Goal: Feedback & Contribution: Contribute content

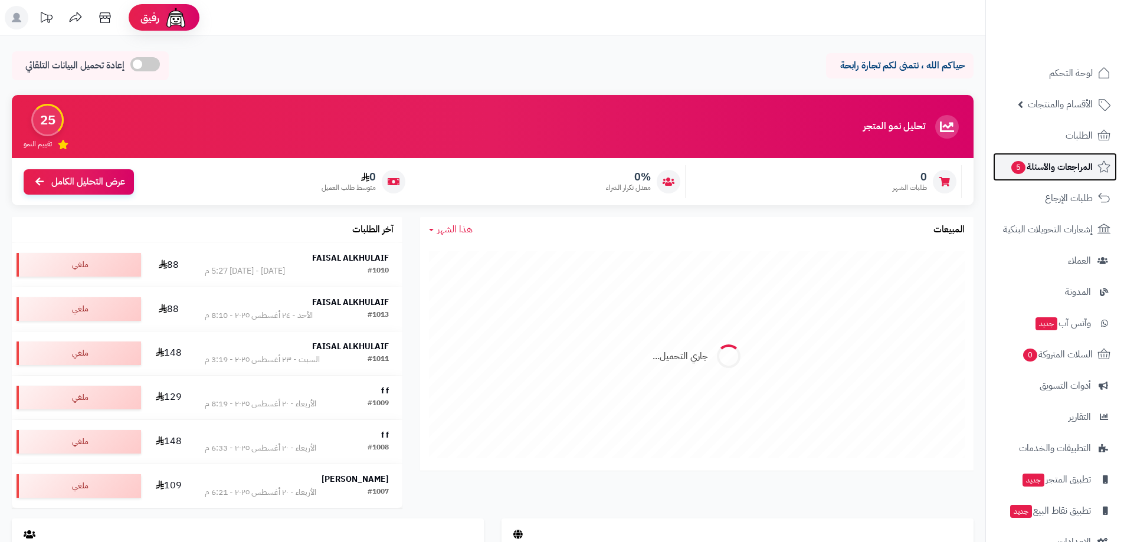
click at [1068, 171] on span "المراجعات والأسئلة 5" at bounding box center [1051, 167] width 83 height 17
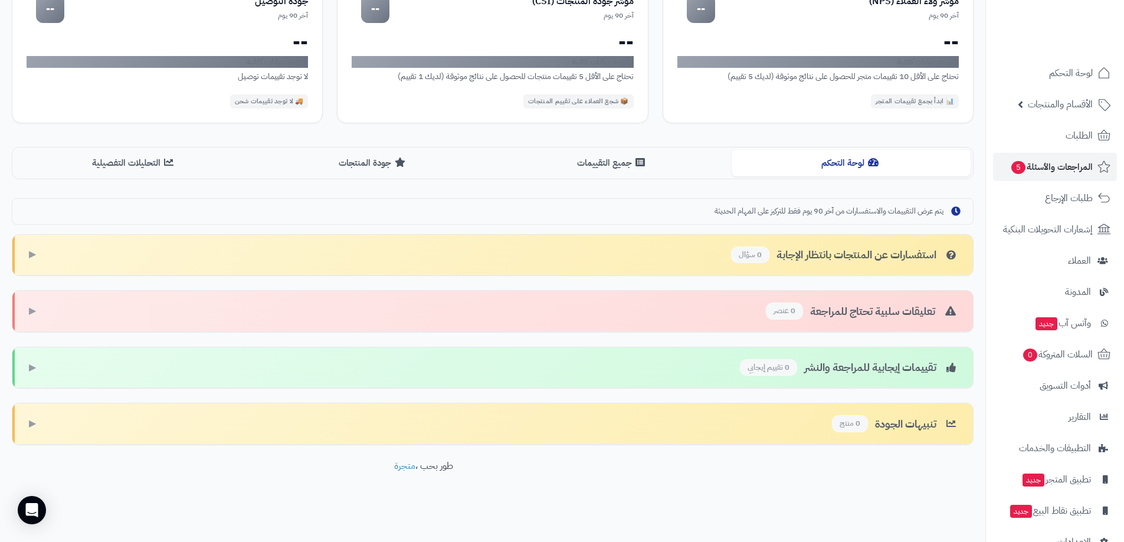
scroll to position [29, 0]
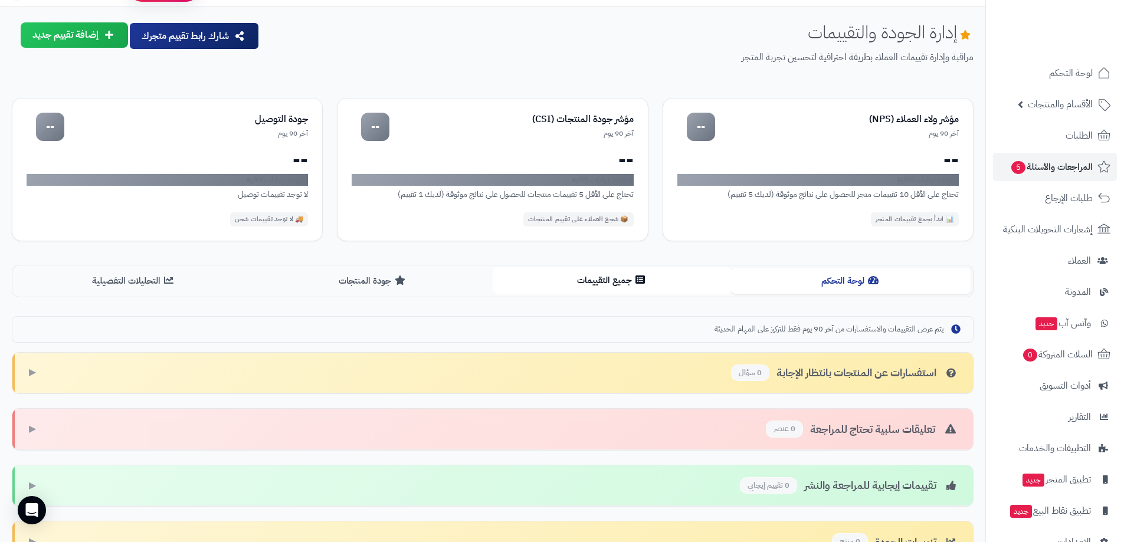
click at [638, 277] on icon at bounding box center [640, 279] width 9 height 9
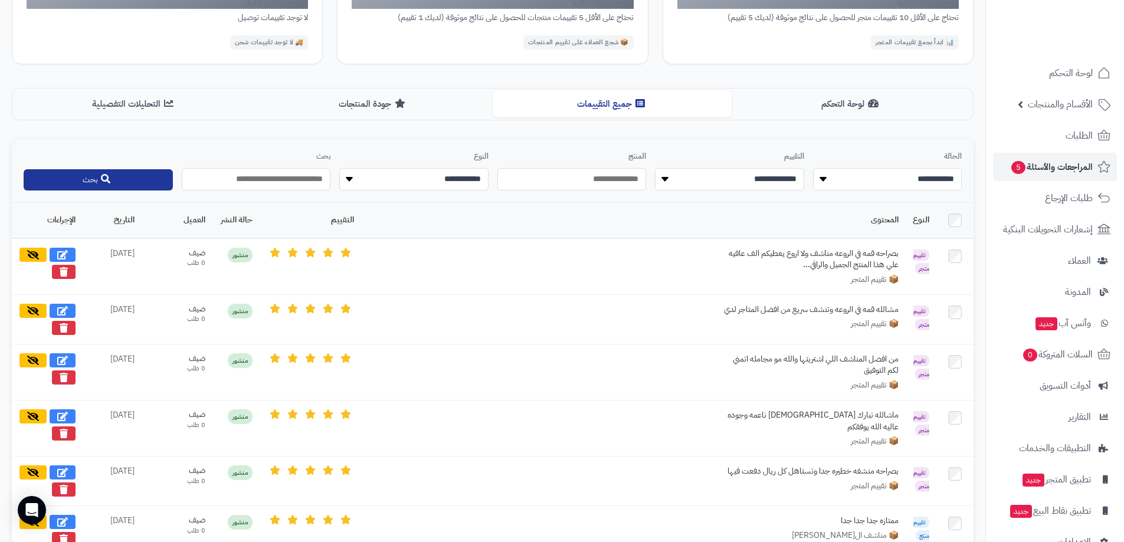
scroll to position [265, 0]
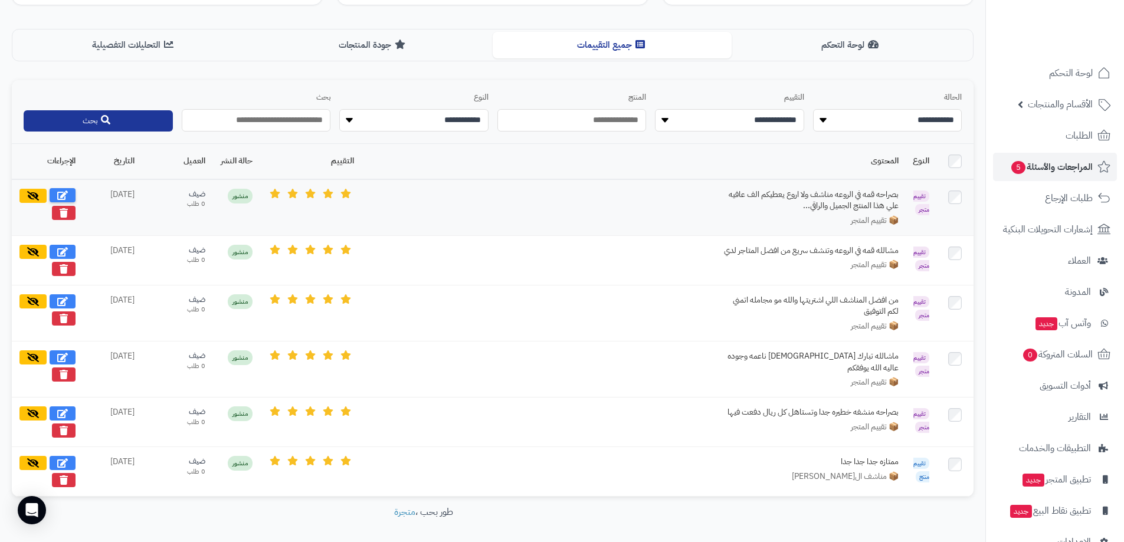
click at [67, 194] on icon at bounding box center [62, 195] width 11 height 9
select select "*"
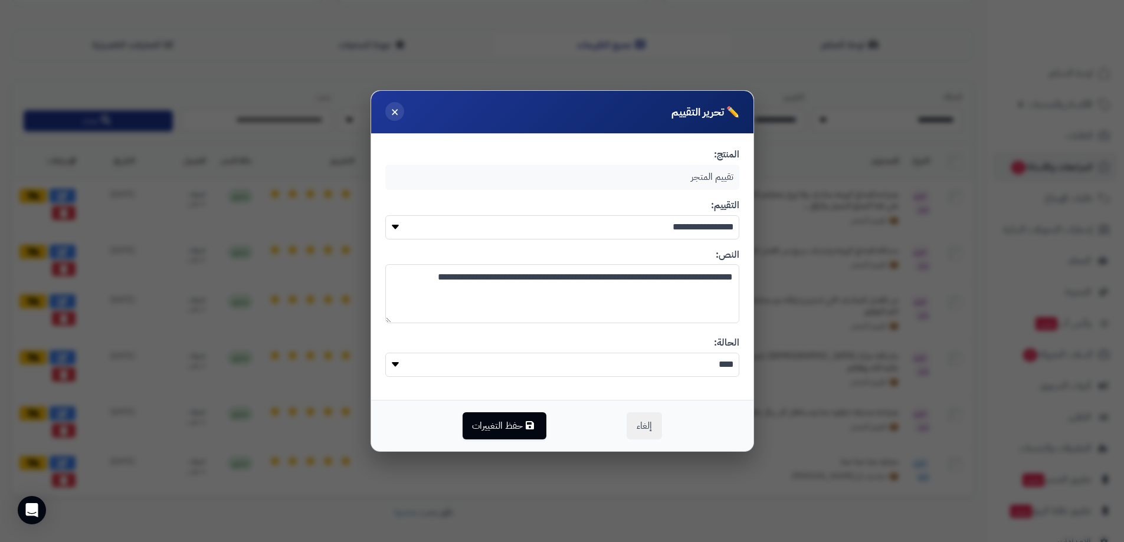
click at [392, 110] on span "×" at bounding box center [395, 112] width 8 height 20
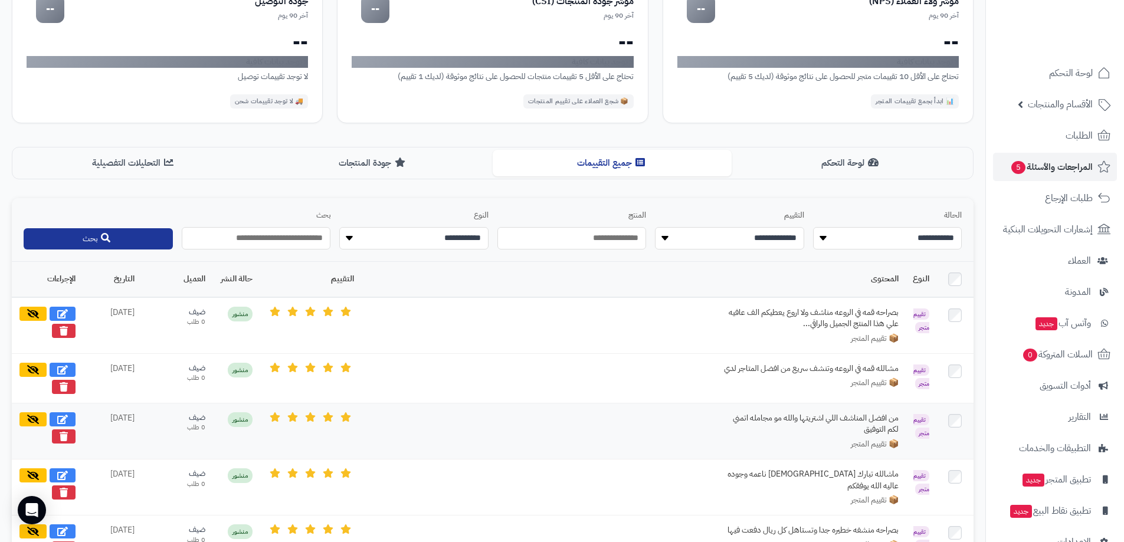
scroll to position [88, 0]
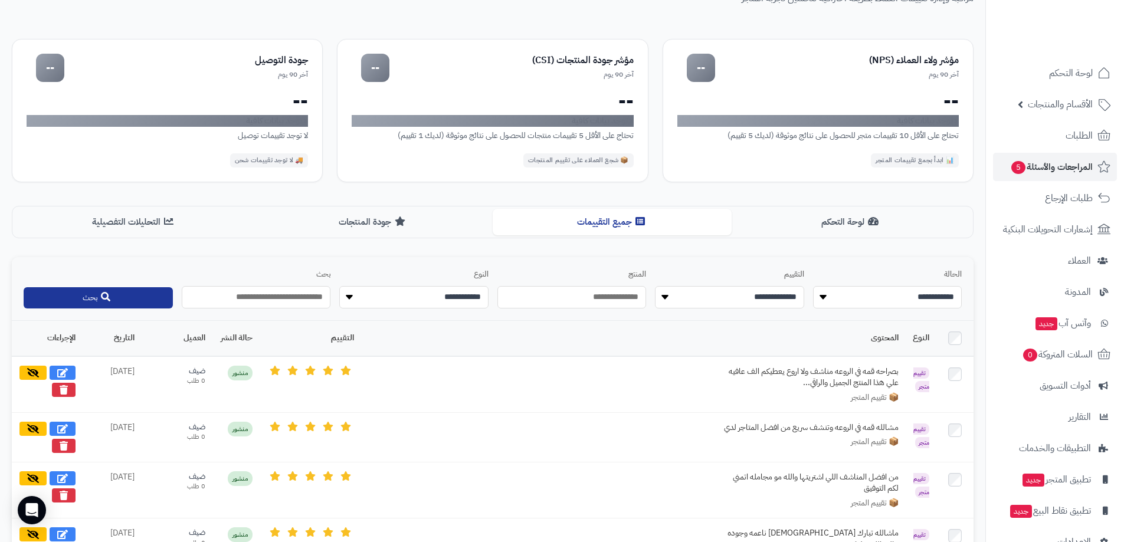
click at [292, 295] on input "text" at bounding box center [256, 297] width 149 height 22
click at [136, 299] on button "بحث" at bounding box center [98, 297] width 149 height 21
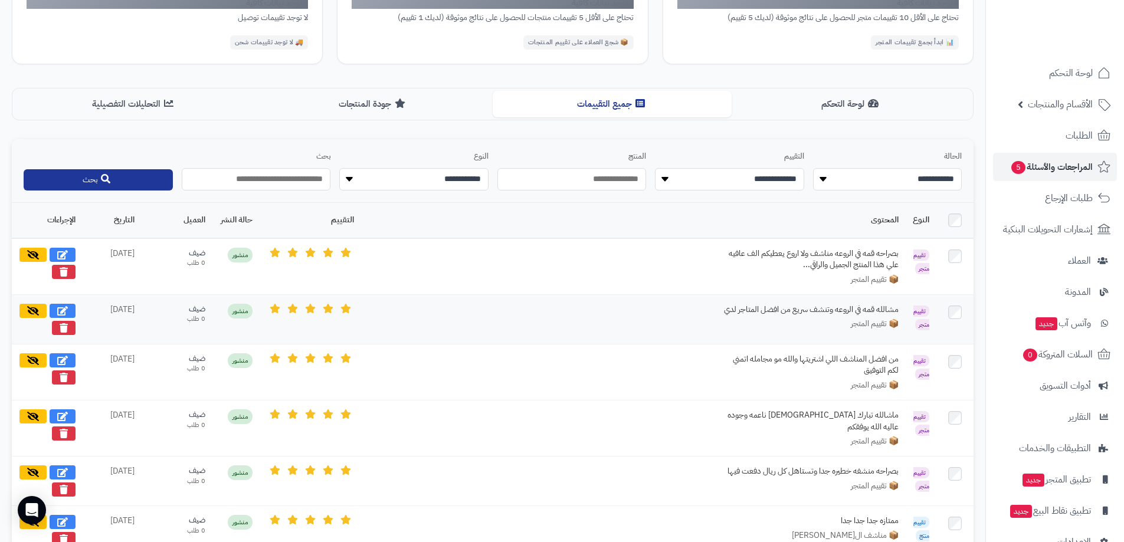
scroll to position [303, 0]
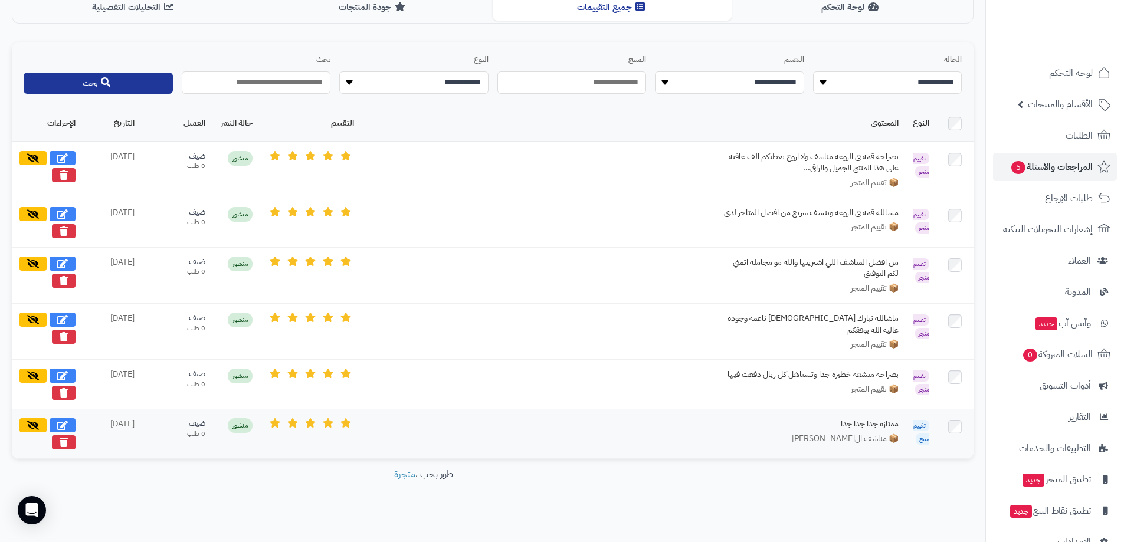
click at [733, 433] on div "📦 مناشف الجاكار الماسي" at bounding box center [633, 439] width 531 height 12
click at [66, 420] on icon at bounding box center [62, 424] width 11 height 9
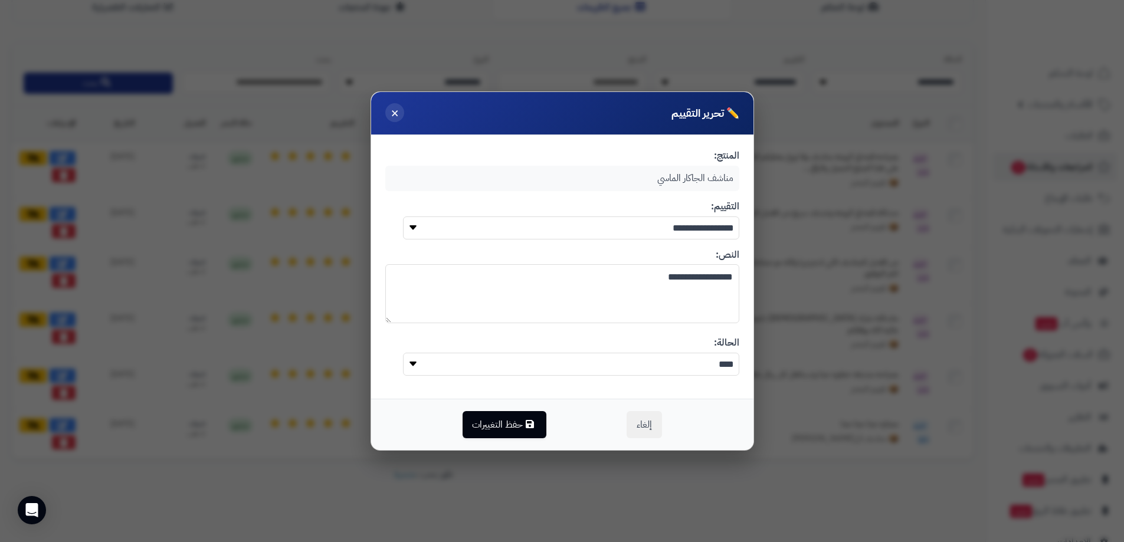
click at [397, 116] on span "×" at bounding box center [395, 113] width 8 height 20
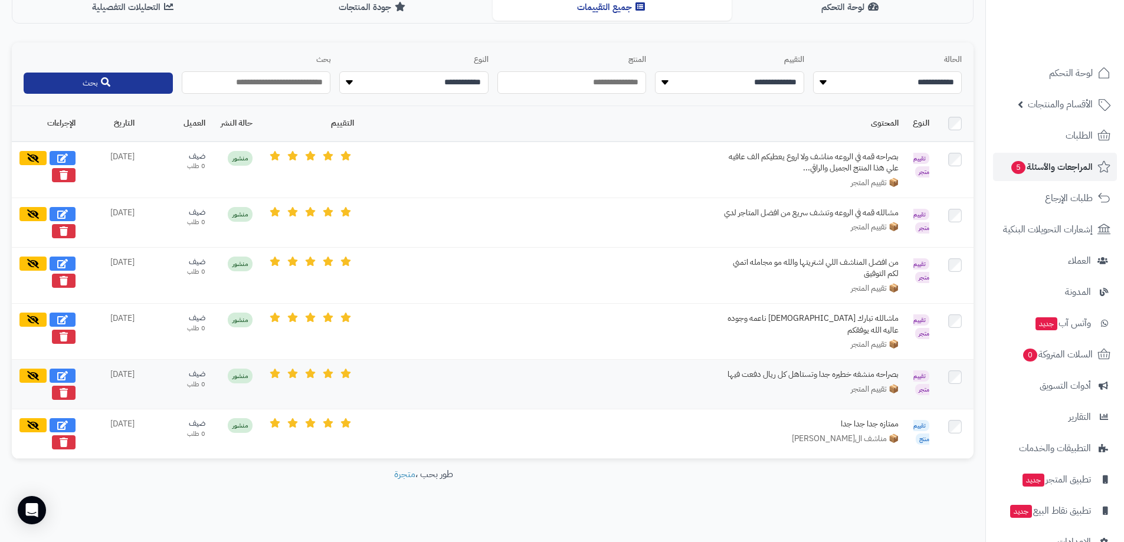
click at [445, 384] on div "📦 تقييم المتجر" at bounding box center [633, 390] width 531 height 12
click at [67, 371] on icon at bounding box center [62, 375] width 11 height 9
type textarea "**********"
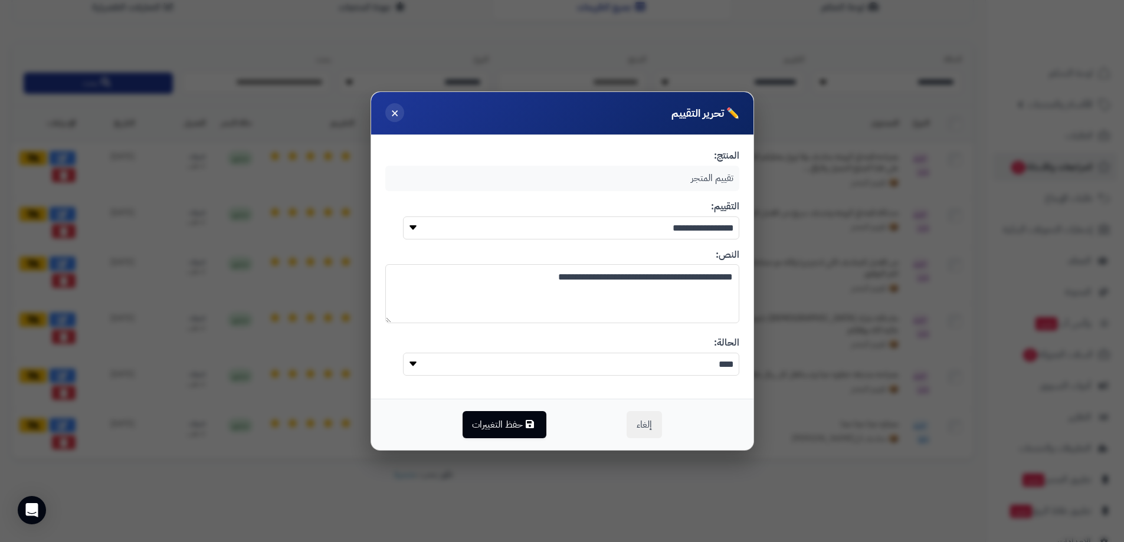
click at [401, 116] on button "×" at bounding box center [394, 112] width 19 height 19
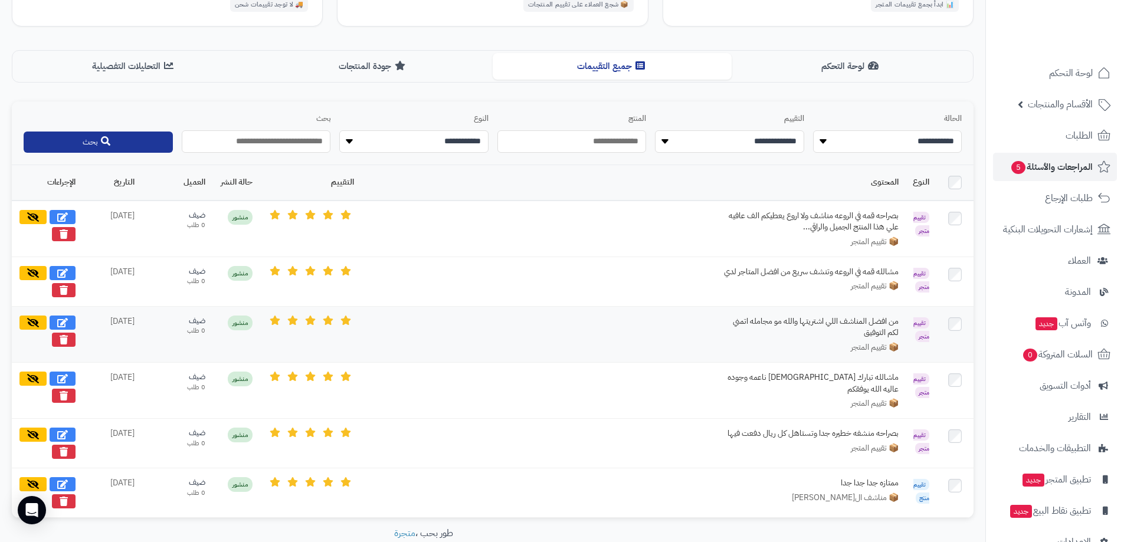
scroll to position [126, 0]
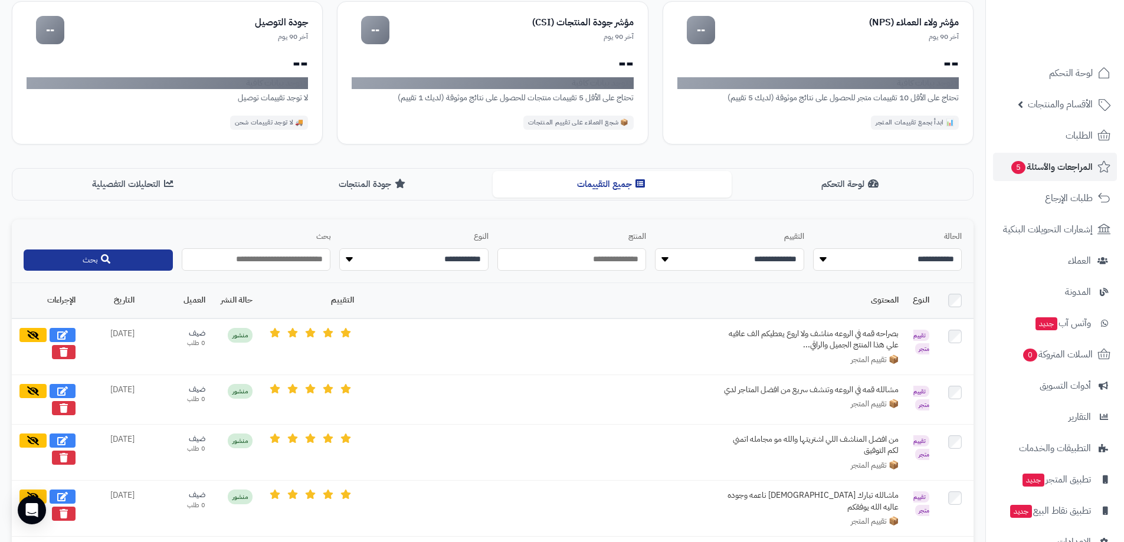
click at [739, 256] on select "**********" at bounding box center [729, 259] width 149 height 22
click at [655, 248] on select "**********" at bounding box center [729, 259] width 149 height 22
click at [868, 264] on select "**********" at bounding box center [887, 259] width 149 height 22
click at [302, 260] on input "text" at bounding box center [256, 259] width 149 height 22
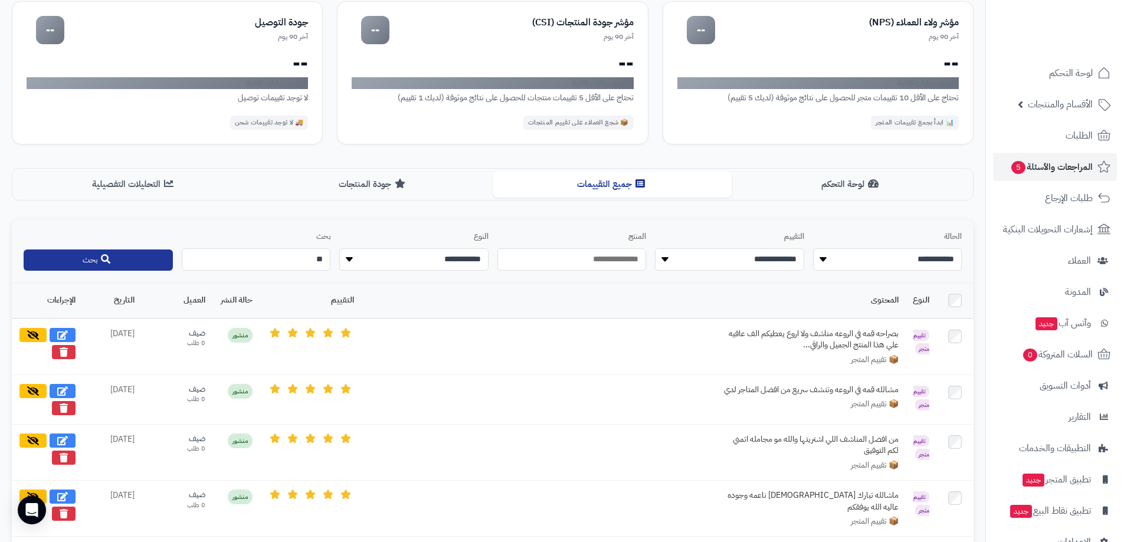
type input "*"
type input "****"
click at [159, 253] on button "بحث" at bounding box center [98, 259] width 149 height 21
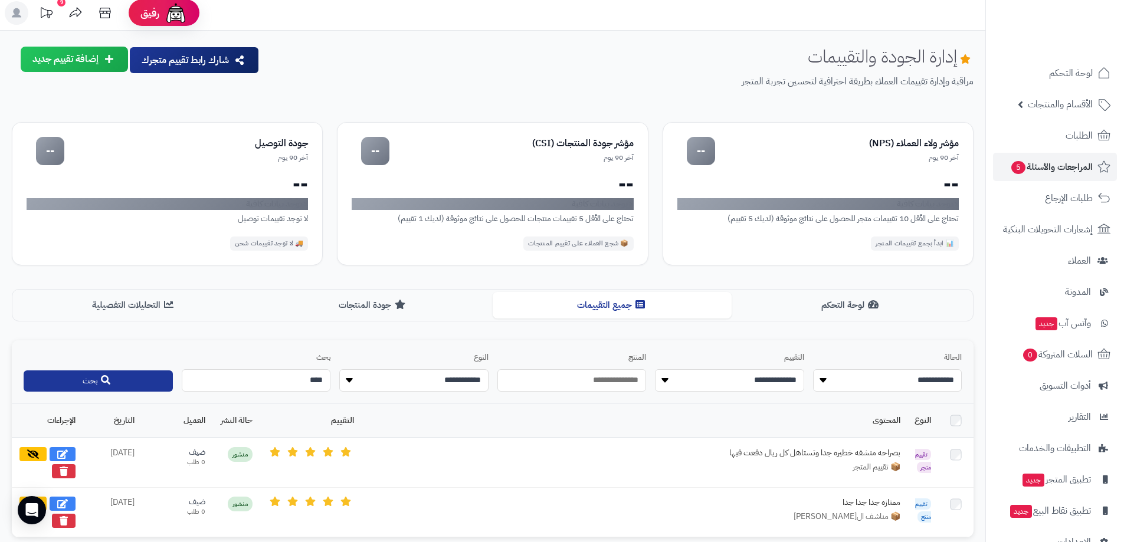
scroll to position [91, 0]
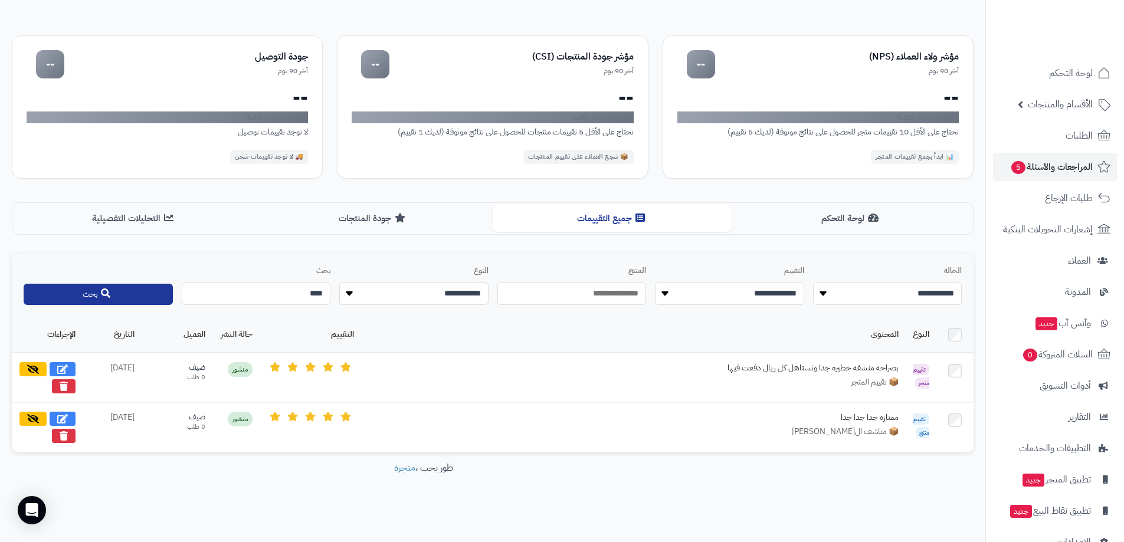
click at [296, 293] on input "****" at bounding box center [256, 294] width 149 height 22
type input "**********"
drag, startPoint x: 136, startPoint y: 292, endPoint x: 143, endPoint y: 293, distance: 6.5
click at [137, 292] on button "بحث" at bounding box center [98, 294] width 149 height 21
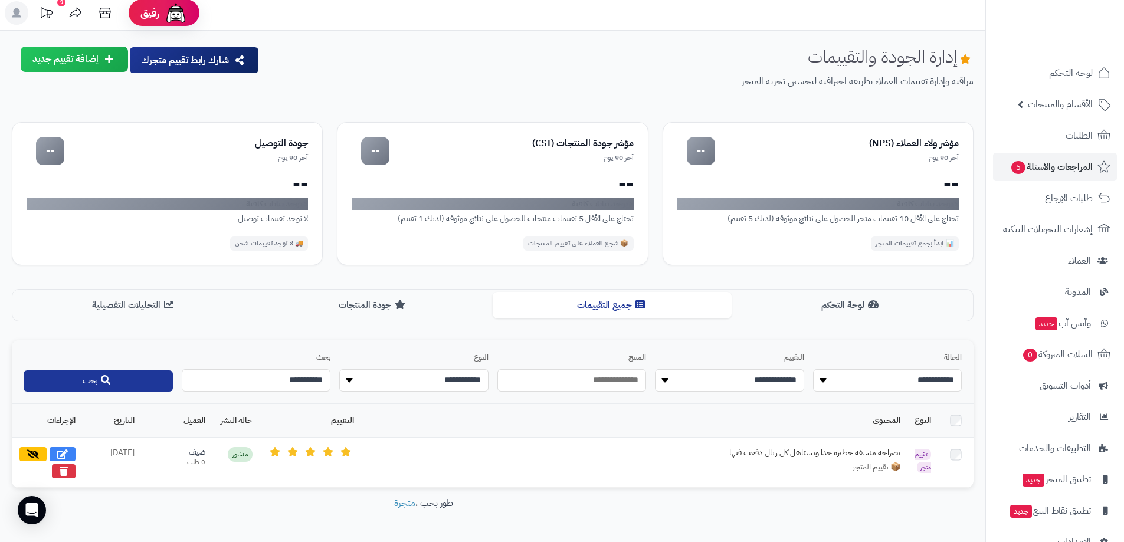
scroll to position [42, 0]
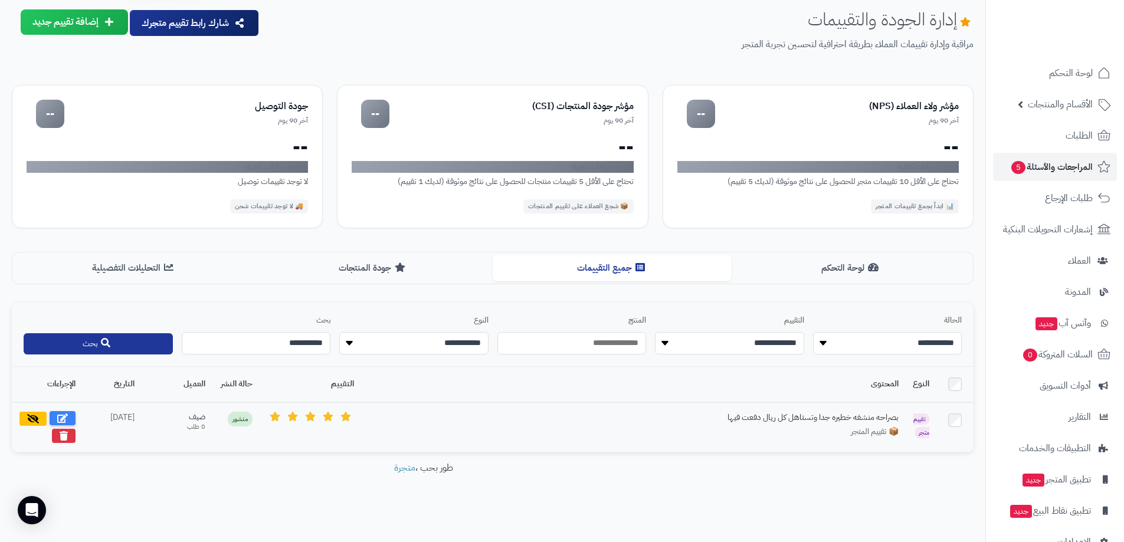
click at [61, 415] on icon at bounding box center [62, 418] width 11 height 9
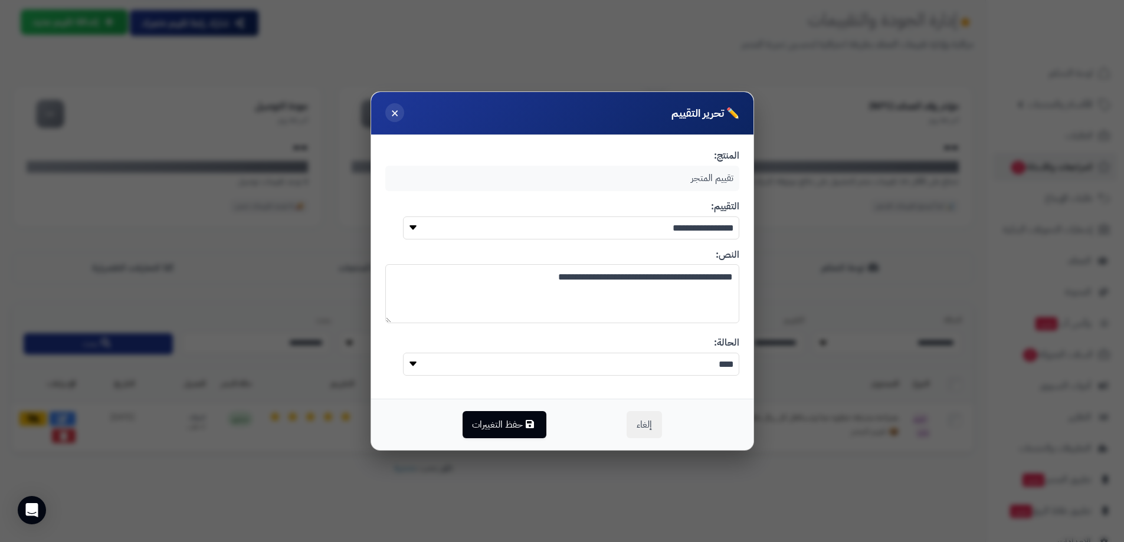
click at [393, 112] on span "×" at bounding box center [395, 113] width 8 height 20
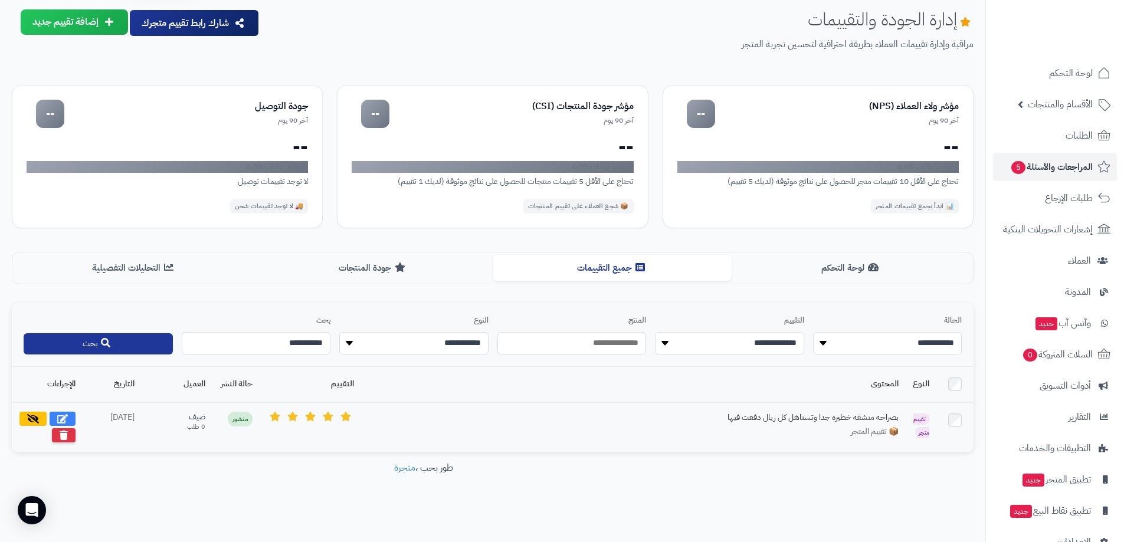
click at [66, 434] on icon at bounding box center [64, 435] width 8 height 9
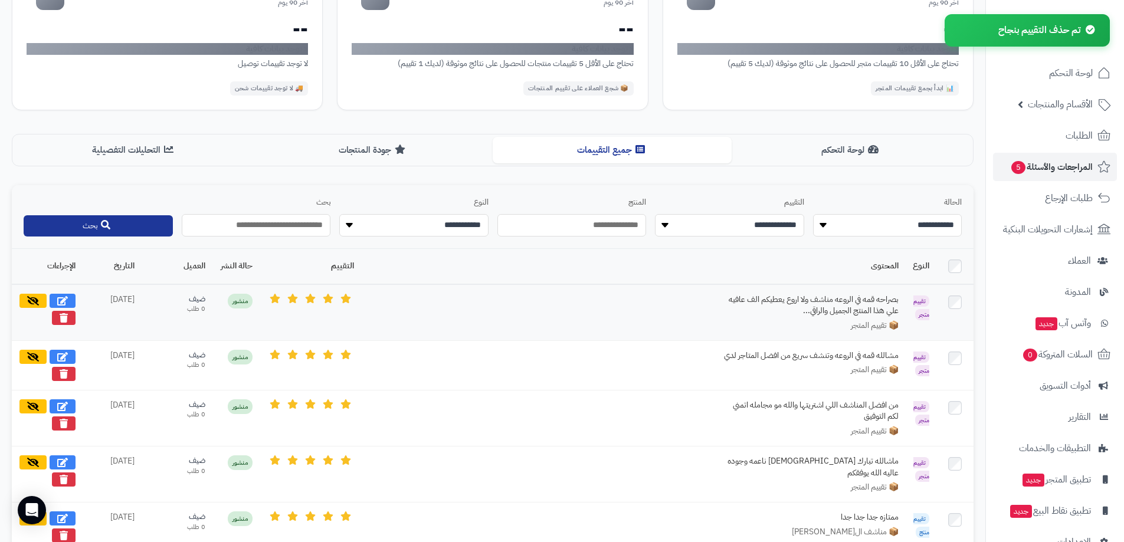
scroll to position [219, 0]
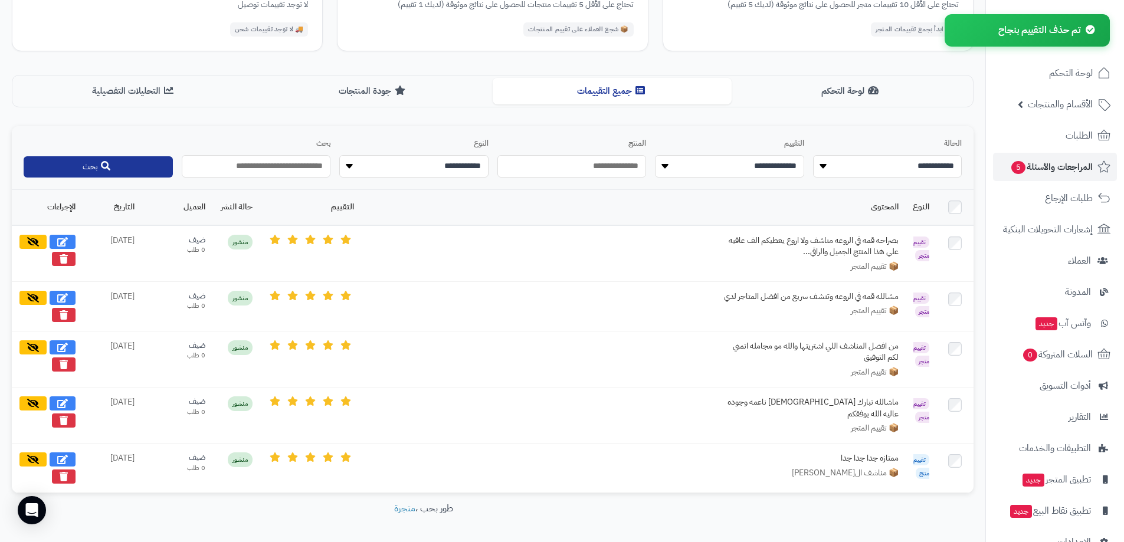
click at [316, 169] on input "text" at bounding box center [256, 166] width 149 height 22
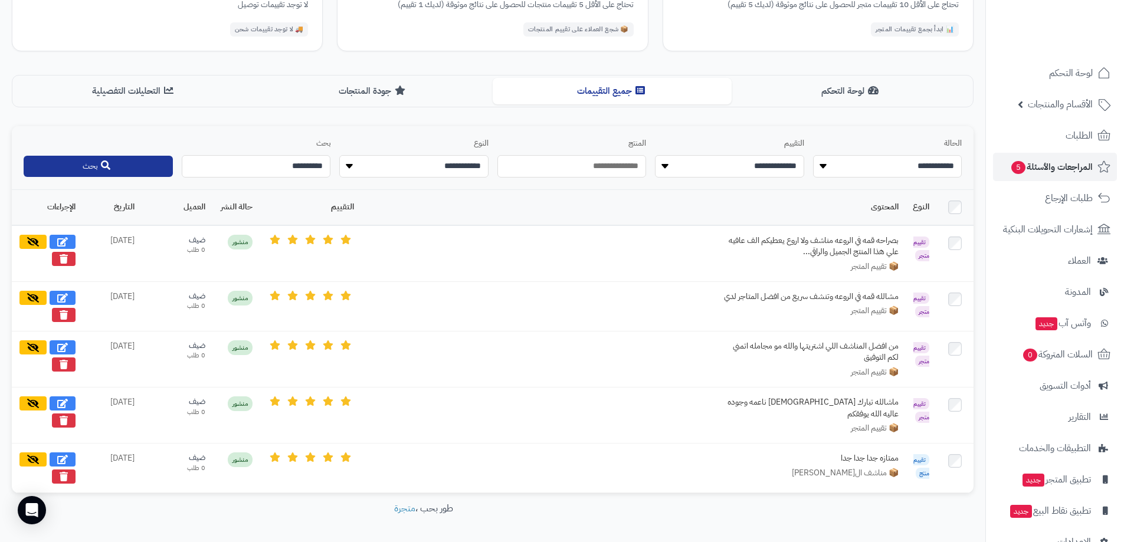
type input "**********"
click at [93, 168] on button "بحث" at bounding box center [98, 166] width 149 height 21
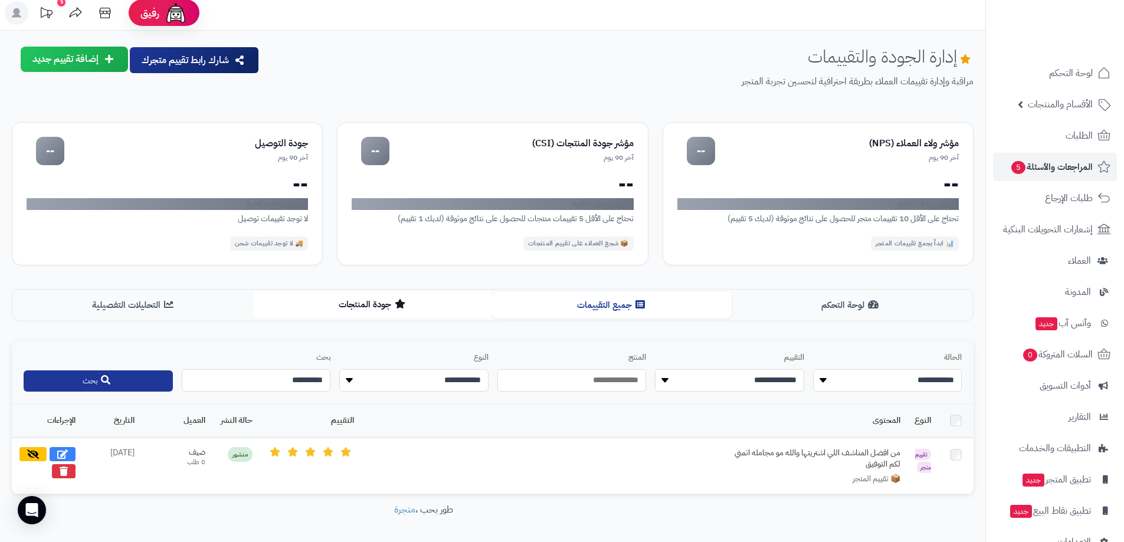
scroll to position [48, 0]
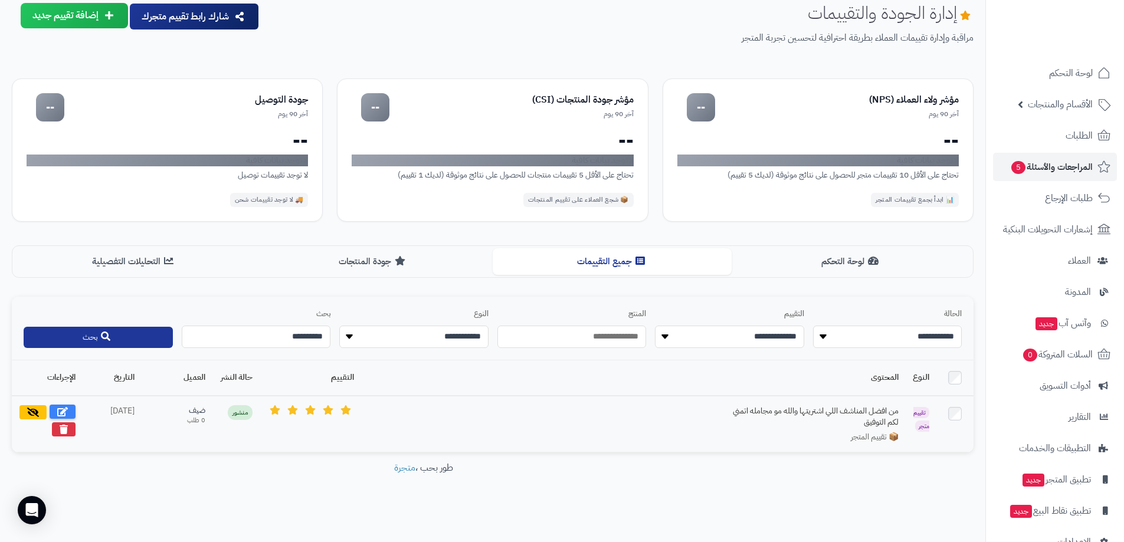
click at [57, 411] on icon at bounding box center [62, 411] width 11 height 9
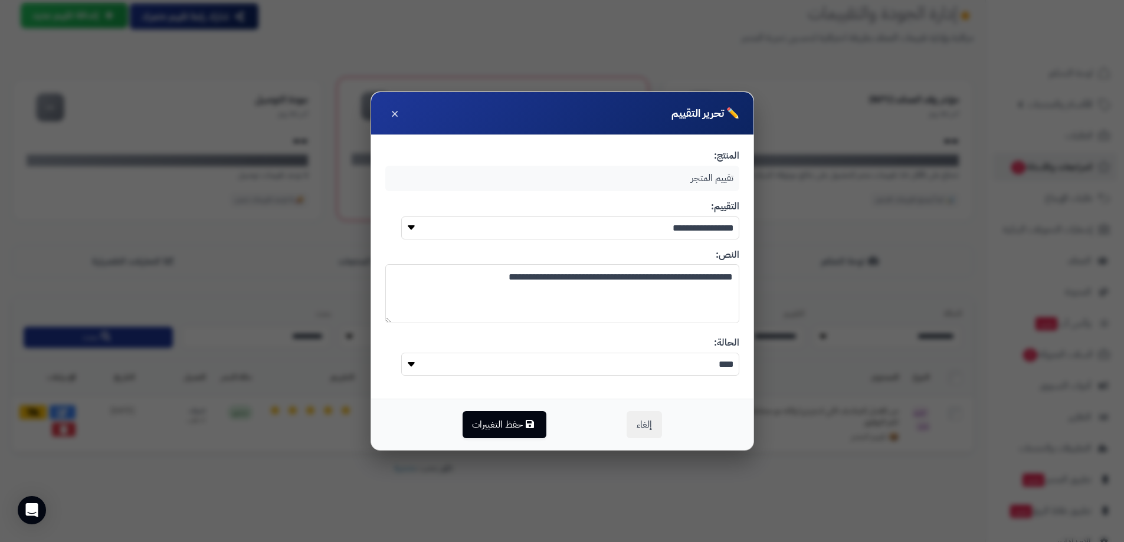
click at [392, 116] on span "×" at bounding box center [395, 113] width 8 height 20
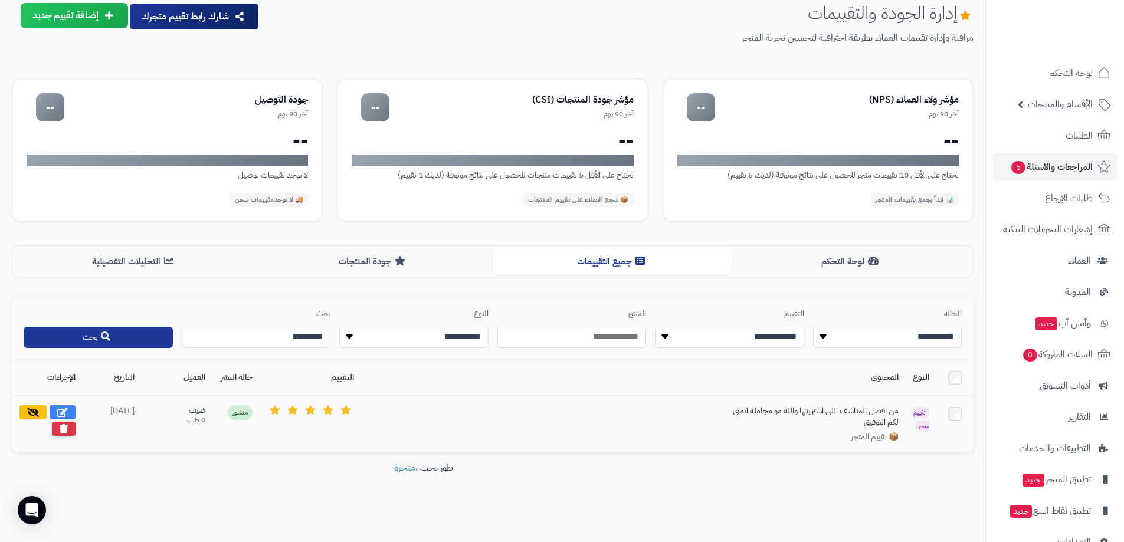
click at [63, 429] on icon at bounding box center [64, 428] width 8 height 9
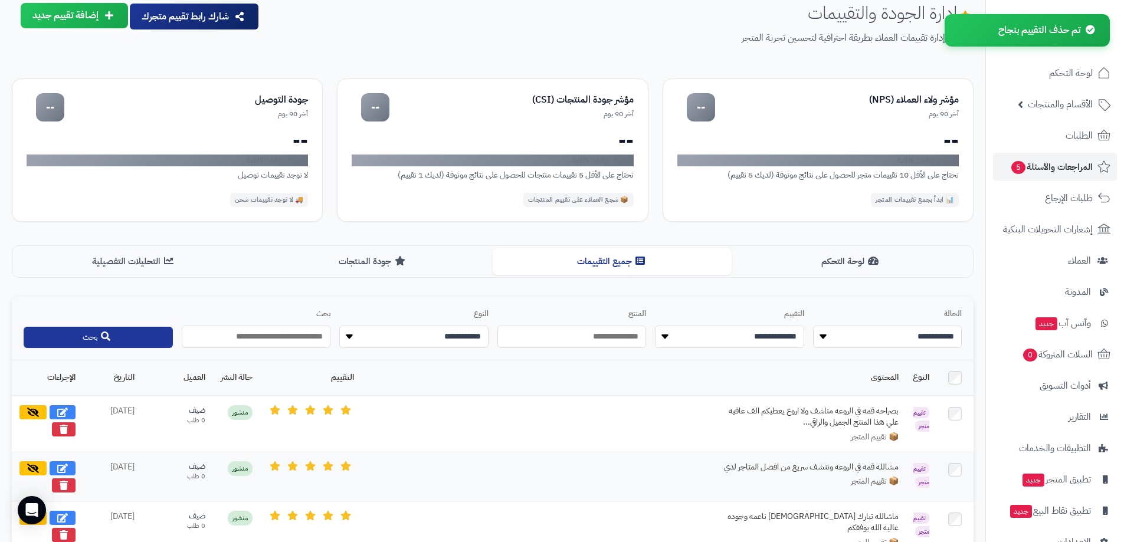
scroll to position [197, 0]
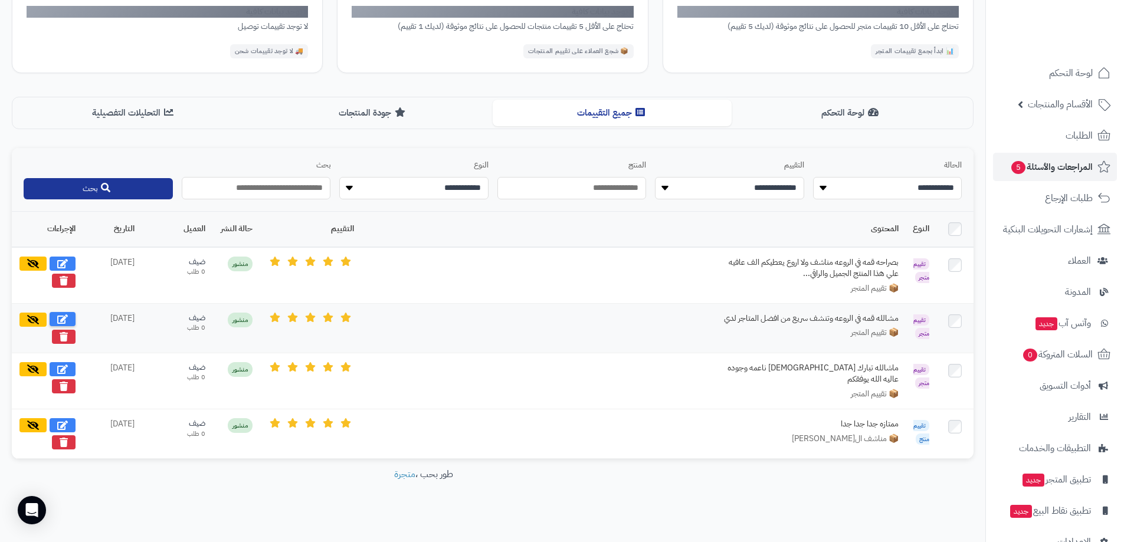
click at [66, 316] on icon at bounding box center [62, 319] width 11 height 9
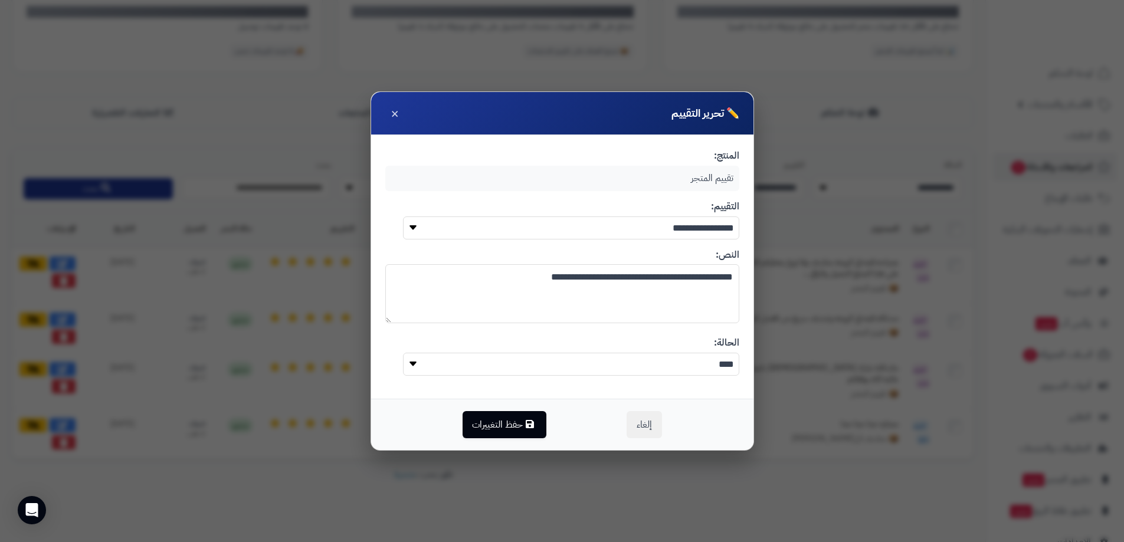
drag, startPoint x: 519, startPoint y: 274, endPoint x: 744, endPoint y: 283, distance: 224.4
click at [744, 283] on div "**********" at bounding box center [562, 267] width 382 height 264
click at [512, 430] on button "حفظ التغييرات" at bounding box center [505, 424] width 84 height 27
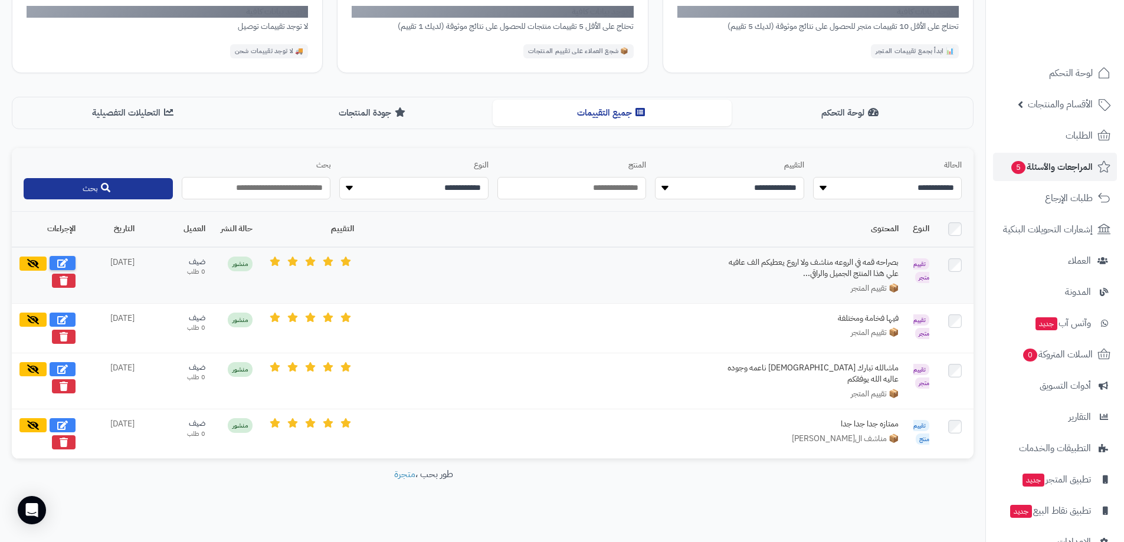
click at [66, 260] on icon at bounding box center [62, 263] width 11 height 9
type textarea "**********"
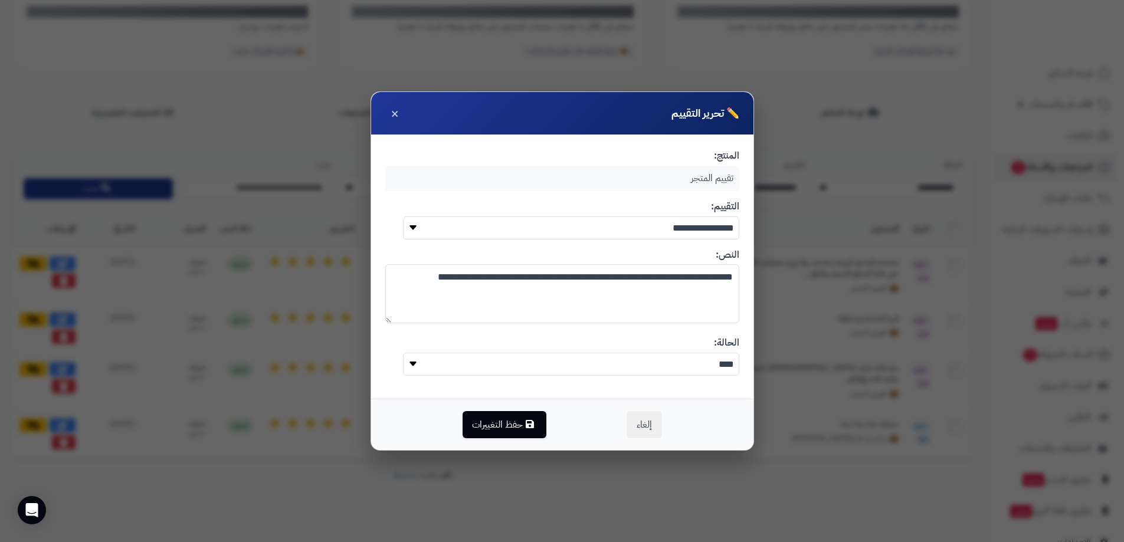
click at [478, 282] on textarea "**********" at bounding box center [562, 293] width 354 height 59
type textarea "**********"
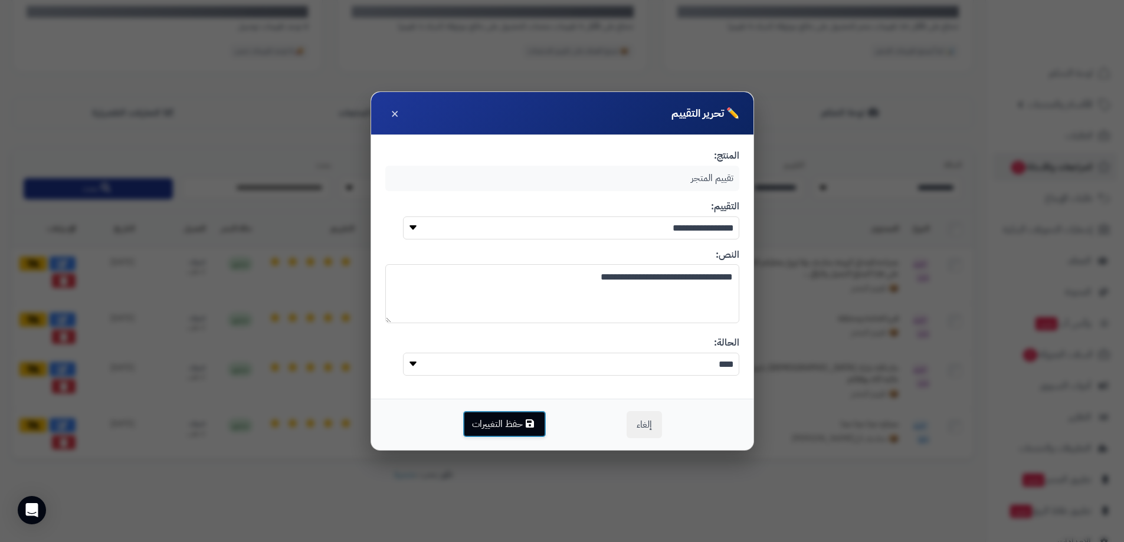
click at [529, 423] on icon "button" at bounding box center [530, 423] width 8 height 9
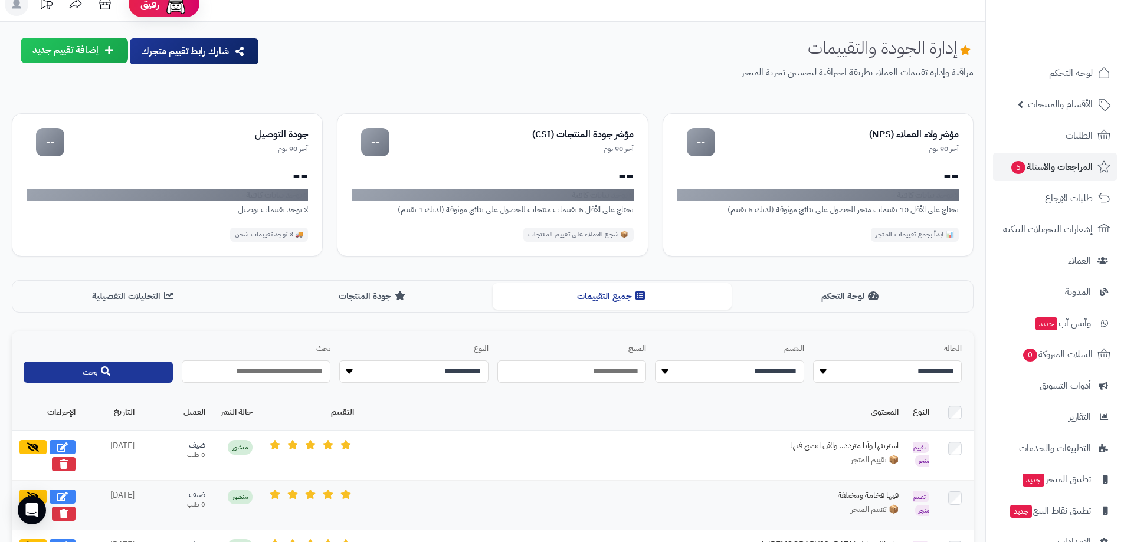
scroll to position [0, 0]
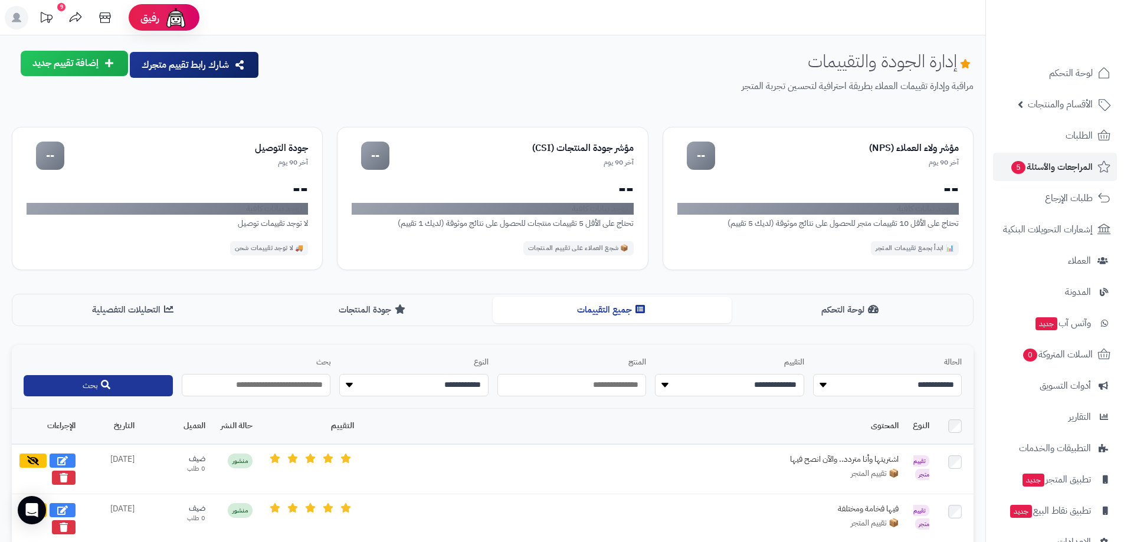
click at [90, 64] on button "إضافة تقييم جديد" at bounding box center [74, 63] width 107 height 25
click at [102, 96] on link "مراجعة عن منتج" at bounding box center [51, 93] width 153 height 25
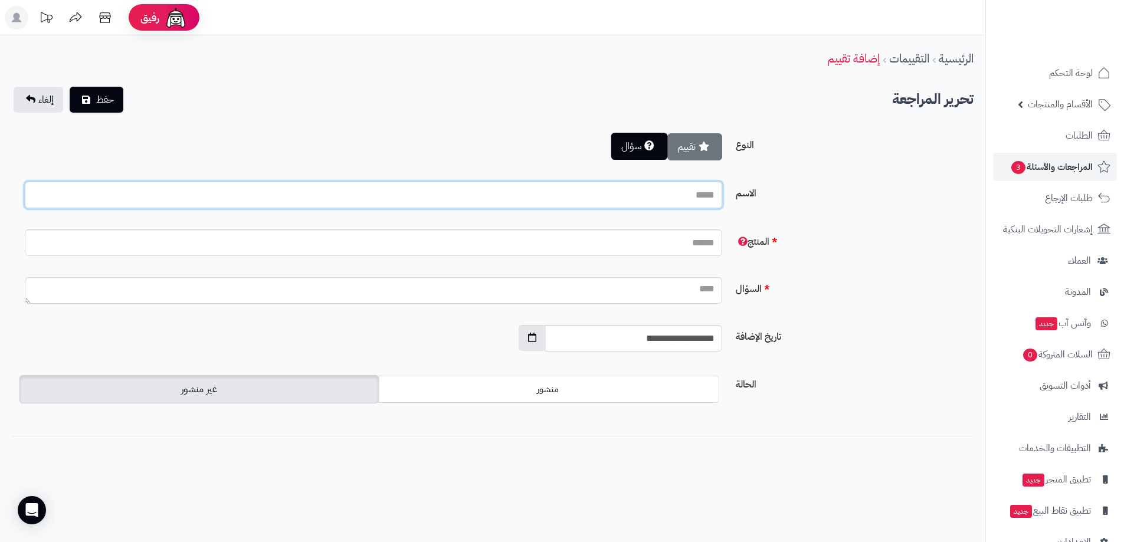
click at [680, 195] on input "الاسم" at bounding box center [374, 195] width 698 height 27
type input "********"
click at [675, 244] on input "المنتج" at bounding box center [374, 243] width 698 height 27
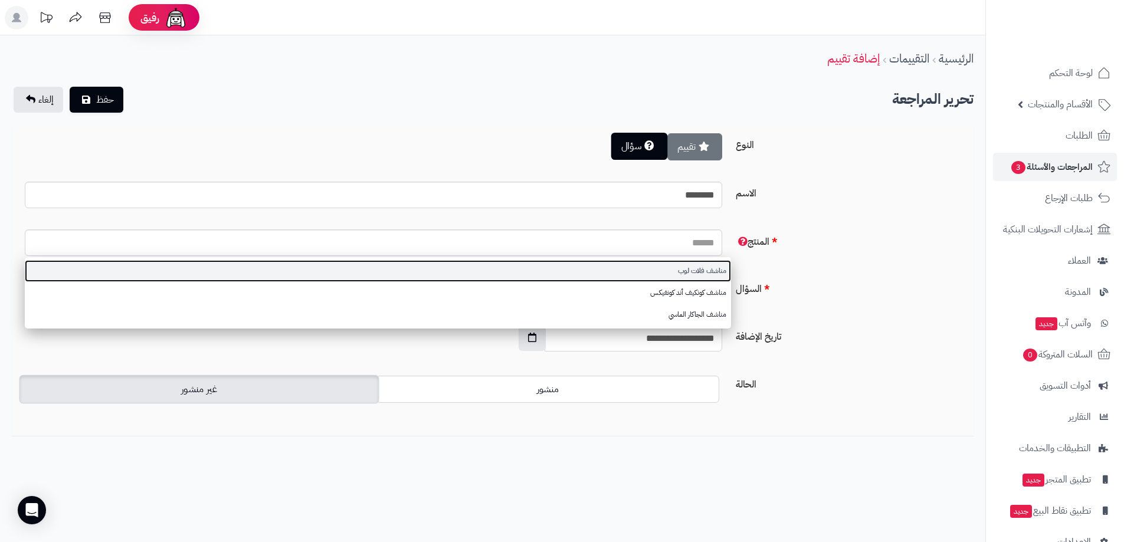
click at [708, 273] on link "مناشف فلات لوب" at bounding box center [378, 271] width 706 height 22
type input "**********"
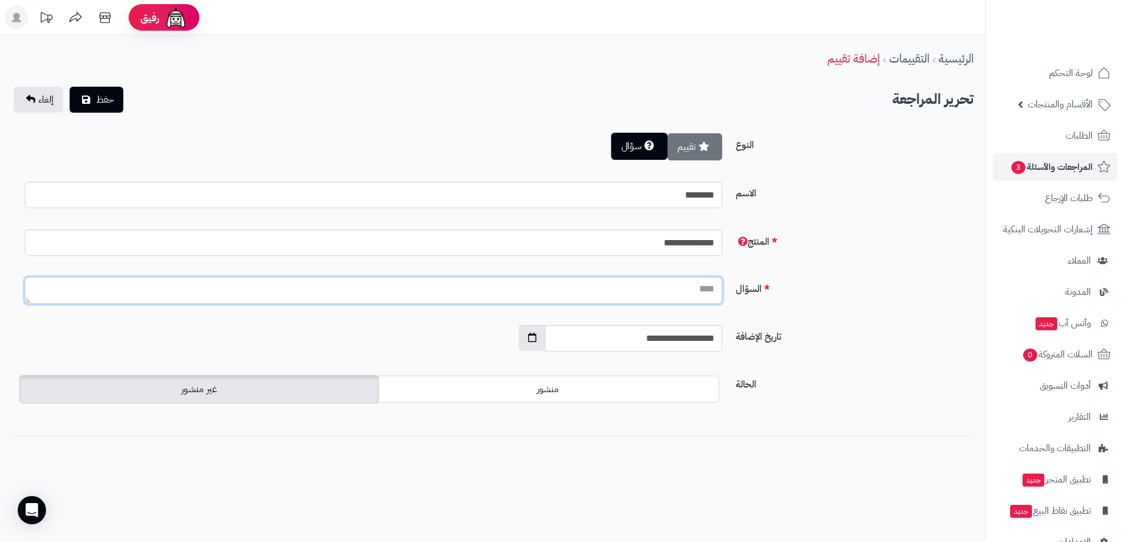
click at [685, 292] on textarea "السؤال" at bounding box center [374, 290] width 698 height 27
click at [716, 289] on textarea "**********" at bounding box center [374, 290] width 698 height 27
click at [614, 286] on textarea "**********" at bounding box center [374, 290] width 698 height 27
click at [632, 287] on textarea "**********" at bounding box center [374, 290] width 698 height 27
click at [600, 290] on textarea "**********" at bounding box center [374, 290] width 698 height 27
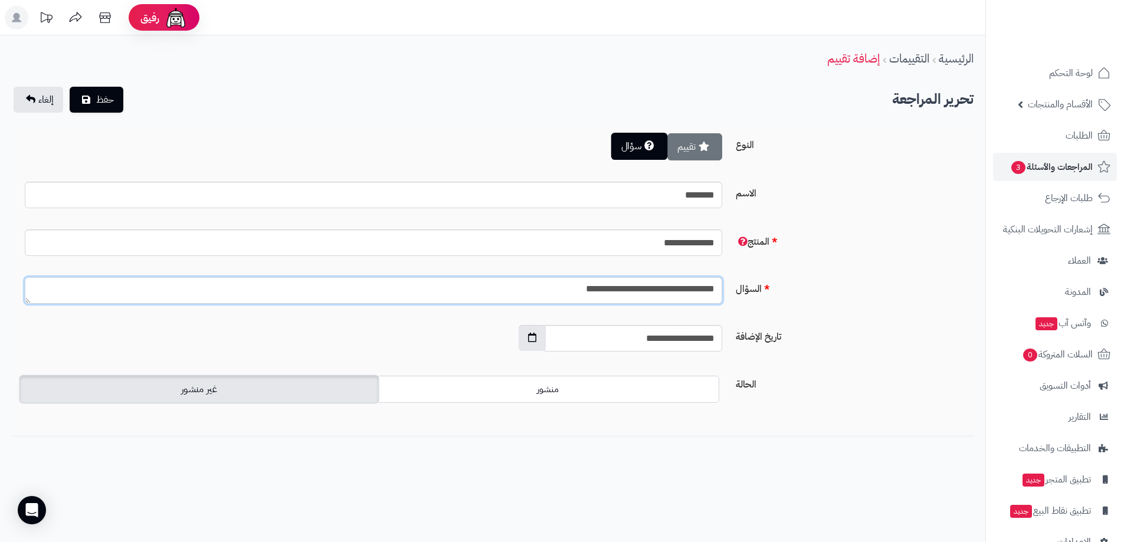
drag, startPoint x: 600, startPoint y: 290, endPoint x: 620, endPoint y: 292, distance: 20.7
click at [620, 292] on textarea "**********" at bounding box center [374, 290] width 698 height 27
type textarea "**********"
drag, startPoint x: 109, startPoint y: 102, endPoint x: 405, endPoint y: 162, distance: 302.9
click at [405, 162] on div "**********" at bounding box center [493, 252] width 986 height 434
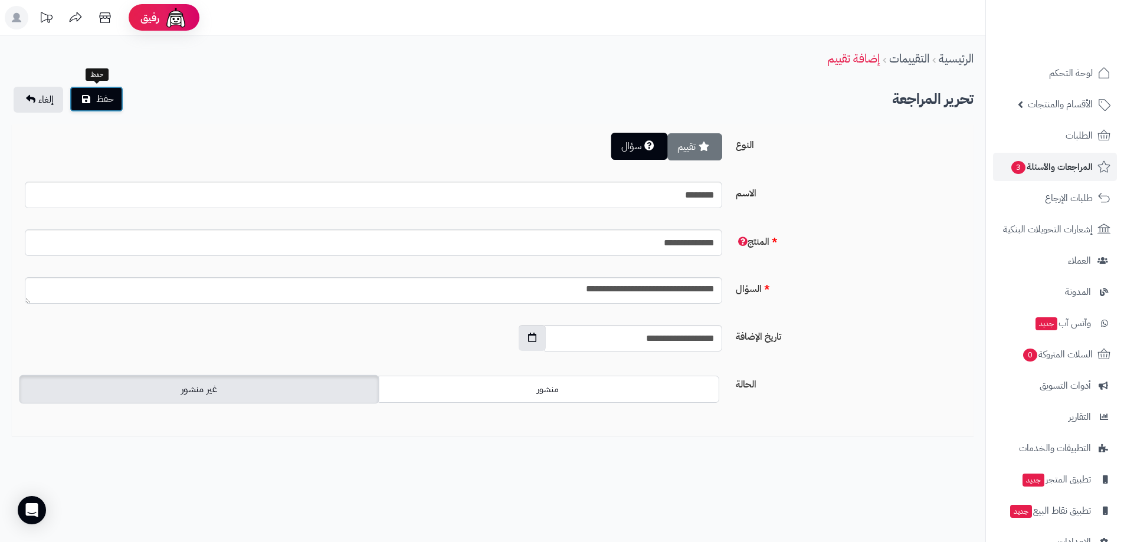
click at [106, 100] on span "حفظ" at bounding box center [105, 99] width 18 height 14
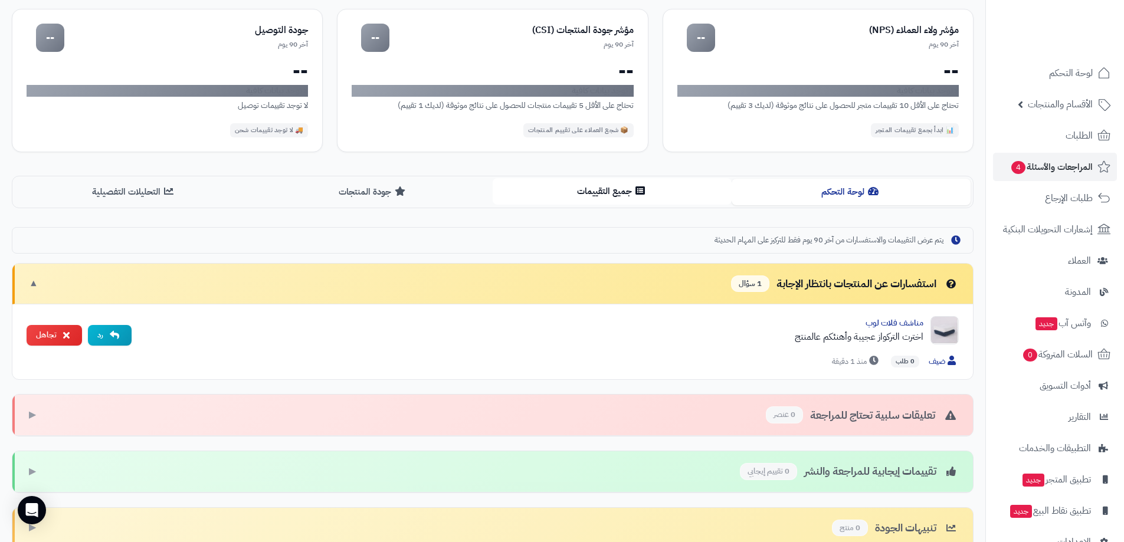
click at [640, 188] on icon at bounding box center [640, 190] width 9 height 9
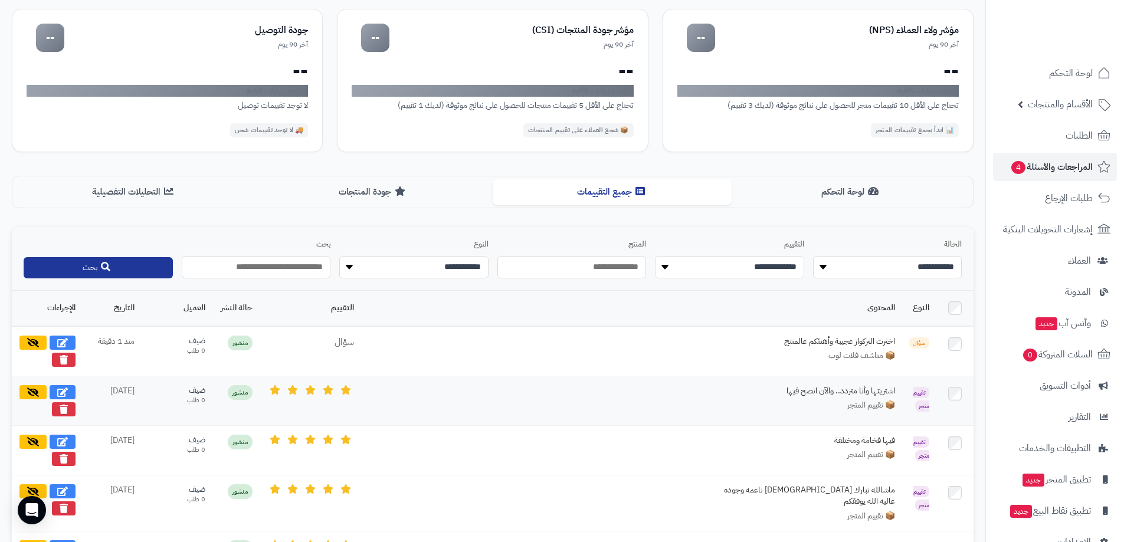
scroll to position [236, 0]
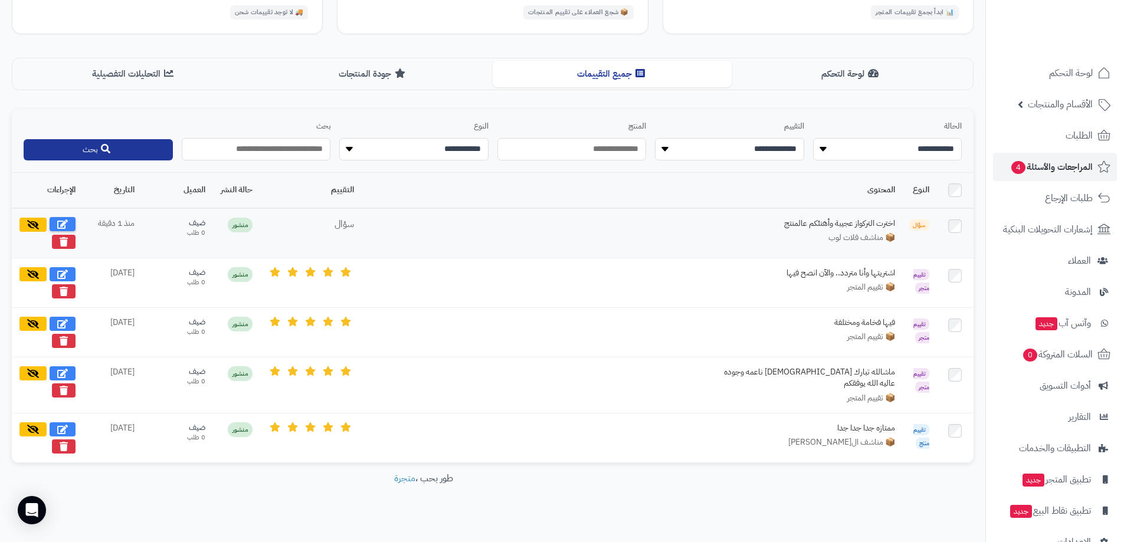
click at [61, 220] on icon at bounding box center [62, 224] width 11 height 9
select select "*"
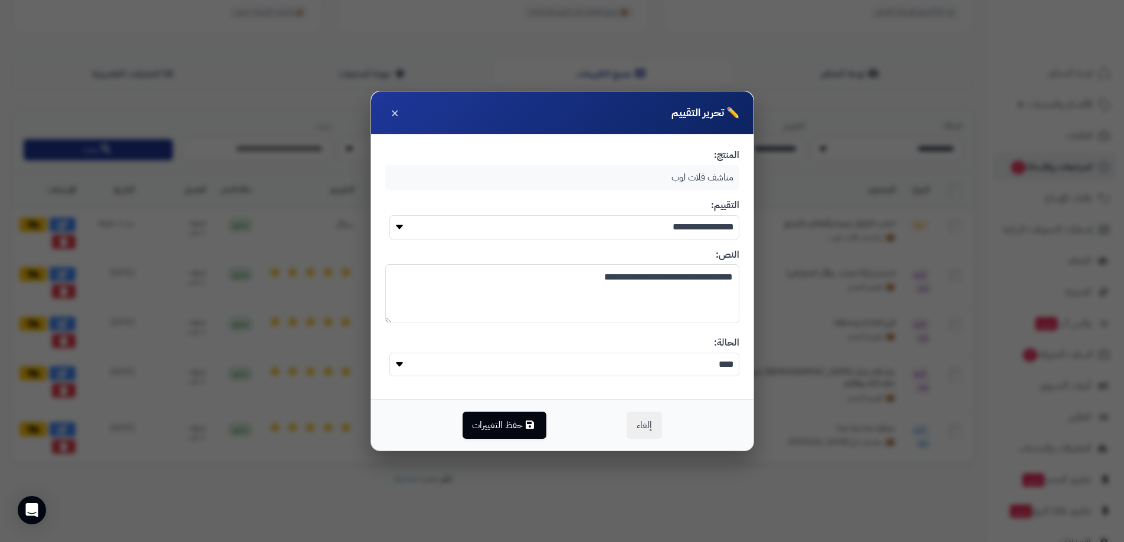
click at [642, 277] on textarea "**********" at bounding box center [562, 293] width 354 height 59
drag, startPoint x: 593, startPoint y: 276, endPoint x: 660, endPoint y: 285, distance: 68.5
click at [660, 285] on textarea "**********" at bounding box center [562, 293] width 354 height 59
type textarea "**********"
click at [512, 430] on button "حفظ التغييرات" at bounding box center [505, 424] width 84 height 27
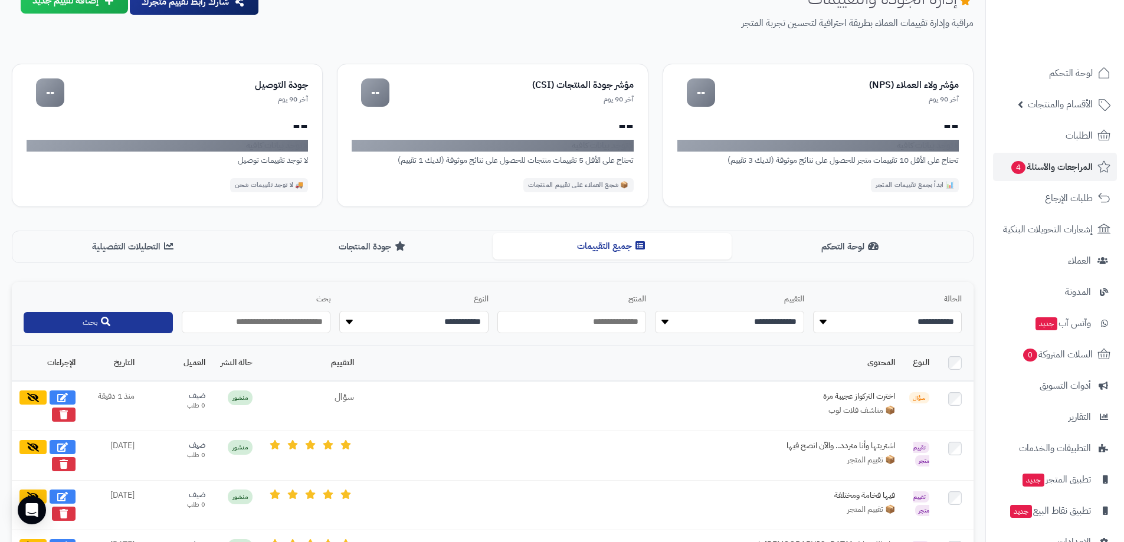
scroll to position [0, 0]
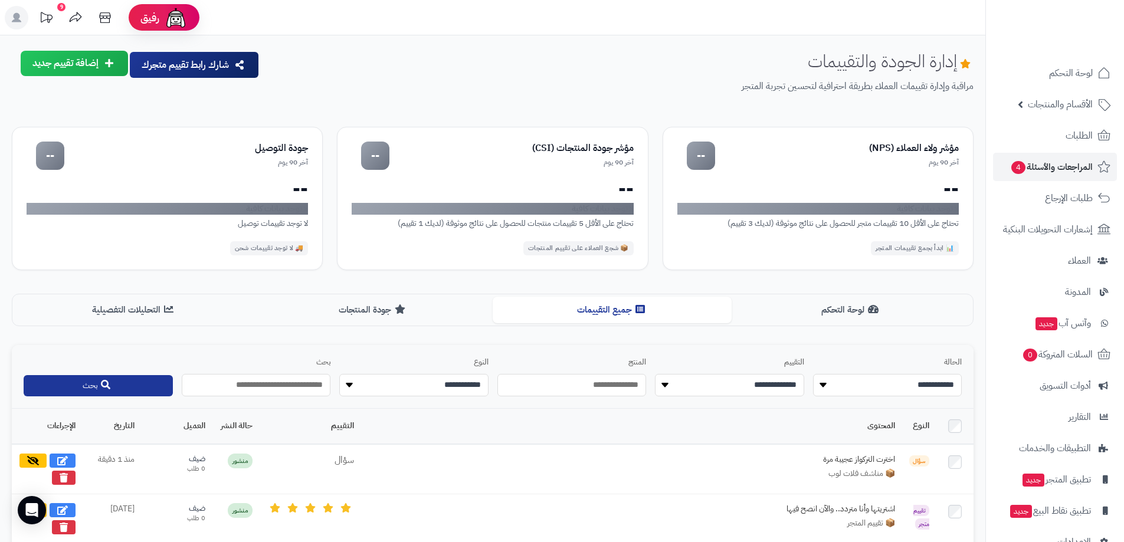
click at [99, 61] on button "إضافة تقييم جديد" at bounding box center [74, 63] width 107 height 25
click at [112, 90] on link "مراجعة عن منتج" at bounding box center [51, 93] width 153 height 25
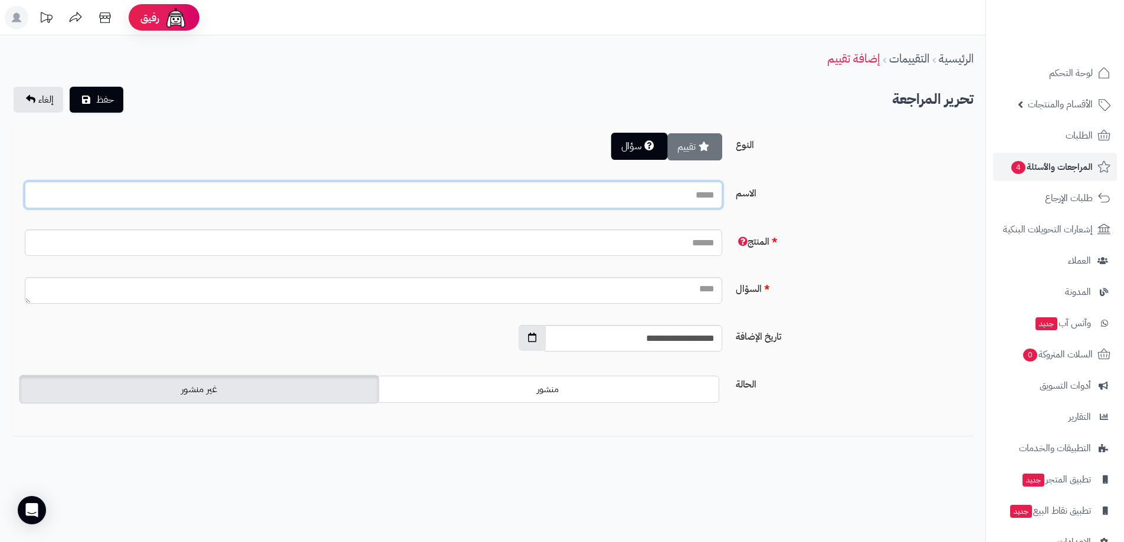
click at [682, 199] on input "الاسم" at bounding box center [374, 195] width 698 height 27
type input "**********"
click at [680, 244] on input "المنتج" at bounding box center [374, 243] width 698 height 27
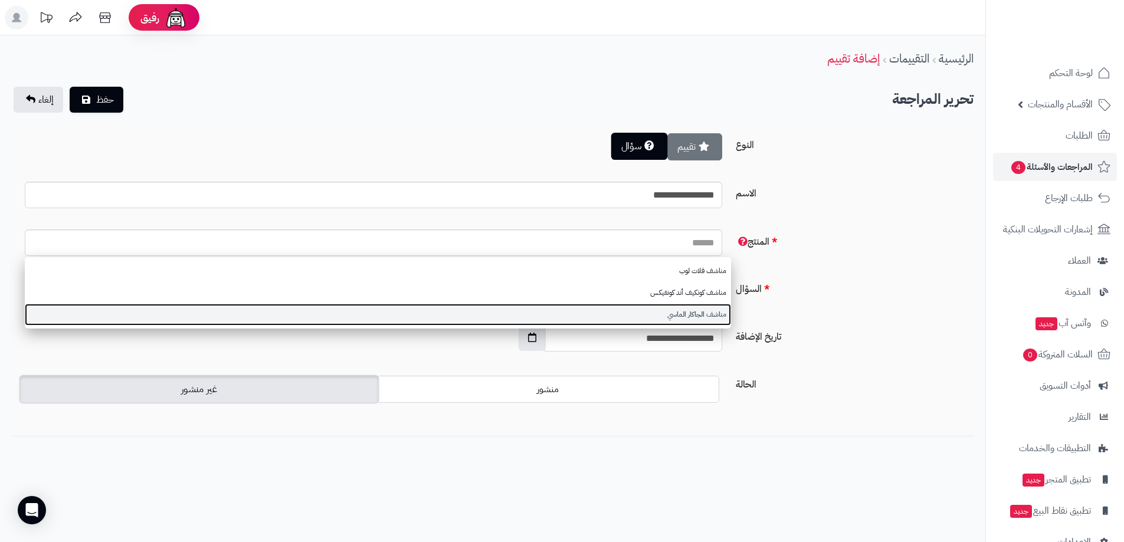
click at [723, 312] on link "مناشف الجاكار الماسي" at bounding box center [378, 315] width 706 height 22
type input "**********"
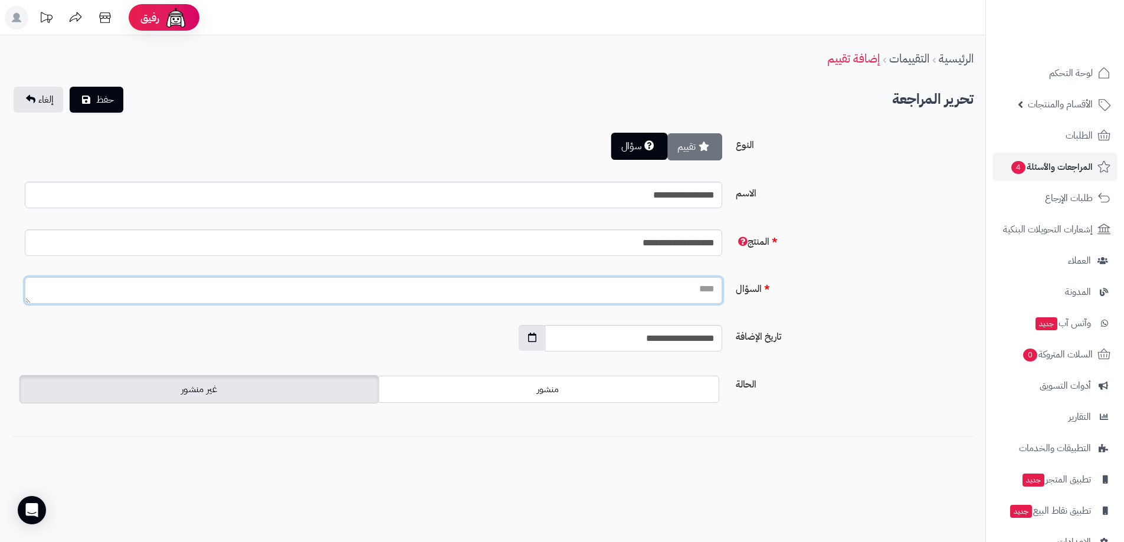
click at [709, 292] on textarea "السؤال" at bounding box center [374, 290] width 698 height 27
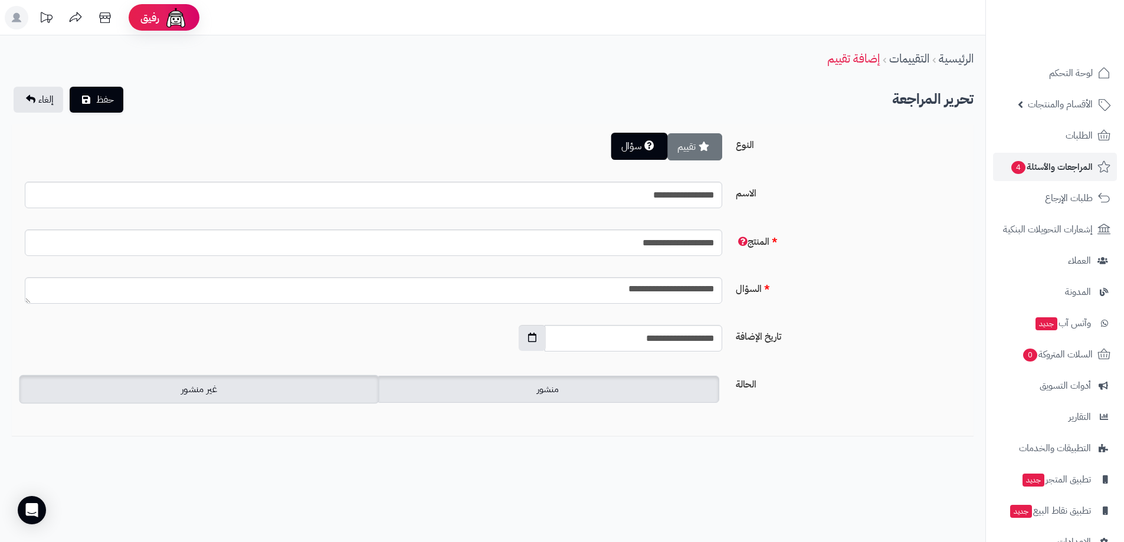
click at [657, 394] on label "منشور" at bounding box center [548, 389] width 343 height 27
drag, startPoint x: 671, startPoint y: 292, endPoint x: 690, endPoint y: 292, distance: 18.9
click at [690, 292] on textarea "**********" at bounding box center [374, 290] width 698 height 27
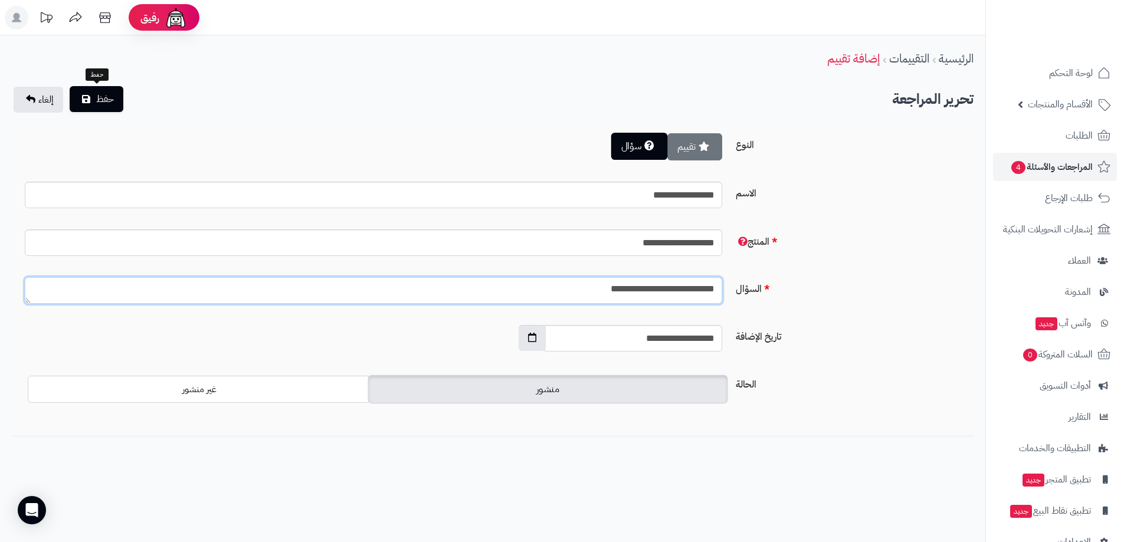
type textarea "**********"
click at [119, 103] on button "حفظ" at bounding box center [97, 99] width 54 height 26
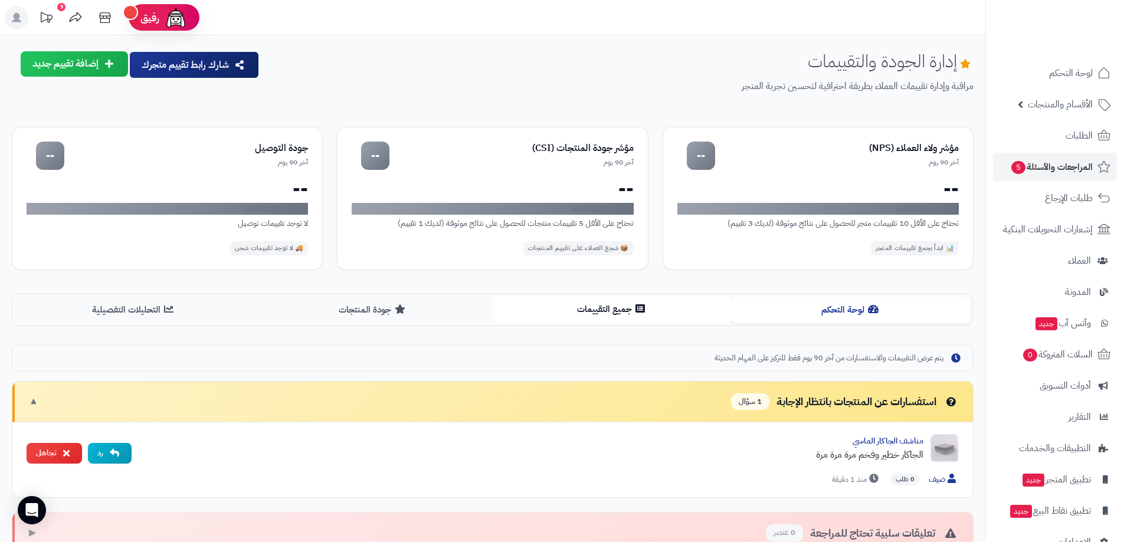
click at [596, 317] on button "جميع التقييمات" at bounding box center [612, 309] width 239 height 27
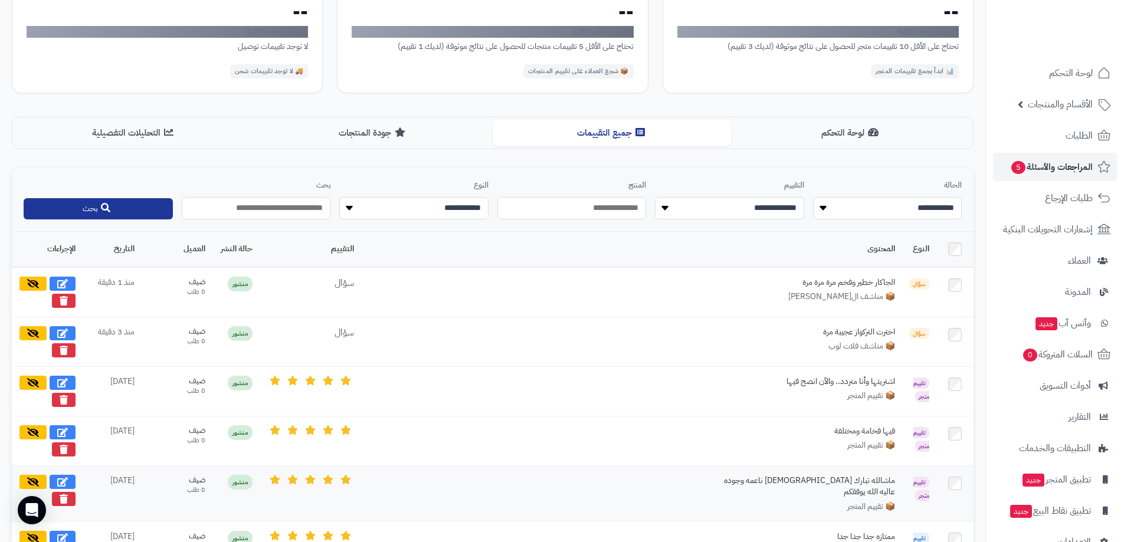
scroll to position [236, 0]
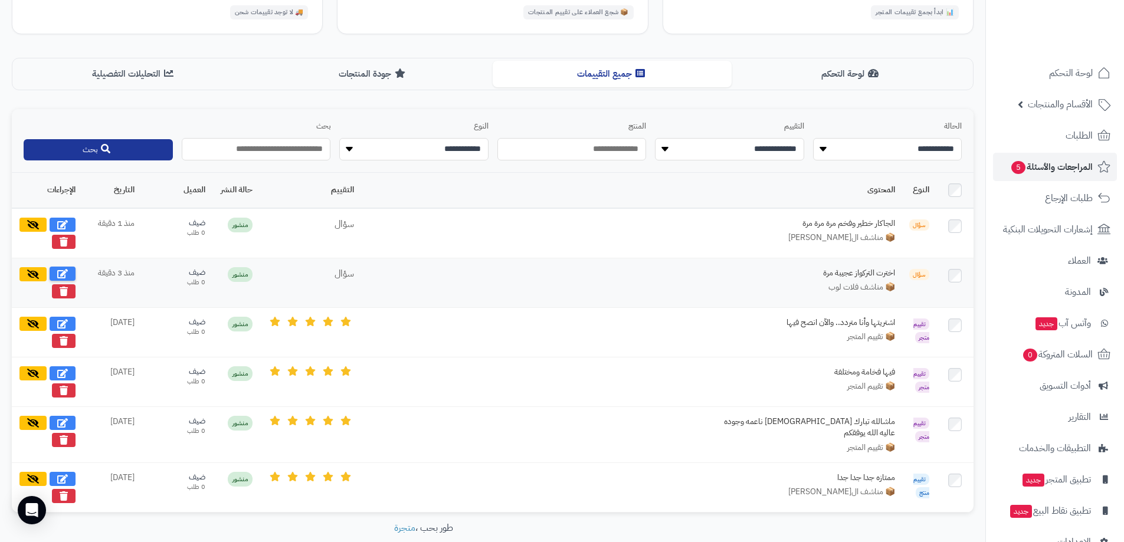
click at [61, 273] on icon at bounding box center [62, 273] width 11 height 9
select select "*"
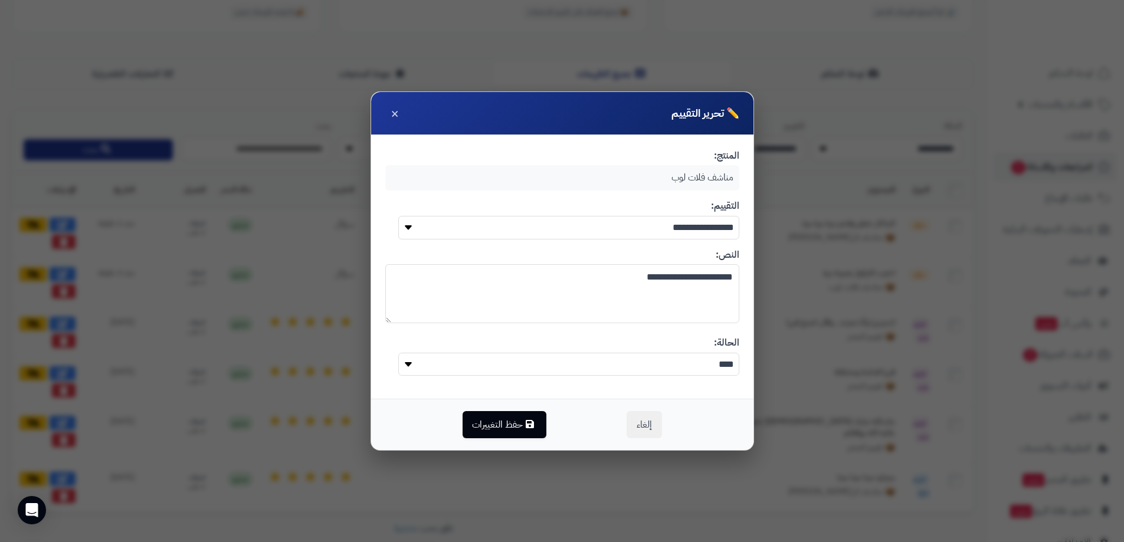
click at [630, 227] on select "**********" at bounding box center [568, 227] width 341 height 23
click at [398, 216] on select "**********" at bounding box center [568, 227] width 341 height 23
click at [524, 429] on button "حفظ التغييرات" at bounding box center [505, 424] width 84 height 27
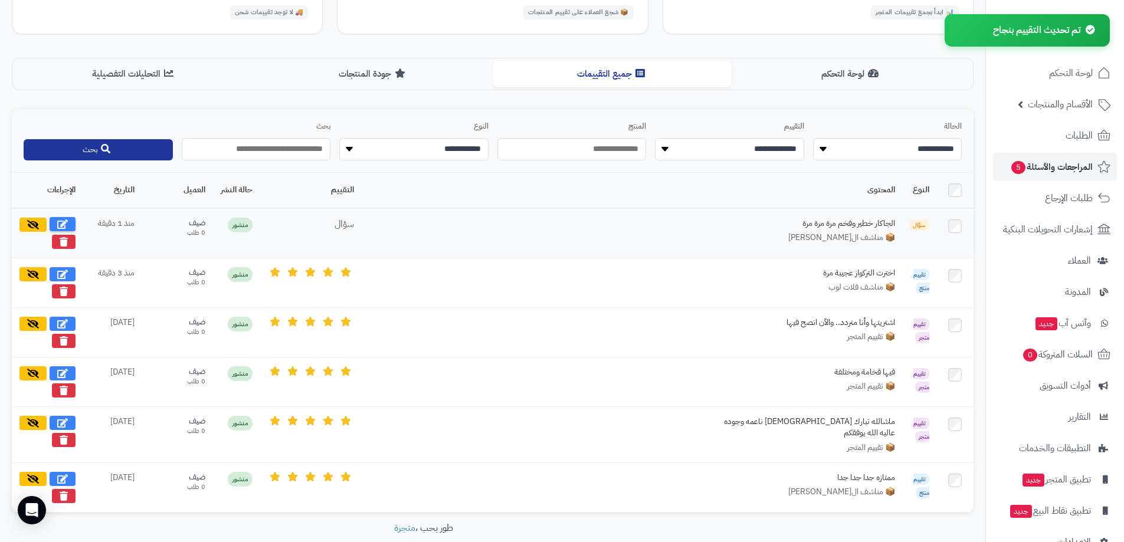
click at [66, 221] on icon at bounding box center [62, 224] width 11 height 9
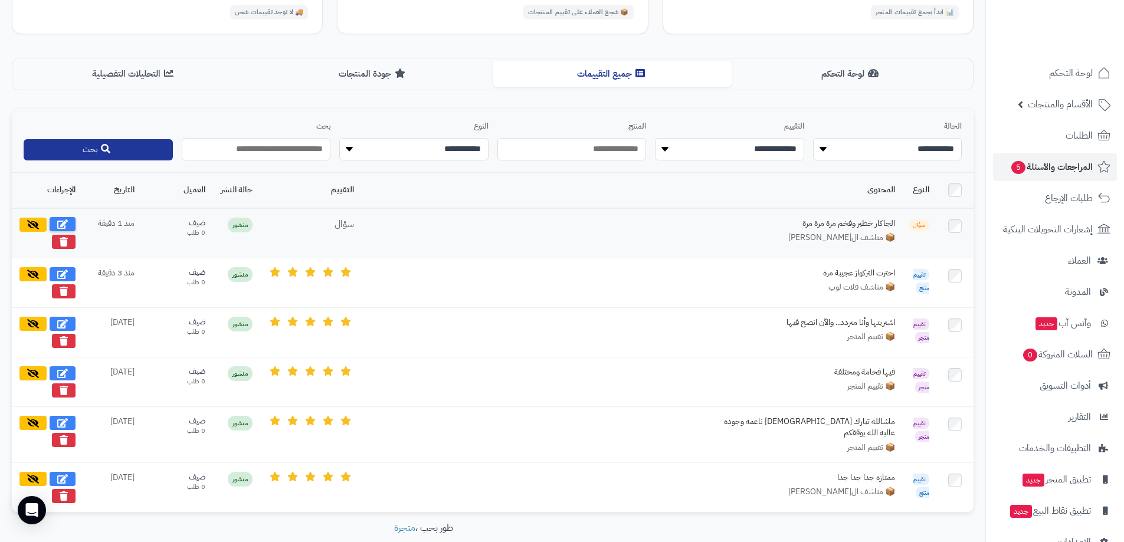
select select "*"
type textarea "**********"
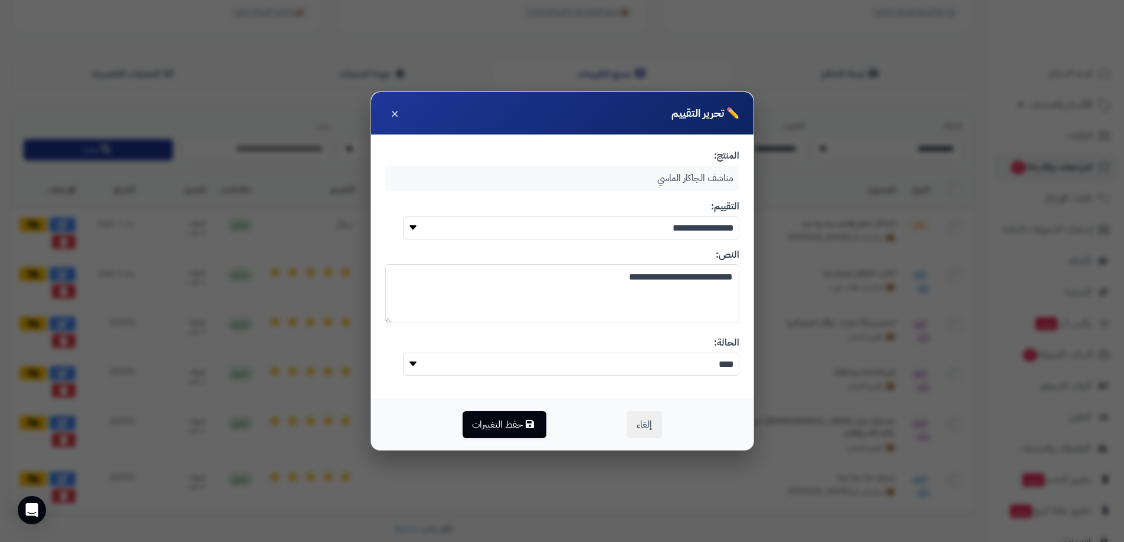
click at [675, 363] on select "**** *****" at bounding box center [571, 364] width 336 height 23
click at [403, 353] on select "**** *****" at bounding box center [571, 364] width 336 height 23
click at [647, 227] on select "**********" at bounding box center [571, 228] width 336 height 23
select select "*"
click at [403, 217] on select "**********" at bounding box center [571, 228] width 336 height 23
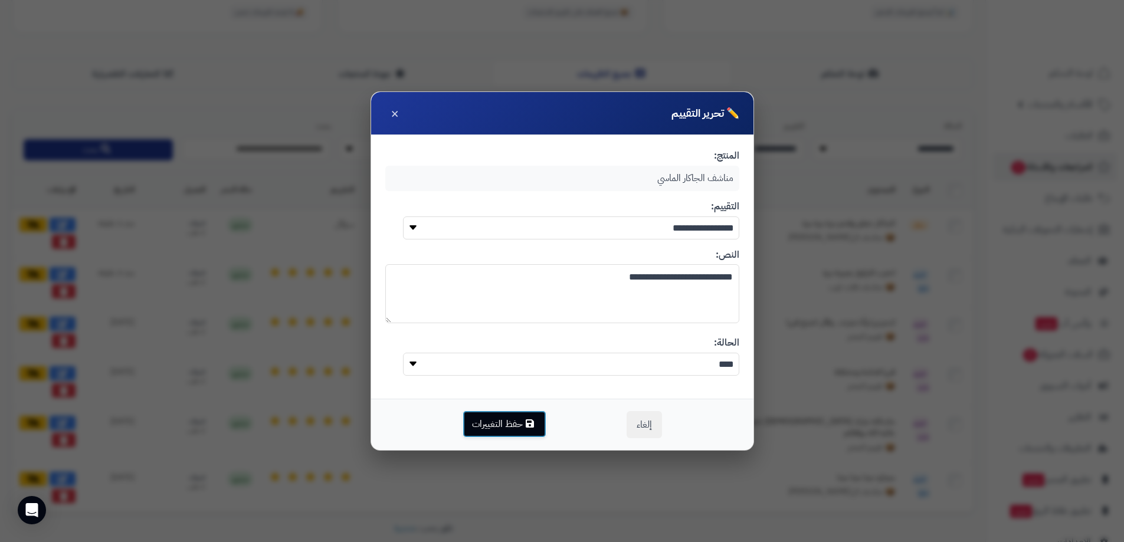
click at [532, 428] on icon "button" at bounding box center [530, 423] width 8 height 9
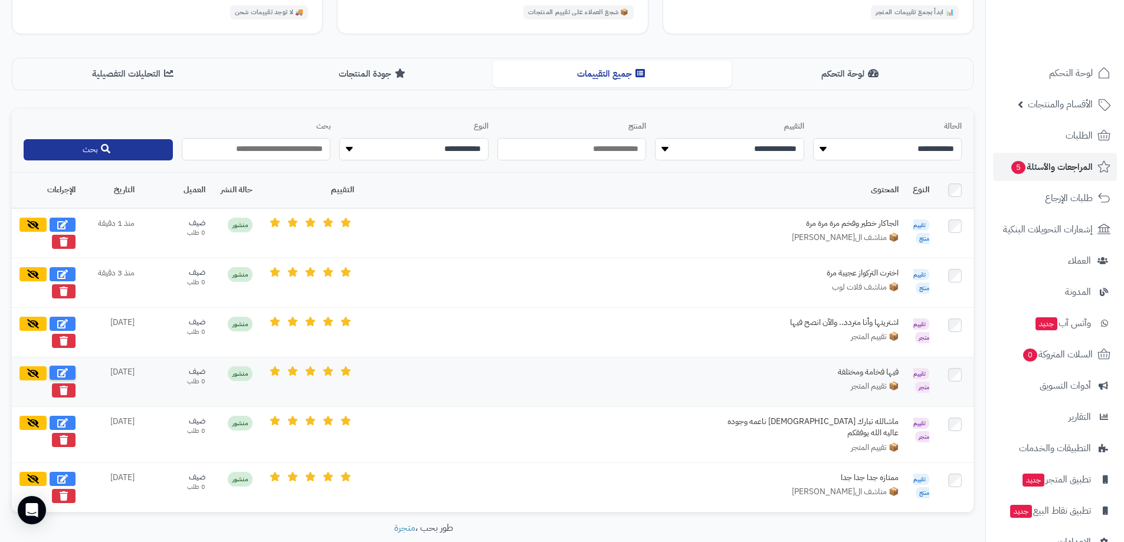
click at [68, 368] on button at bounding box center [63, 373] width 26 height 14
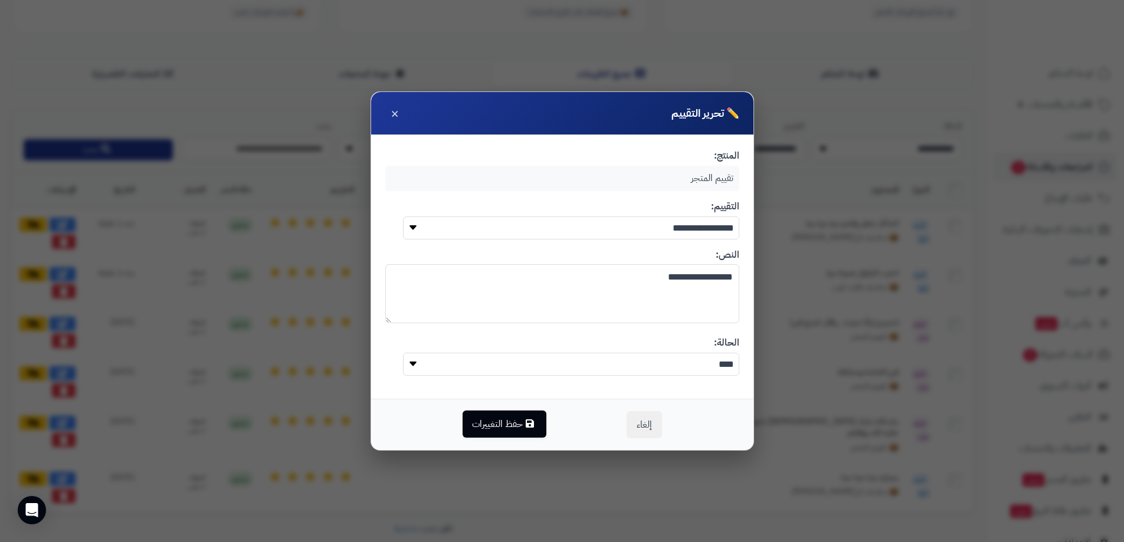
click at [646, 180] on div "تقييم المتجر" at bounding box center [562, 178] width 354 height 25
click at [679, 176] on div "تقييم المتجر" at bounding box center [562, 178] width 354 height 25
click at [689, 176] on div "تقييم المتجر" at bounding box center [562, 178] width 354 height 25
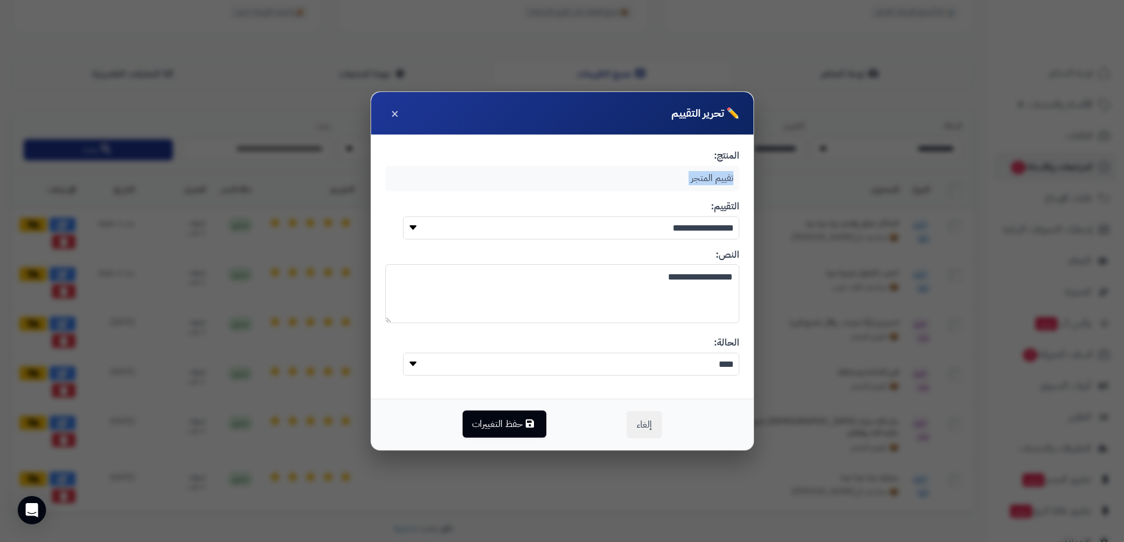
click at [720, 174] on div "تقييم المتجر" at bounding box center [562, 178] width 354 height 25
click at [398, 112] on span "×" at bounding box center [395, 113] width 8 height 20
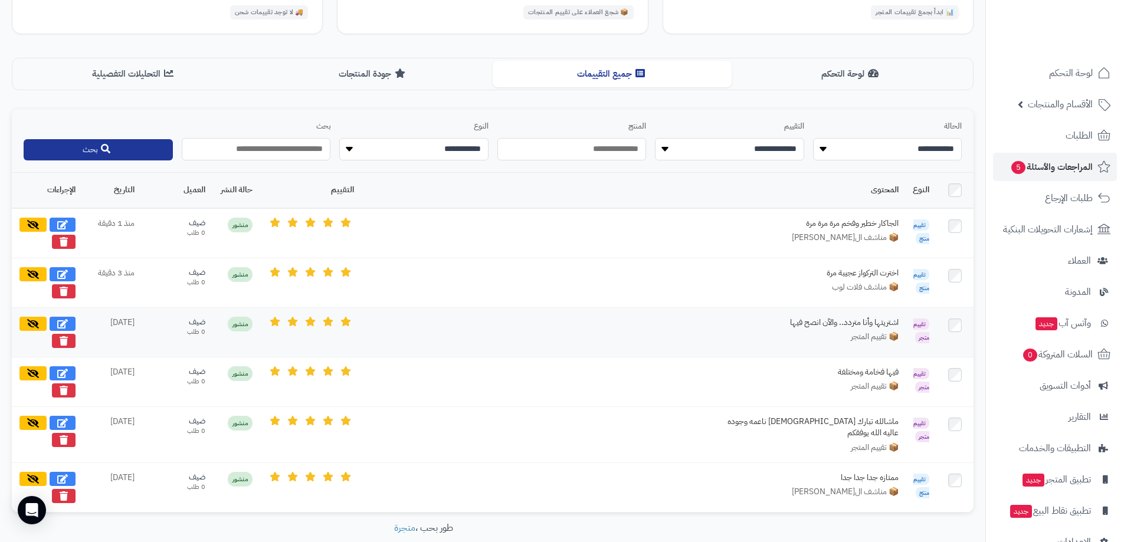
scroll to position [0, 0]
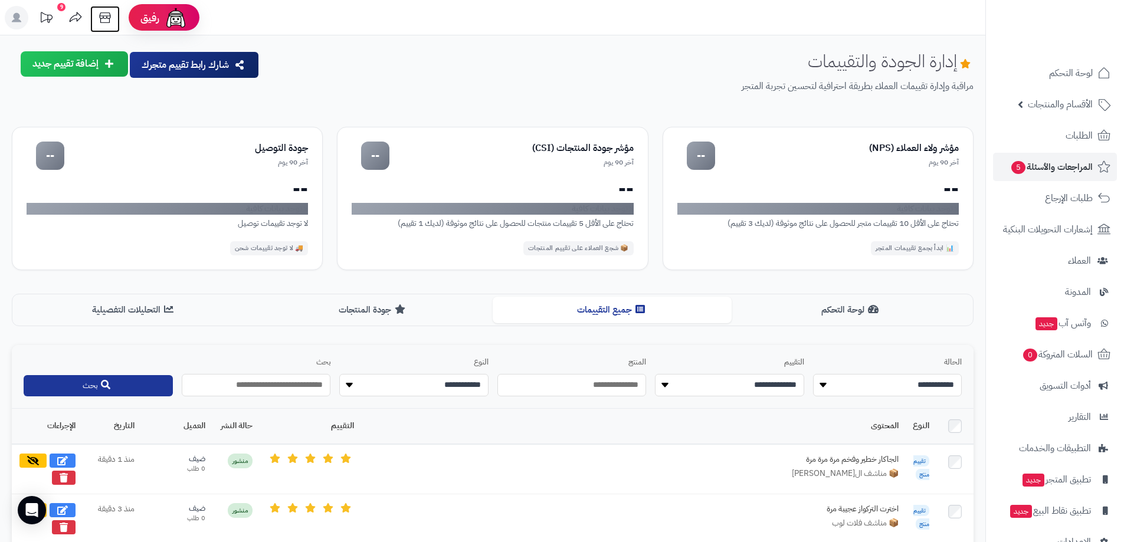
click at [104, 20] on icon at bounding box center [105, 18] width 24 height 24
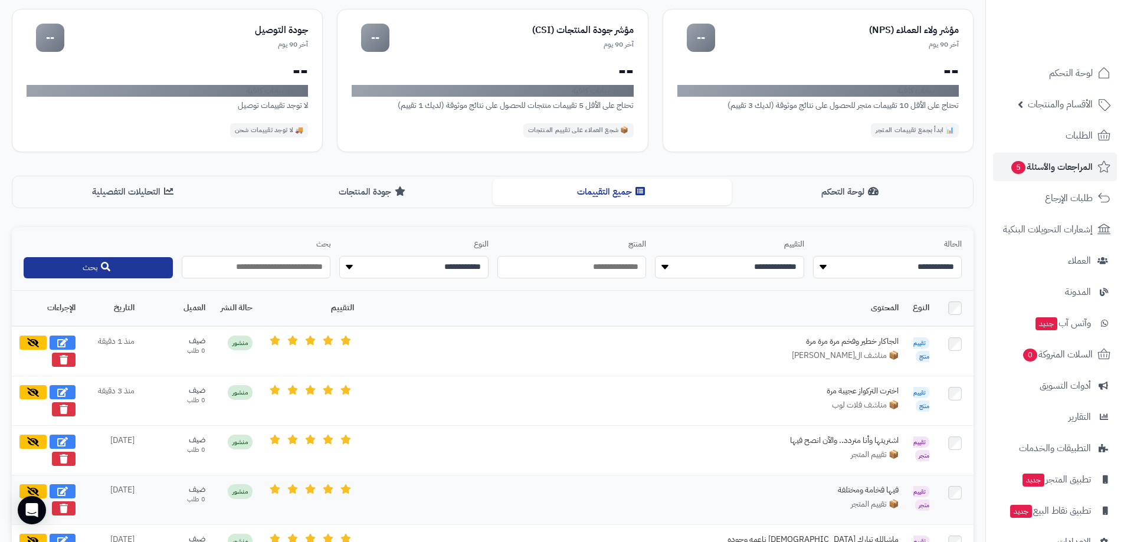
scroll to position [177, 0]
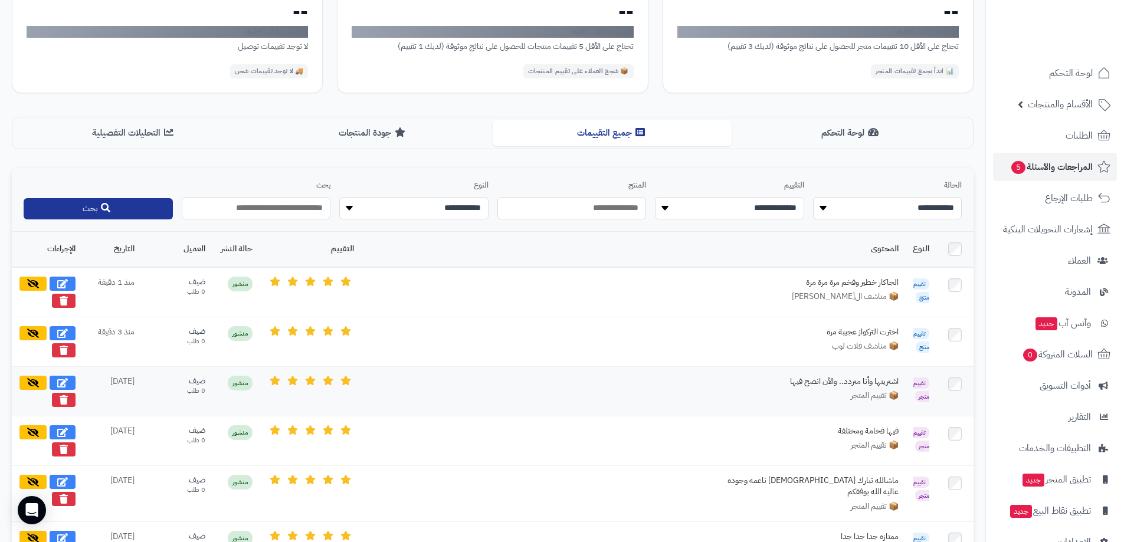
click at [793, 384] on div "اشتريتها وأنا متردد.. والآن انصح فيها" at bounding box center [810, 382] width 177 height 12
click at [63, 380] on icon at bounding box center [62, 382] width 11 height 9
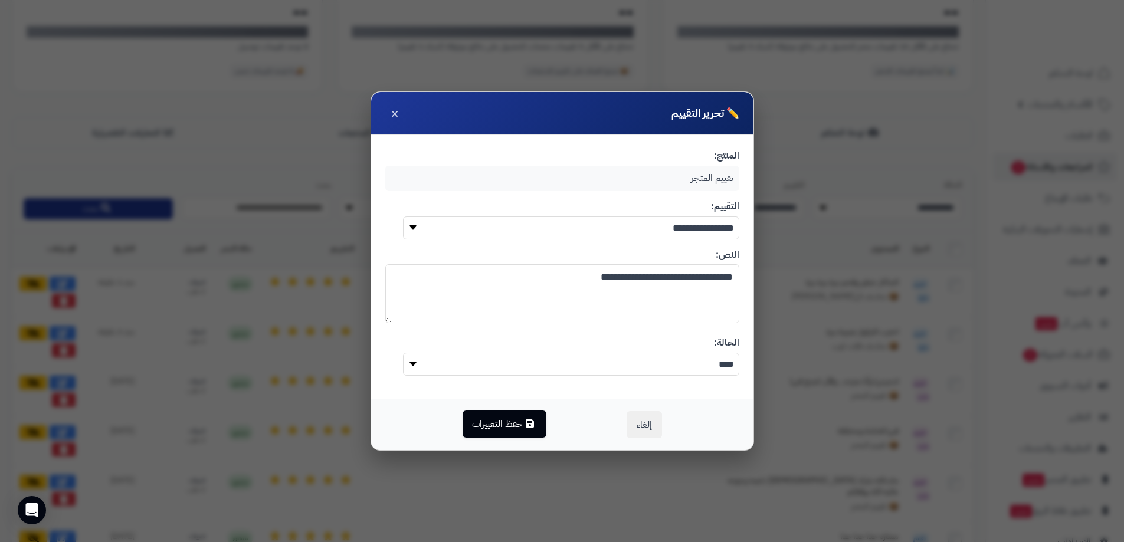
click at [670, 279] on textarea "**********" at bounding box center [562, 293] width 354 height 59
drag, startPoint x: 642, startPoint y: 277, endPoint x: 657, endPoint y: 280, distance: 16.1
click at [657, 280] on textarea "**********" at bounding box center [562, 293] width 354 height 59
type textarea "**********"
click at [521, 423] on button "حفظ التغييرات" at bounding box center [505, 424] width 84 height 27
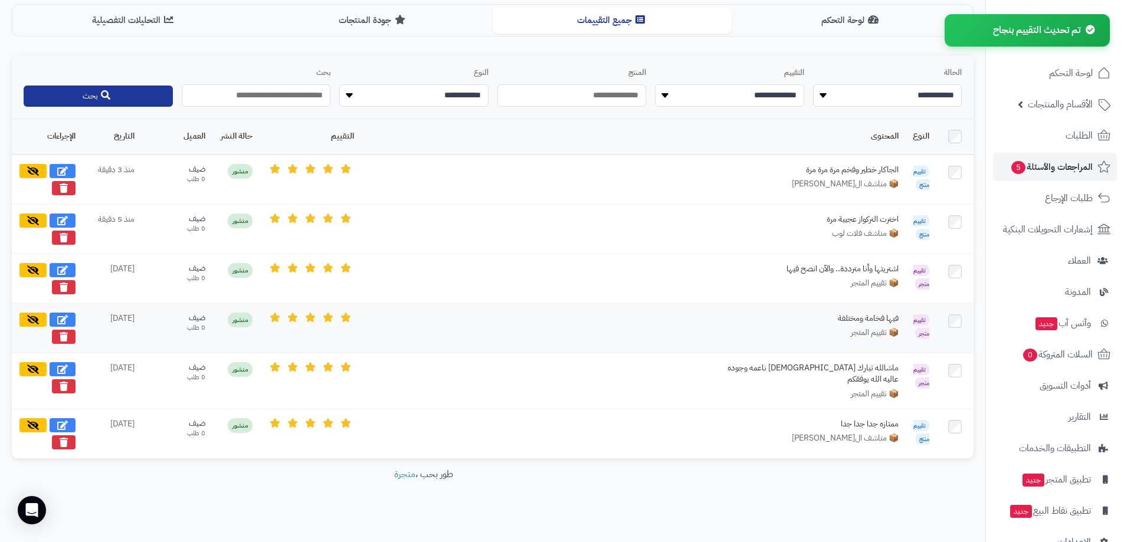
scroll to position [0, 0]
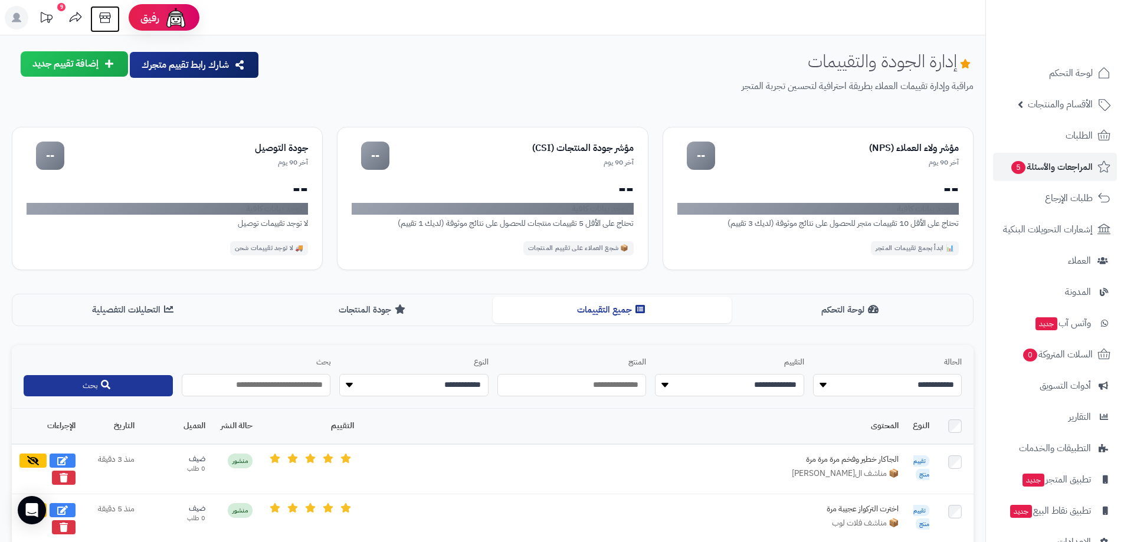
click at [109, 20] on icon at bounding box center [104, 17] width 11 height 11
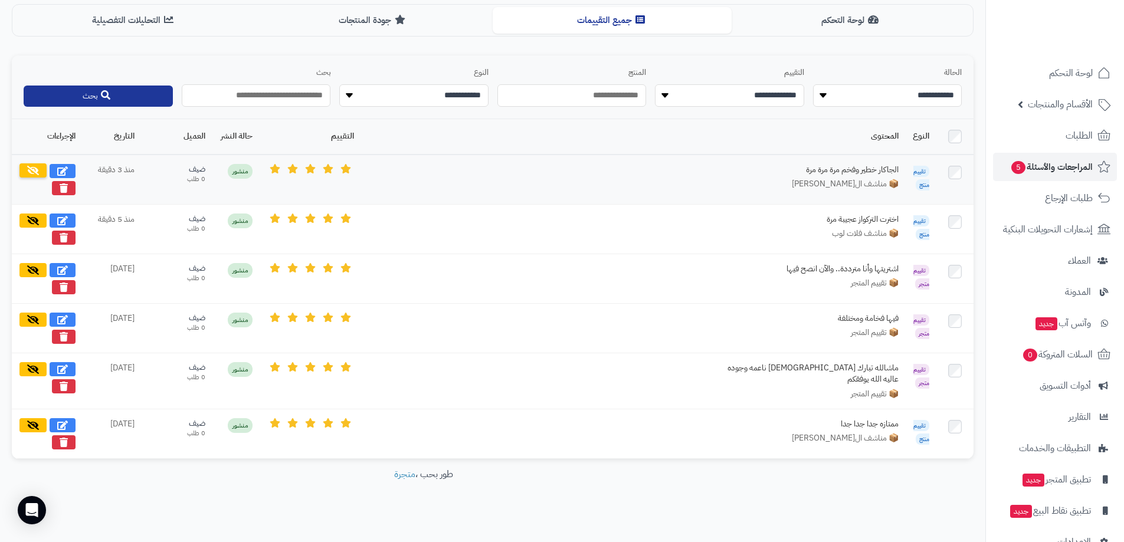
click at [34, 170] on icon at bounding box center [33, 170] width 12 height 9
click at [32, 219] on icon at bounding box center [33, 219] width 12 height 9
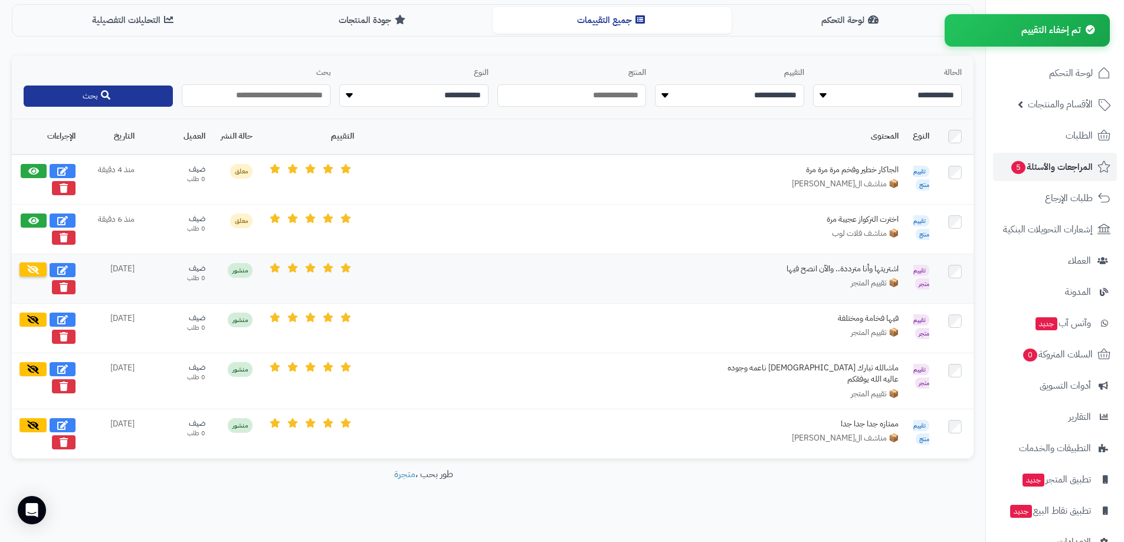
click at [33, 270] on icon at bounding box center [33, 269] width 12 height 9
click at [35, 320] on icon at bounding box center [33, 319] width 12 height 9
click at [32, 369] on icon at bounding box center [33, 368] width 12 height 9
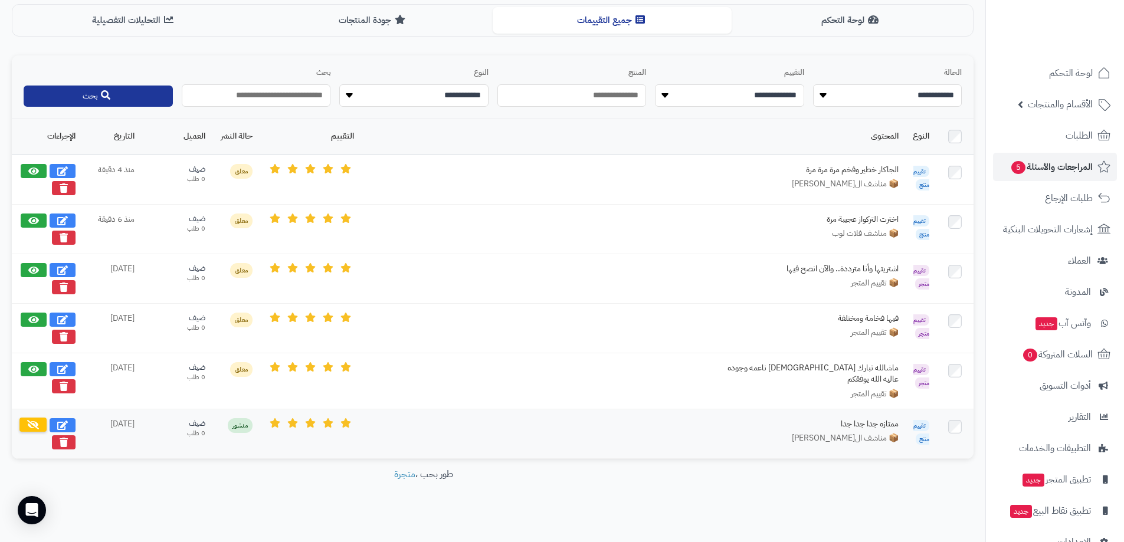
click at [36, 420] on icon at bounding box center [33, 424] width 12 height 9
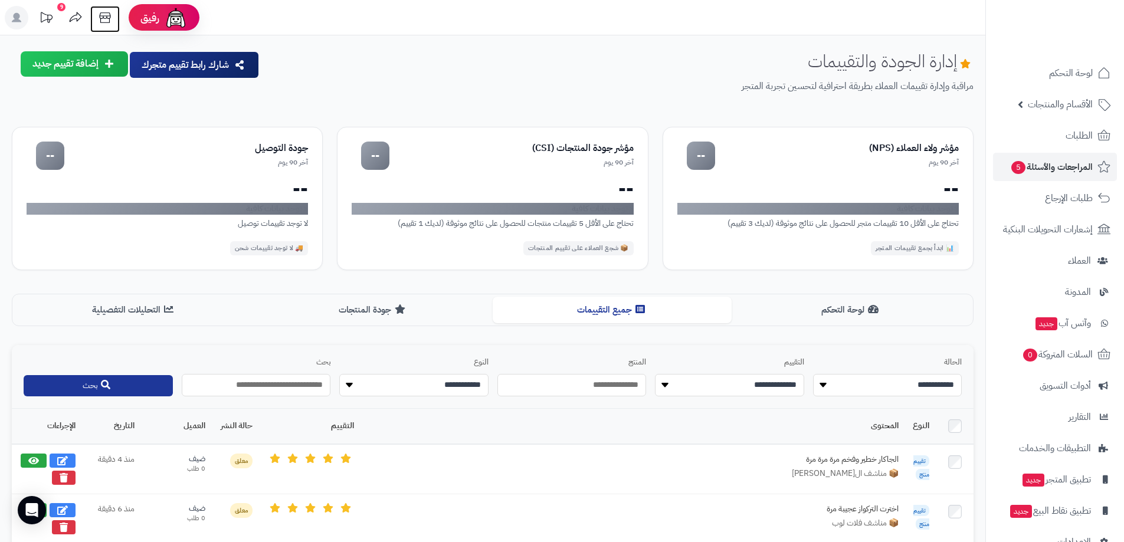
click at [108, 17] on icon at bounding box center [105, 18] width 24 height 24
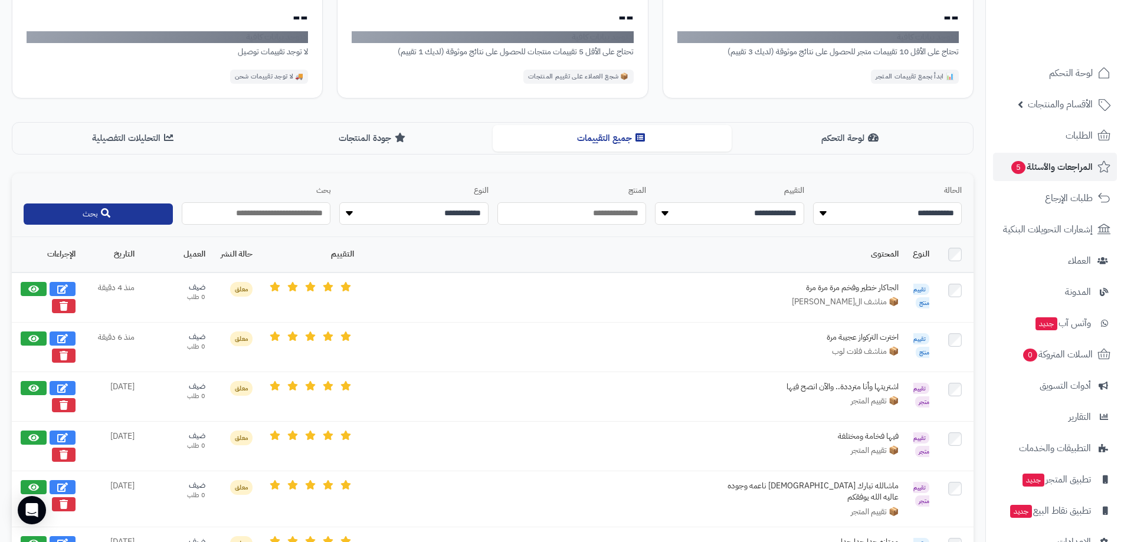
scroll to position [54, 0]
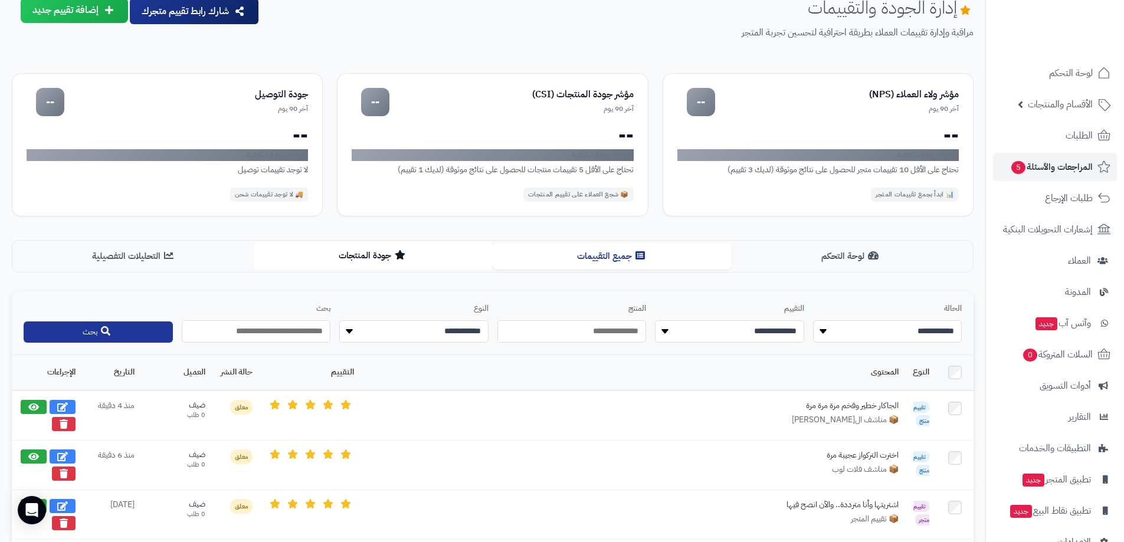
click at [392, 259] on button "جودة المنتجات" at bounding box center [373, 256] width 239 height 27
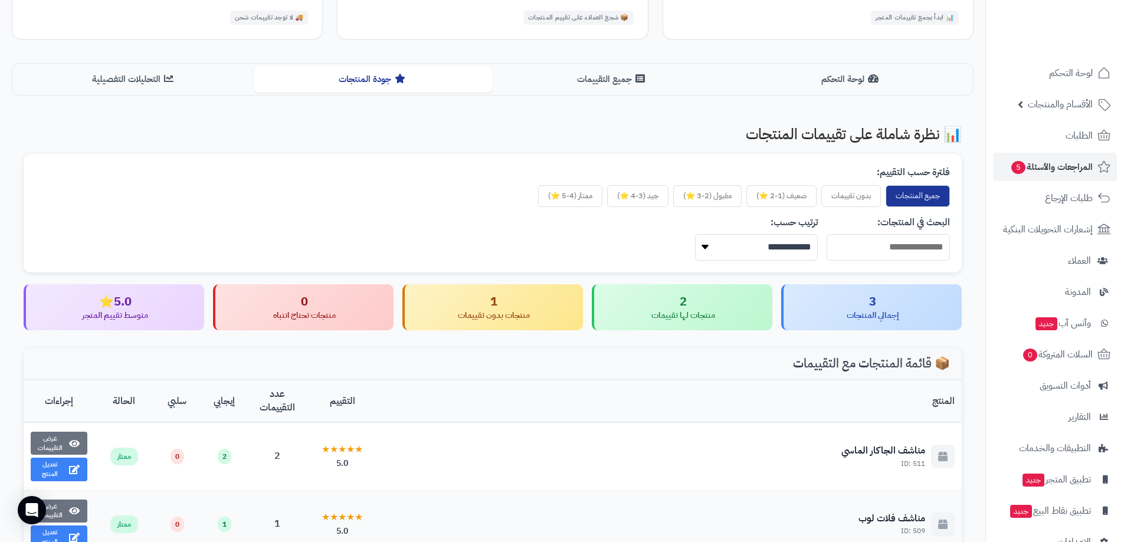
scroll to position [349, 0]
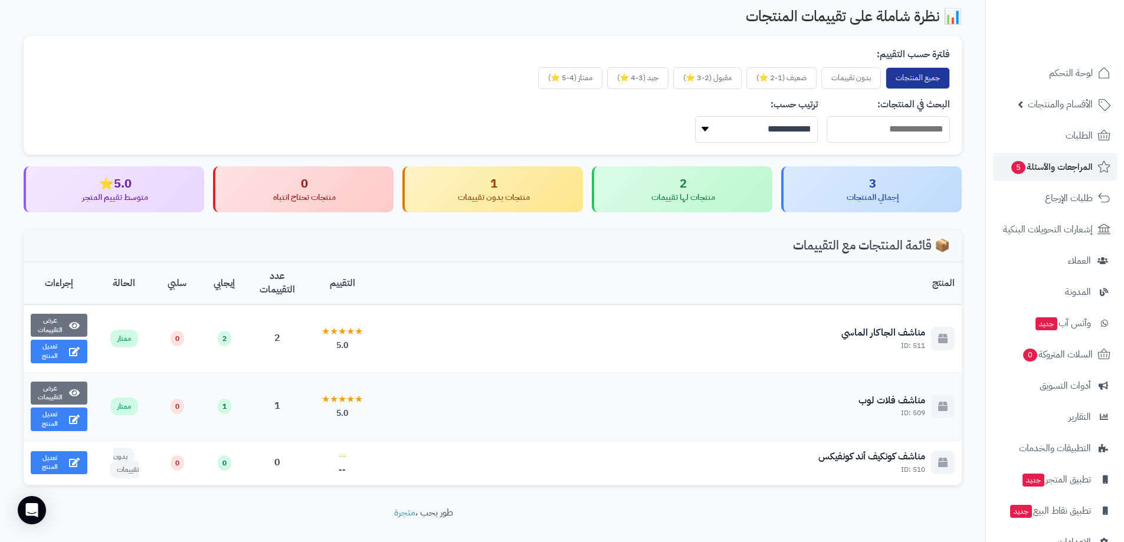
click at [719, 196] on div "منتجات لها تقييمات" at bounding box center [683, 198] width 161 height 12
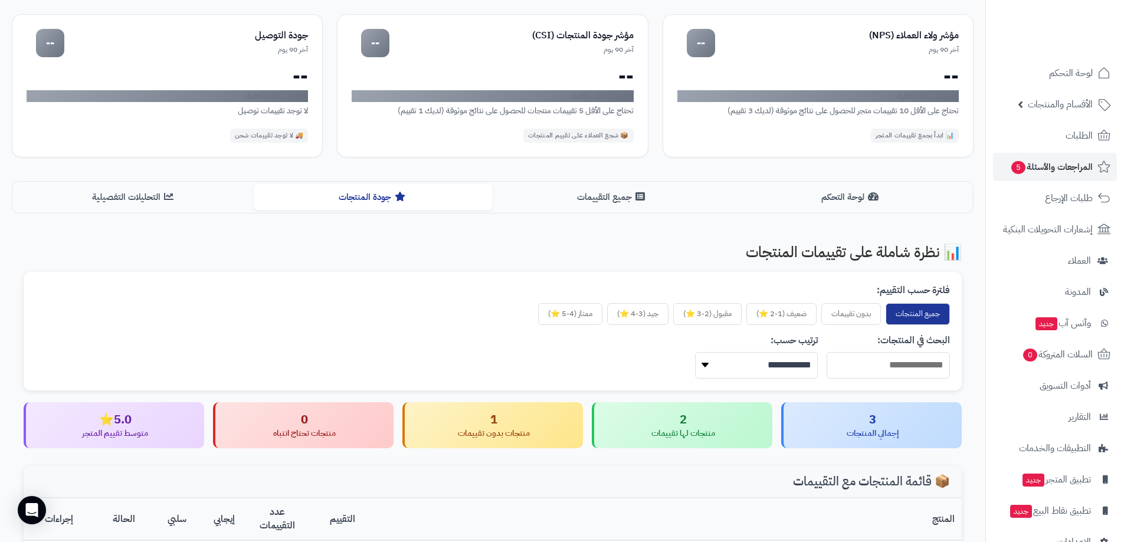
scroll to position [0, 0]
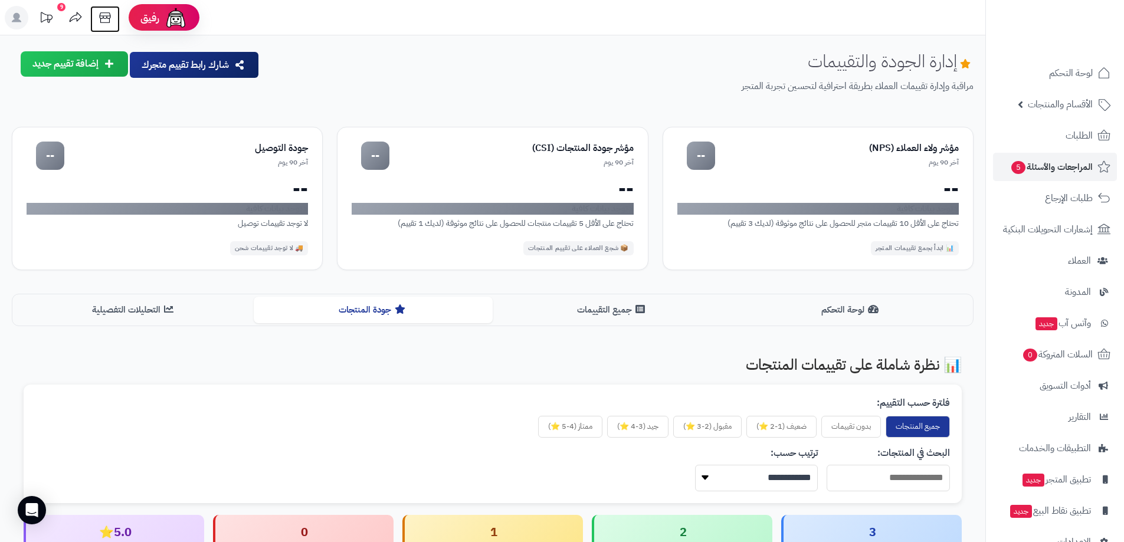
click at [103, 20] on icon at bounding box center [105, 18] width 24 height 24
click at [562, 312] on button "جميع التقييمات" at bounding box center [612, 309] width 239 height 27
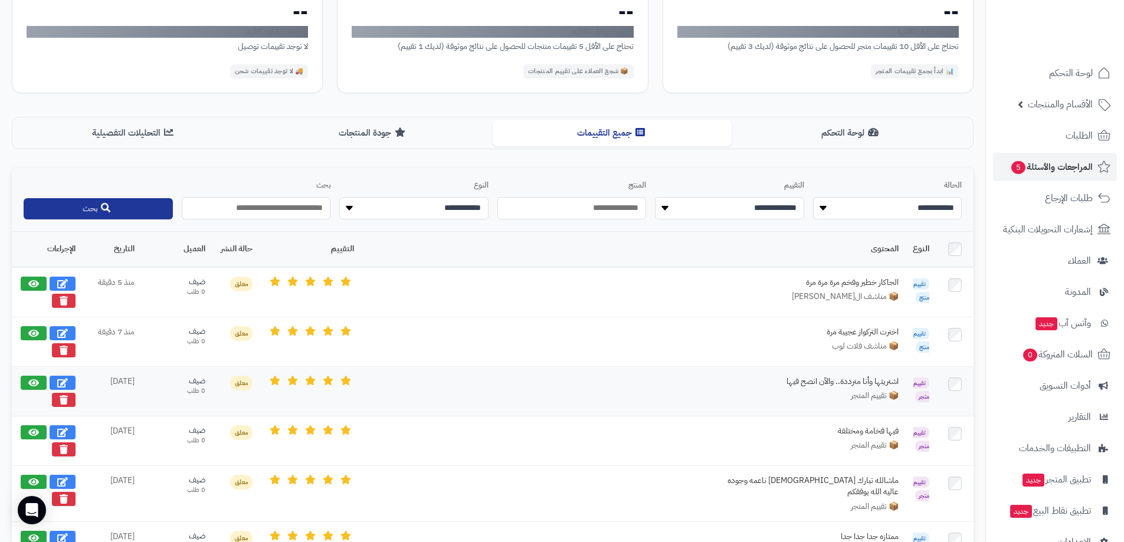
scroll to position [290, 0]
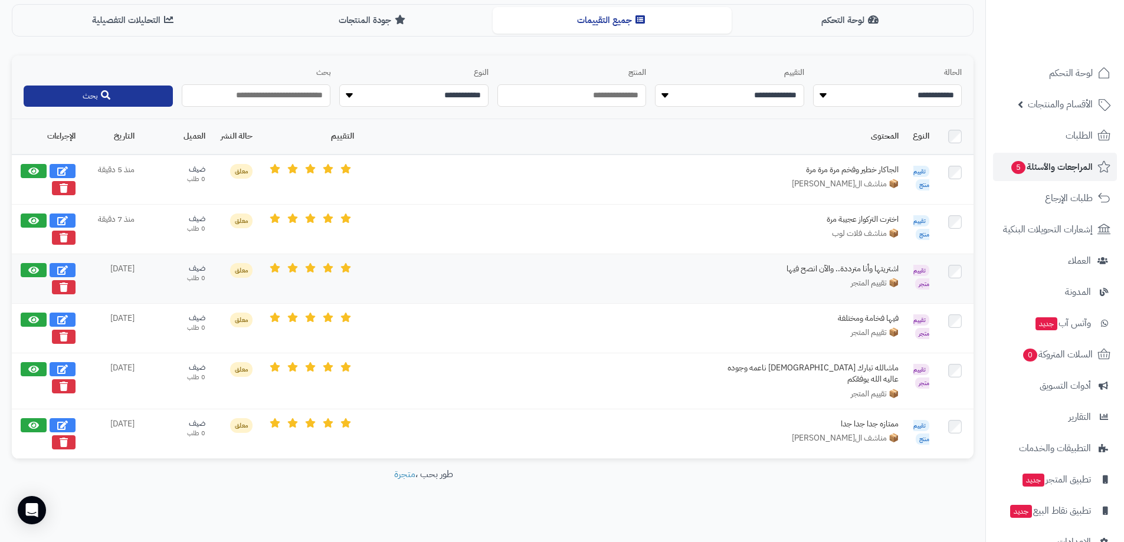
click at [809, 271] on div "اشتريتها وأنا مترددة.. والآن انصح فيها" at bounding box center [810, 269] width 177 height 12
click at [32, 172] on icon at bounding box center [33, 170] width 11 height 9
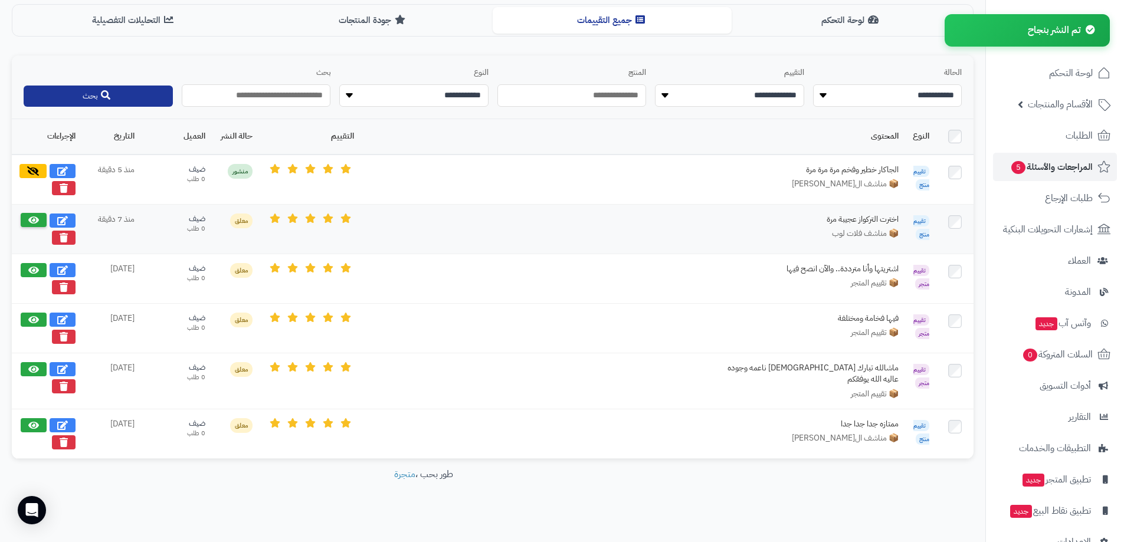
click at [33, 215] on icon at bounding box center [33, 219] width 11 height 9
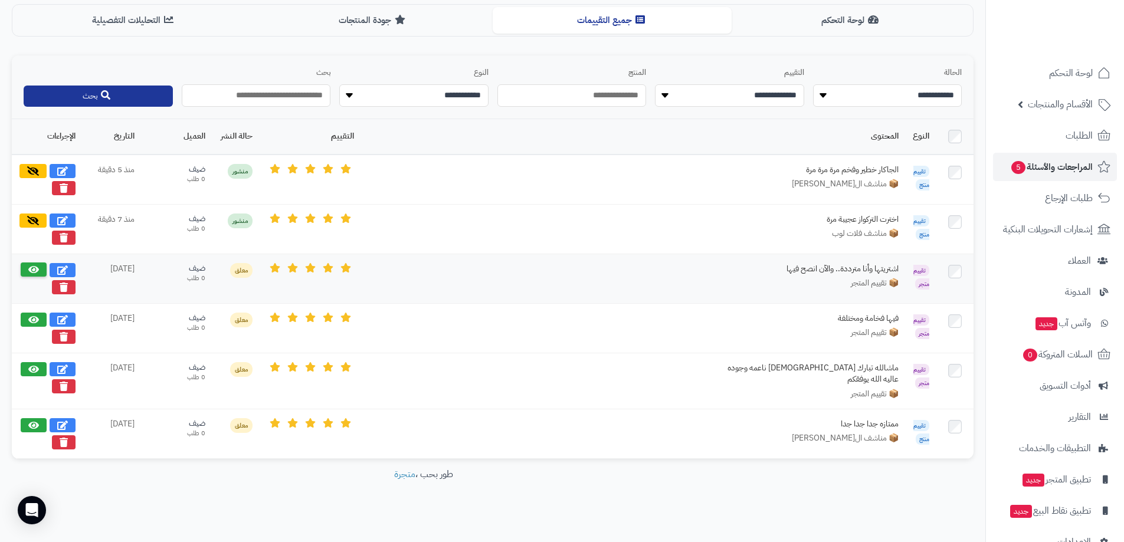
click at [34, 269] on icon at bounding box center [33, 269] width 11 height 9
click at [35, 316] on icon at bounding box center [33, 319] width 11 height 9
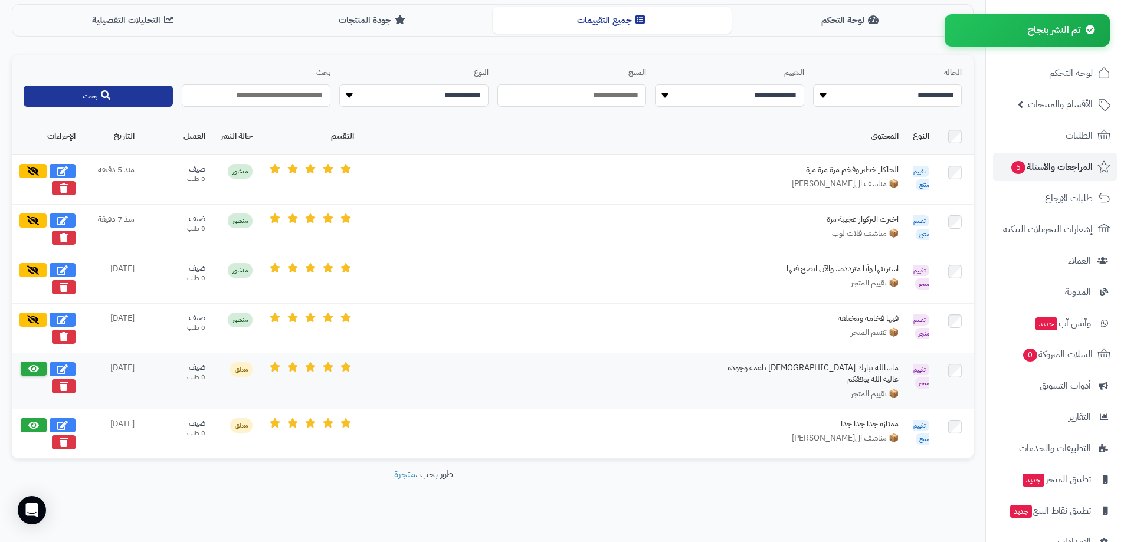
click at [36, 366] on icon at bounding box center [33, 368] width 11 height 9
click at [32, 420] on icon at bounding box center [33, 424] width 11 height 9
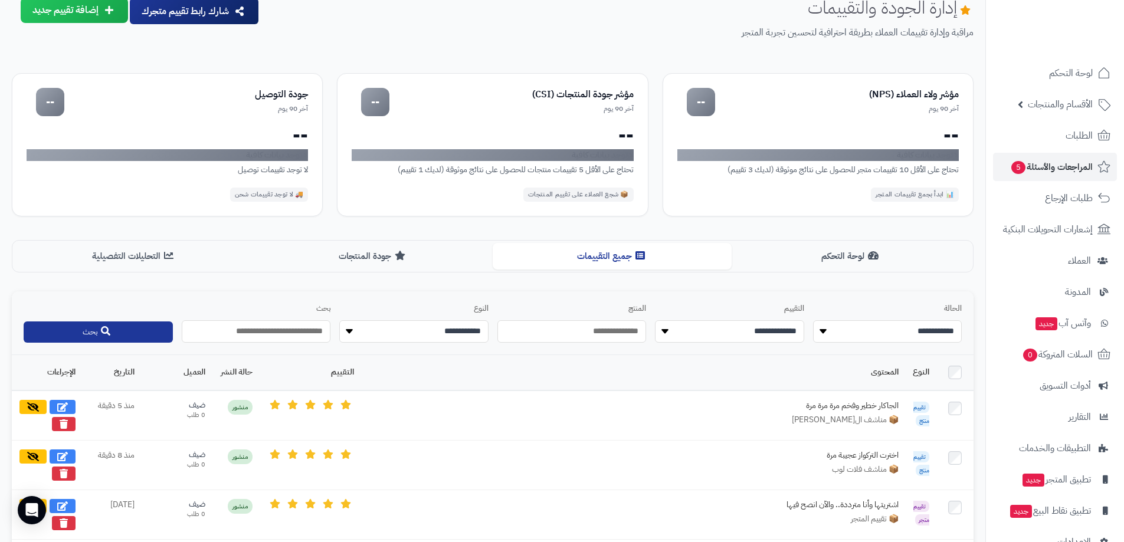
scroll to position [0, 0]
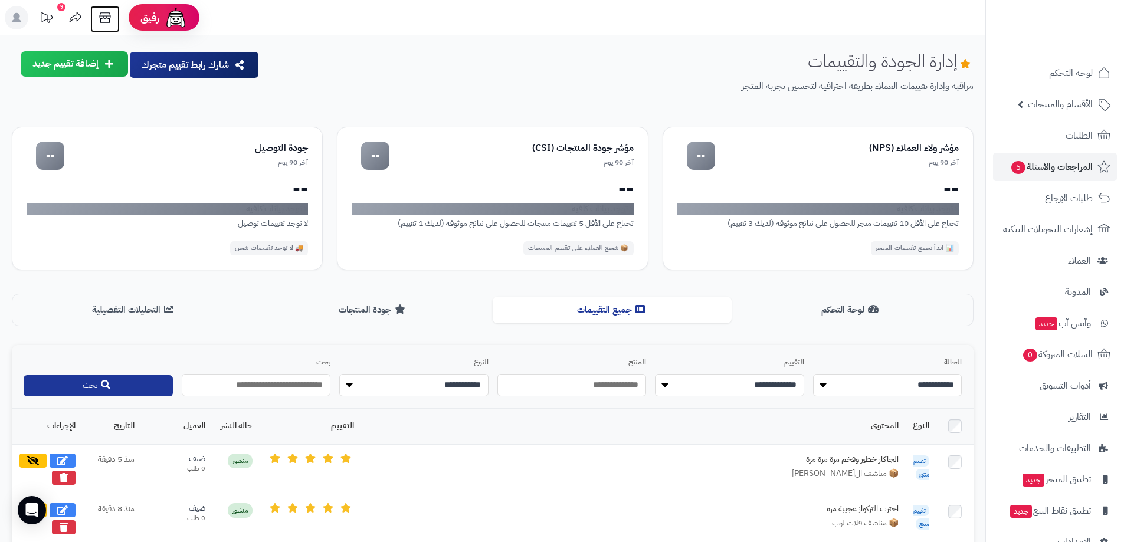
click at [103, 21] on icon at bounding box center [105, 18] width 24 height 24
click at [109, 18] on icon at bounding box center [104, 17] width 11 height 11
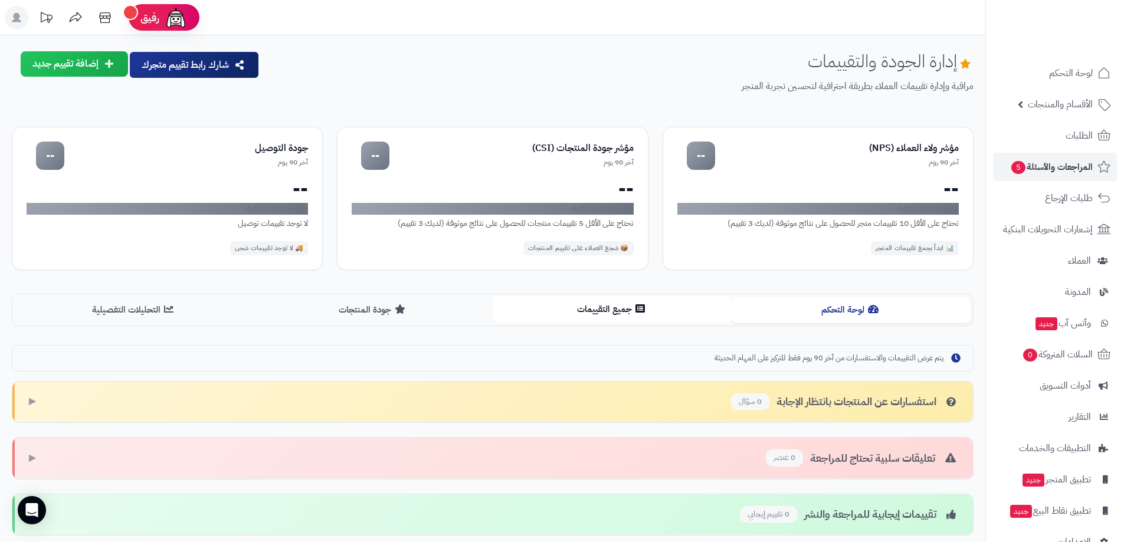
click at [564, 310] on button "جميع التقييمات" at bounding box center [612, 309] width 239 height 27
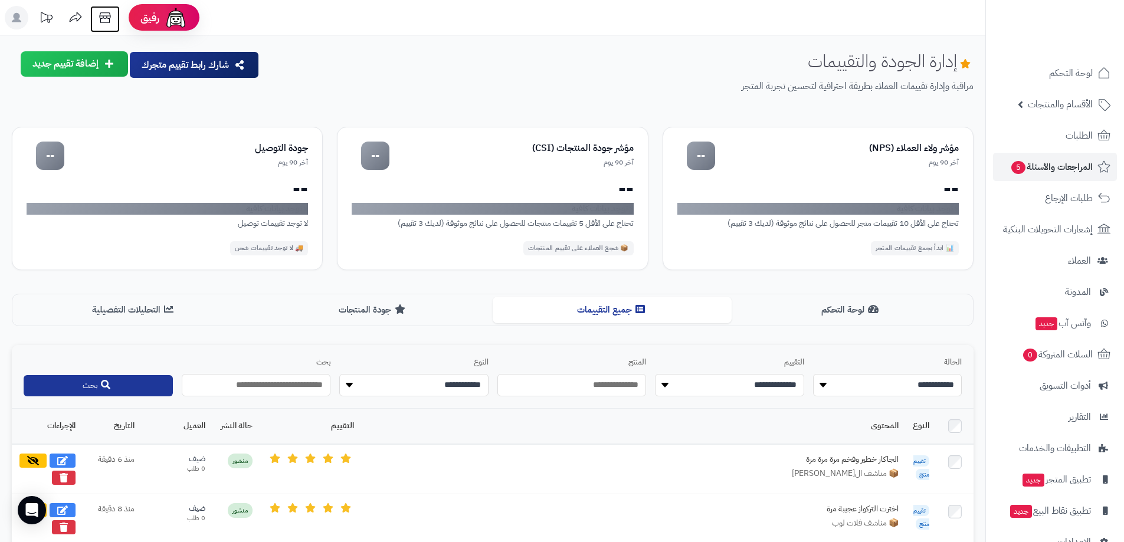
click at [106, 12] on icon at bounding box center [105, 18] width 24 height 24
click at [65, 71] on button "إضافة تقييم جديد" at bounding box center [74, 63] width 107 height 25
click at [329, 94] on div "إدارة الجودة والتقييمات مراقبة وإدارة تقييمات العملاء بطريقة احترافية لتحسين تج…" at bounding box center [621, 81] width 705 height 61
click at [104, 18] on icon at bounding box center [104, 17] width 11 height 11
click at [90, 64] on button "إضافة تقييم جديد" at bounding box center [74, 63] width 107 height 25
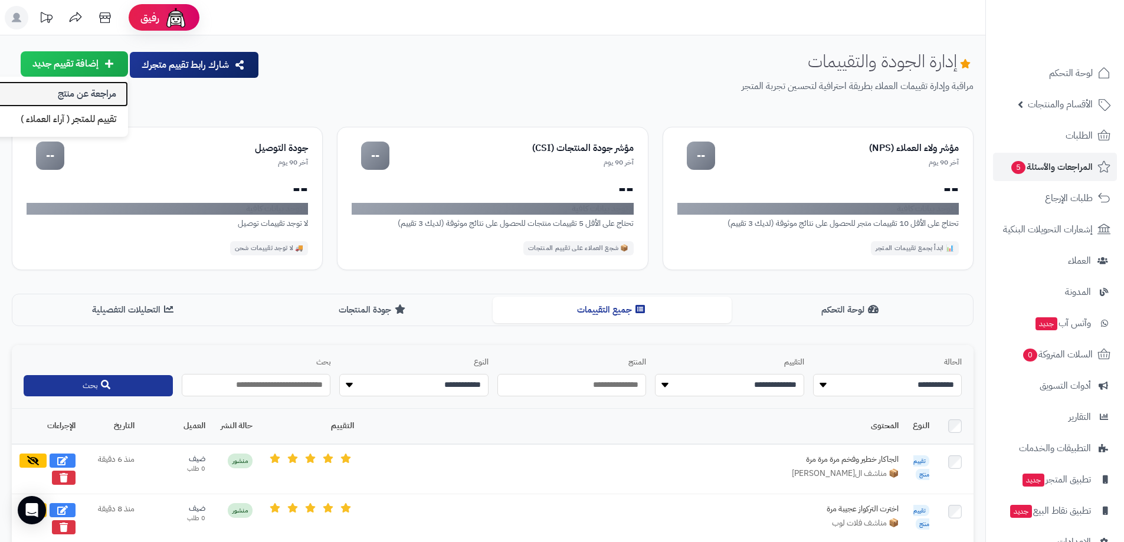
click at [99, 91] on link "مراجعة عن منتج" at bounding box center [51, 93] width 153 height 25
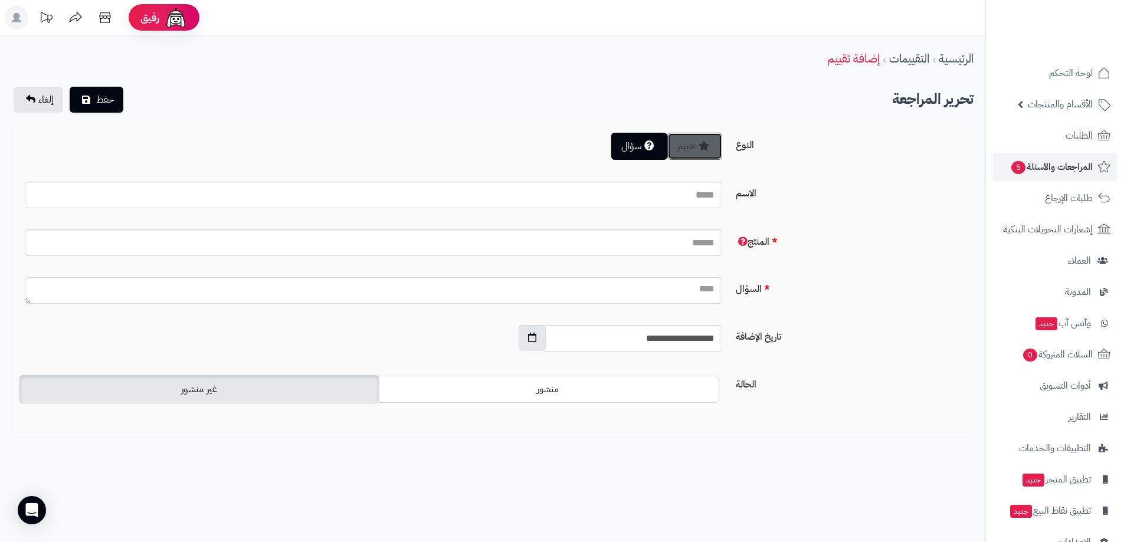
click at [699, 146] on icon "Toggle between review and question" at bounding box center [704, 145] width 11 height 9
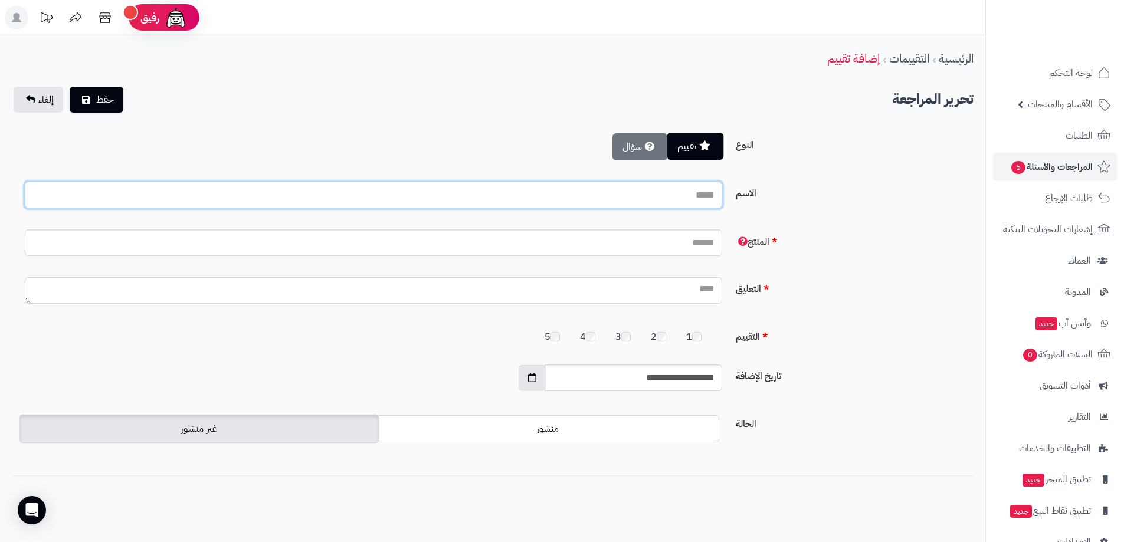
click at [684, 195] on input "الاسم" at bounding box center [374, 195] width 698 height 27
type input "*"
type input "**********"
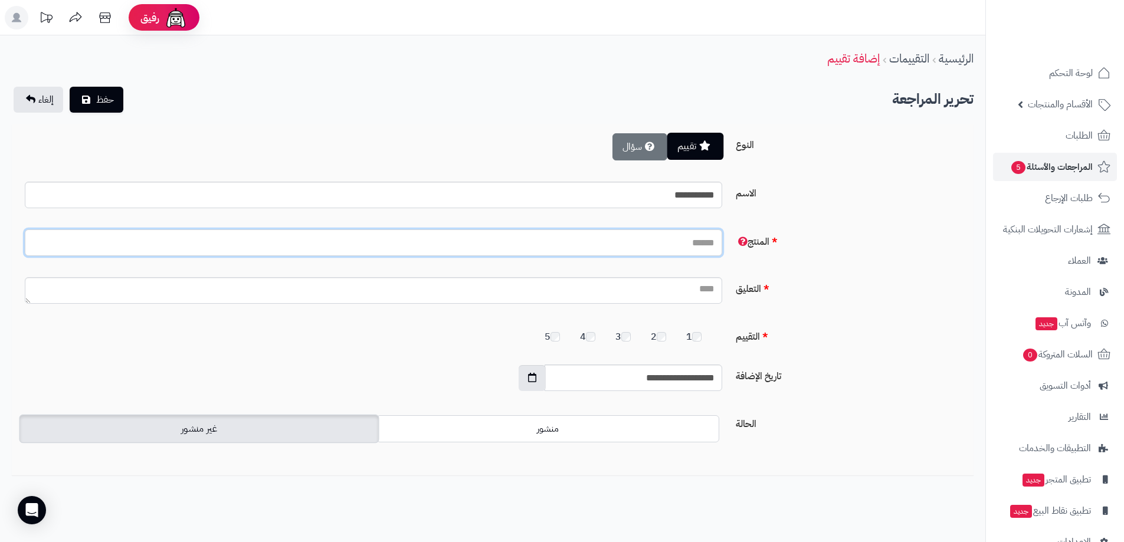
click at [692, 236] on input "المنتج" at bounding box center [374, 243] width 698 height 27
click at [698, 238] on input "المنتج" at bounding box center [374, 243] width 698 height 27
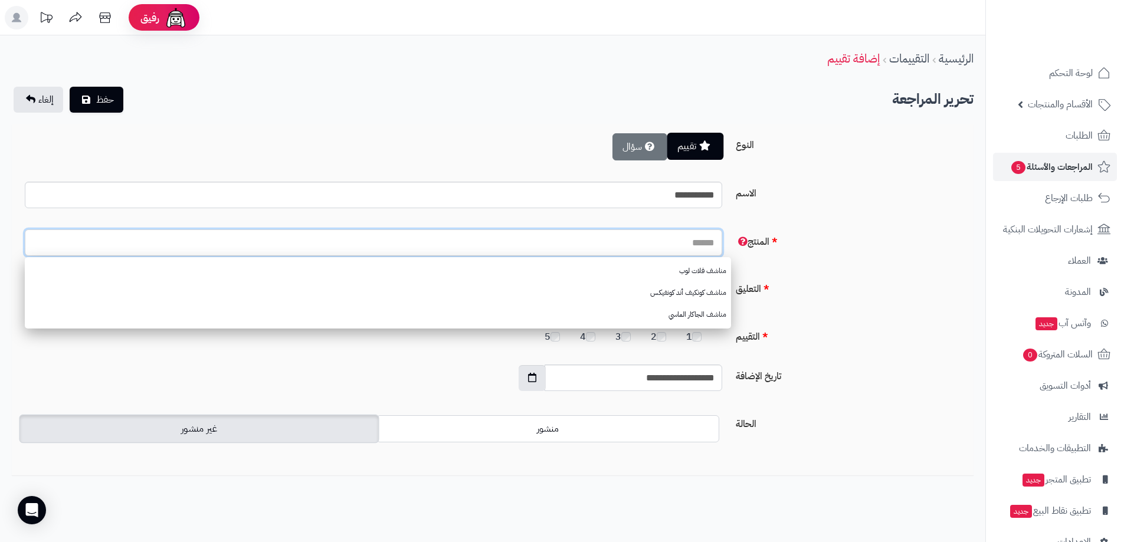
click at [698, 238] on input "المنتج" at bounding box center [374, 243] width 698 height 27
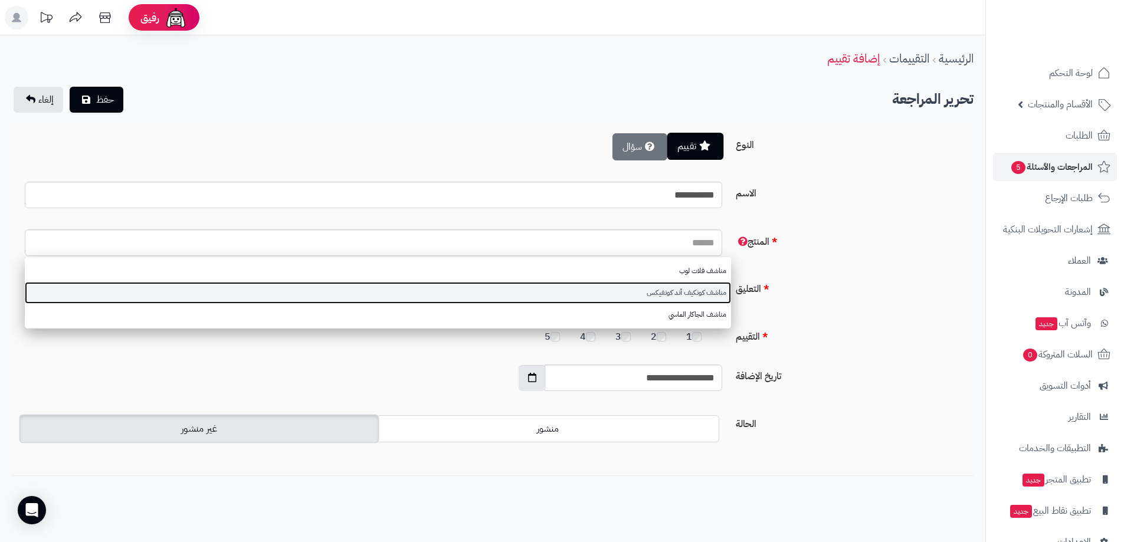
click at [710, 290] on link "مناشف كونكيف أند كونفيكس" at bounding box center [378, 293] width 706 height 22
type input "**********"
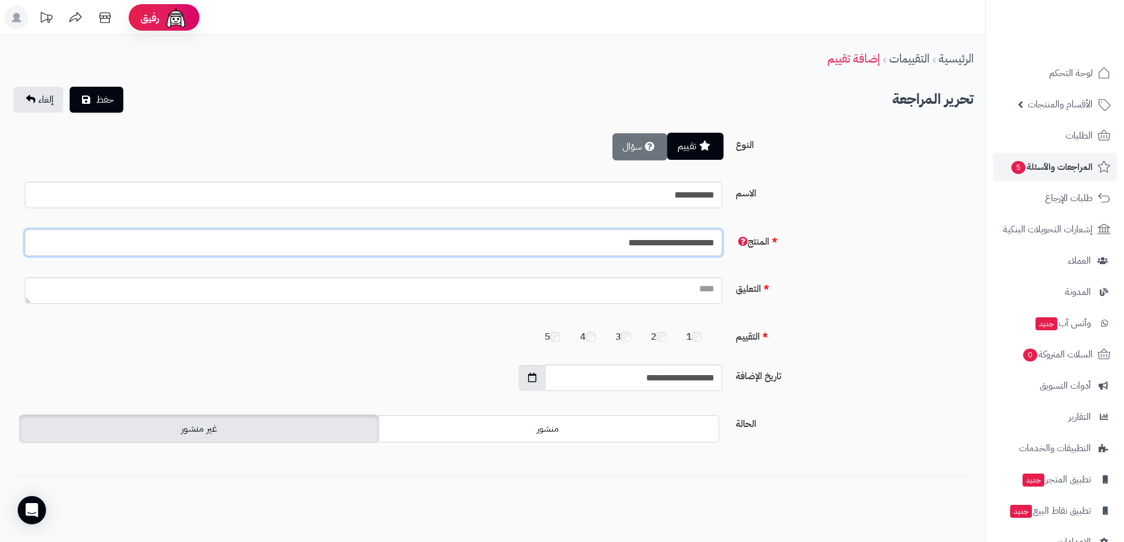
click at [604, 241] on input "**********" at bounding box center [374, 243] width 698 height 27
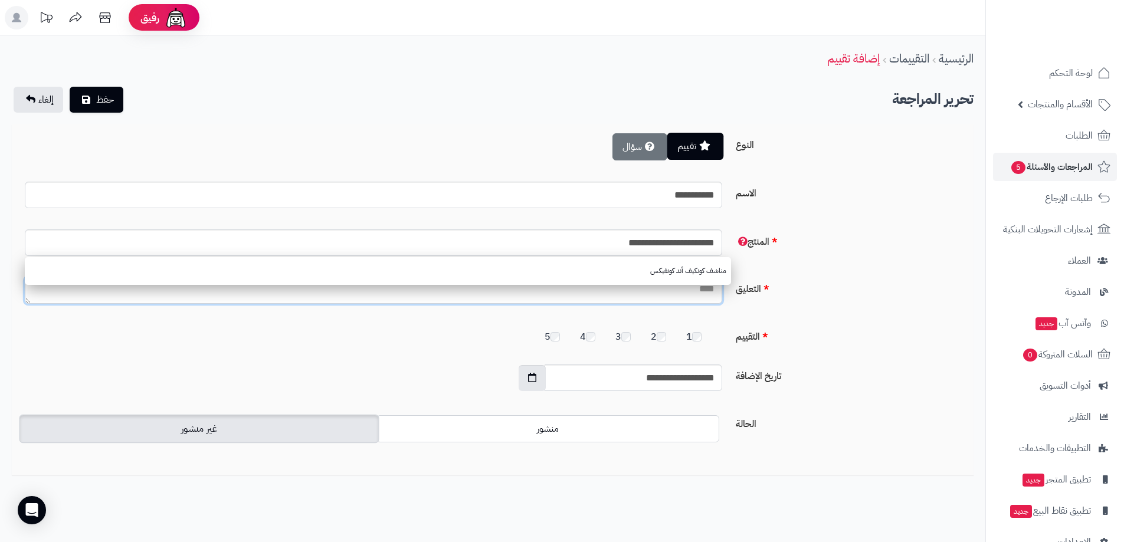
click at [695, 295] on textarea "التعليق" at bounding box center [374, 290] width 698 height 27
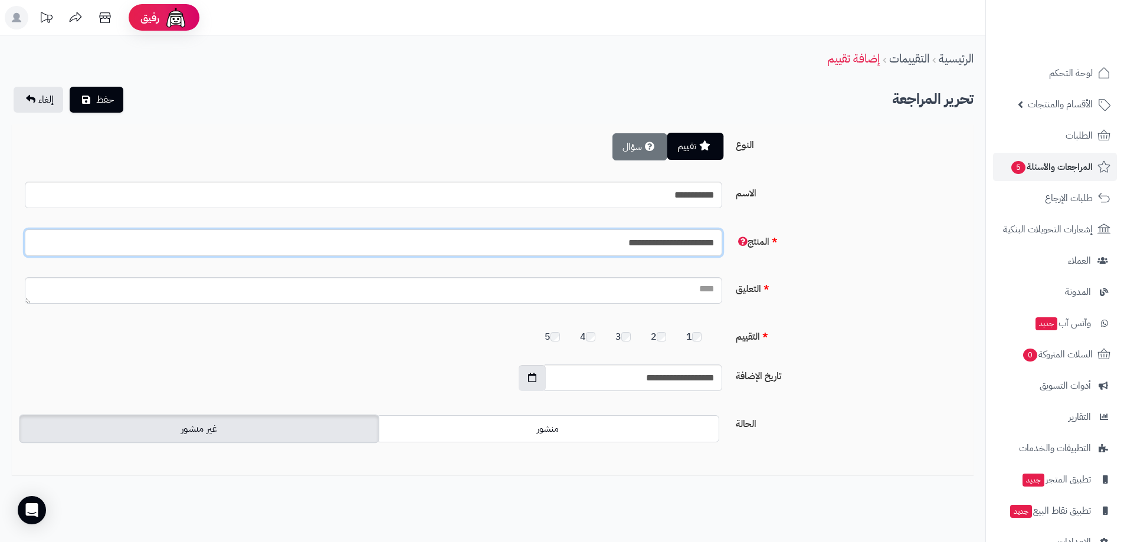
click at [610, 244] on input "**********" at bounding box center [374, 243] width 698 height 27
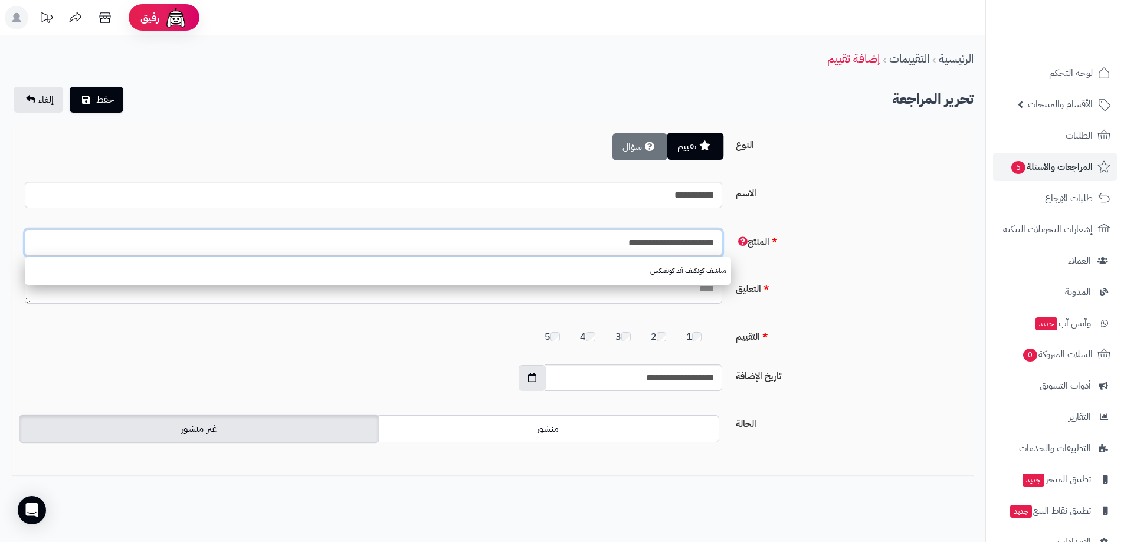
click at [607, 240] on input "**********" at bounding box center [374, 243] width 698 height 27
click at [691, 295] on textarea "التعليق" at bounding box center [374, 290] width 698 height 27
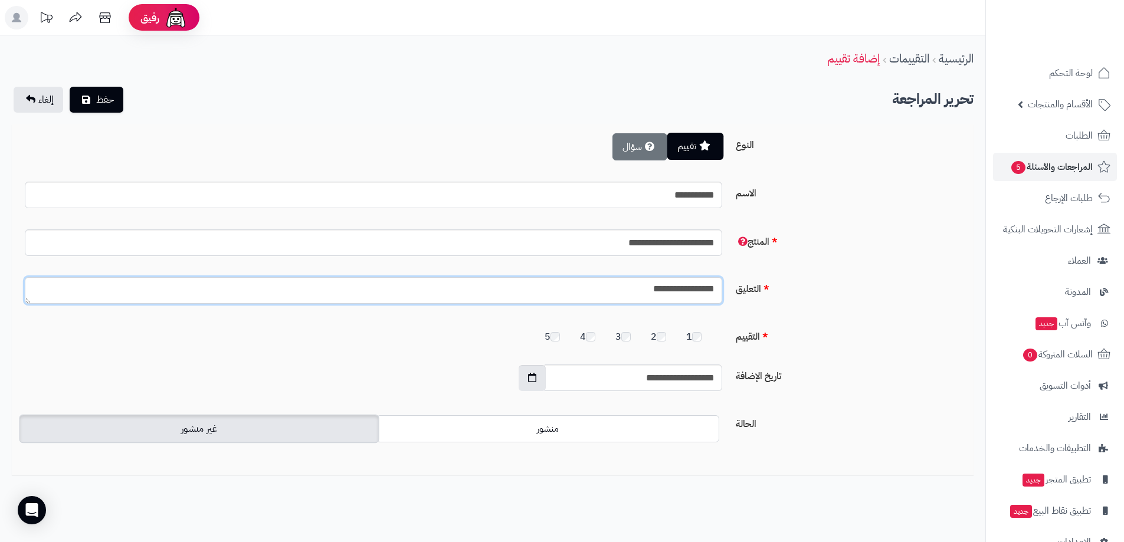
click at [646, 292] on textarea "**********" at bounding box center [374, 290] width 698 height 27
click at [629, 290] on textarea "**********" at bounding box center [374, 290] width 698 height 27
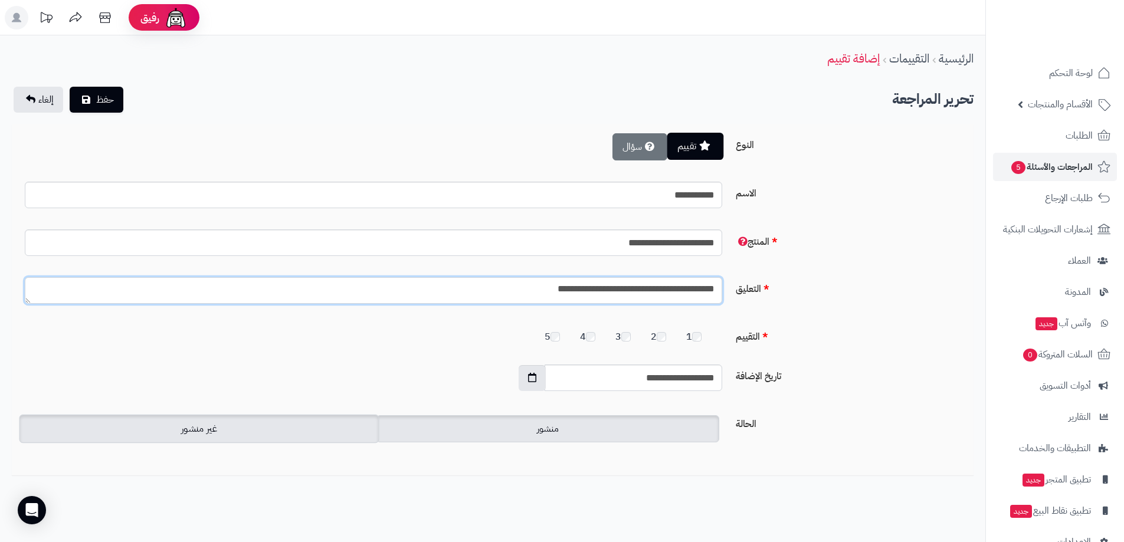
type textarea "**********"
click at [522, 430] on label "منشور" at bounding box center [548, 428] width 343 height 27
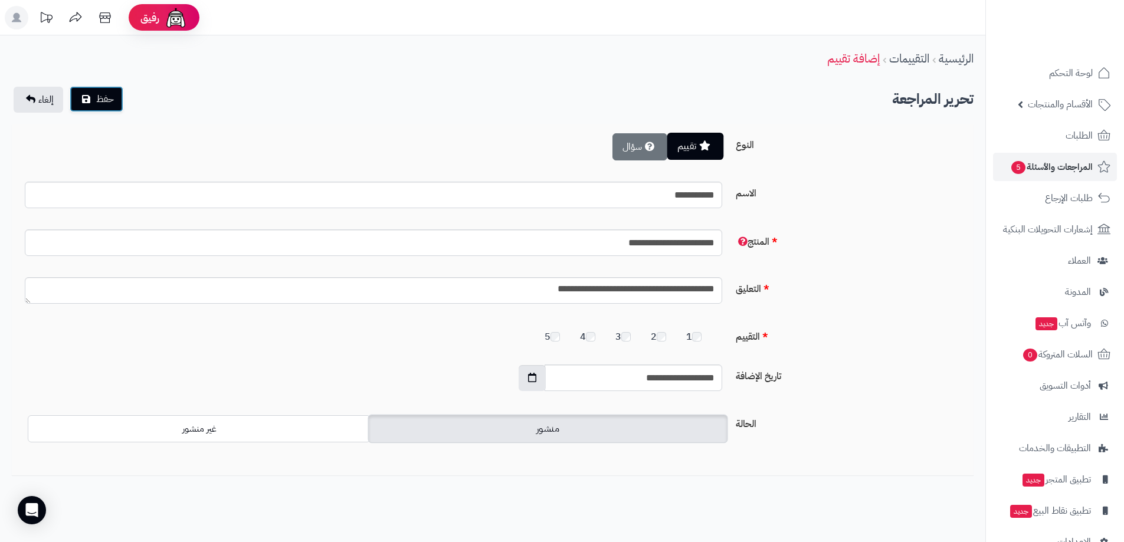
click at [102, 102] on span "حفظ" at bounding box center [105, 99] width 18 height 14
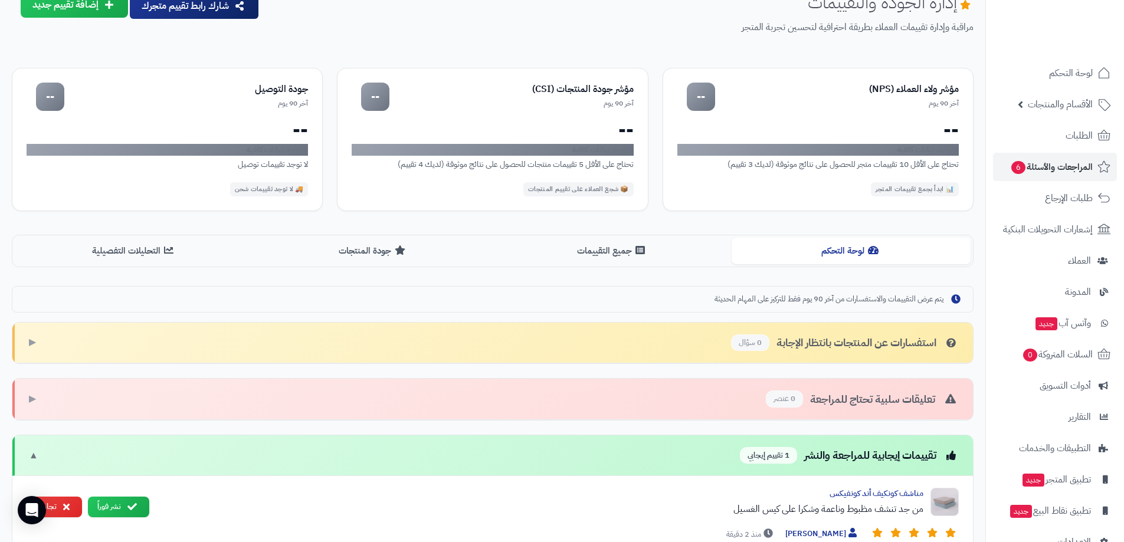
scroll to position [223, 0]
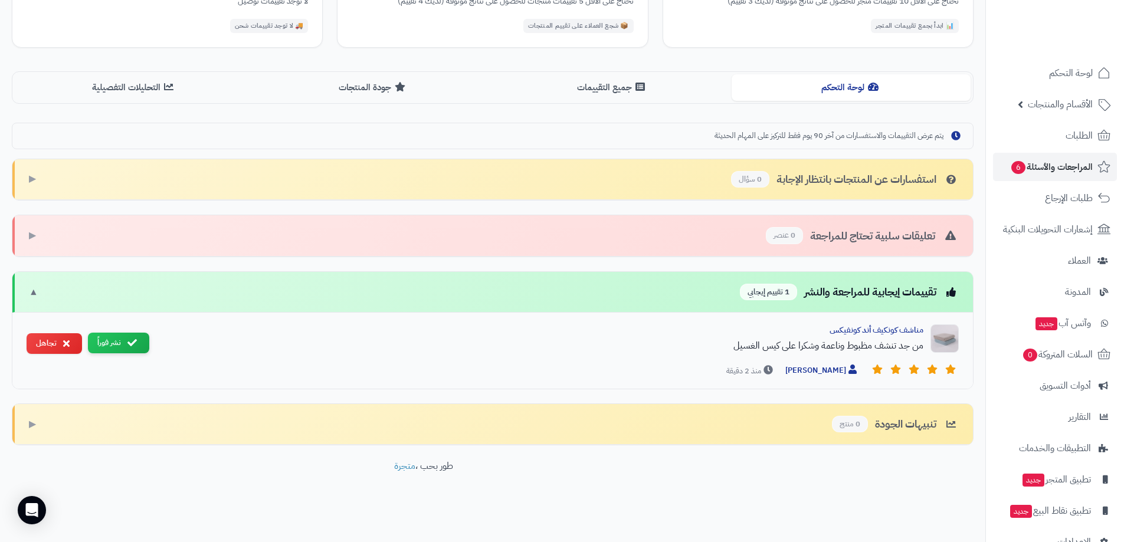
click at [122, 343] on button "نشر فوراً" at bounding box center [118, 343] width 61 height 21
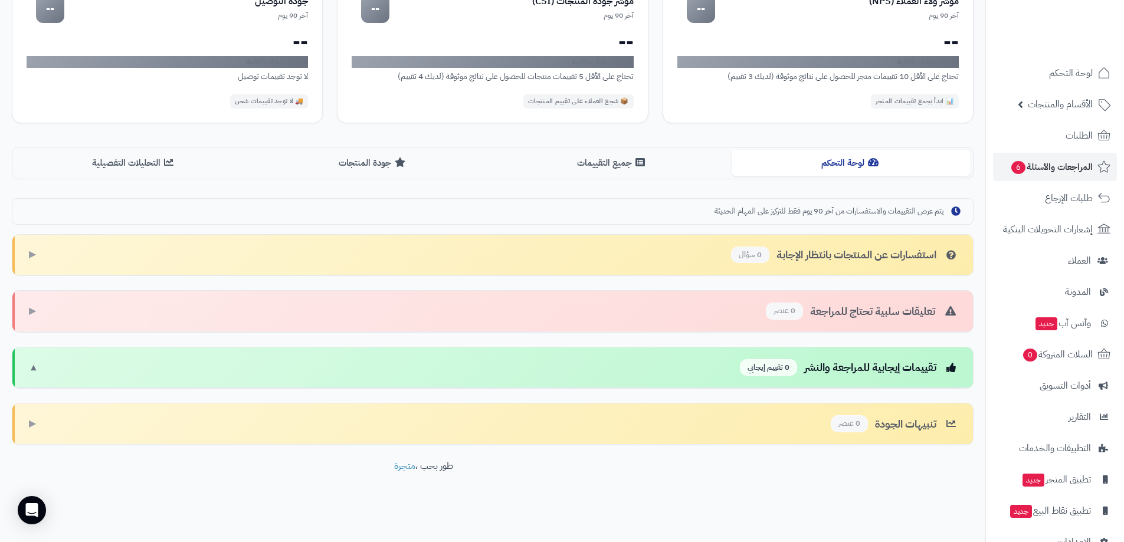
scroll to position [0, 0]
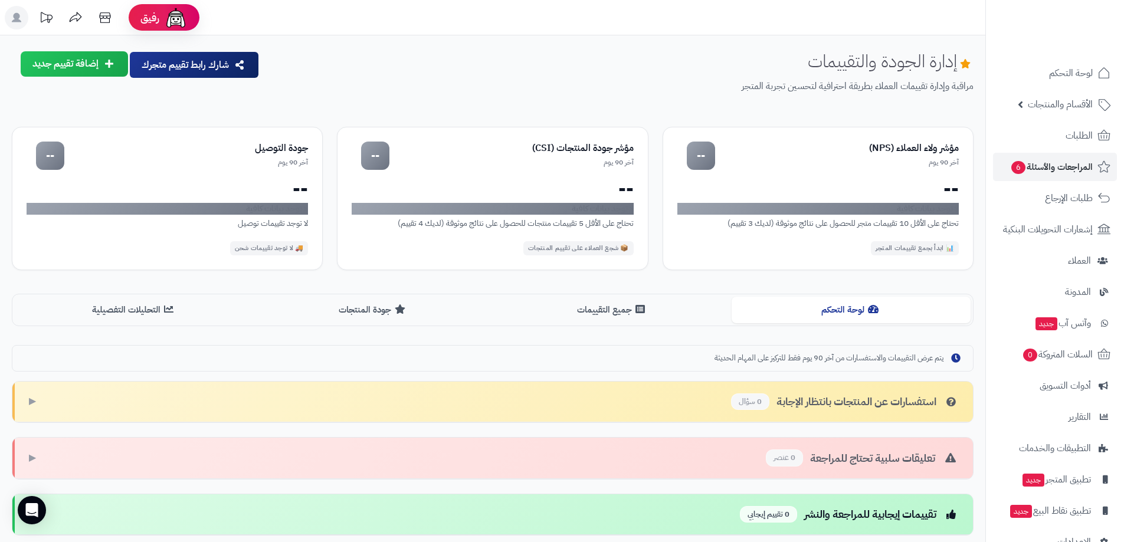
click at [635, 395] on div "استفسارات عن المنتجات بانتظار الإجابة 0 سؤال ▶" at bounding box center [492, 402] width 961 height 41
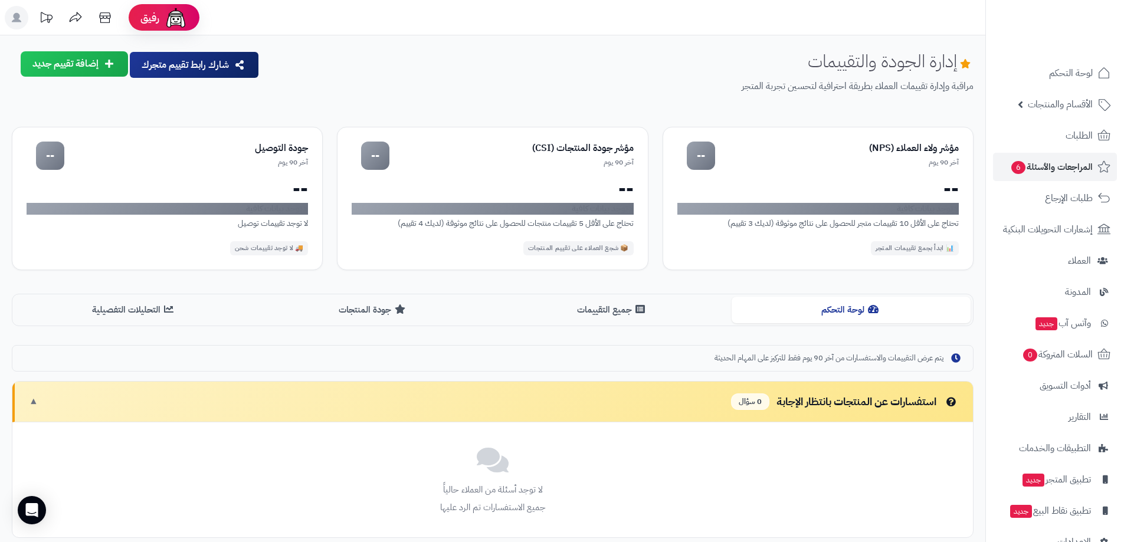
scroll to position [236, 0]
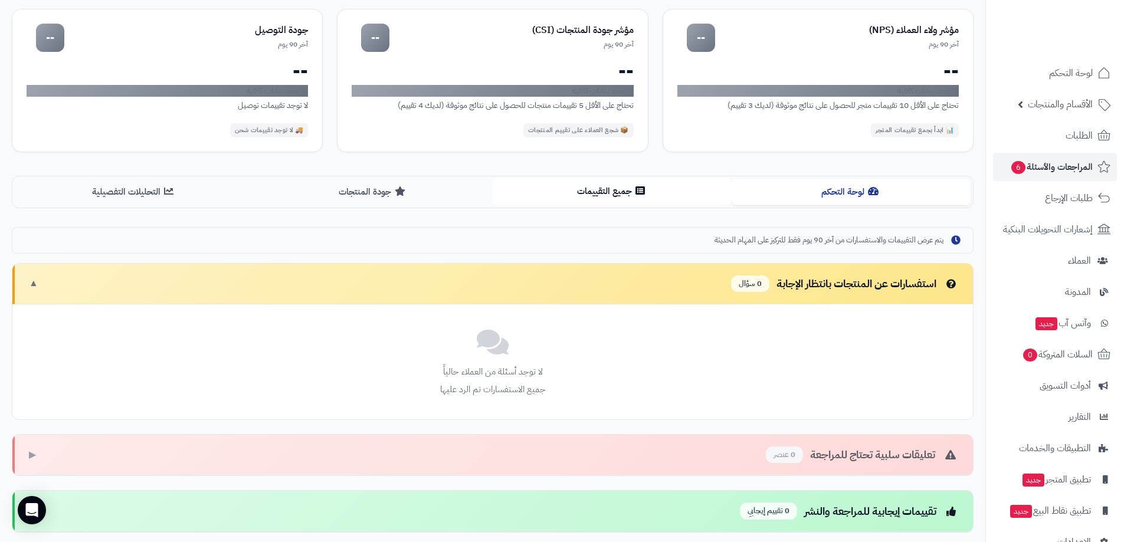
click at [633, 189] on button "جميع التقييمات" at bounding box center [612, 191] width 239 height 27
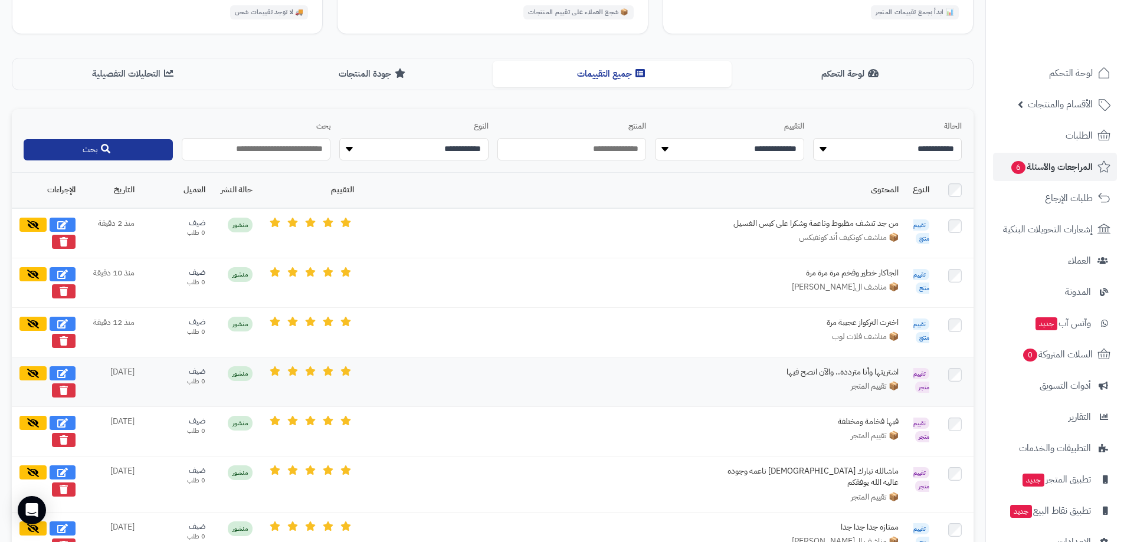
scroll to position [339, 0]
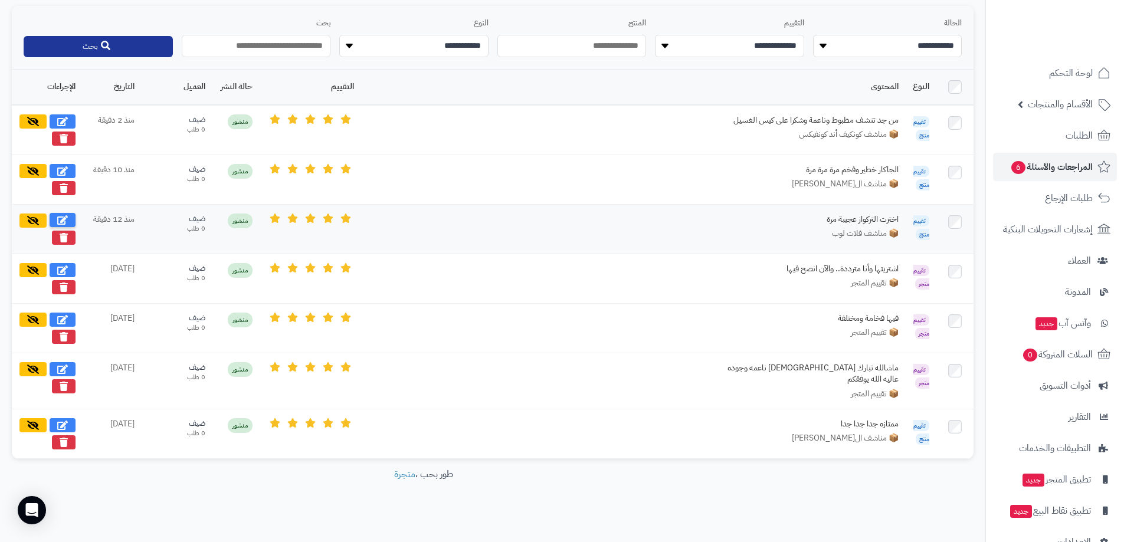
click at [68, 219] on button at bounding box center [63, 220] width 26 height 14
select select "*"
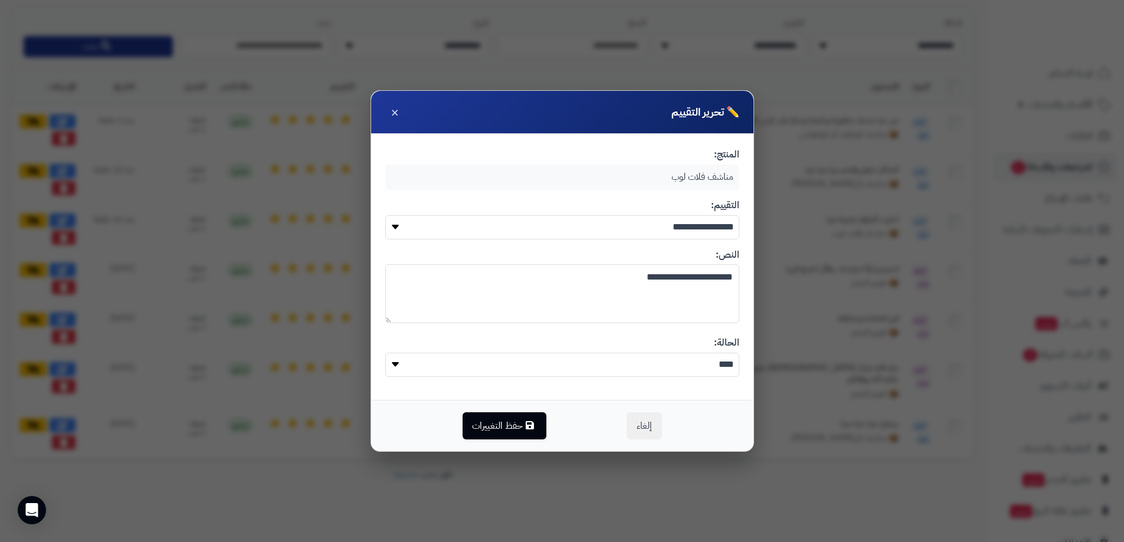
drag, startPoint x: 686, startPoint y: 279, endPoint x: 710, endPoint y: 282, distance: 24.4
click at [710, 282] on textarea "**********" at bounding box center [562, 293] width 354 height 59
click at [523, 426] on button "حفظ التغييرات" at bounding box center [505, 425] width 84 height 27
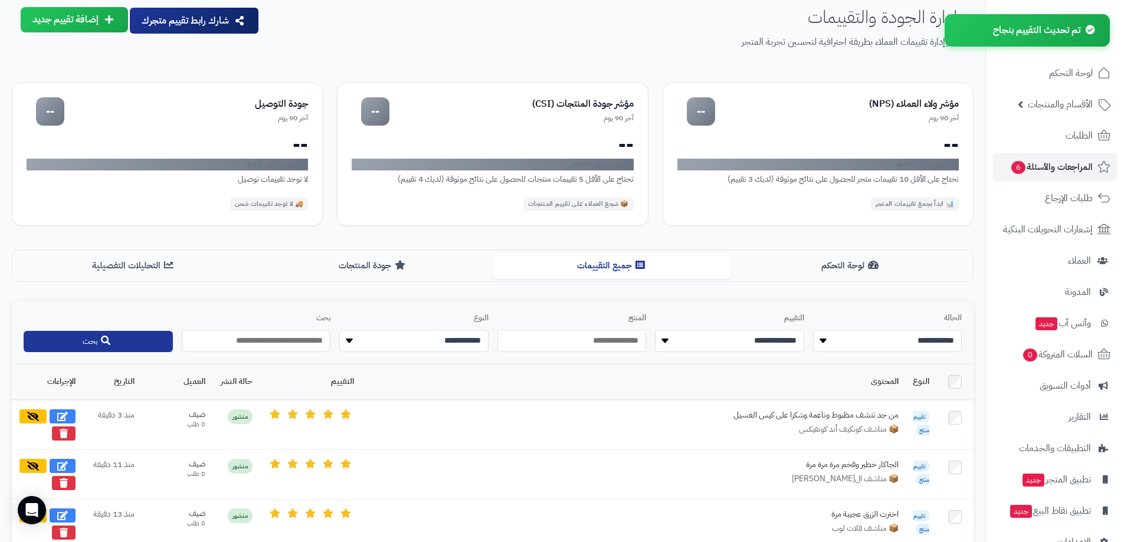
scroll to position [0, 0]
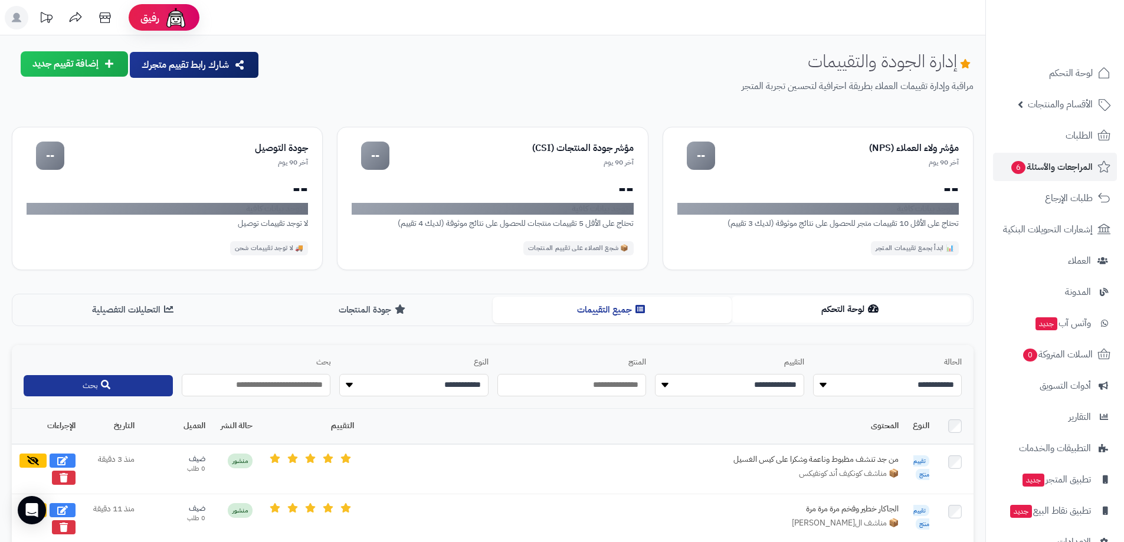
click at [836, 313] on button "لوحة التحكم" at bounding box center [851, 309] width 239 height 27
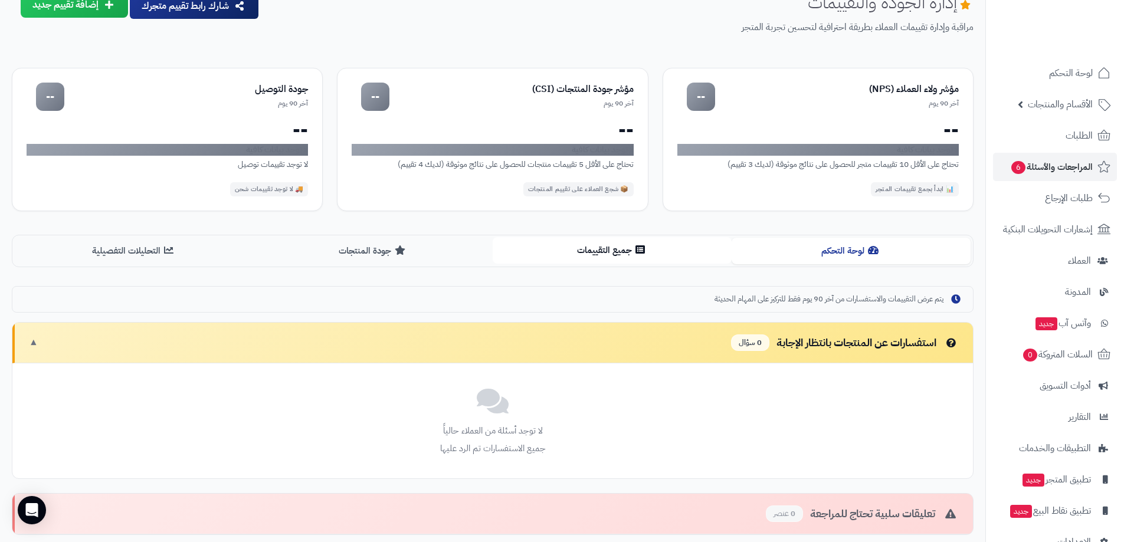
click at [627, 251] on button "جميع التقييمات" at bounding box center [612, 250] width 239 height 27
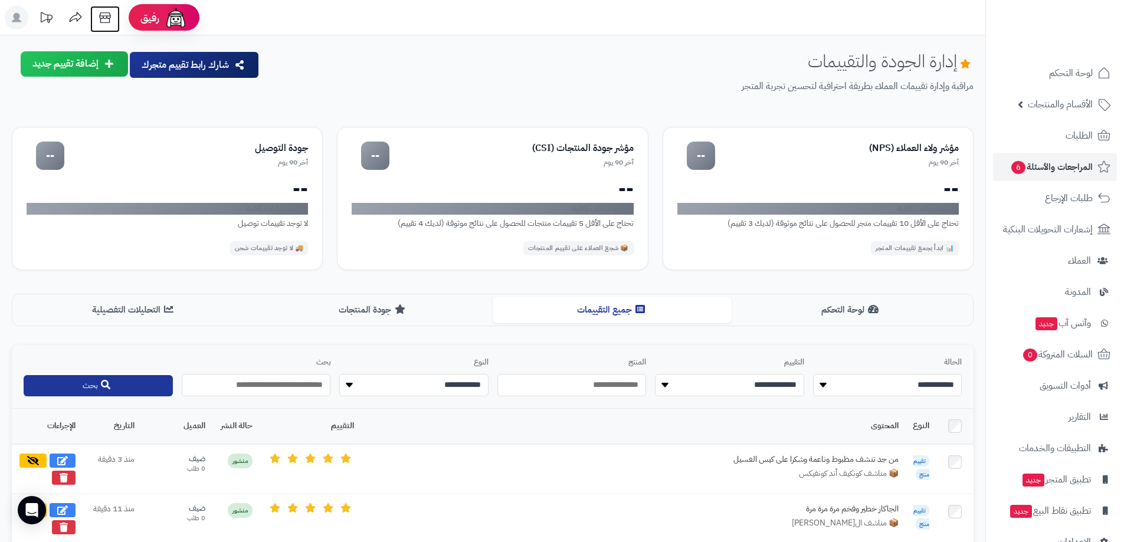
click at [112, 18] on icon at bounding box center [105, 18] width 24 height 24
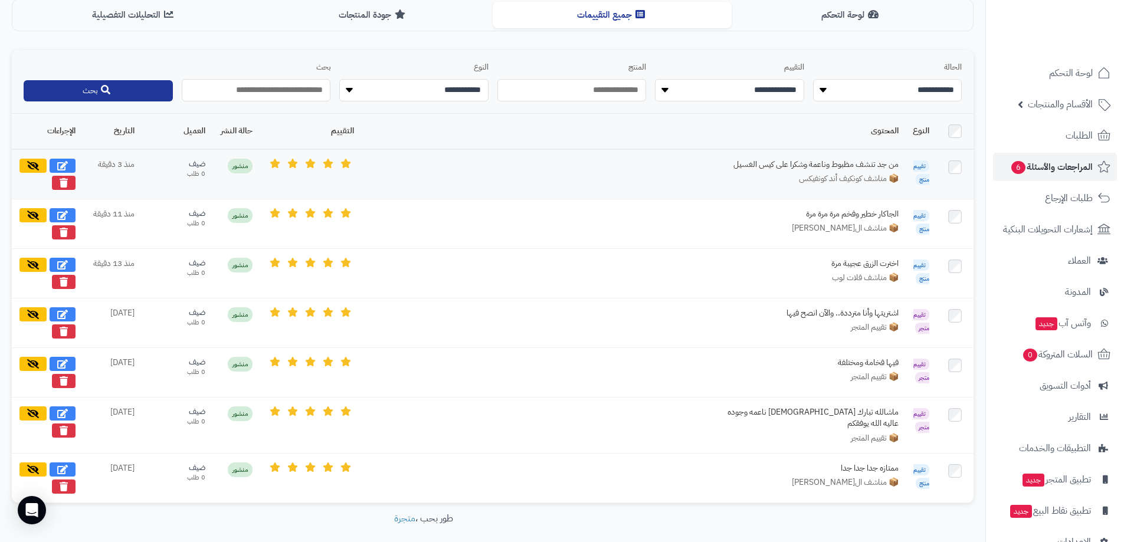
scroll to position [339, 0]
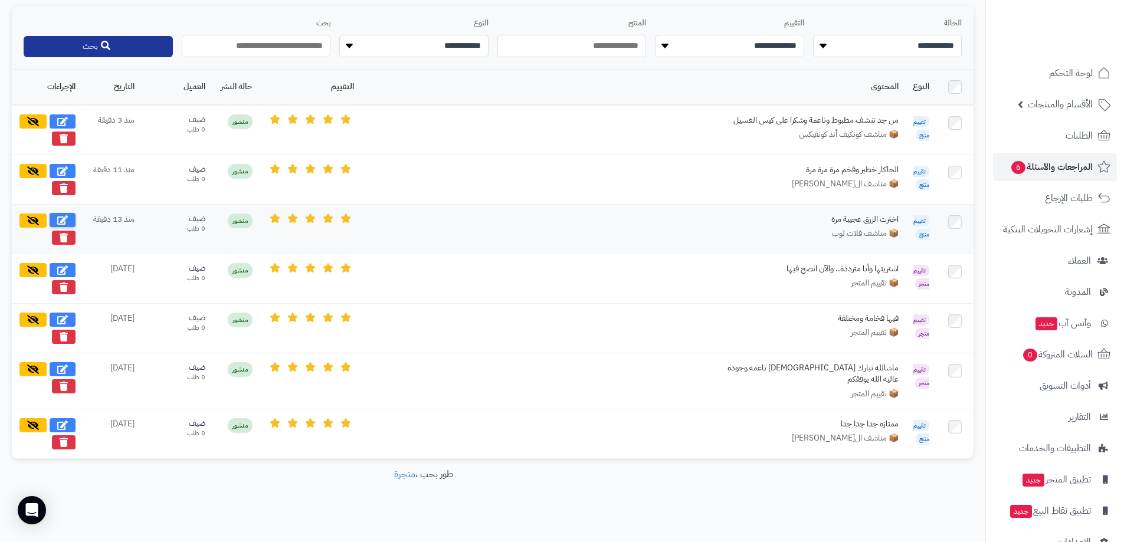
click at [67, 218] on icon at bounding box center [62, 219] width 11 height 9
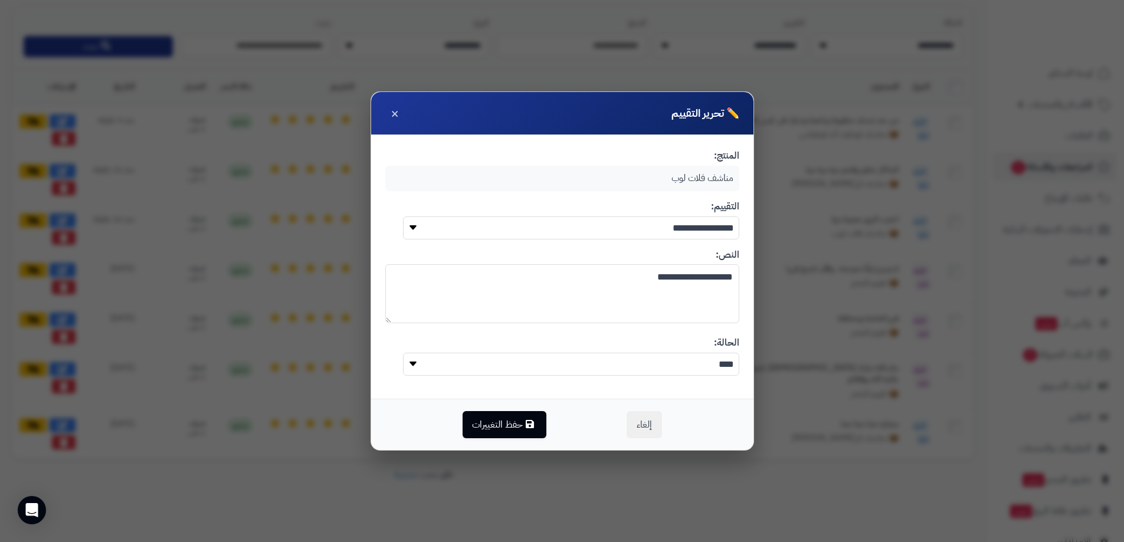
click at [694, 279] on textarea "**********" at bounding box center [562, 293] width 354 height 59
type textarea "**********"
click at [506, 424] on button "حفظ التغييرات" at bounding box center [505, 424] width 84 height 27
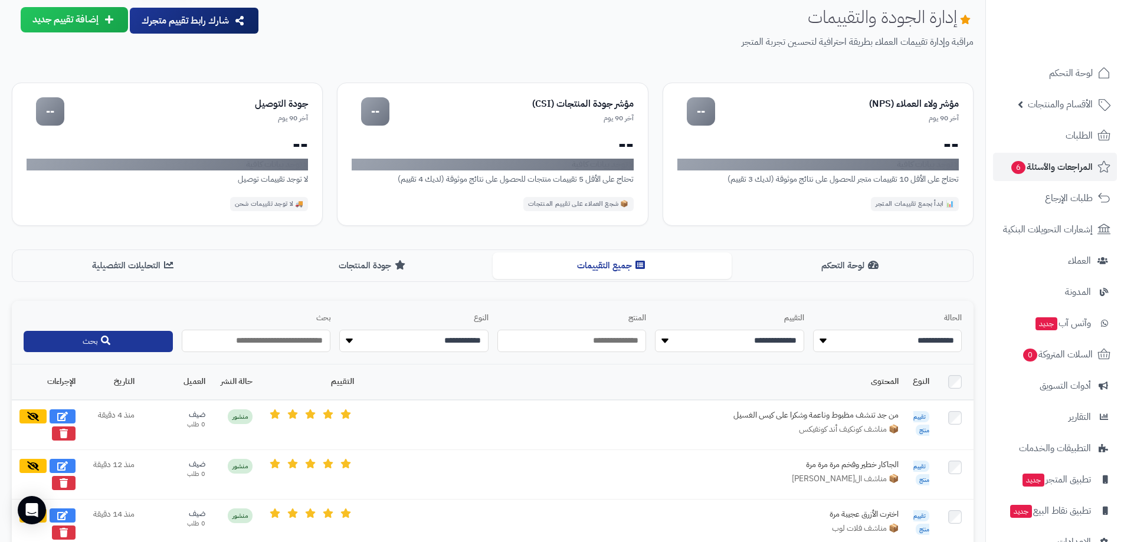
scroll to position [0, 0]
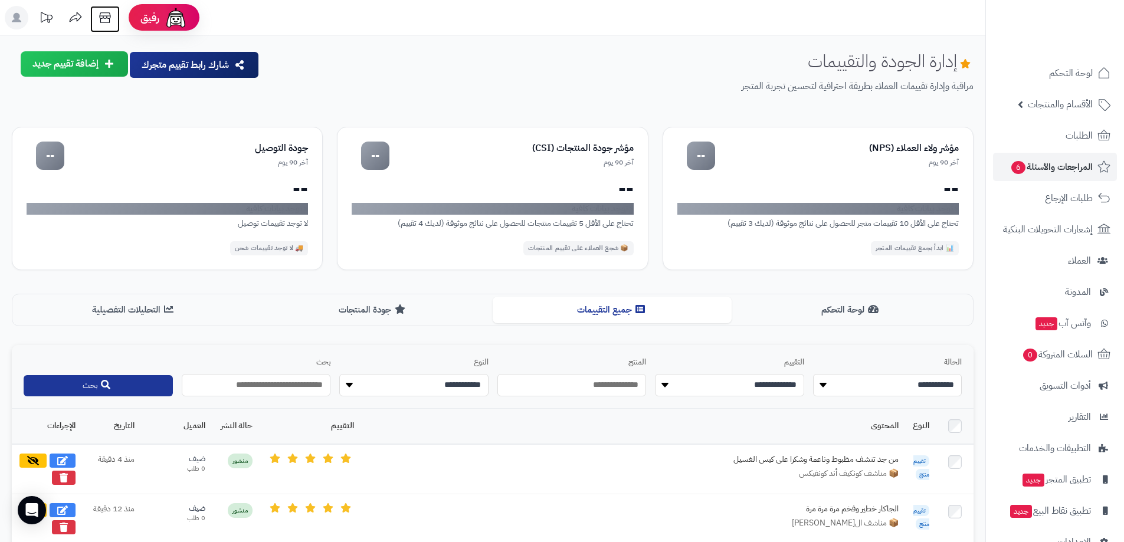
click at [105, 21] on icon at bounding box center [105, 18] width 24 height 24
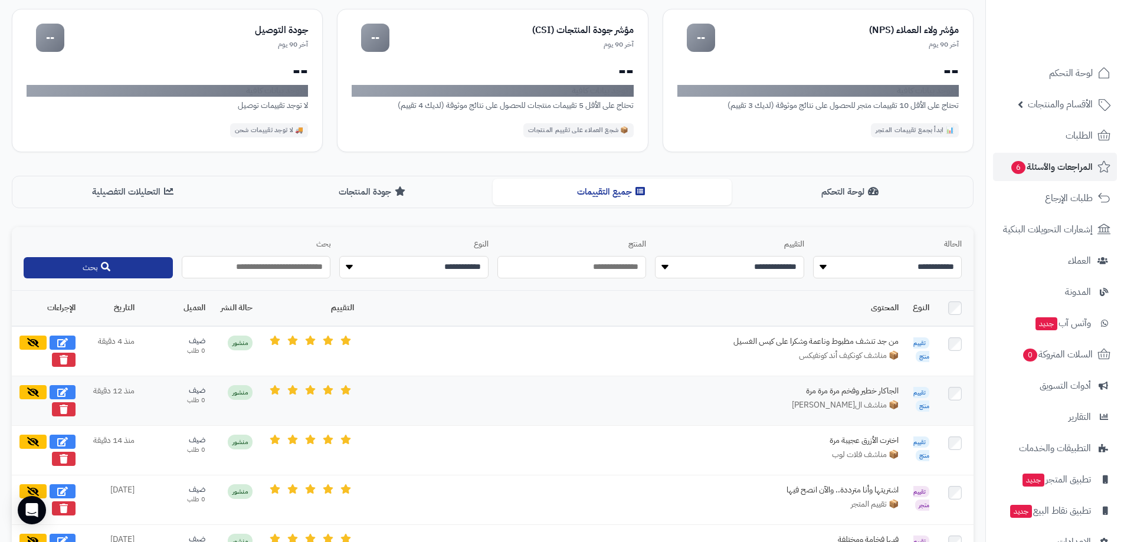
scroll to position [177, 0]
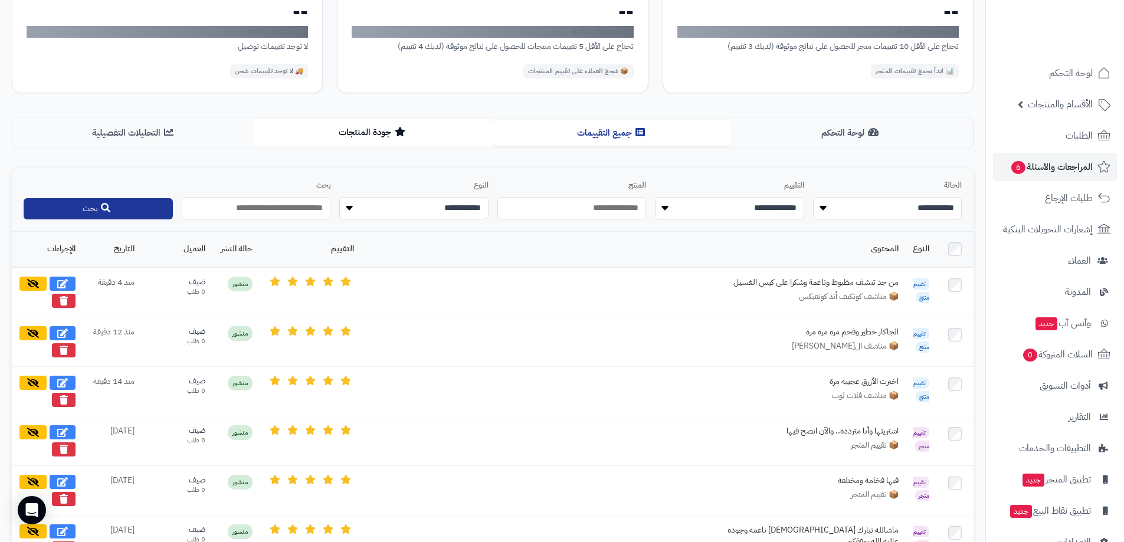
click at [395, 135] on button "جودة المنتجات" at bounding box center [373, 132] width 239 height 27
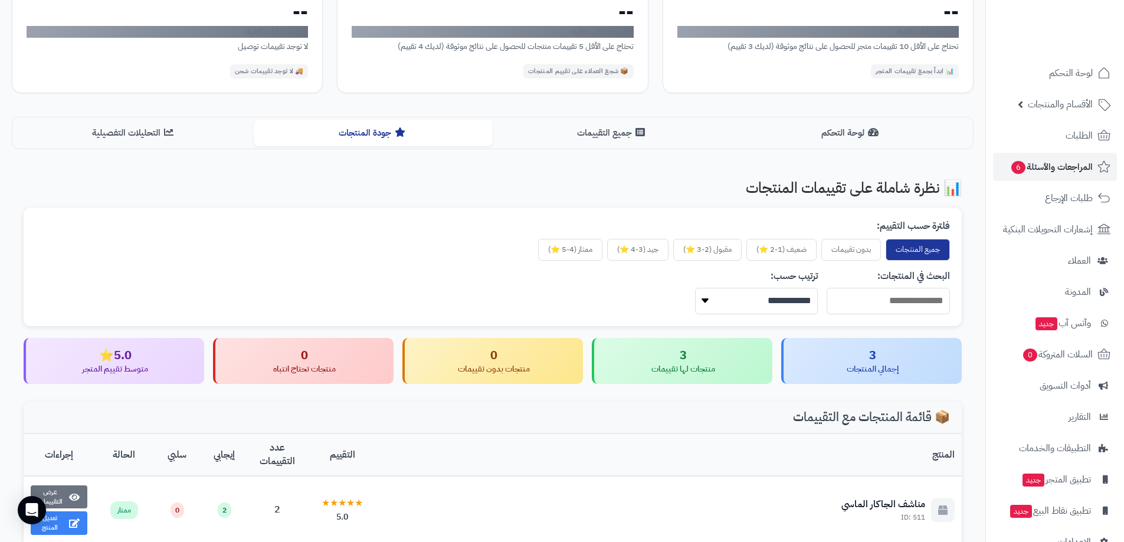
scroll to position [118, 0]
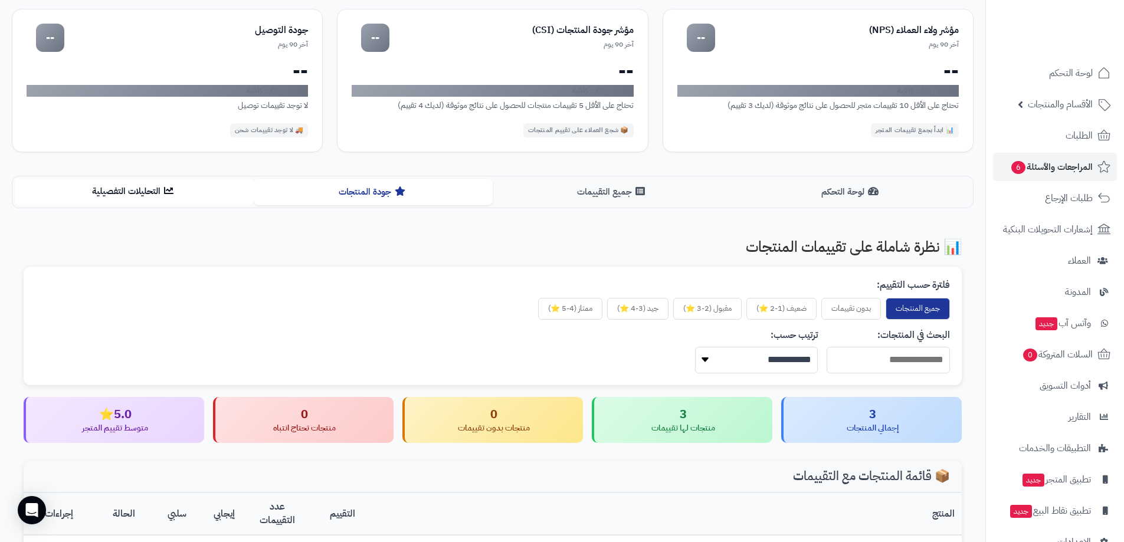
click at [180, 193] on button "التحليلات التفصيلية" at bounding box center [134, 191] width 239 height 27
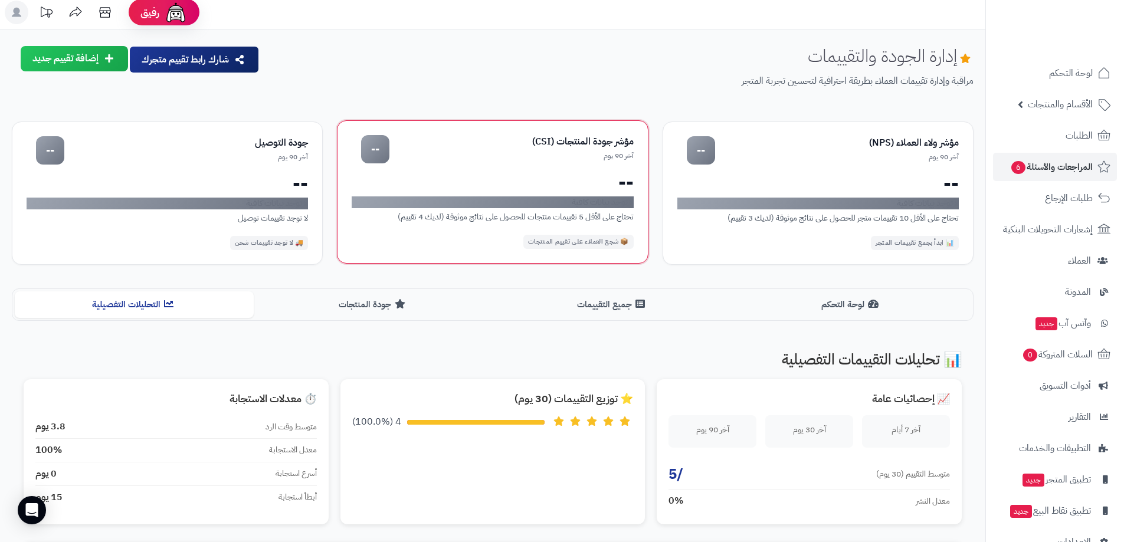
scroll to position [0, 0]
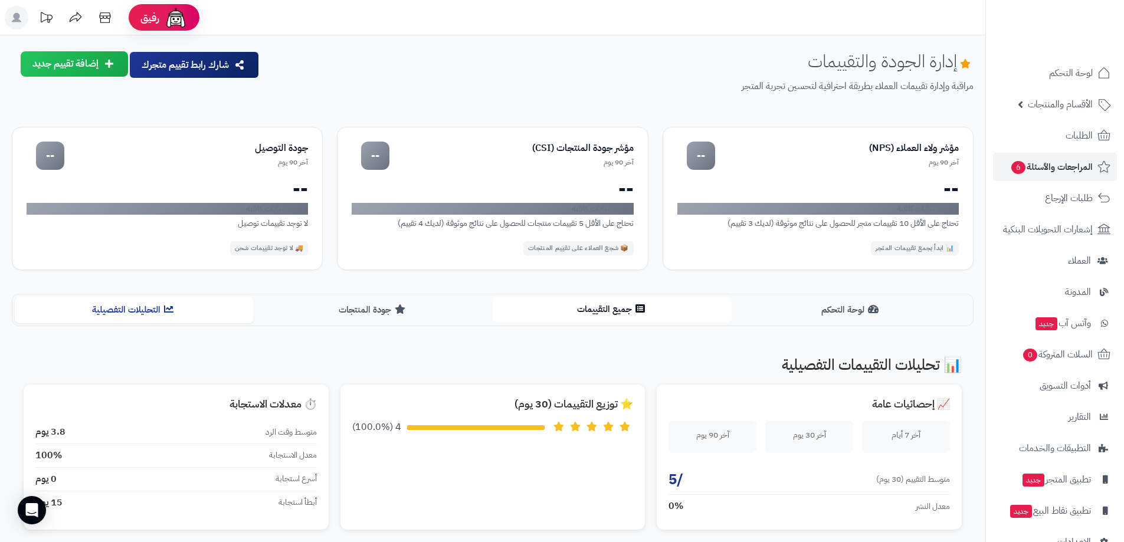
click at [620, 312] on button "جميع التقييمات" at bounding box center [612, 309] width 239 height 27
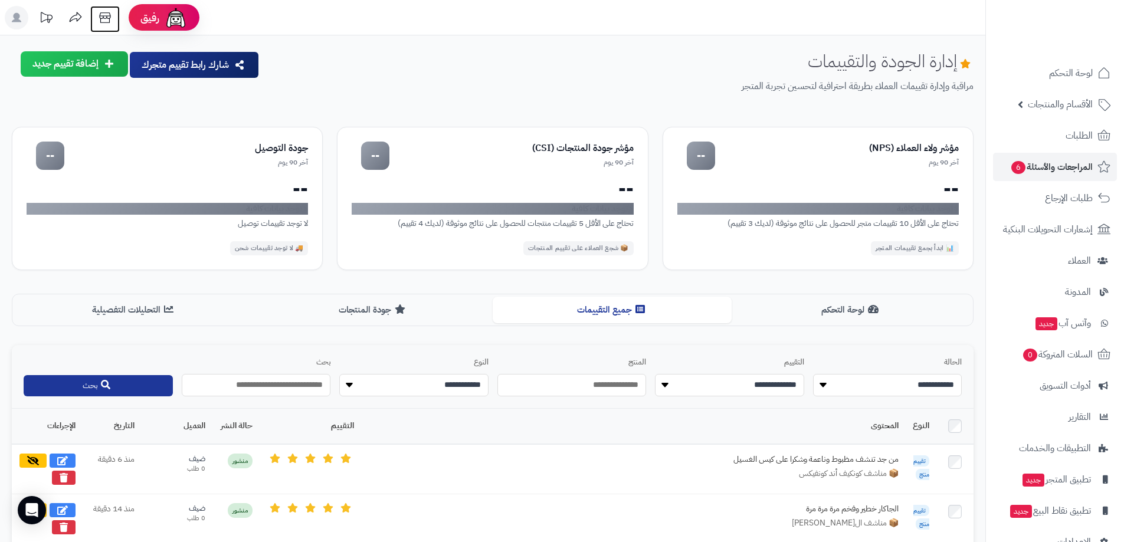
click at [106, 18] on icon at bounding box center [105, 18] width 24 height 24
click at [97, 62] on button "إضافة تقييم جديد" at bounding box center [74, 63] width 107 height 25
click at [112, 90] on link "مراجعة عن منتج" at bounding box center [51, 93] width 153 height 25
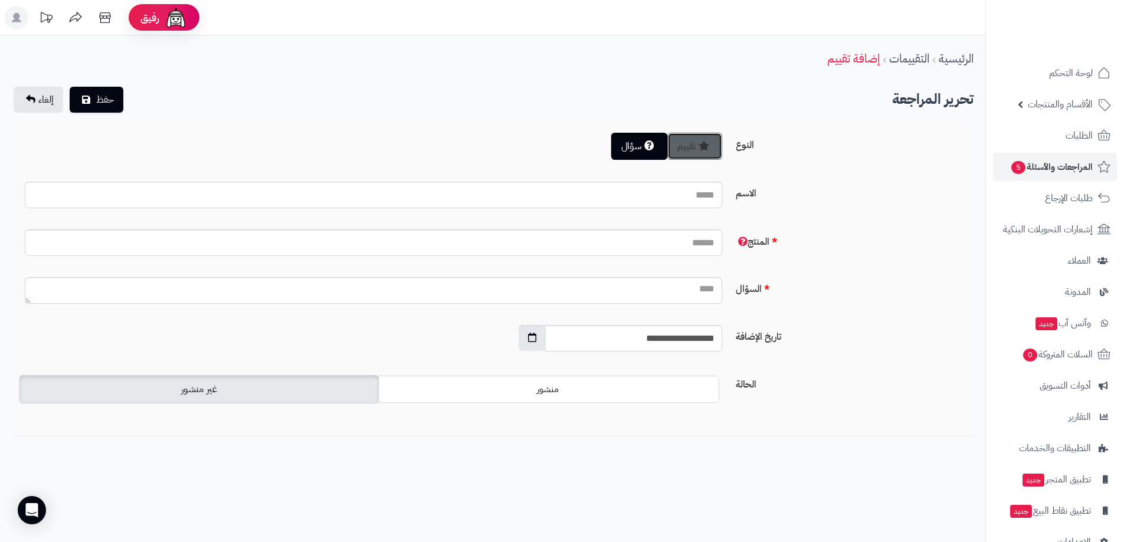
click at [690, 145] on button "تقييم" at bounding box center [695, 146] width 55 height 27
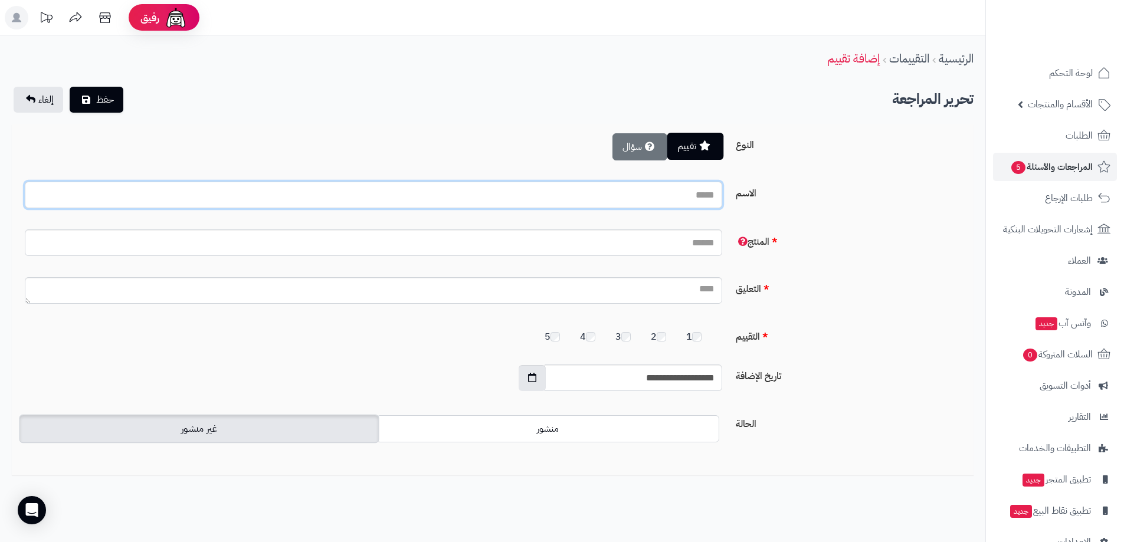
click at [685, 195] on input "الاسم" at bounding box center [374, 195] width 698 height 27
type input "*****"
click at [633, 247] on input "المنتج" at bounding box center [374, 243] width 698 height 27
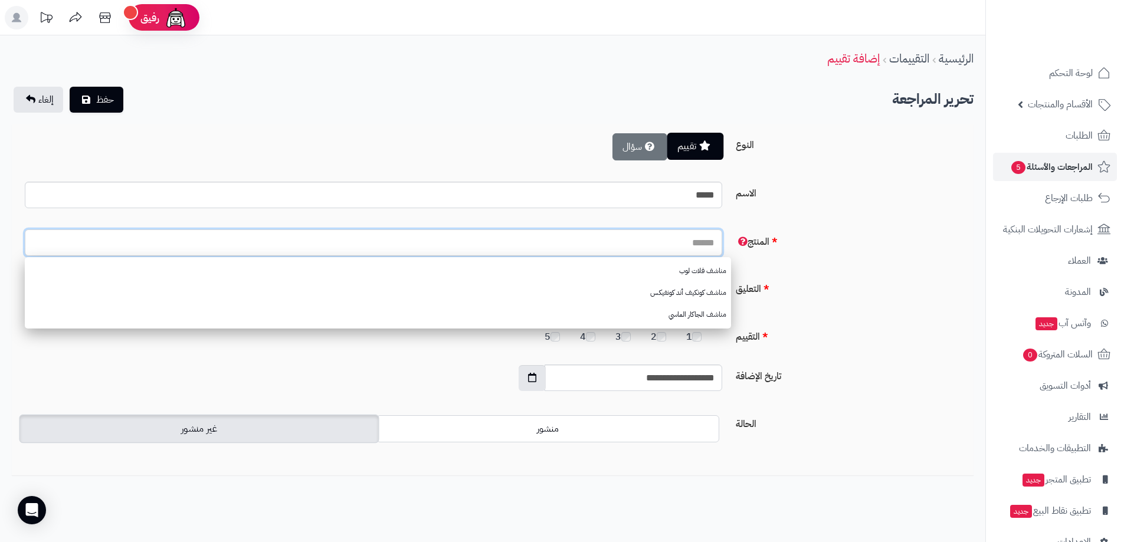
click at [635, 246] on input "المنتج" at bounding box center [374, 243] width 698 height 27
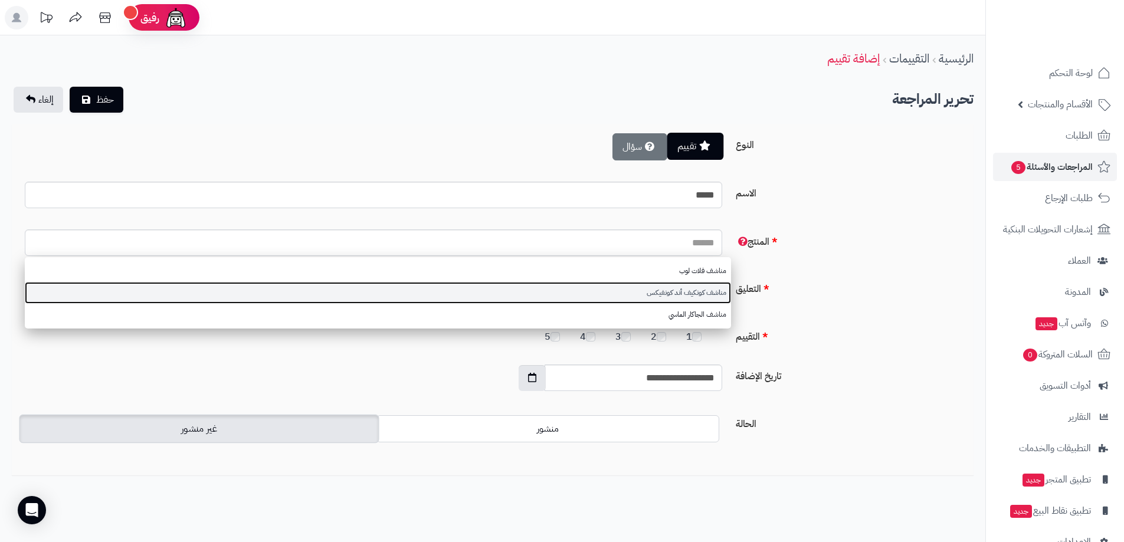
click at [703, 296] on link "مناشف كونكيف أند كونفيكس" at bounding box center [378, 293] width 706 height 22
type input "**********"
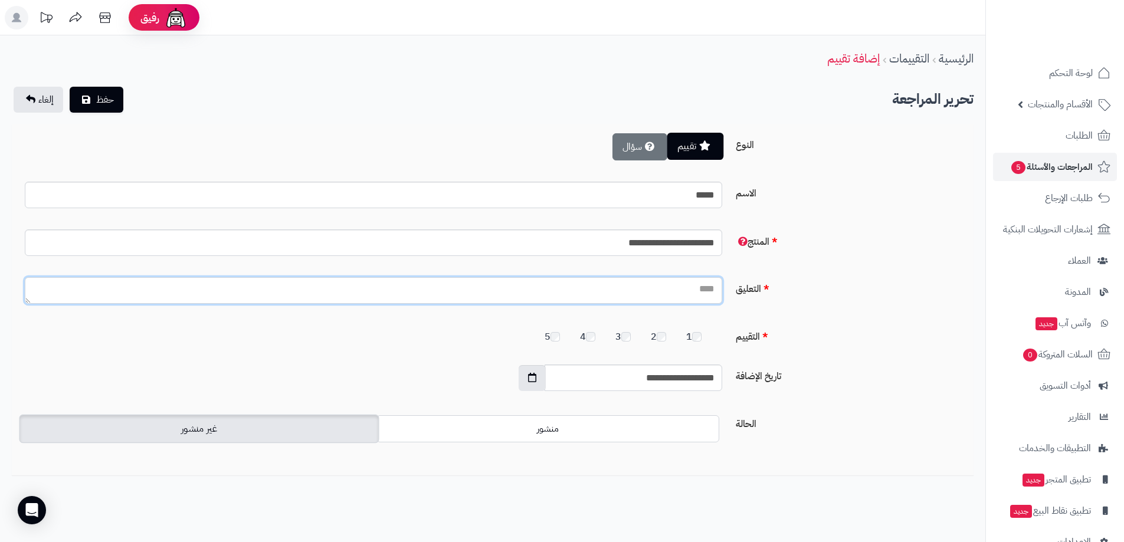
click at [699, 292] on textarea "التعليق" at bounding box center [374, 290] width 698 height 27
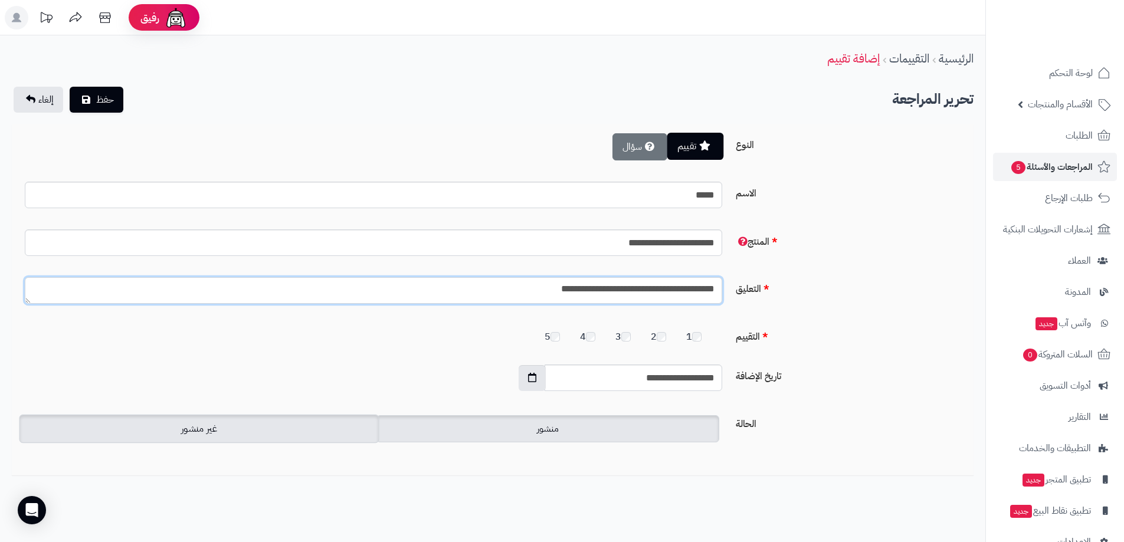
type textarea "**********"
click at [621, 430] on label "منشور" at bounding box center [548, 428] width 343 height 27
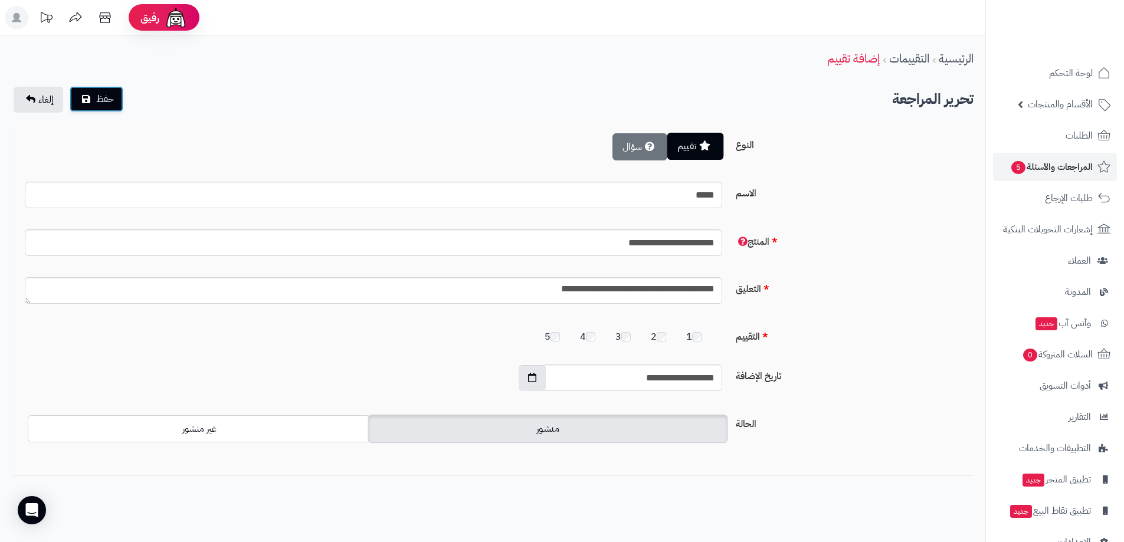
click at [100, 103] on span "حفظ" at bounding box center [105, 99] width 18 height 14
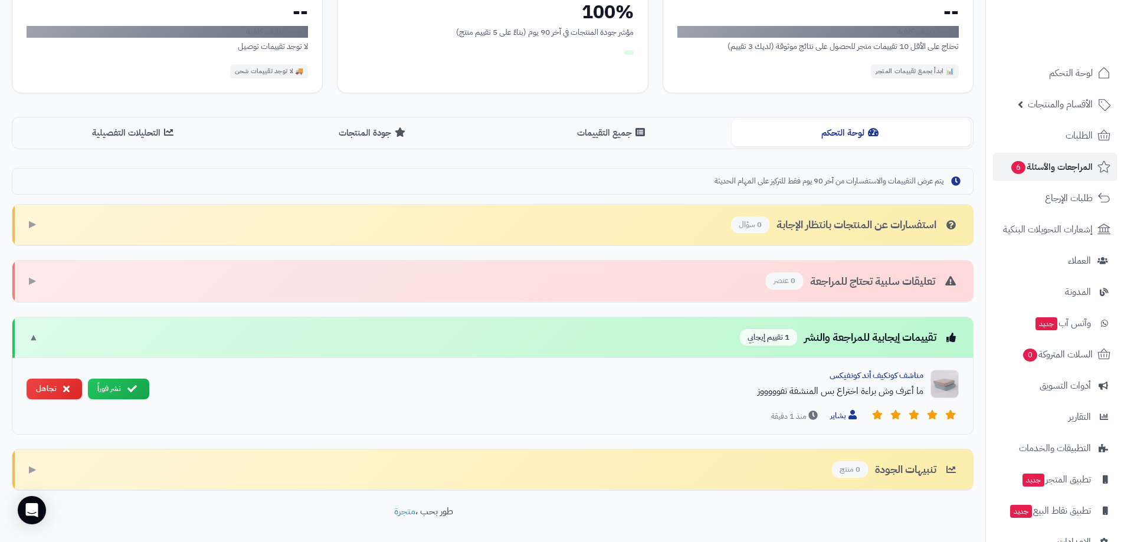
scroll to position [223, 0]
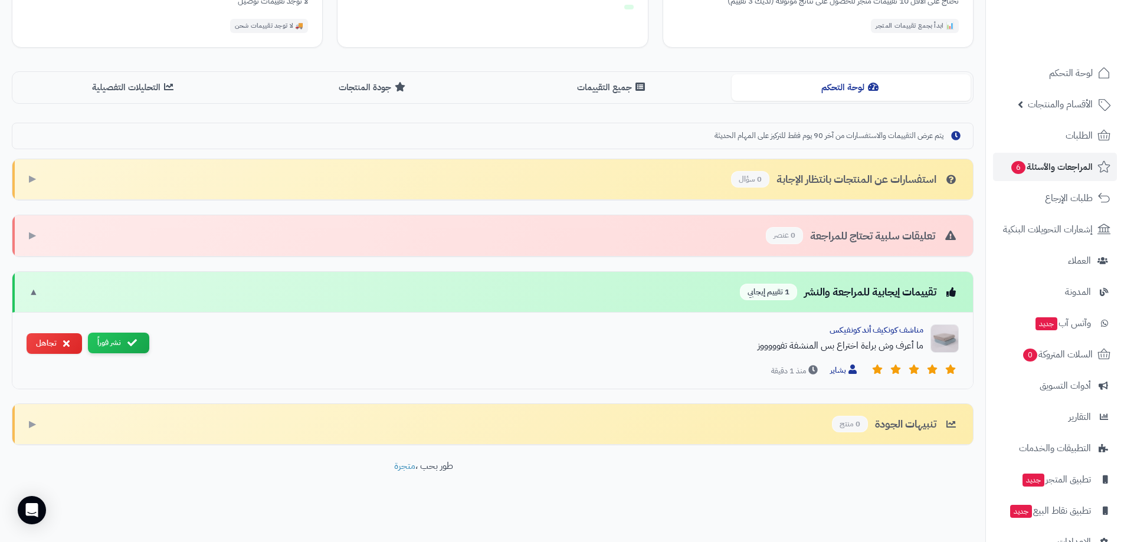
click at [130, 345] on icon at bounding box center [131, 342] width 9 height 9
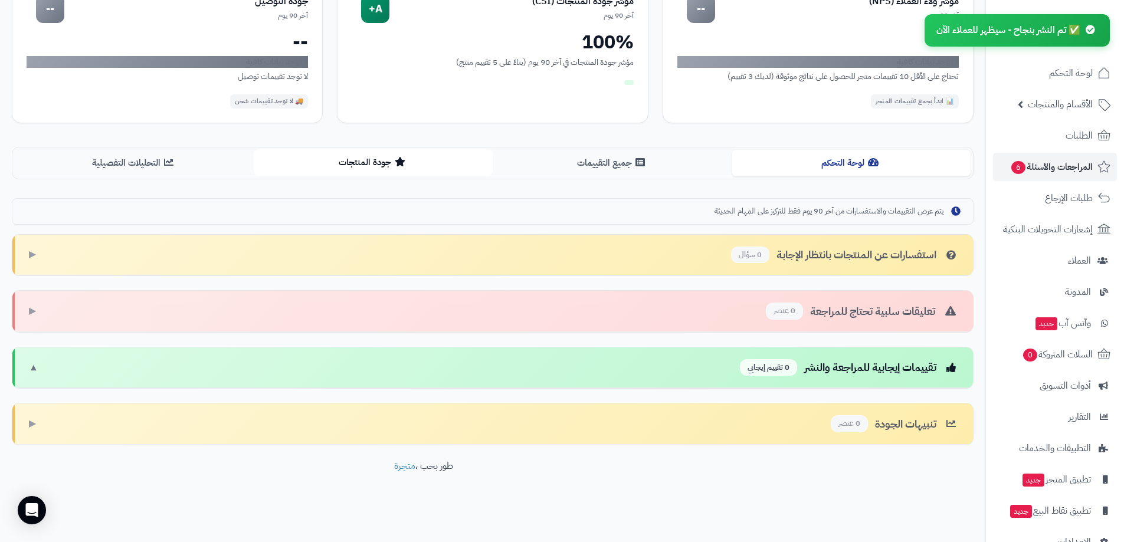
scroll to position [0, 0]
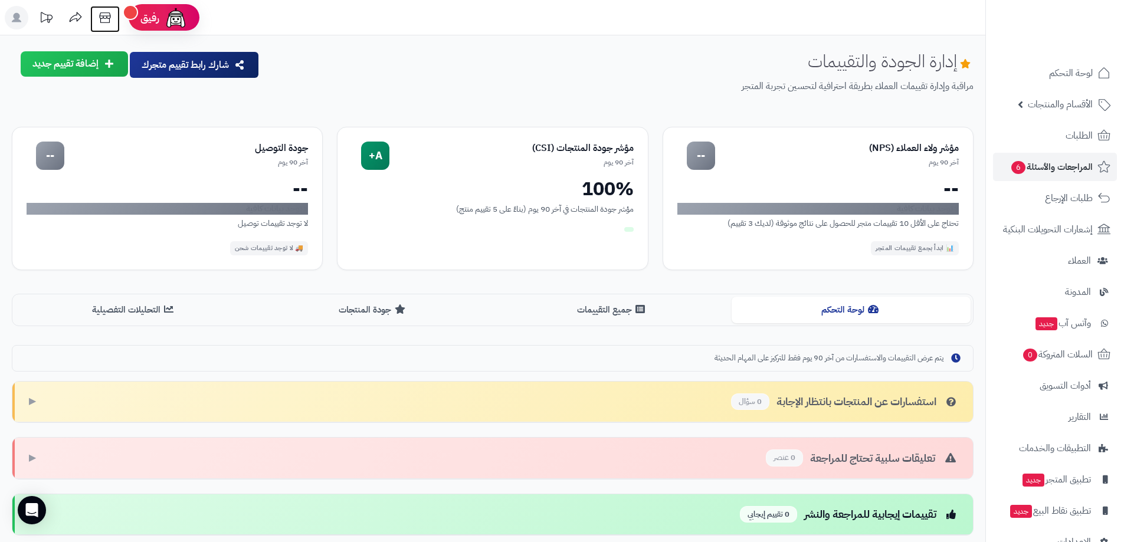
click at [102, 14] on icon at bounding box center [105, 18] width 24 height 24
drag, startPoint x: 1062, startPoint y: 76, endPoint x: 1048, endPoint y: 75, distance: 14.2
click at [1062, 75] on span "لوحة التحكم" at bounding box center [1071, 73] width 43 height 17
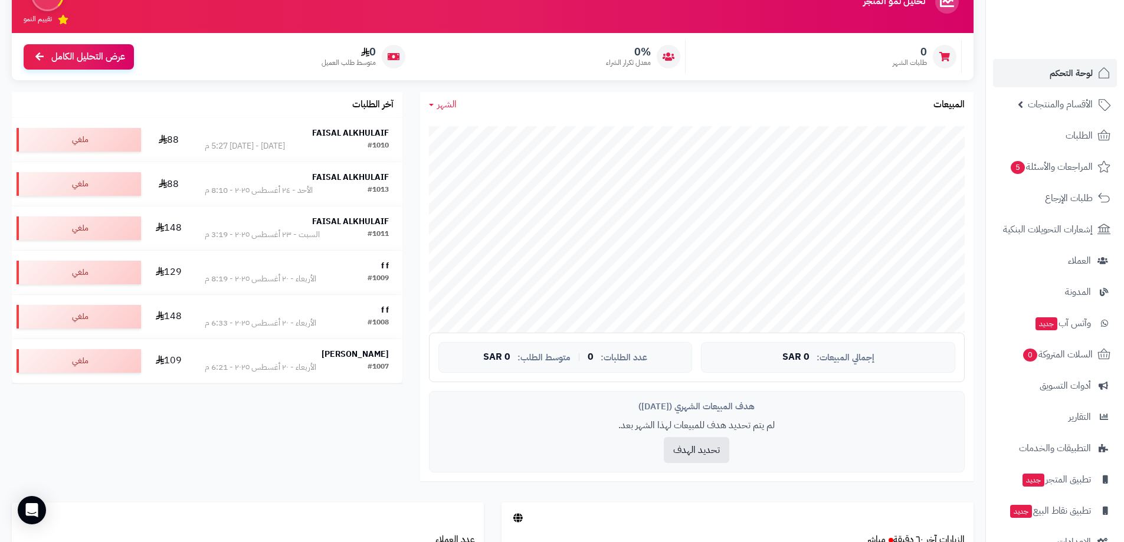
scroll to position [7, 0]
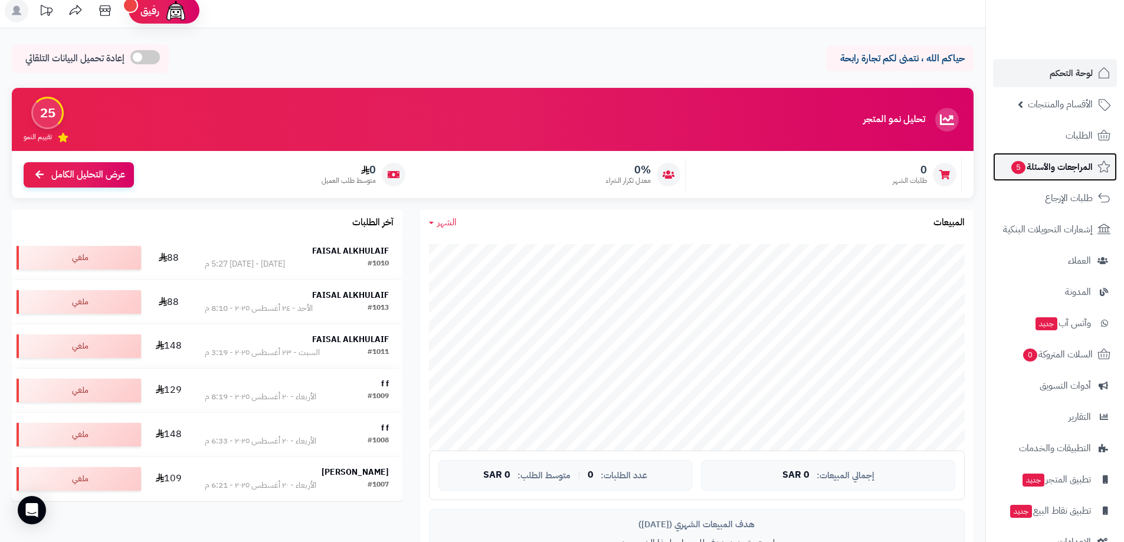
click at [1065, 171] on span "المراجعات والأسئلة 5" at bounding box center [1051, 167] width 83 height 17
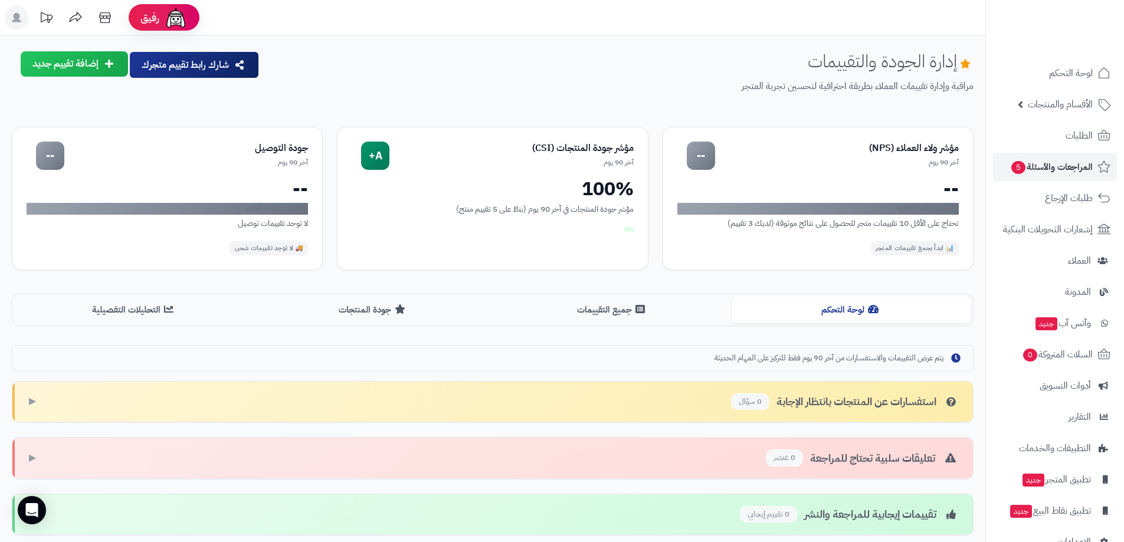
scroll to position [147, 0]
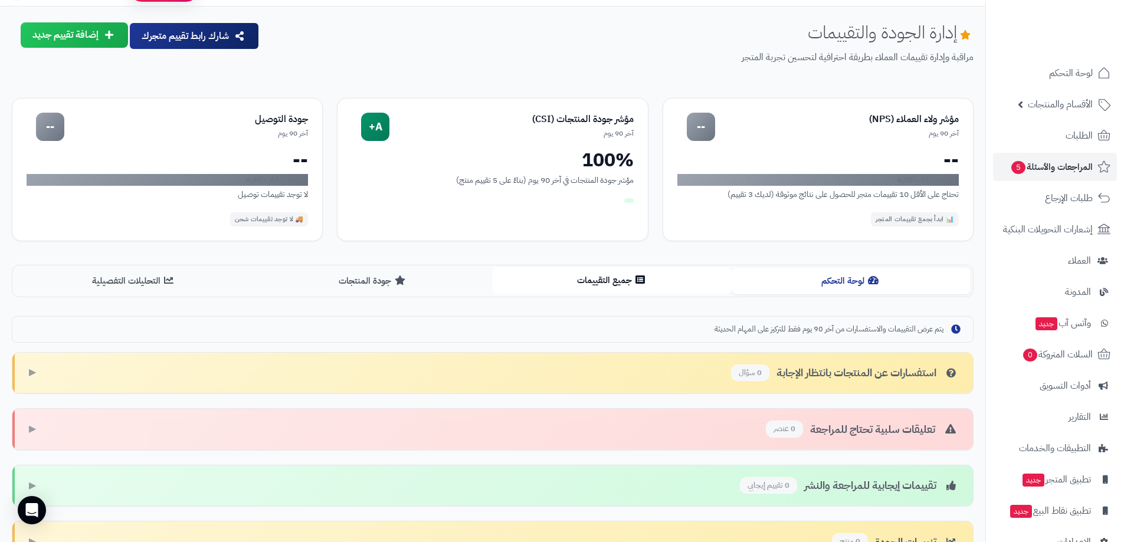
click at [601, 285] on button "جميع التقييمات" at bounding box center [612, 280] width 239 height 27
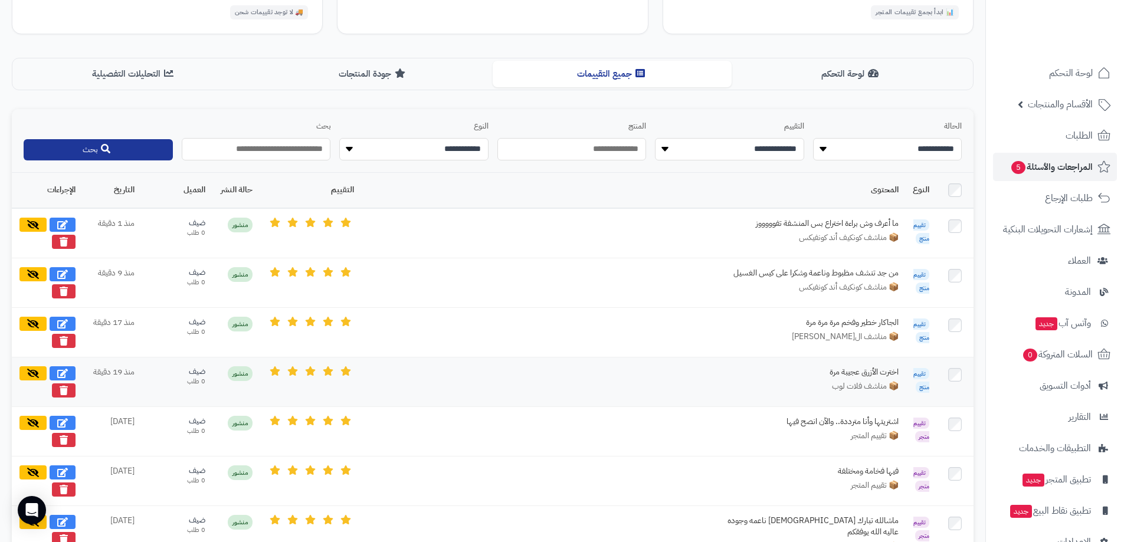
scroll to position [389, 0]
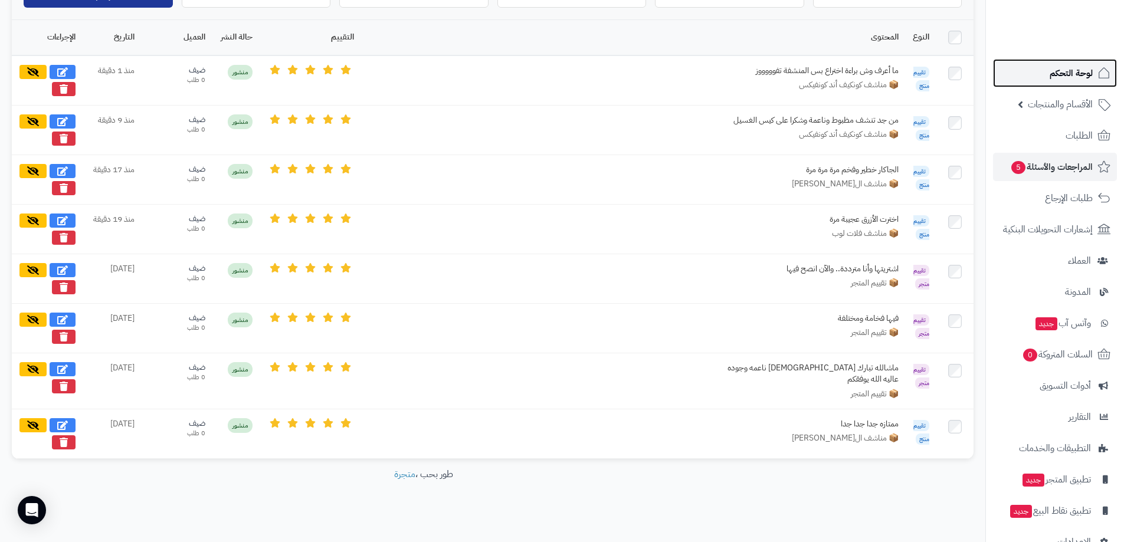
click at [1077, 76] on span "لوحة التحكم" at bounding box center [1071, 73] width 43 height 17
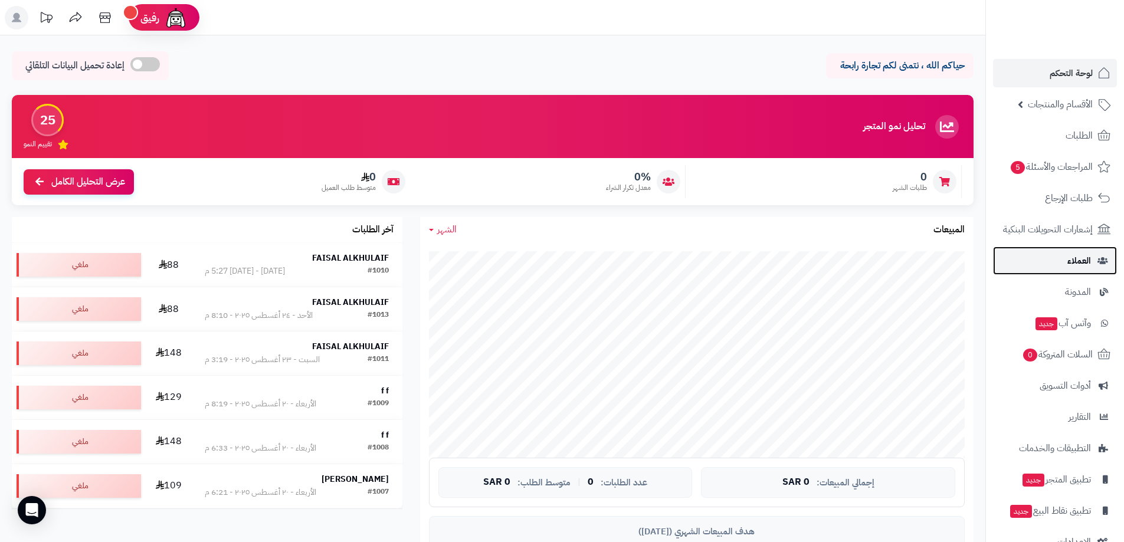
click at [1074, 261] on span "العملاء" at bounding box center [1080, 261] width 24 height 17
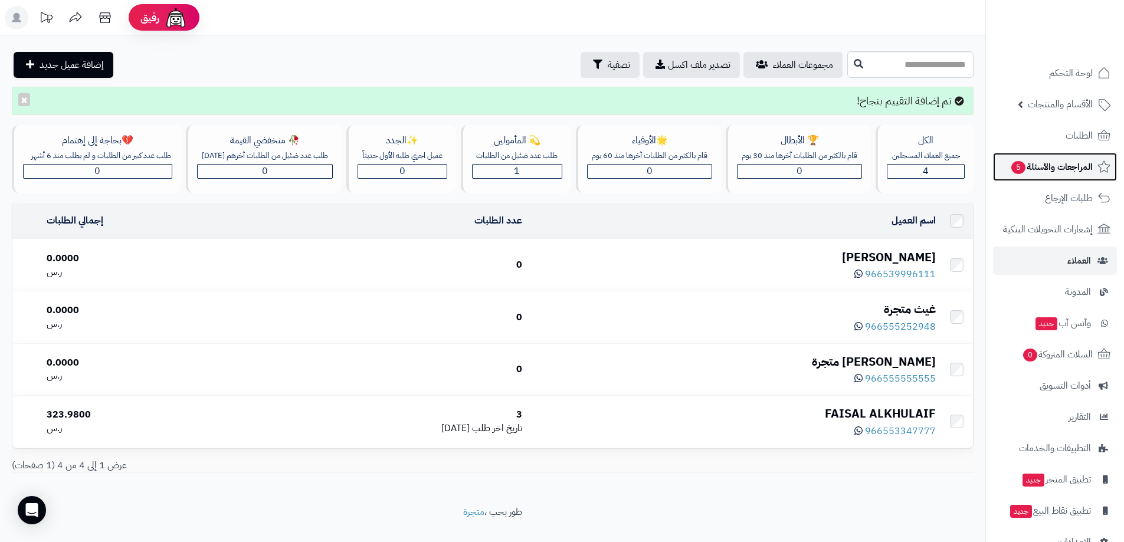
click at [1037, 171] on span "المراجعات والأسئلة 5" at bounding box center [1051, 167] width 83 height 17
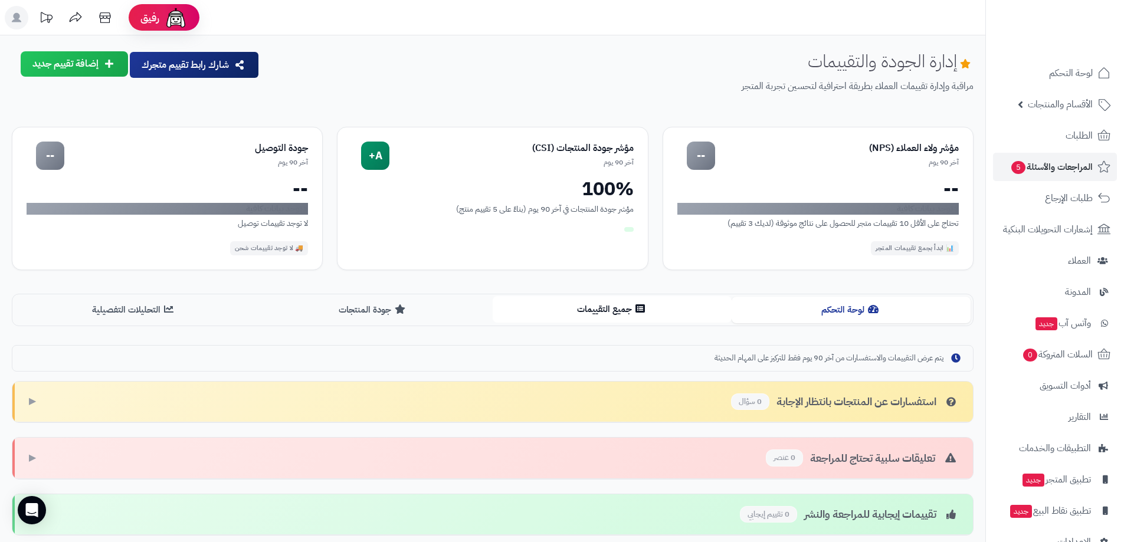
click at [585, 309] on button "جميع التقييمات" at bounding box center [612, 309] width 239 height 27
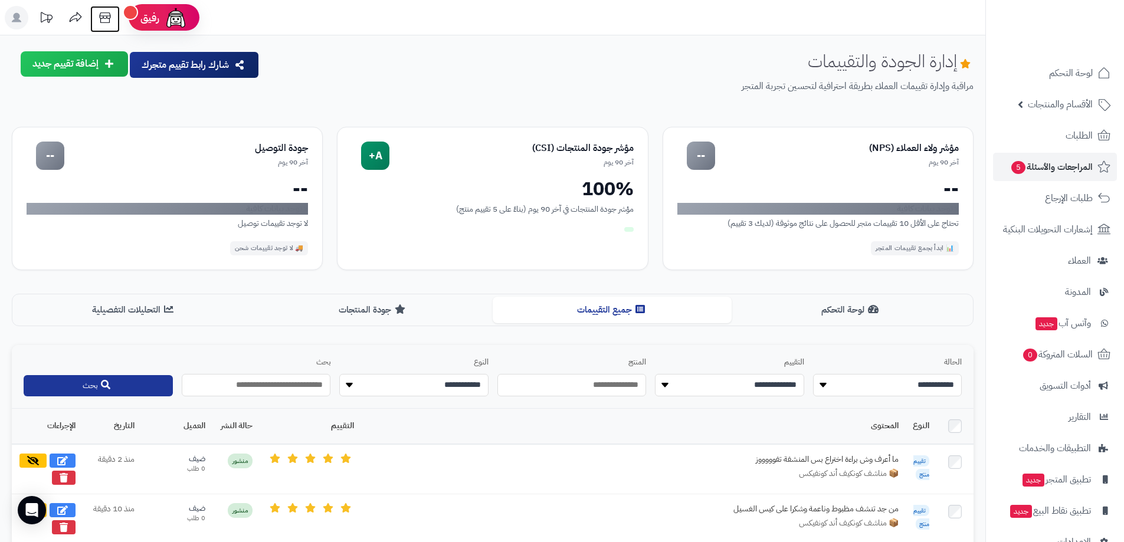
click at [104, 17] on icon at bounding box center [105, 18] width 24 height 24
click at [106, 21] on icon at bounding box center [105, 18] width 24 height 24
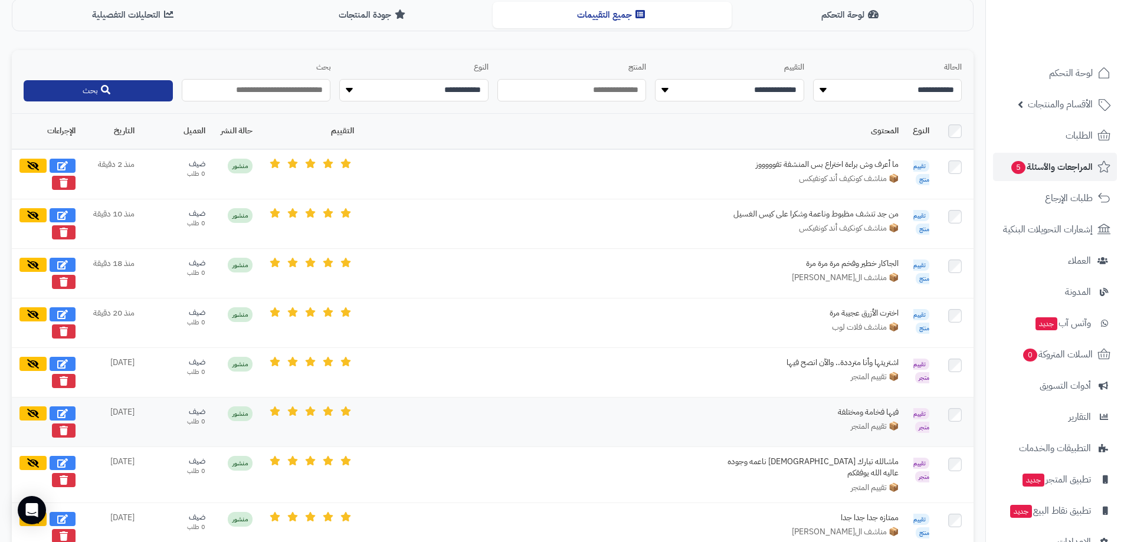
scroll to position [389, 0]
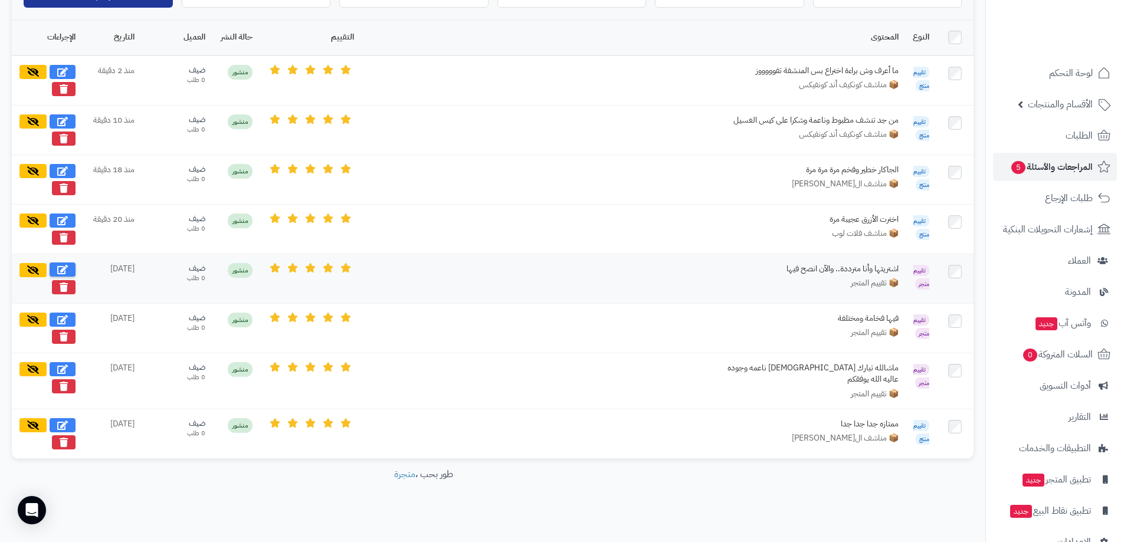
click at [66, 266] on icon at bounding box center [62, 269] width 11 height 9
select select "*"
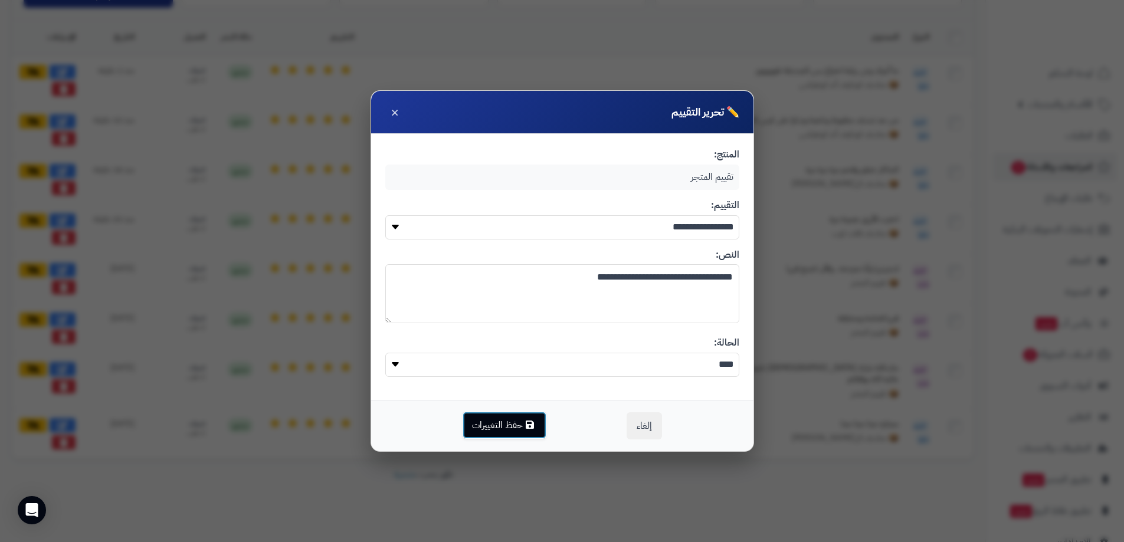
click at [513, 434] on button "حفظ التغييرات" at bounding box center [505, 425] width 84 height 27
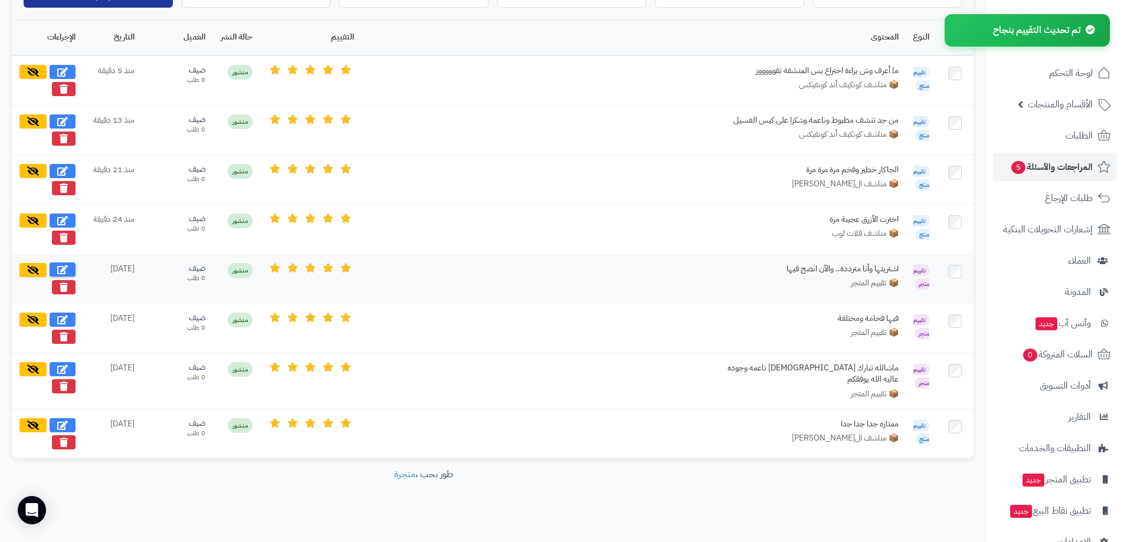
click at [69, 267] on button at bounding box center [63, 270] width 26 height 14
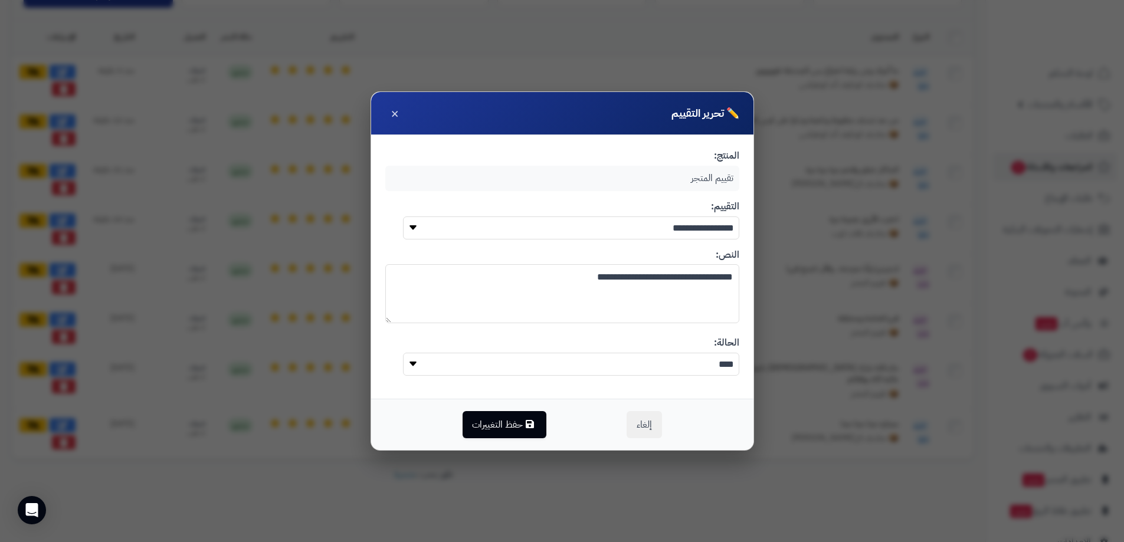
click at [574, 366] on select "**** *****" at bounding box center [571, 364] width 336 height 23
click at [518, 423] on button "حفظ التغييرات" at bounding box center [505, 424] width 84 height 27
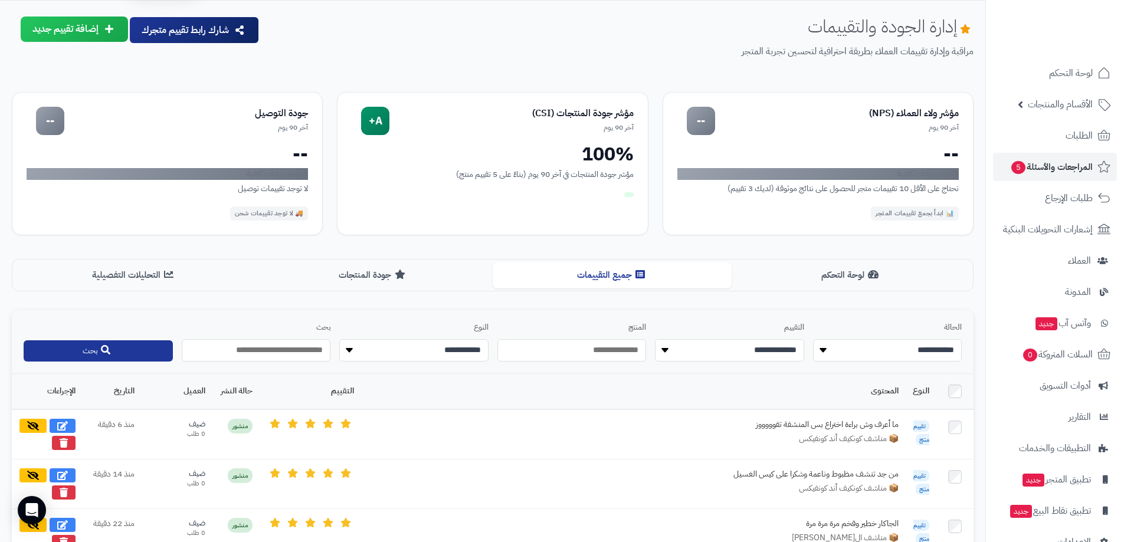
scroll to position [0, 0]
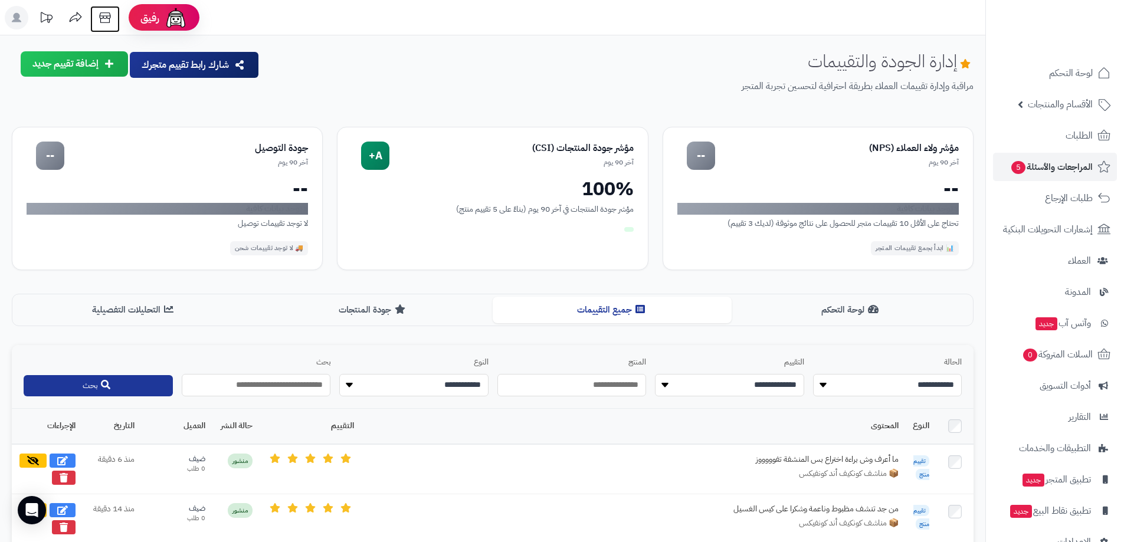
click at [107, 18] on icon at bounding box center [104, 17] width 11 height 11
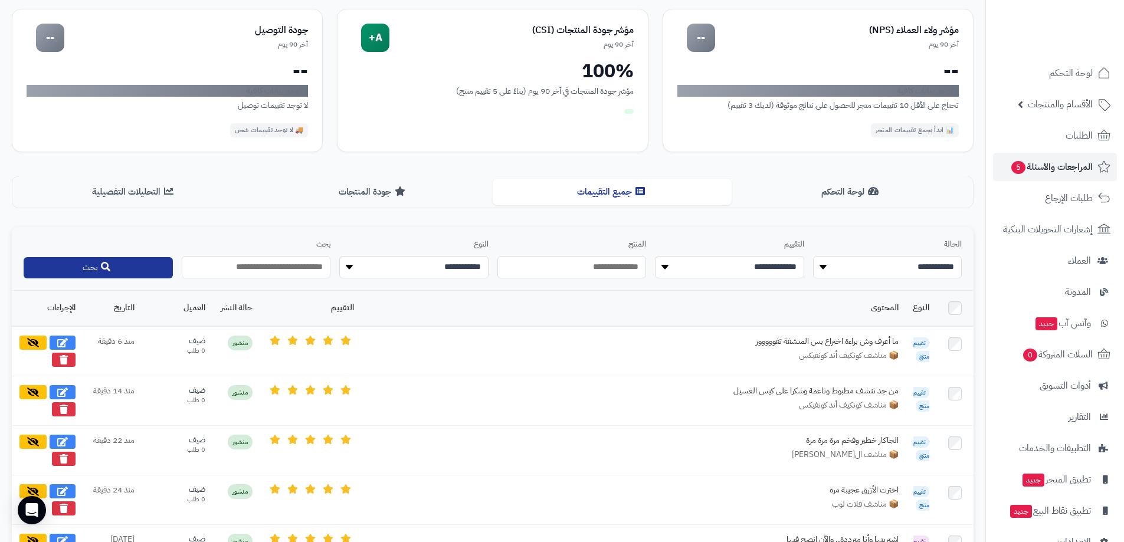
scroll to position [236, 0]
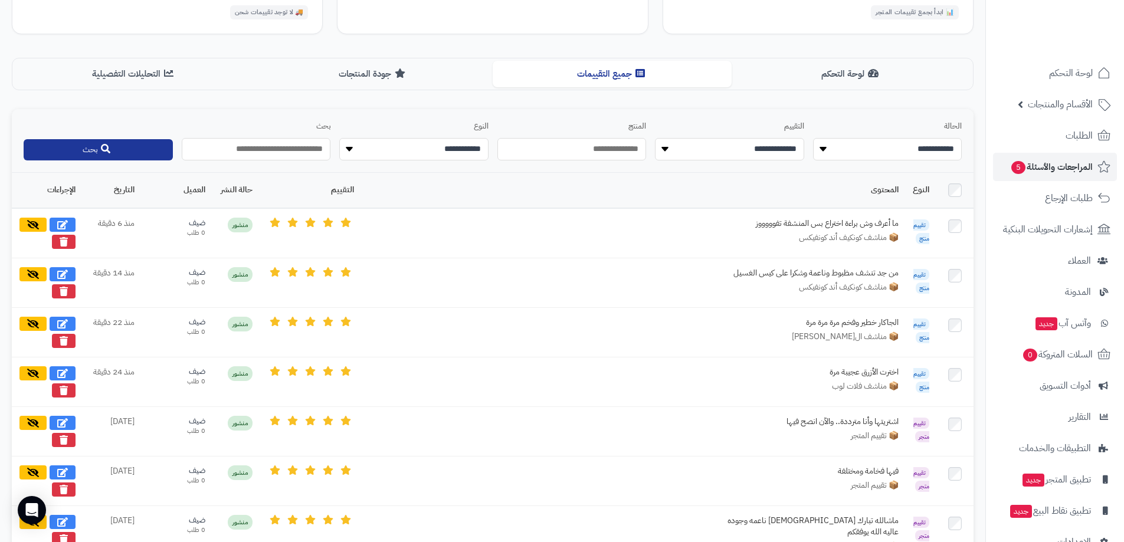
click at [853, 152] on select "**********" at bounding box center [887, 149] width 149 height 22
select select "*********"
click at [813, 138] on select "**********" at bounding box center [887, 149] width 149 height 22
click at [771, 155] on select "**********" at bounding box center [729, 149] width 149 height 22
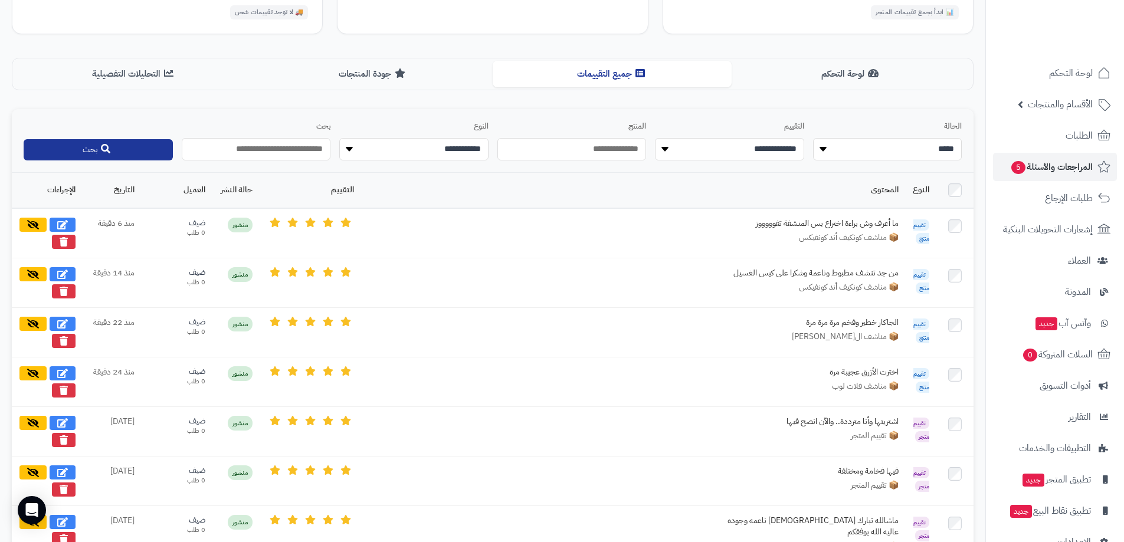
click at [441, 147] on select "**********" at bounding box center [413, 149] width 149 height 22
click at [443, 147] on select "**********" at bounding box center [413, 149] width 149 height 22
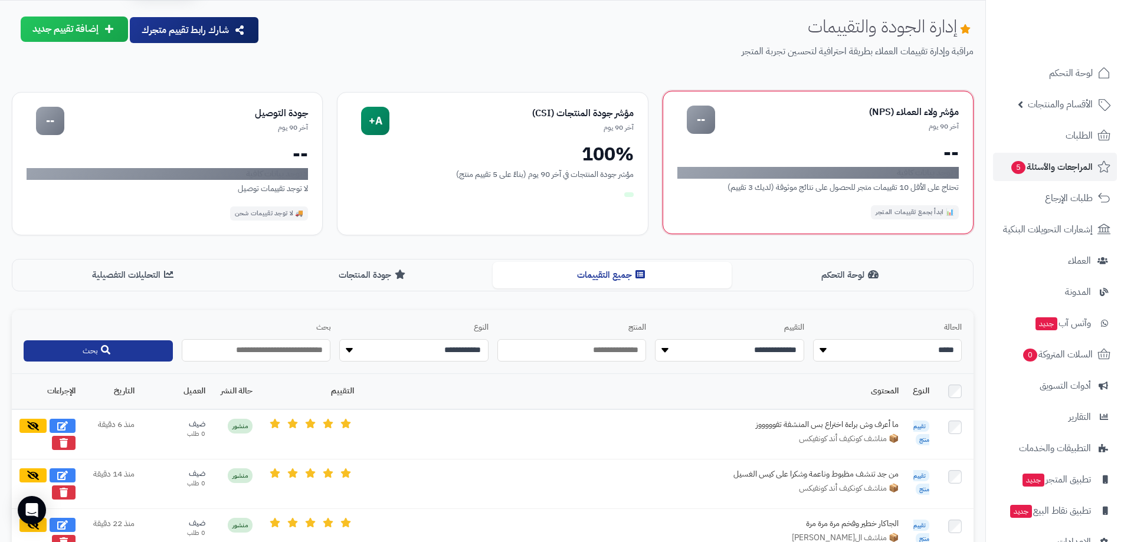
scroll to position [0, 0]
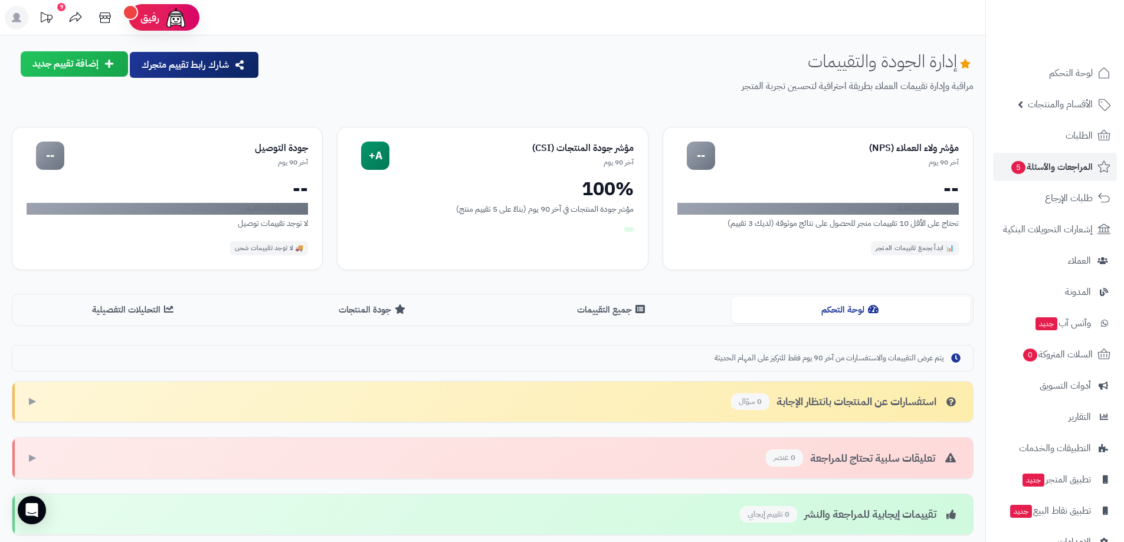
click at [64, 5] on div "9" at bounding box center [61, 7] width 8 height 8
click at [1059, 169] on span "المراجعات والأسئلة 5" at bounding box center [1051, 167] width 83 height 17
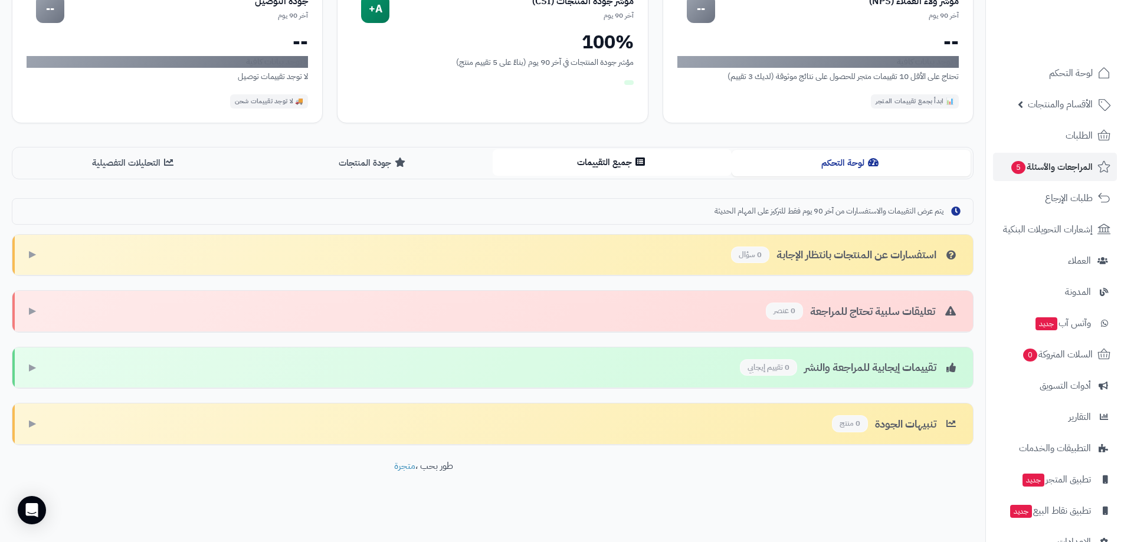
click at [591, 167] on button "جميع التقييمات" at bounding box center [612, 162] width 239 height 27
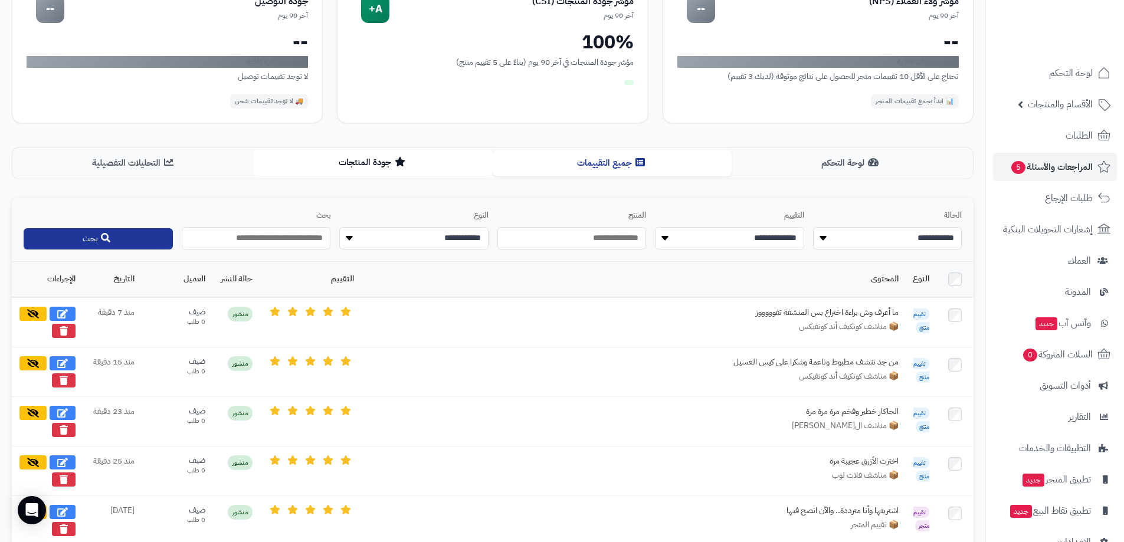
click at [387, 164] on button "جودة المنتجات" at bounding box center [373, 162] width 239 height 27
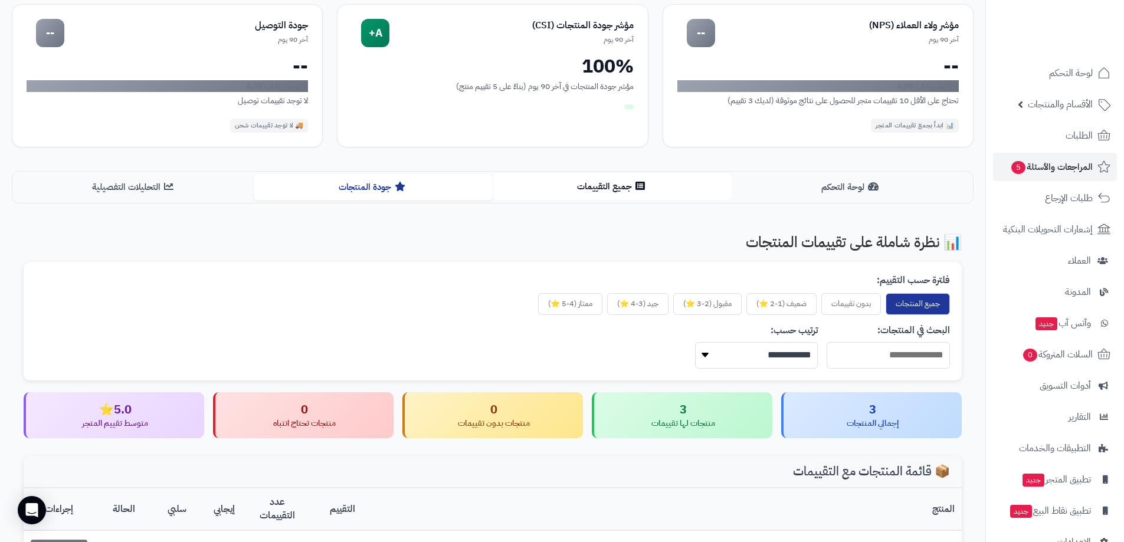
scroll to position [0, 0]
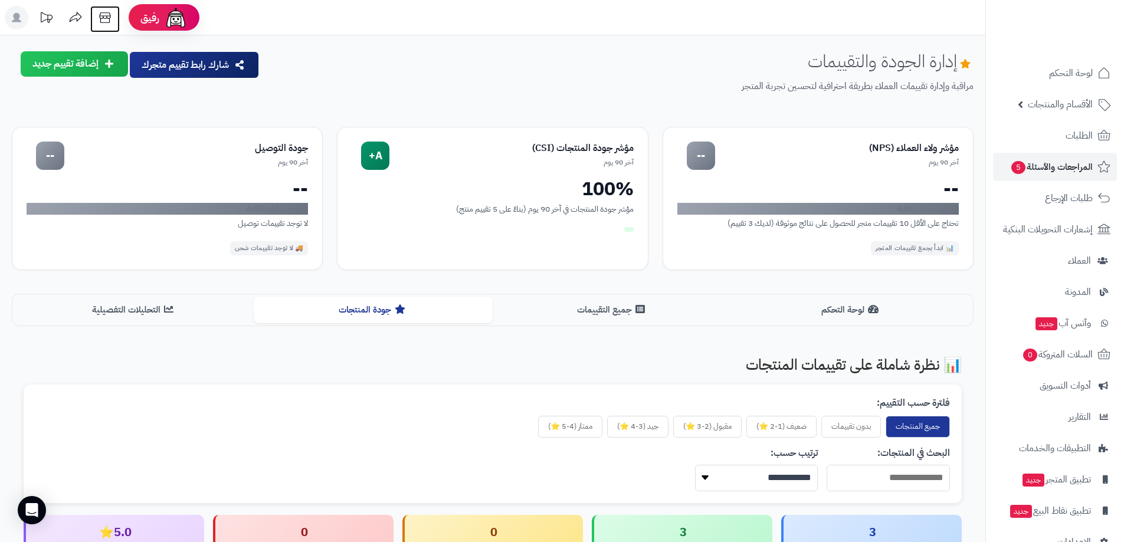
click at [110, 19] on icon at bounding box center [105, 18] width 24 height 24
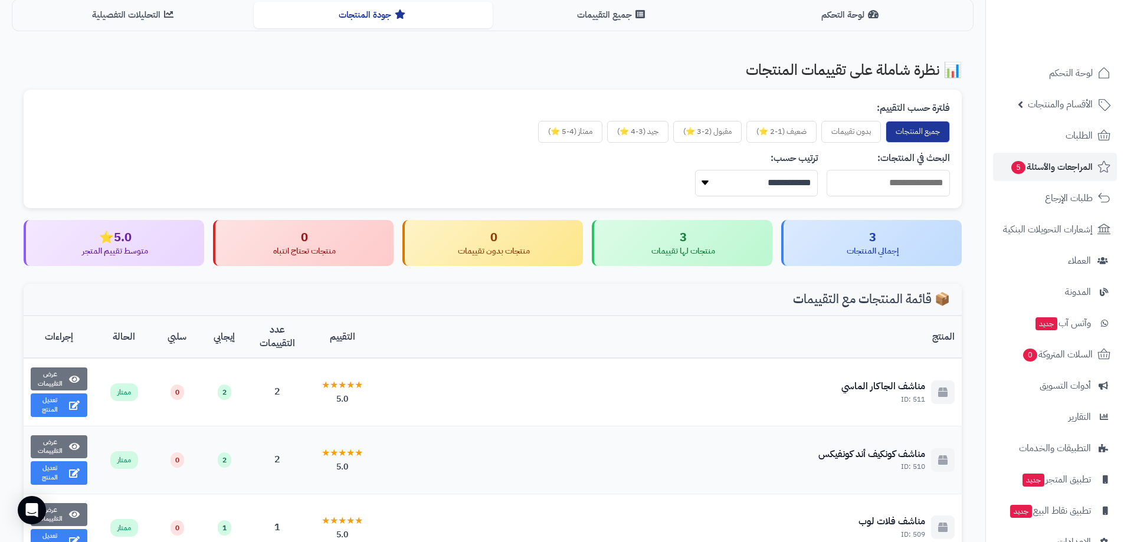
scroll to position [236, 0]
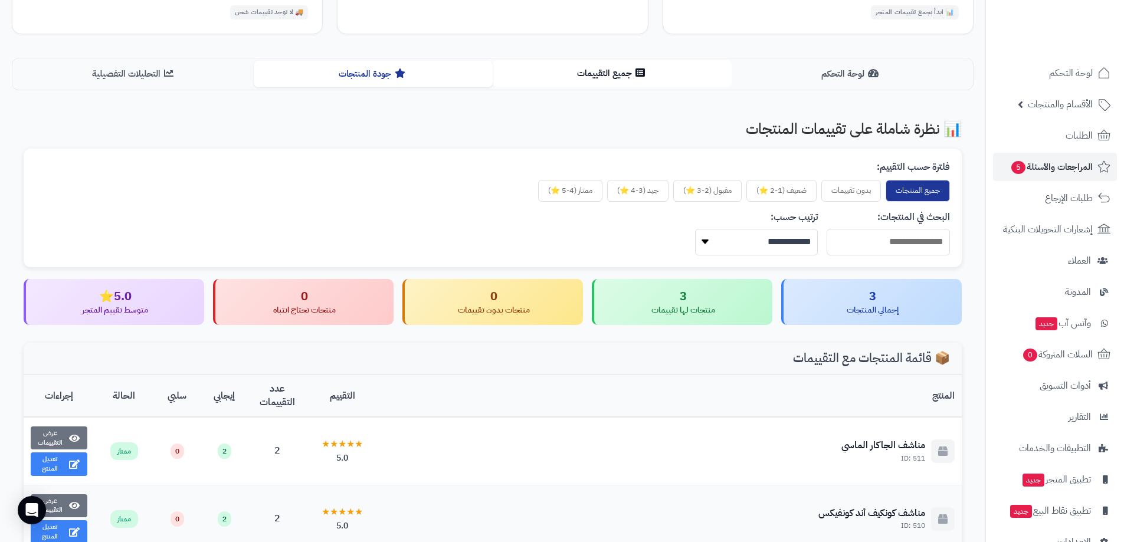
click at [607, 79] on button "جميع التقييمات" at bounding box center [612, 73] width 239 height 27
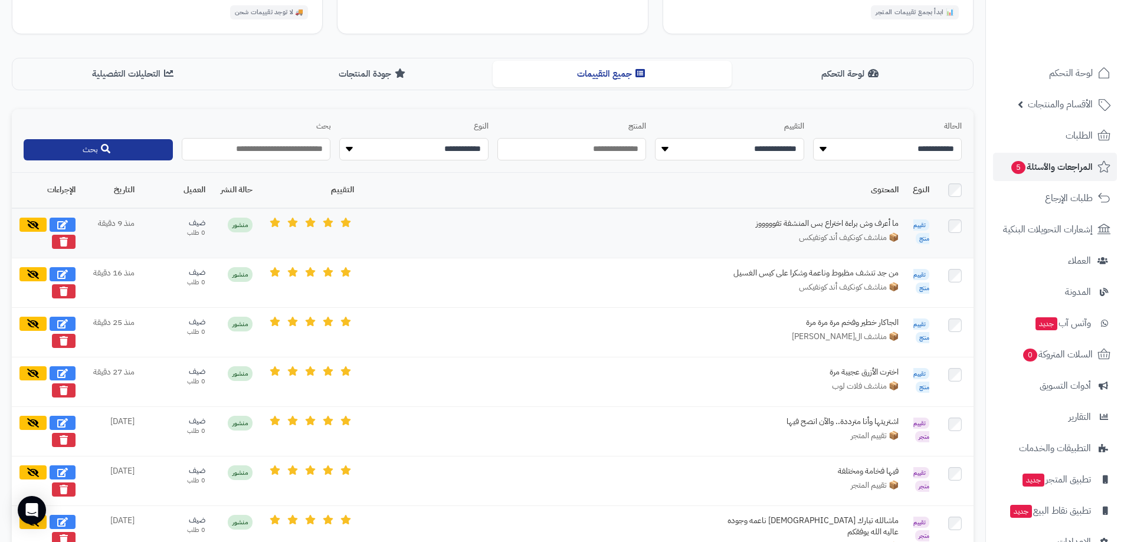
scroll to position [354, 0]
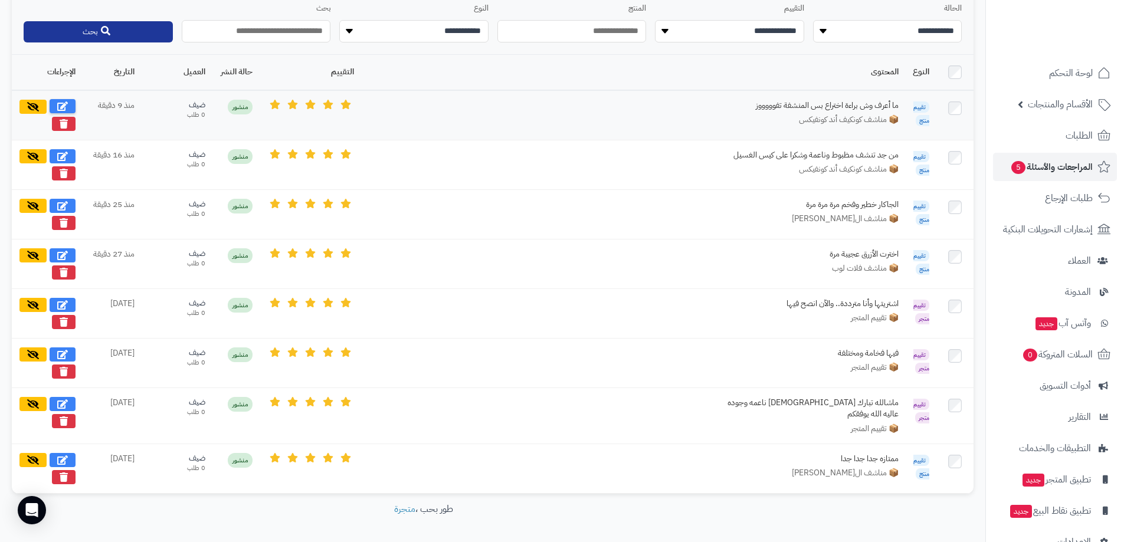
click at [64, 106] on icon at bounding box center [62, 106] width 11 height 9
select select "*"
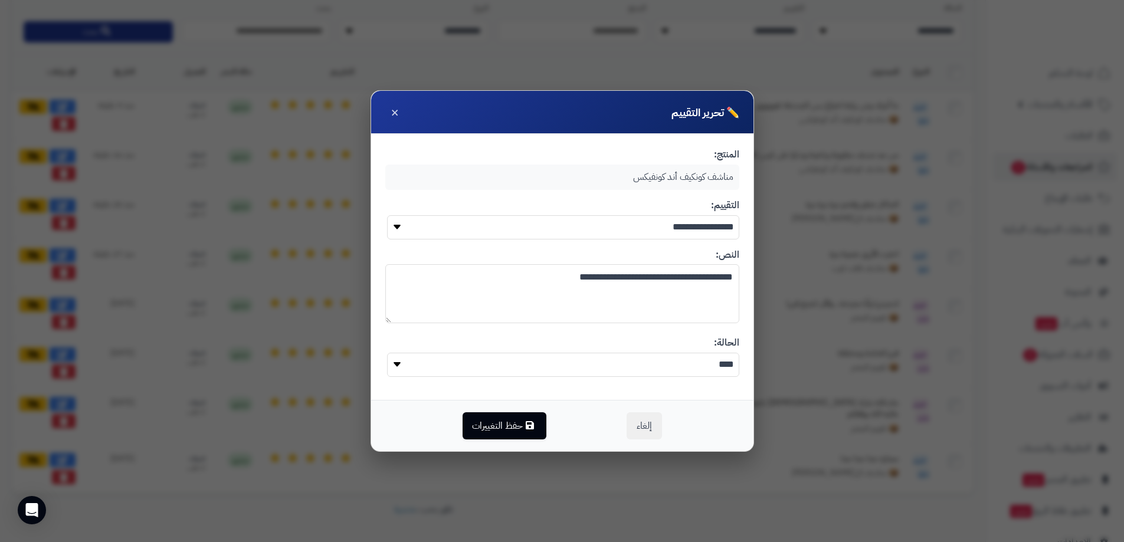
click at [603, 180] on div "مناشف كونكيف أند كونفيكس" at bounding box center [562, 177] width 354 height 25
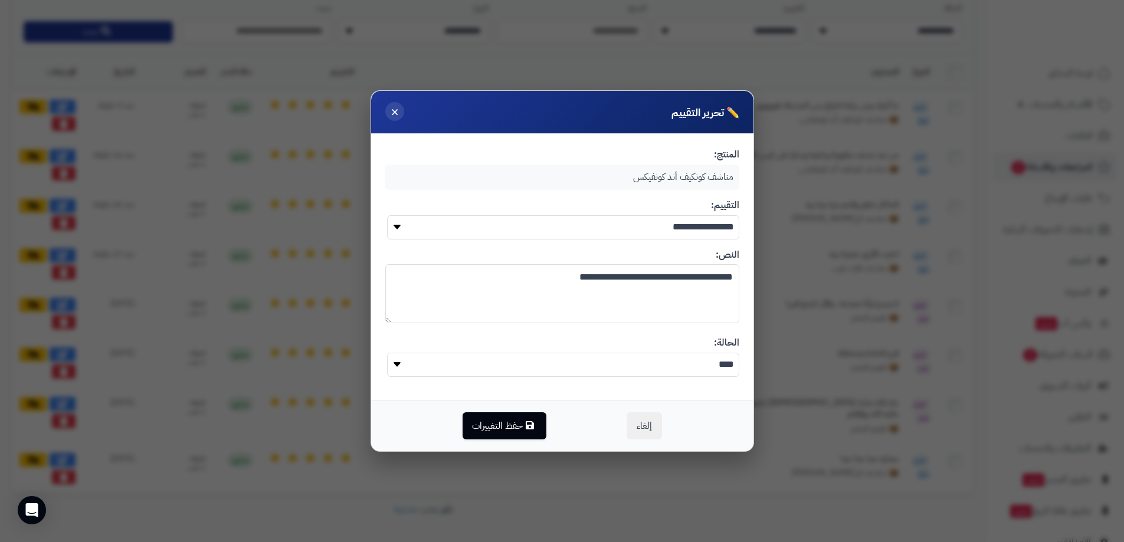
click at [392, 117] on span "×" at bounding box center [395, 112] width 8 height 20
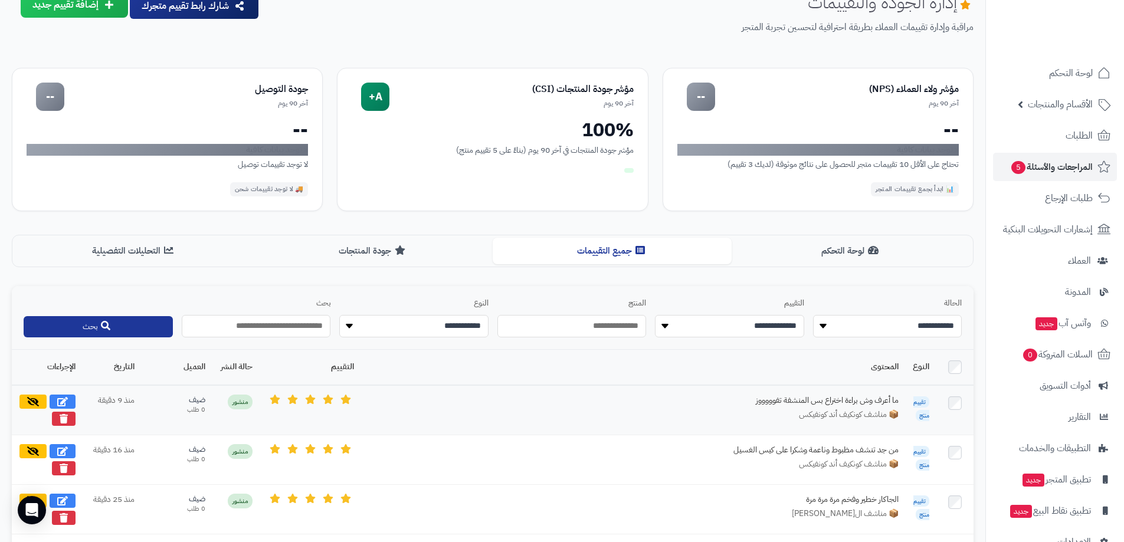
scroll to position [0, 0]
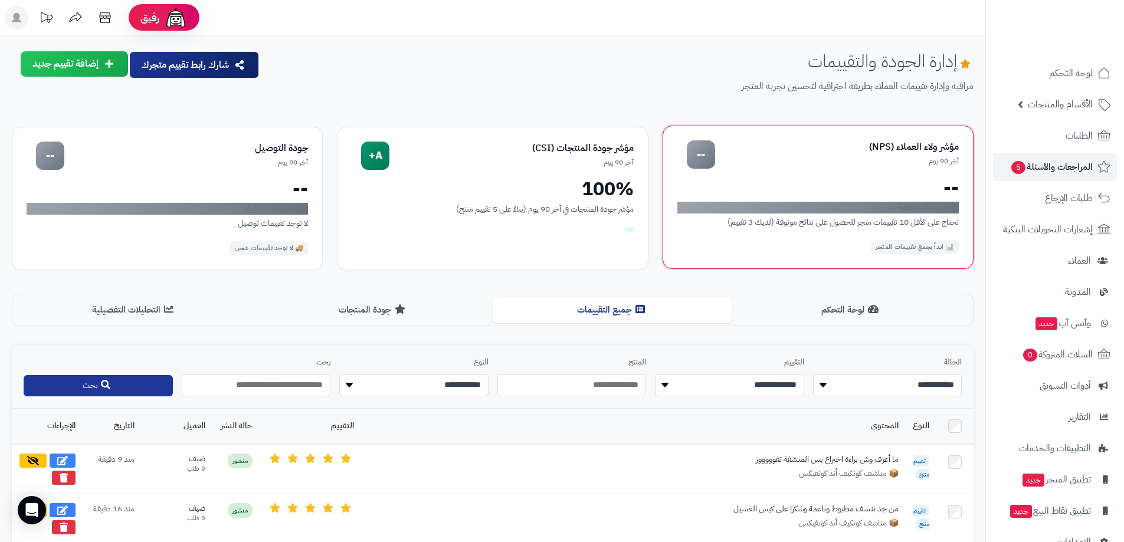
click at [702, 161] on div "--" at bounding box center [701, 154] width 28 height 28
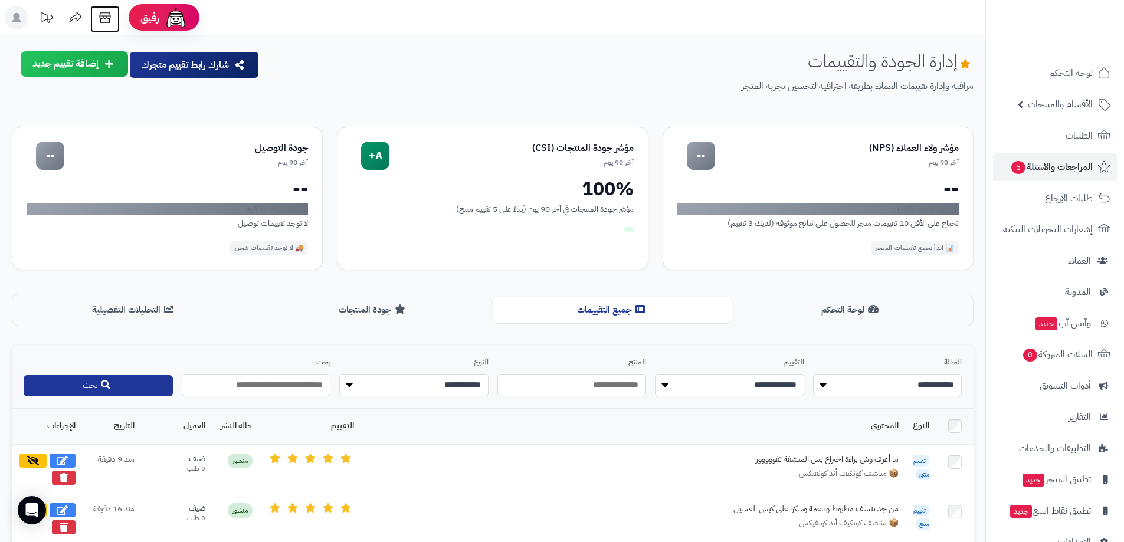
click at [109, 18] on icon at bounding box center [104, 17] width 11 height 11
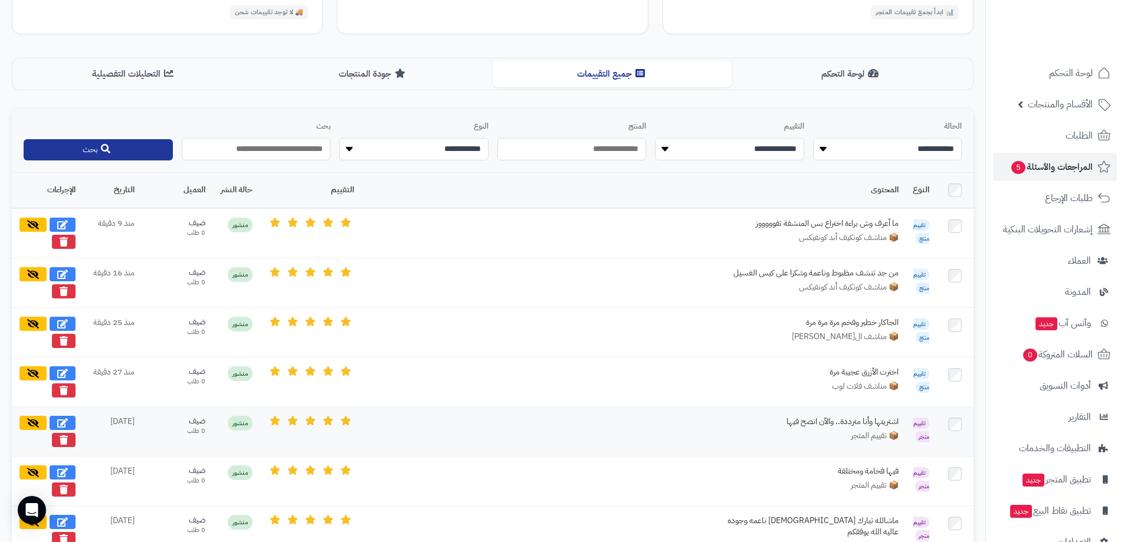
scroll to position [295, 0]
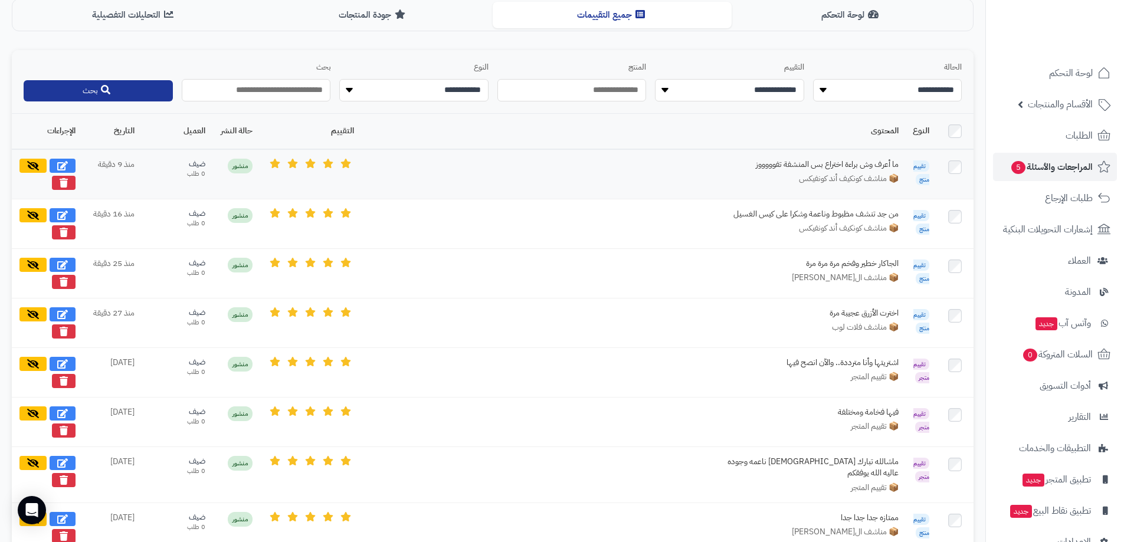
drag, startPoint x: 69, startPoint y: 162, endPoint x: 337, endPoint y: 179, distance: 268.5
click at [332, 178] on tr "تقييم منتج ما أعرف وش براءة اختراع بس المنشفة تفوووووز 📦 مناشف كونكيف أند كونفي…" at bounding box center [493, 174] width 962 height 50
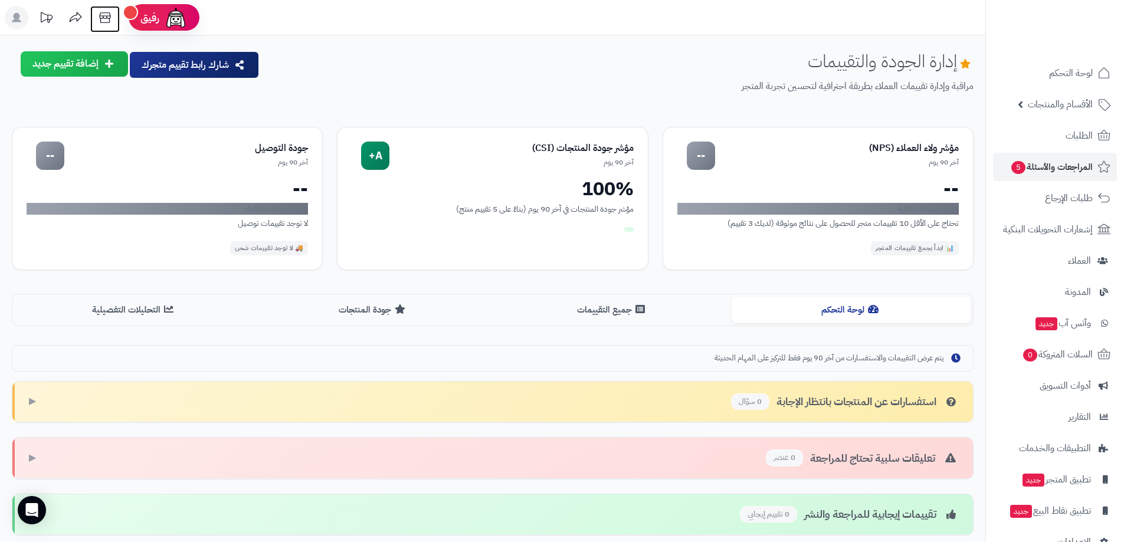
click at [103, 19] on icon at bounding box center [105, 18] width 24 height 24
click at [109, 23] on icon at bounding box center [105, 18] width 24 height 24
click at [584, 311] on button "جميع التقييمات" at bounding box center [612, 309] width 239 height 27
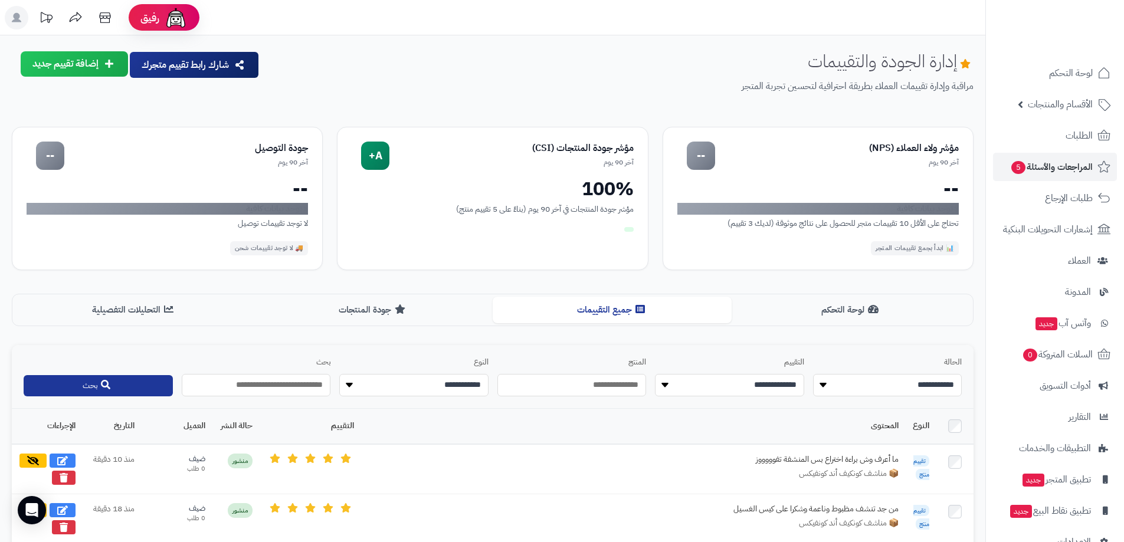
scroll to position [236, 0]
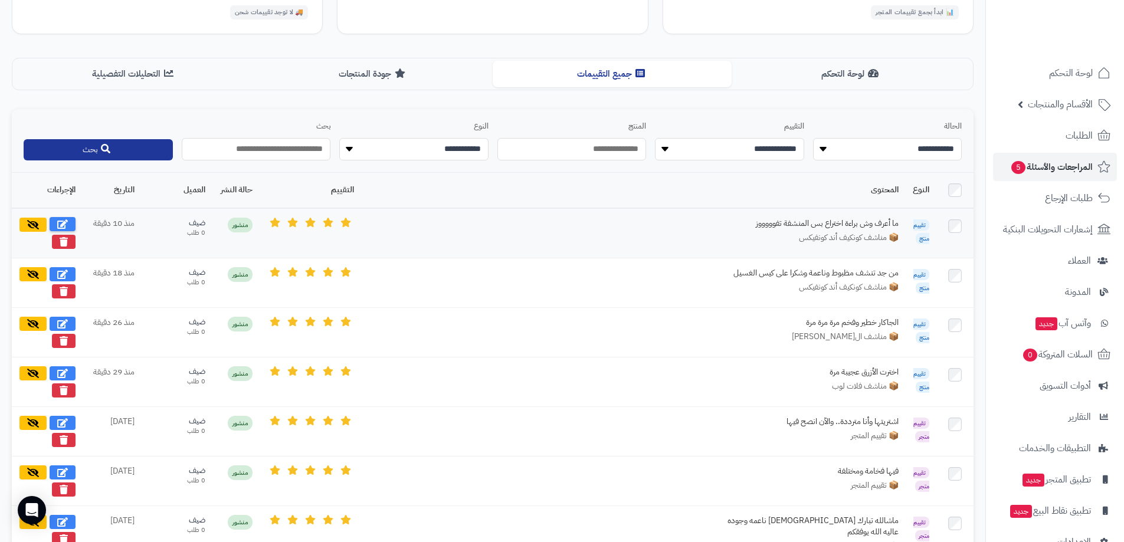
click at [67, 220] on icon at bounding box center [62, 224] width 11 height 9
select select "*"
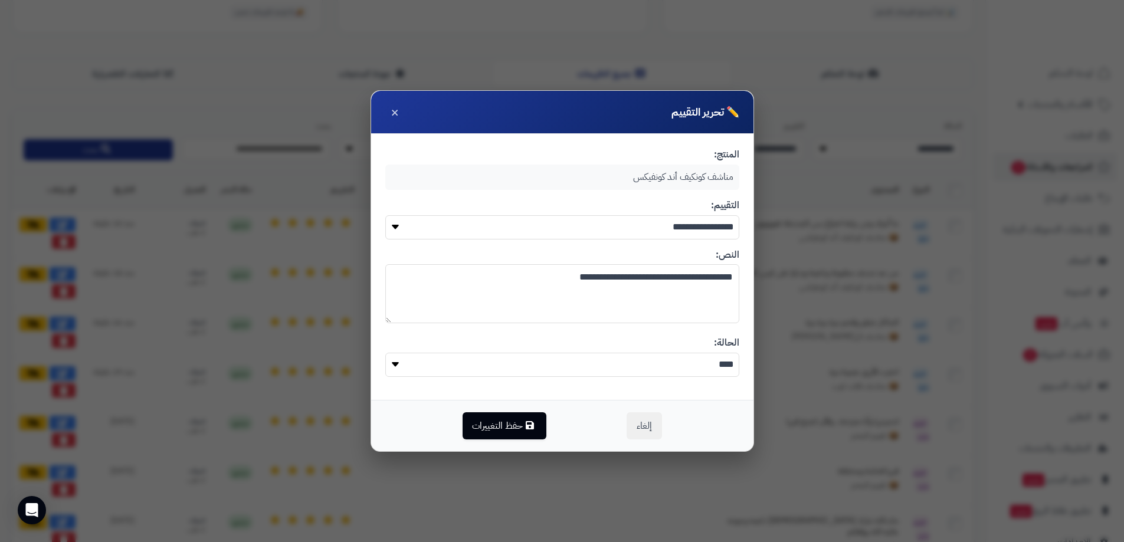
click at [473, 228] on select "**********" at bounding box center [562, 227] width 354 height 24
click at [539, 364] on select "**** *****" at bounding box center [562, 365] width 354 height 24
click at [676, 175] on div "مناشف كونكيف أند كونفيكس" at bounding box center [562, 177] width 354 height 25
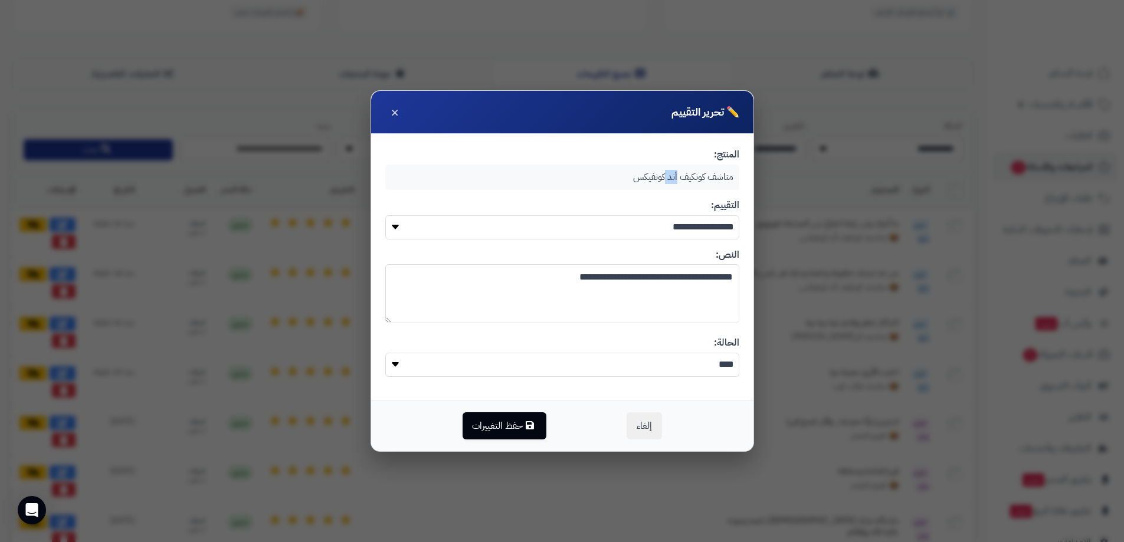
click at [676, 175] on div "مناشف كونكيف أند كونفيكس" at bounding box center [562, 177] width 354 height 25
click at [396, 112] on span "×" at bounding box center [395, 112] width 8 height 20
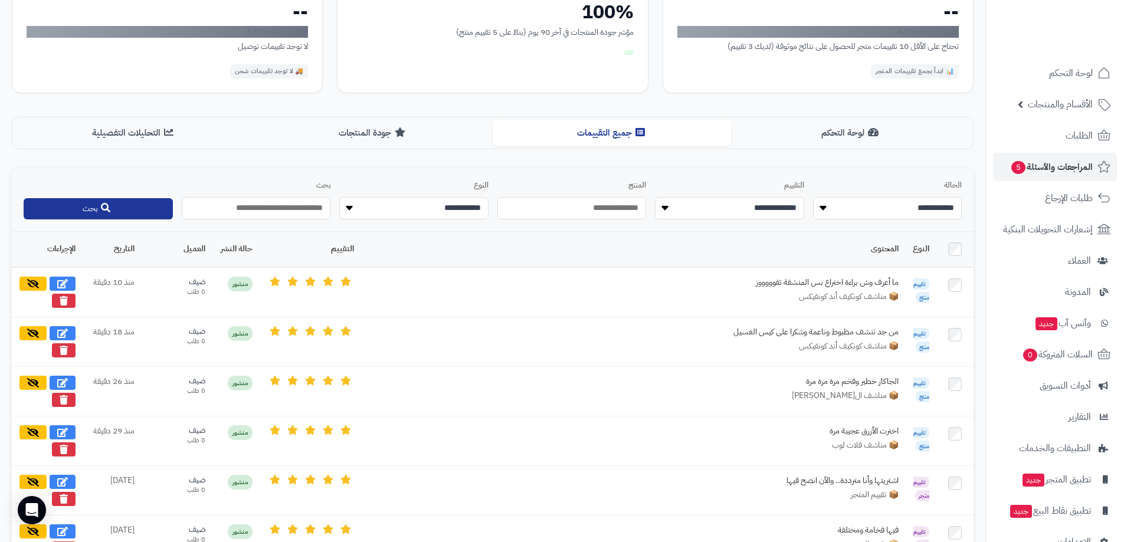
scroll to position [0, 0]
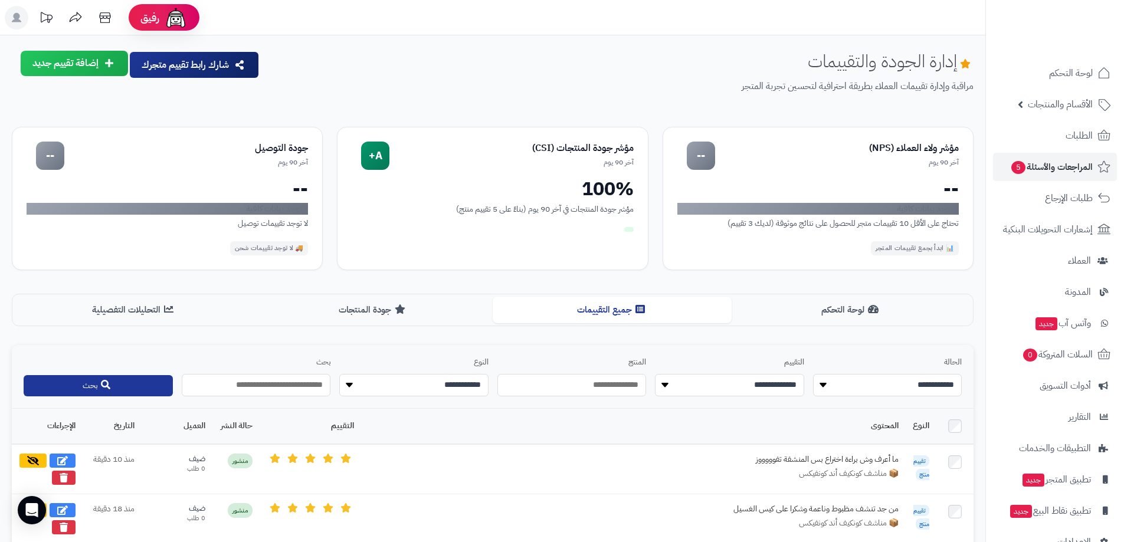
click at [63, 61] on button "إضافة تقييم جديد" at bounding box center [74, 63] width 107 height 25
click at [99, 93] on link "مراجعة عن منتج" at bounding box center [51, 93] width 153 height 25
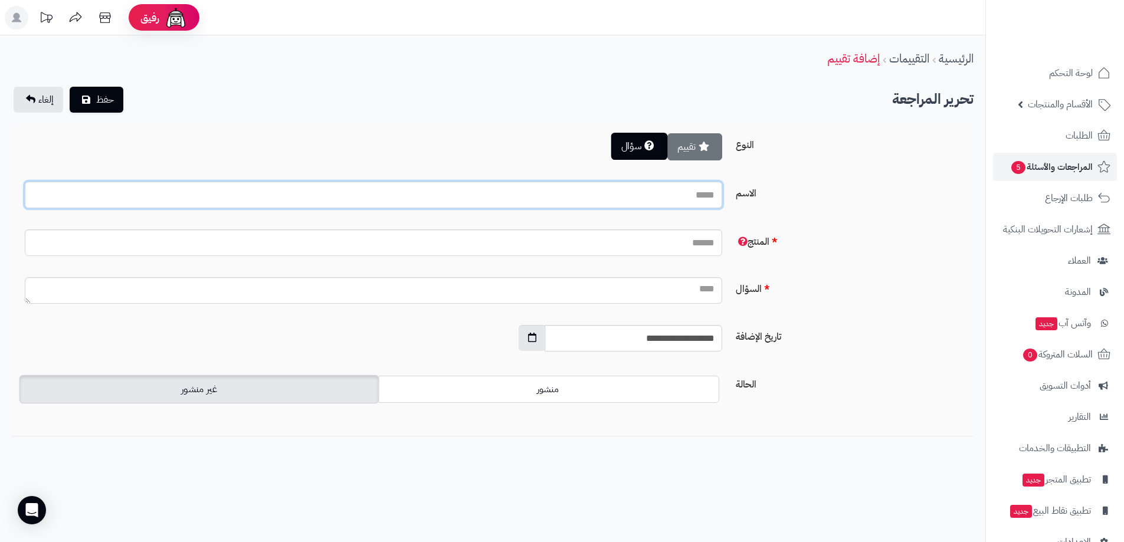
click at [626, 186] on input "الاسم" at bounding box center [374, 195] width 698 height 27
type input "*********"
click at [647, 245] on input "المنتج" at bounding box center [374, 243] width 698 height 27
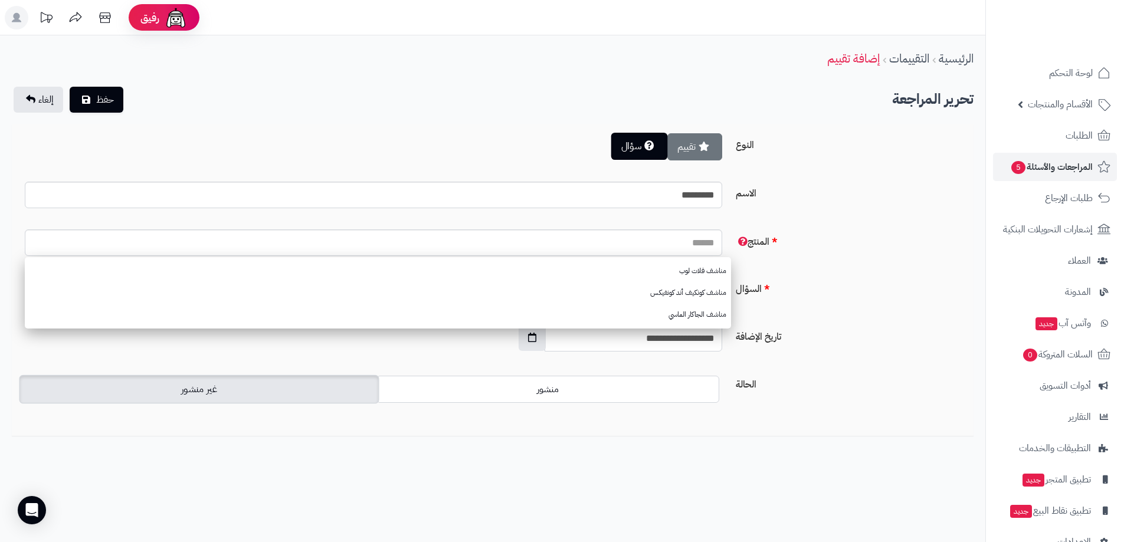
click at [833, 263] on div "المنتج مناشف فلات لوب مناشف كونكيف أند كونفيكس مناشف الجاكار الماسي" at bounding box center [493, 248] width 954 height 36
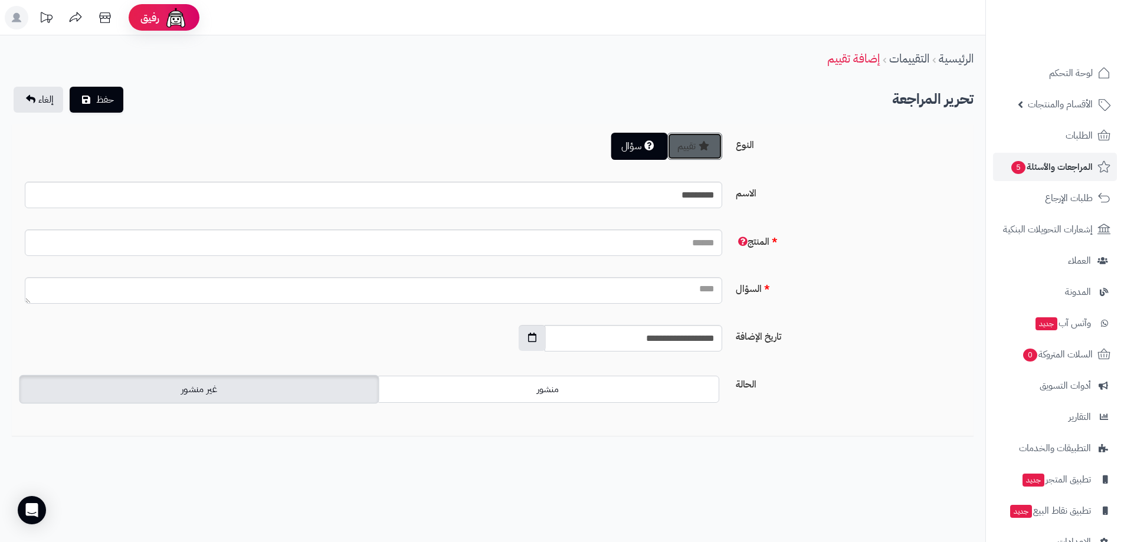
click at [691, 153] on button "تقييم" at bounding box center [695, 146] width 55 height 27
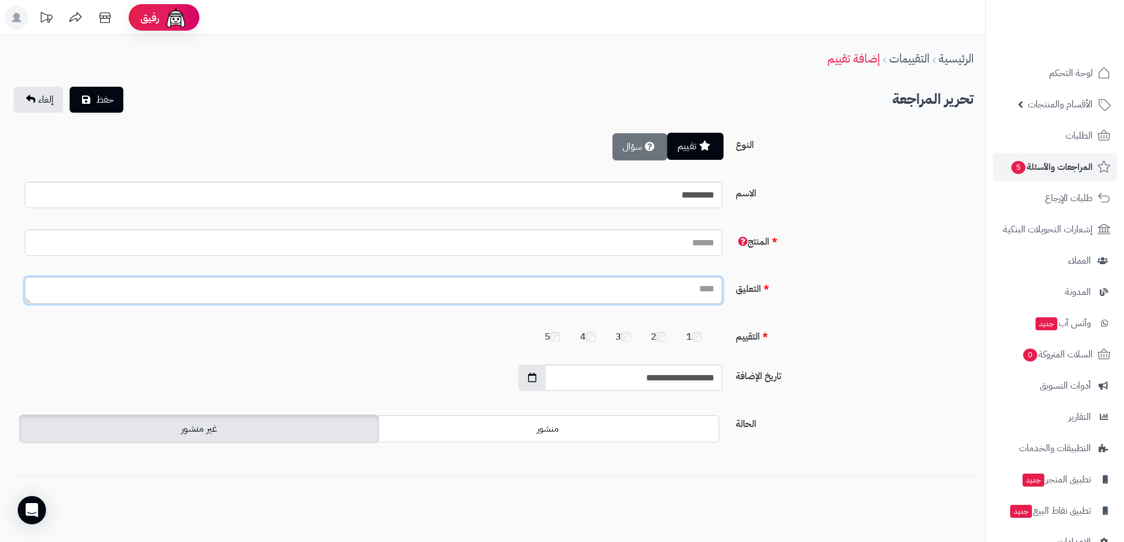
click at [688, 289] on textarea "التعليق" at bounding box center [374, 290] width 698 height 27
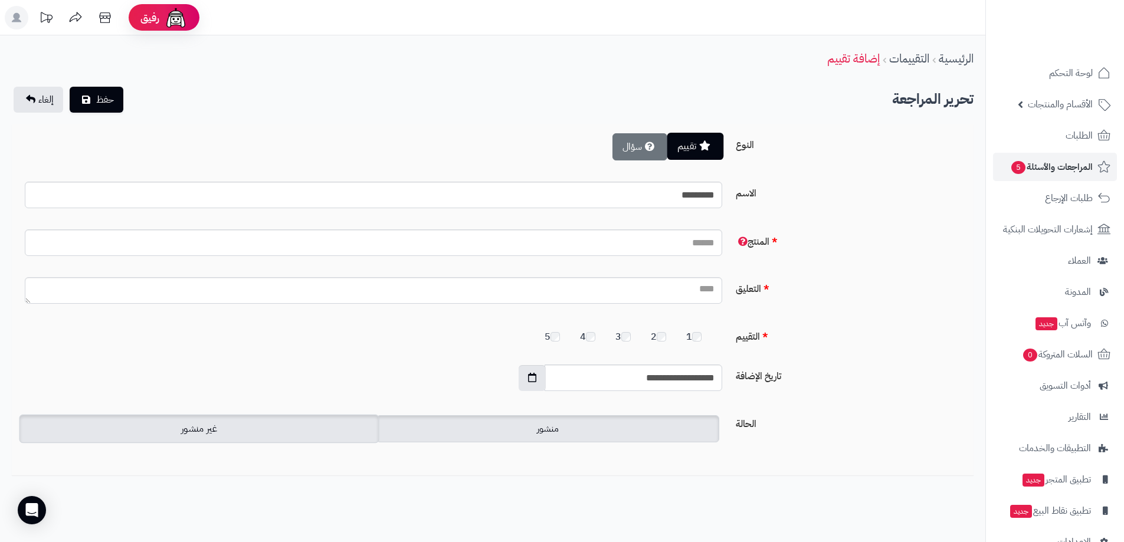
click at [590, 431] on label "منشور" at bounding box center [548, 428] width 343 height 27
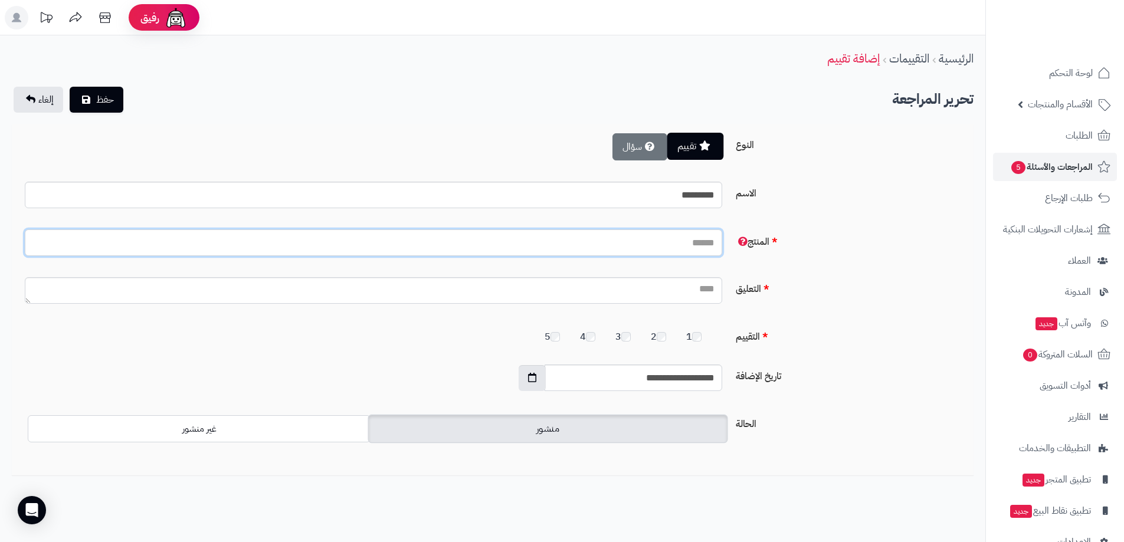
click at [682, 246] on input "المنتج" at bounding box center [374, 243] width 698 height 27
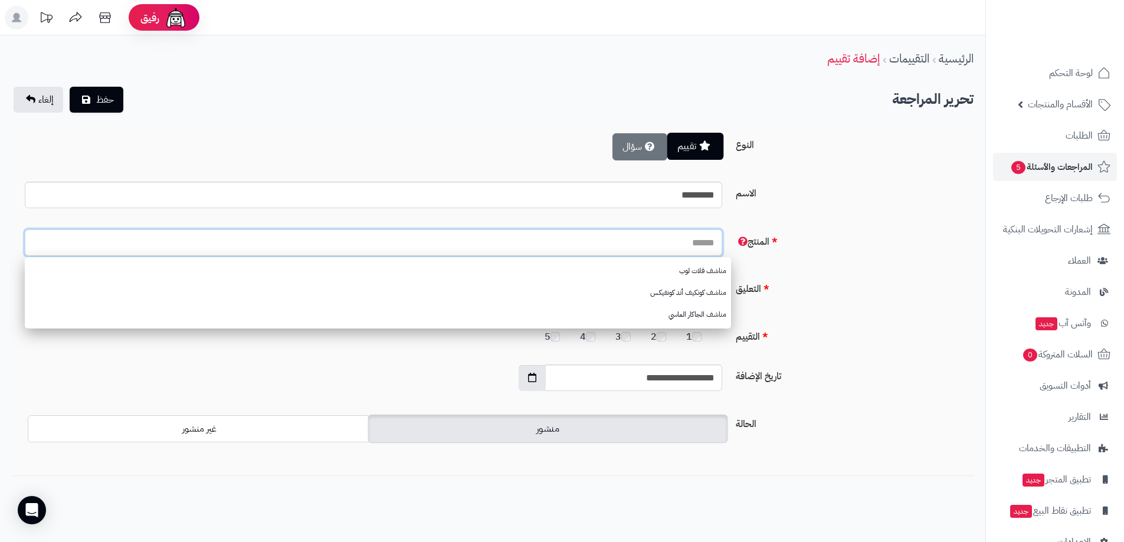
click at [682, 246] on input "المنتج" at bounding box center [374, 243] width 698 height 27
click at [797, 227] on form "**********" at bounding box center [493, 294] width 944 height 322
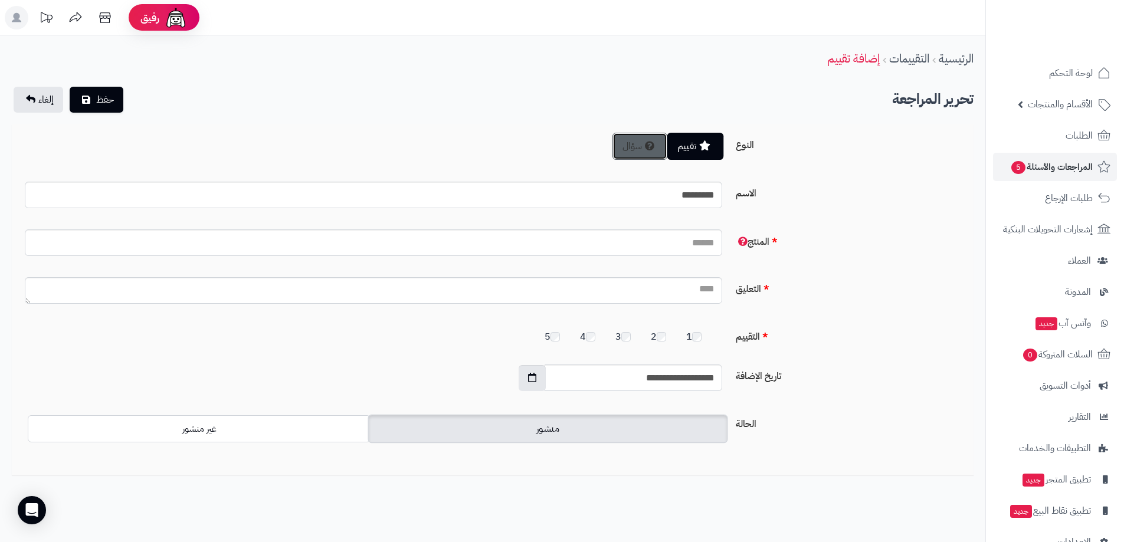
click at [640, 150] on button "سؤال" at bounding box center [640, 146] width 55 height 27
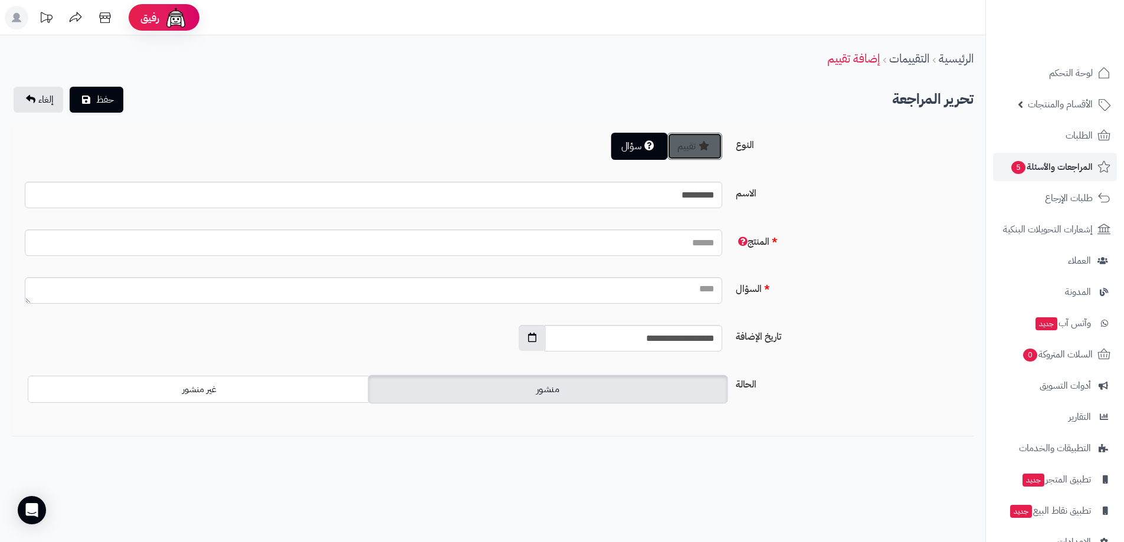
click at [701, 147] on icon "Toggle between review and question" at bounding box center [704, 145] width 11 height 9
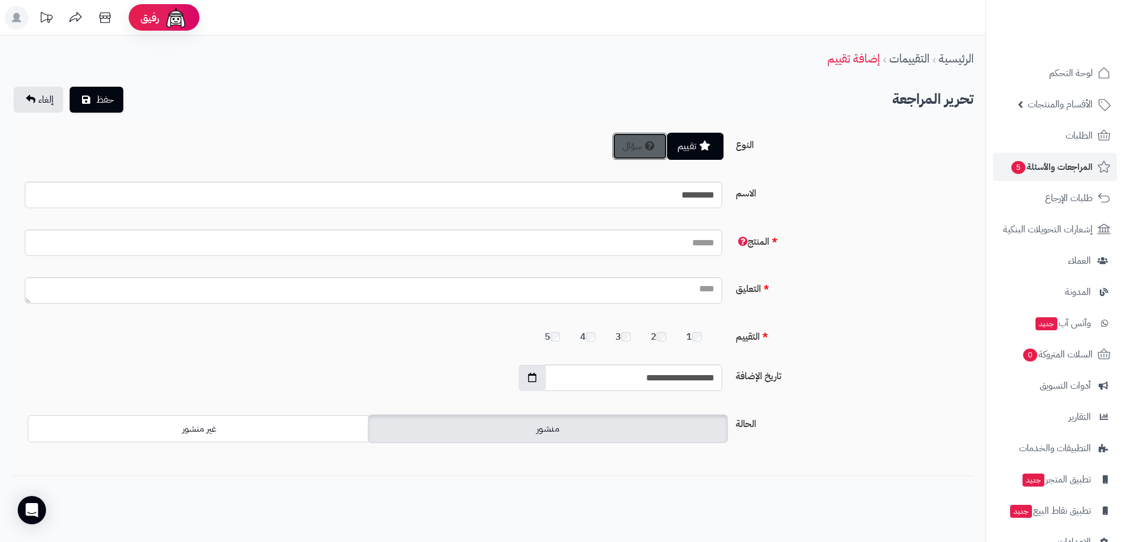
click at [645, 148] on icon "Toggle between review and question" at bounding box center [649, 145] width 9 height 9
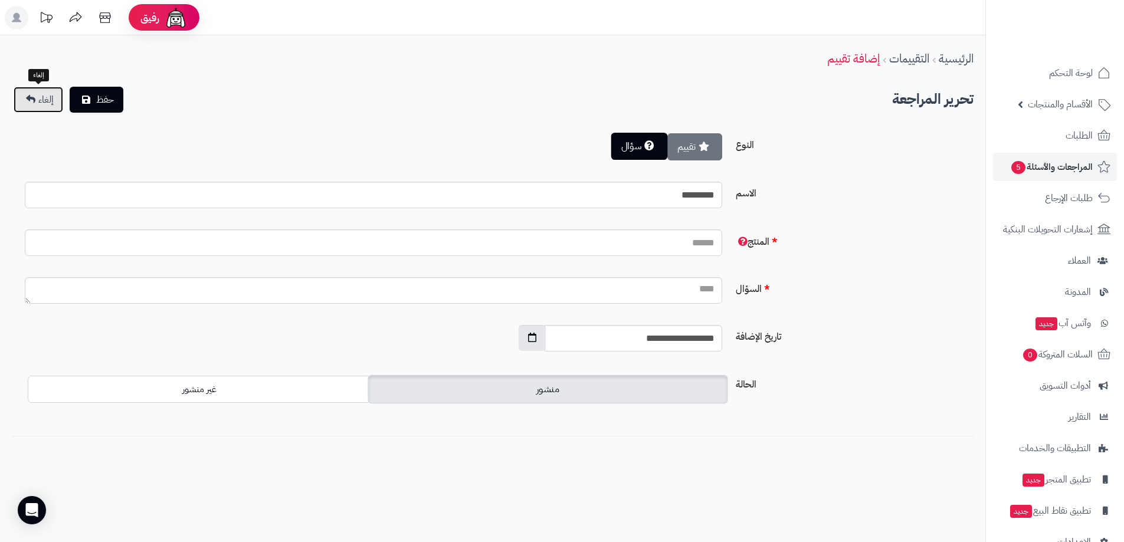
click at [50, 96] on span "إلغاء" at bounding box center [45, 100] width 15 height 14
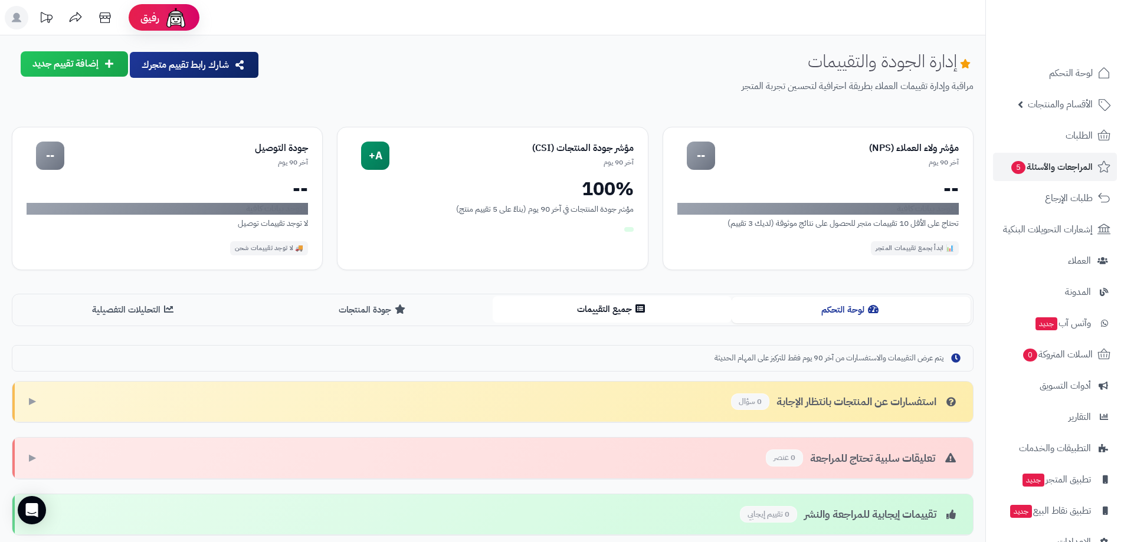
click at [619, 314] on button "جميع التقييمات" at bounding box center [612, 309] width 239 height 27
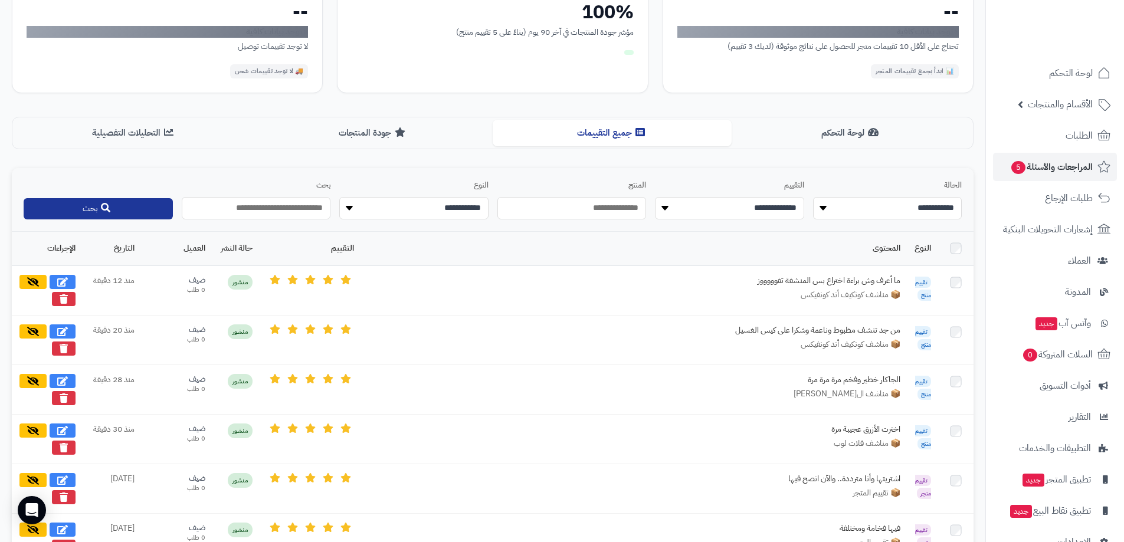
scroll to position [354, 0]
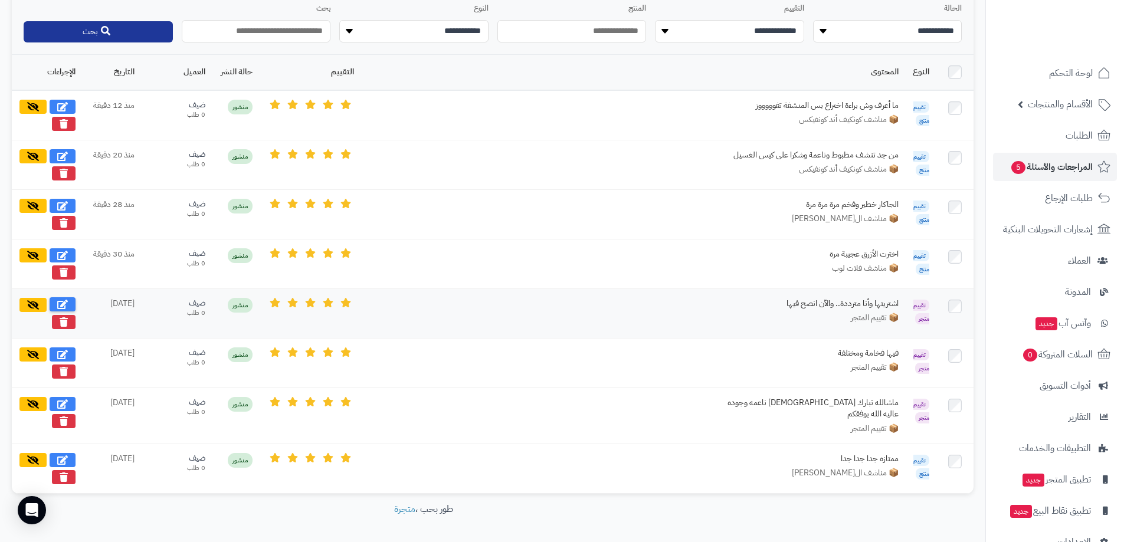
click at [63, 304] on icon at bounding box center [62, 304] width 11 height 9
select select "*"
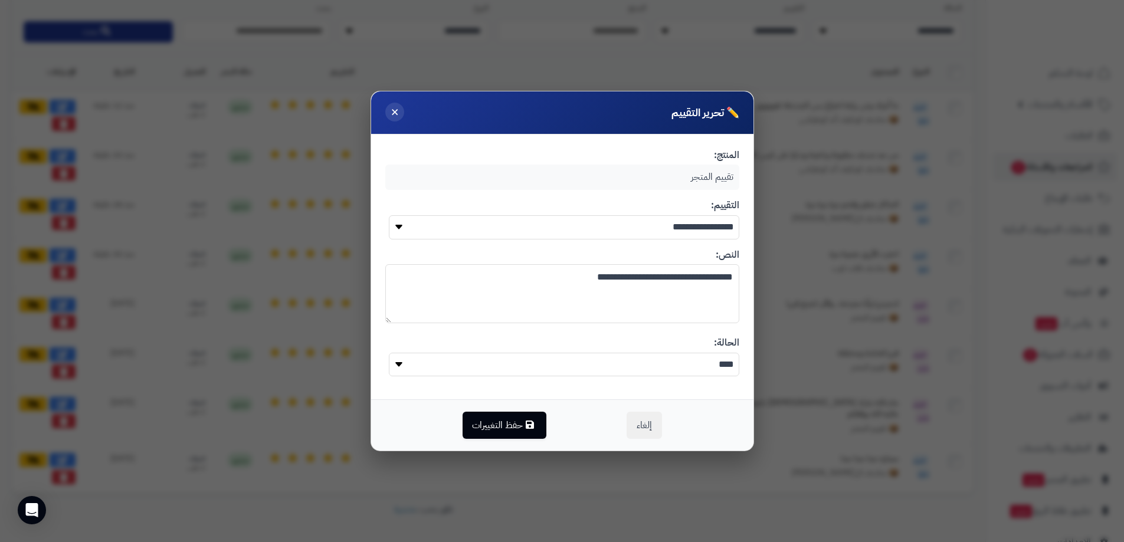
click at [395, 109] on span "×" at bounding box center [395, 112] width 8 height 20
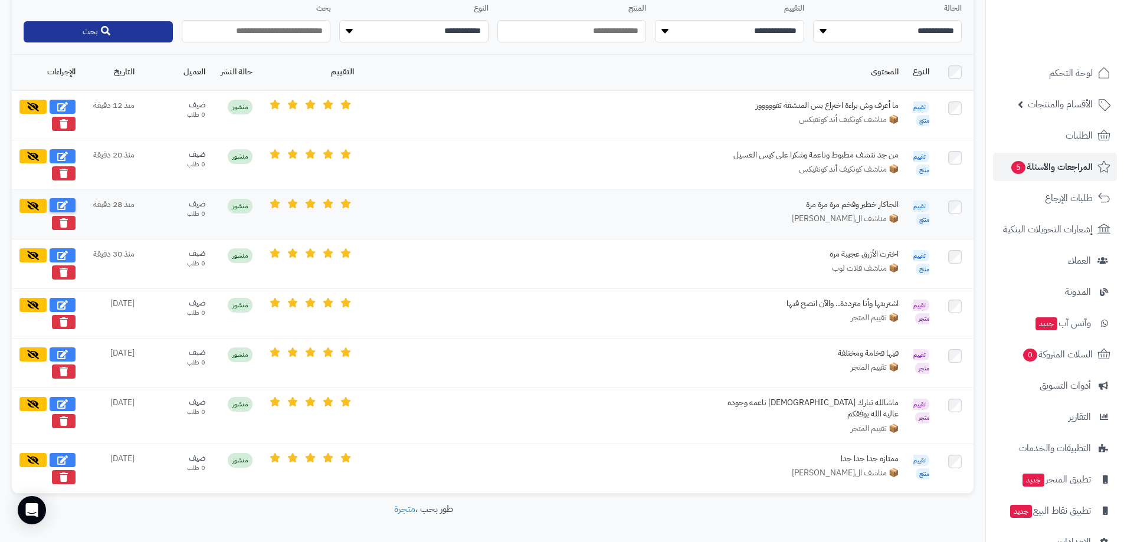
click at [67, 205] on icon at bounding box center [62, 205] width 11 height 9
type textarea "**********"
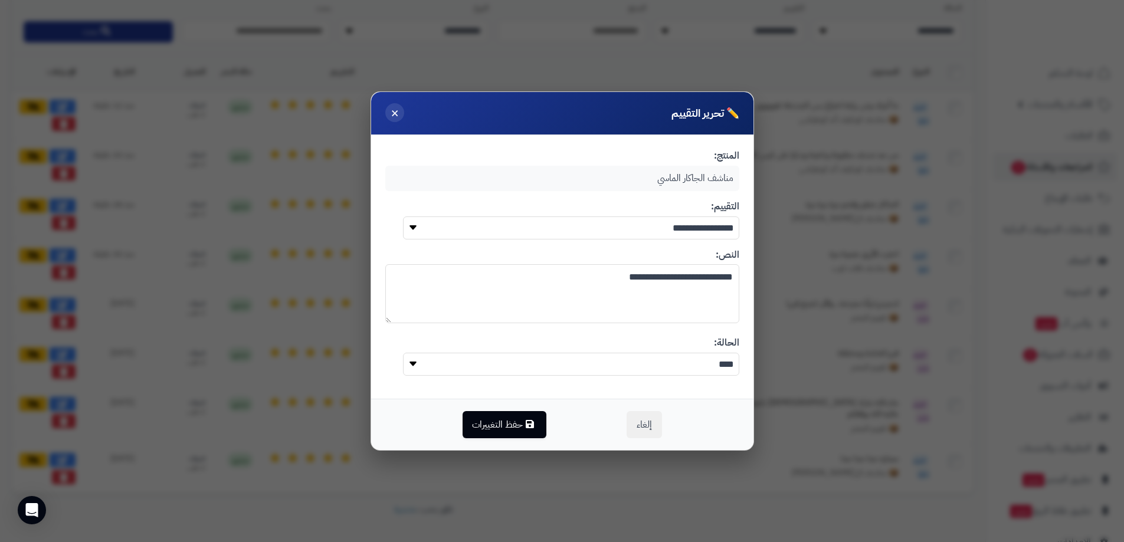
click at [394, 114] on span "×" at bounding box center [395, 113] width 8 height 20
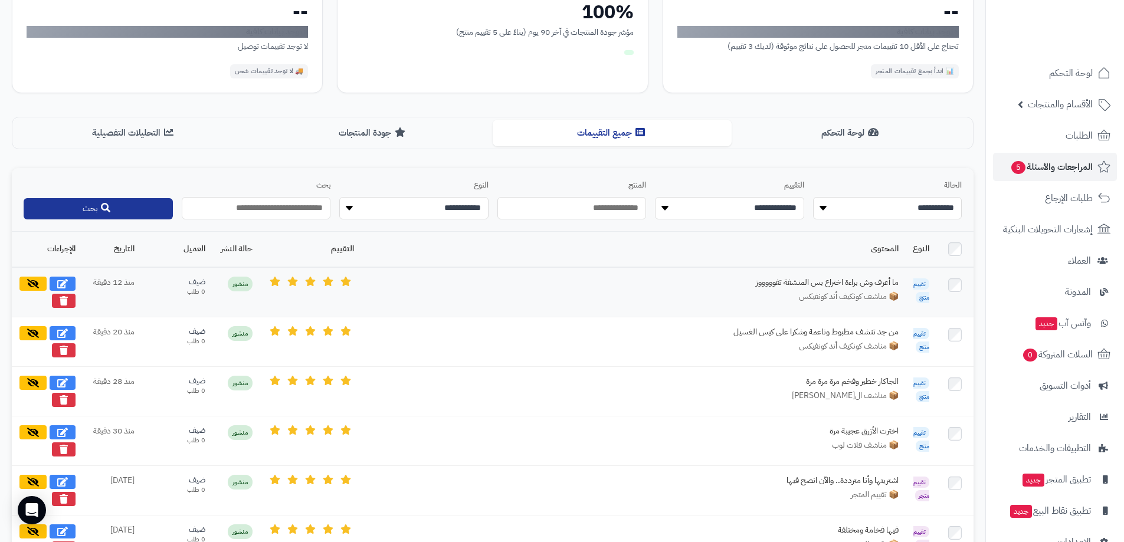
scroll to position [0, 0]
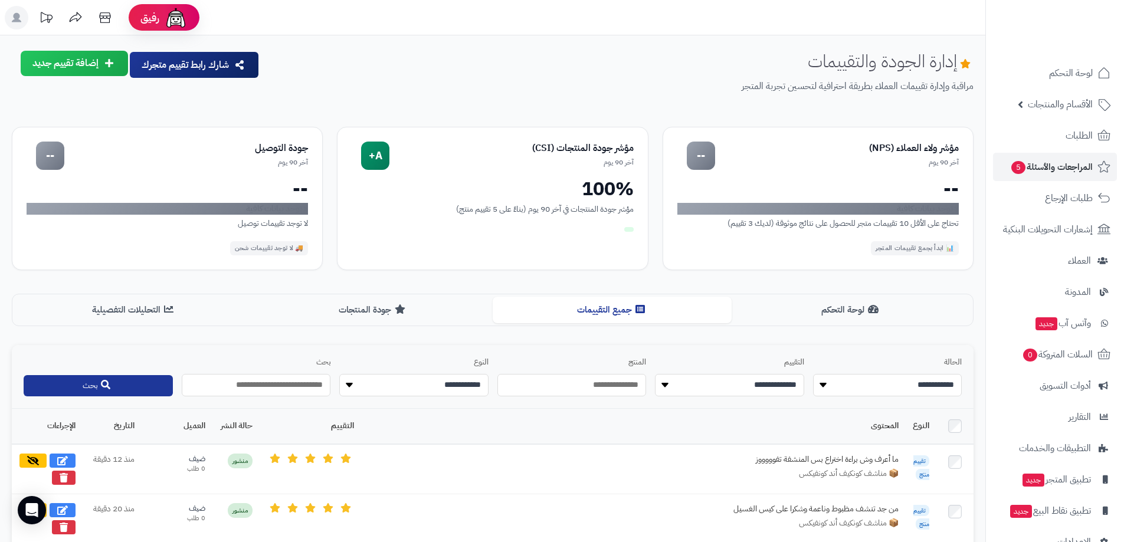
click at [74, 63] on button "إضافة تقييم جديد" at bounding box center [74, 63] width 107 height 25
click at [109, 121] on link "تقييم للمتجر ( آراء العملاء )" at bounding box center [51, 119] width 153 height 25
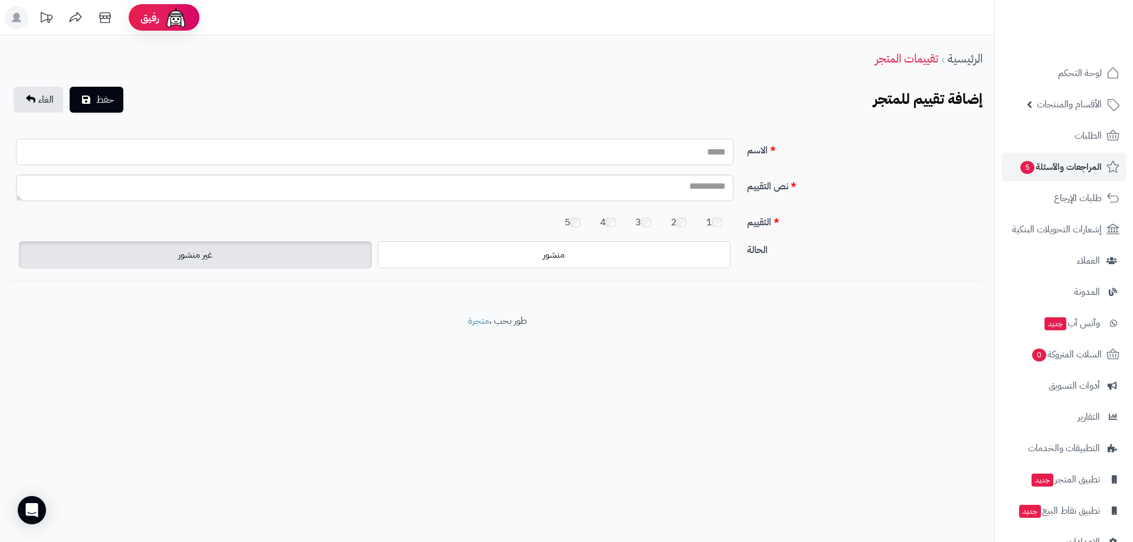
click at [689, 156] on input "الاسم" at bounding box center [375, 152] width 718 height 27
type input "*********"
click at [688, 194] on textarea "نص التقييم" at bounding box center [375, 188] width 718 height 27
click at [685, 181] on textarea "نص التقييم" at bounding box center [375, 188] width 718 height 27
click at [649, 187] on textarea "نص التقييم" at bounding box center [375, 188] width 718 height 27
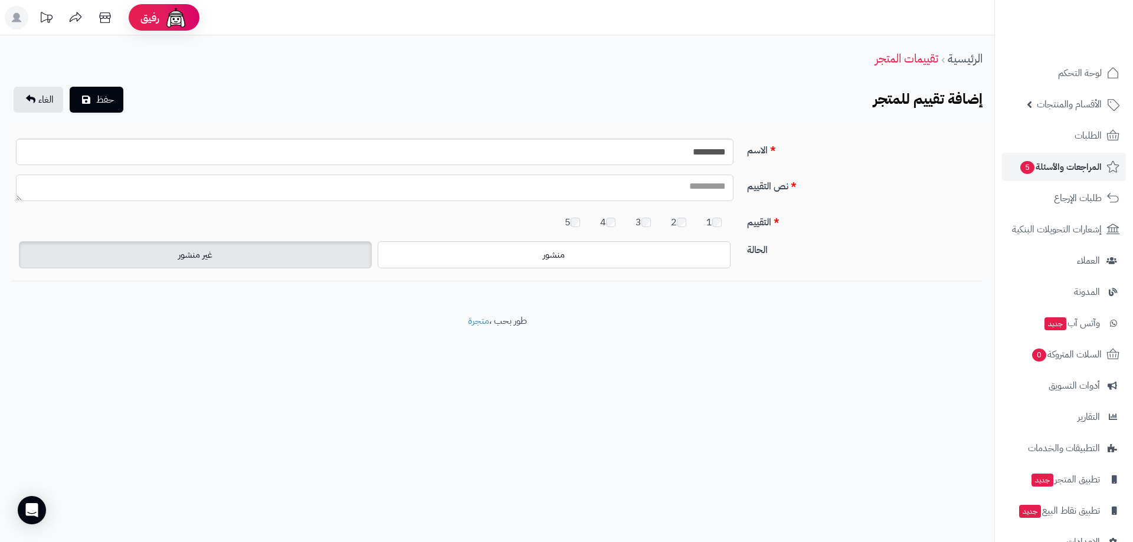
click at [645, 190] on textarea "نص التقييم" at bounding box center [375, 188] width 718 height 27
type textarea "*"
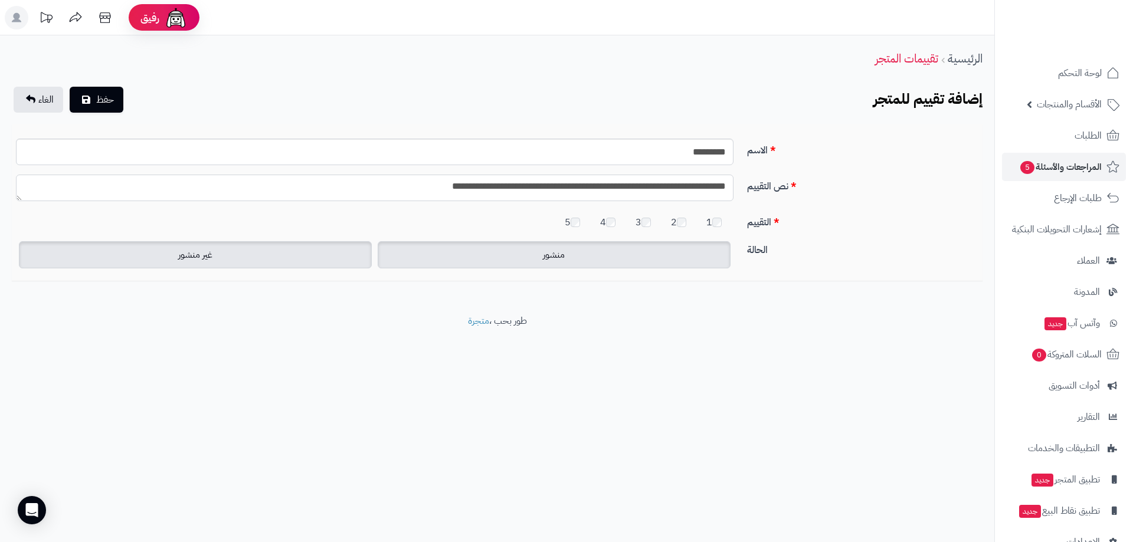
type textarea "**********"
click at [522, 253] on label "منشور" at bounding box center [554, 254] width 353 height 27
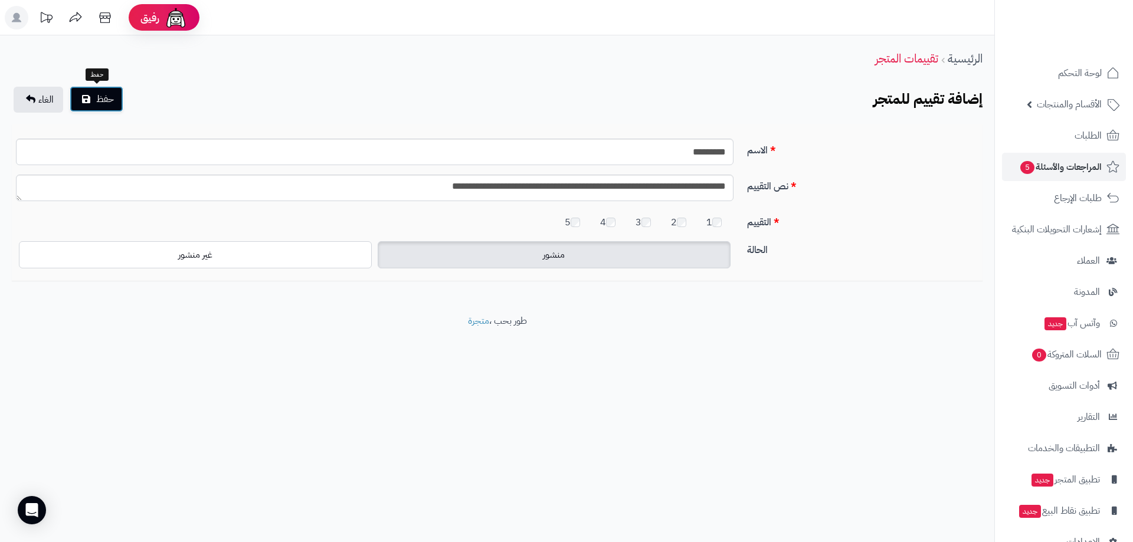
click at [104, 102] on span "حفظ" at bounding box center [105, 99] width 18 height 14
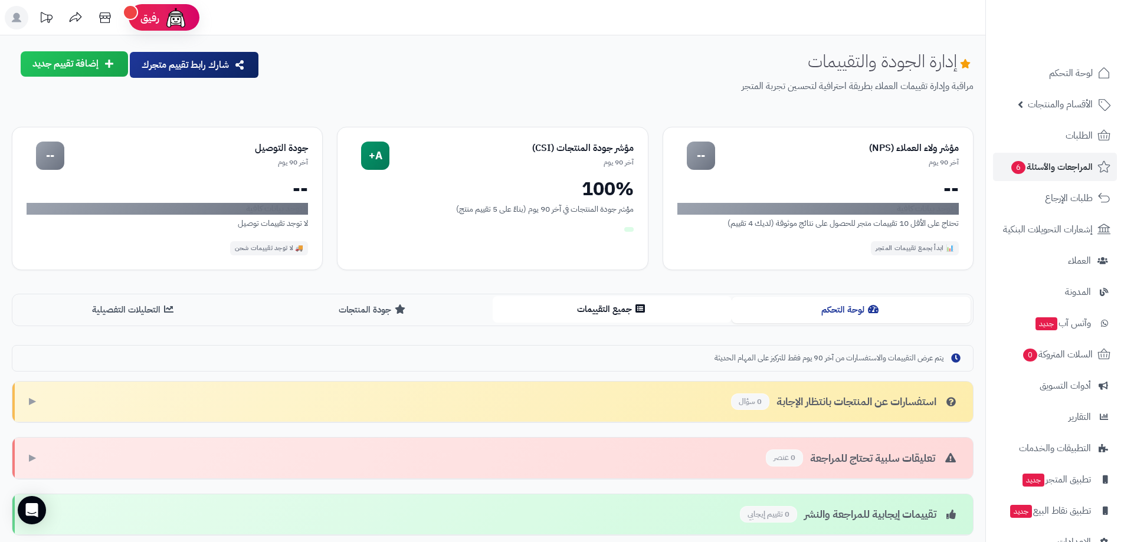
click at [634, 309] on button "جميع التقييمات" at bounding box center [612, 309] width 239 height 27
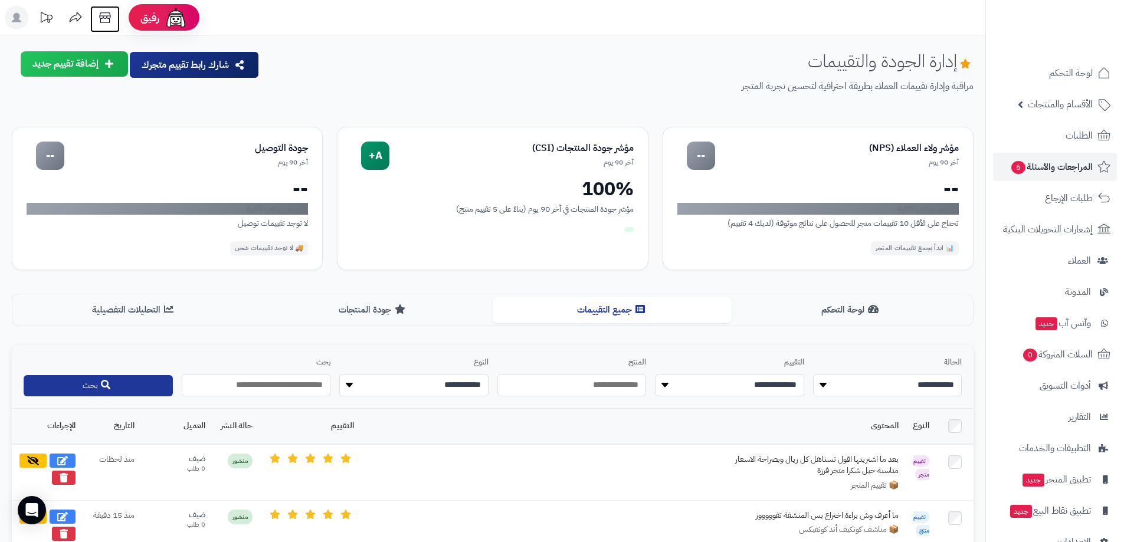
click at [106, 14] on icon at bounding box center [105, 18] width 24 height 24
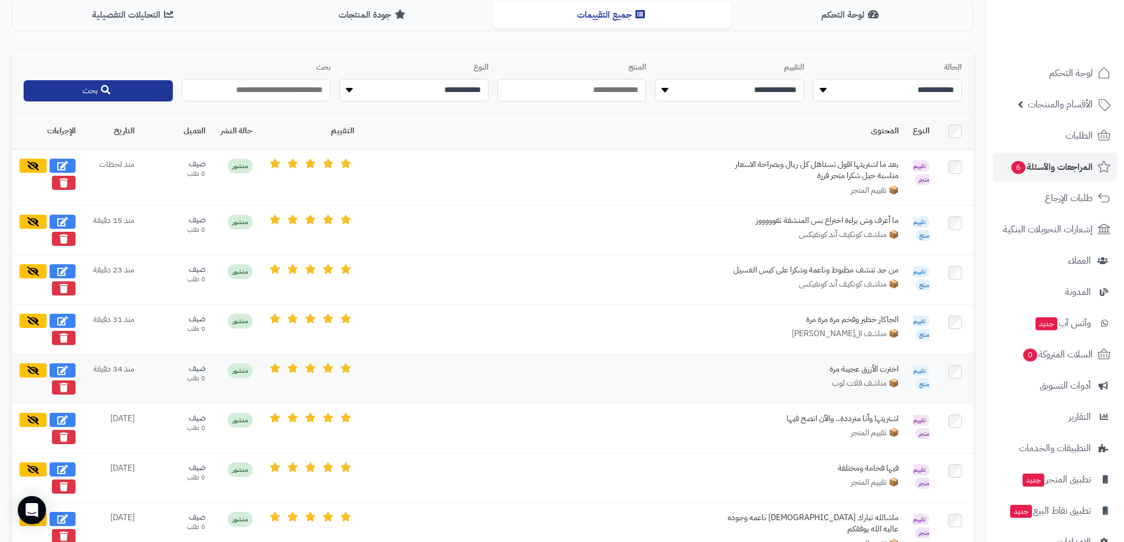
scroll to position [177, 0]
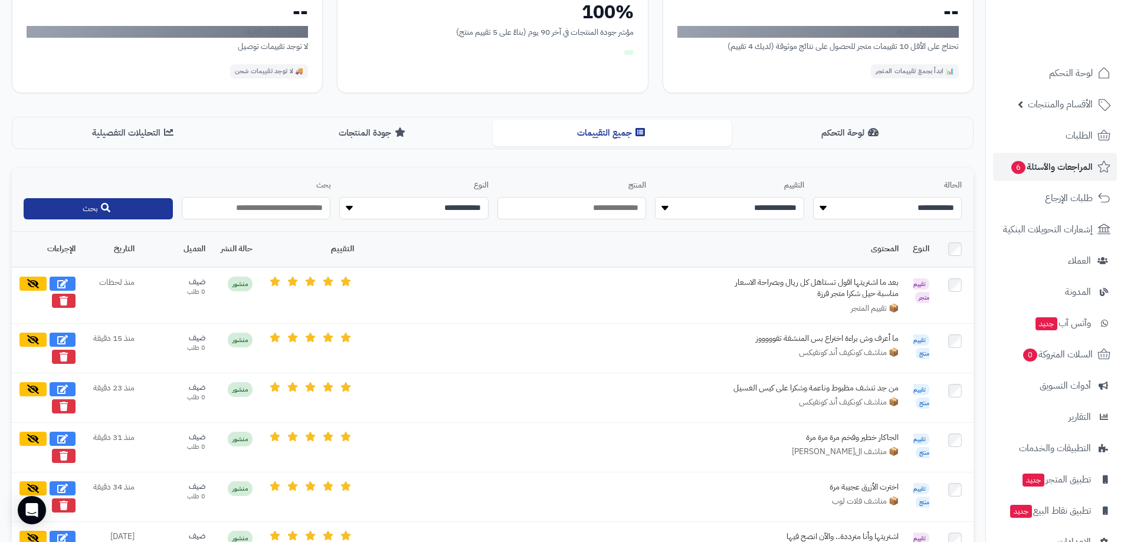
click at [855, 141] on button "لوحة التحكم" at bounding box center [851, 133] width 239 height 27
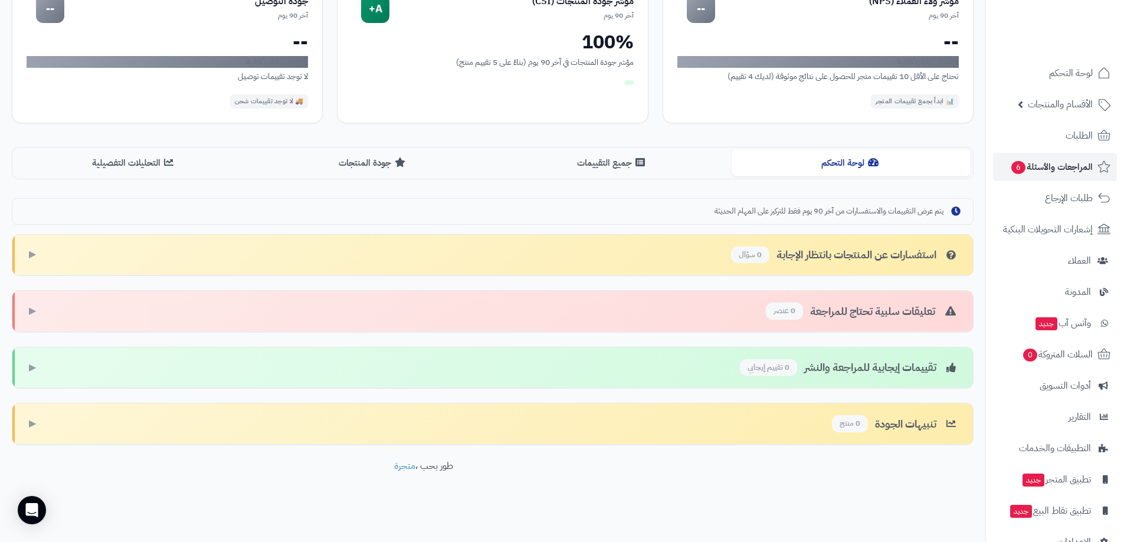
scroll to position [147, 0]
click at [598, 169] on button "جميع التقييمات" at bounding box center [612, 162] width 239 height 27
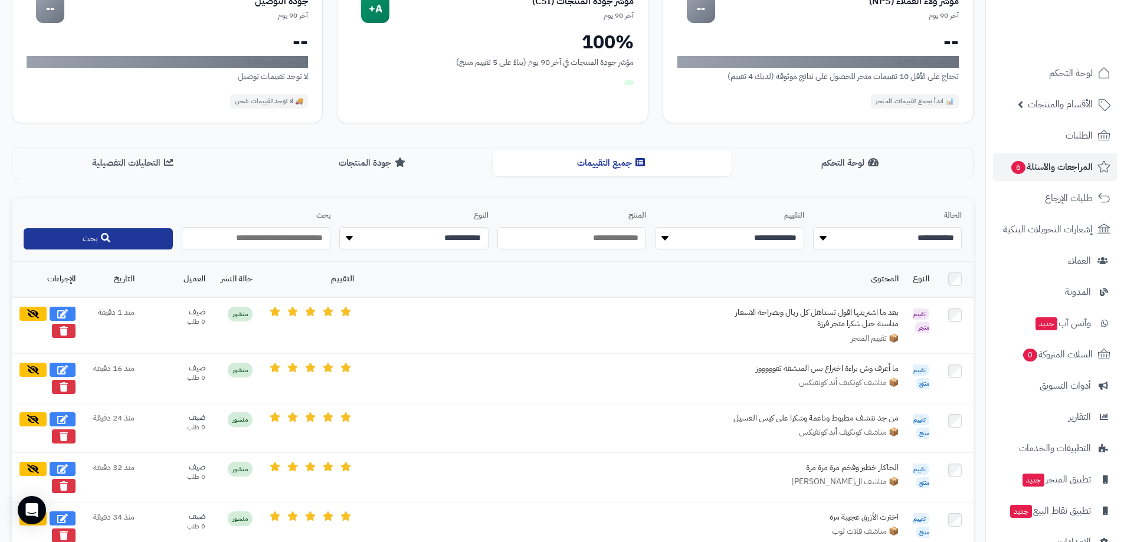
click at [587, 242] on input "text" at bounding box center [572, 238] width 149 height 22
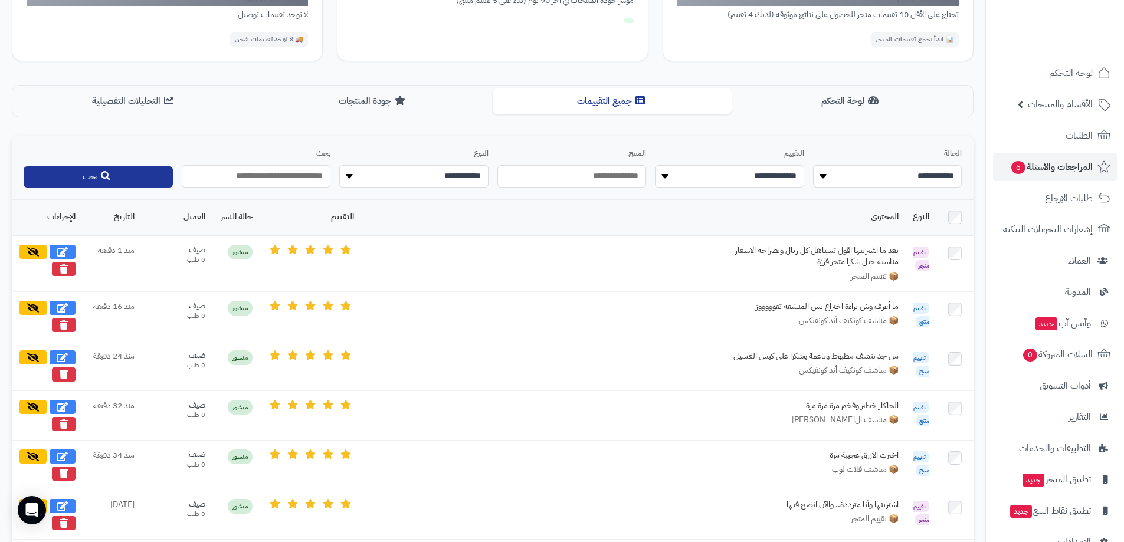
scroll to position [32, 0]
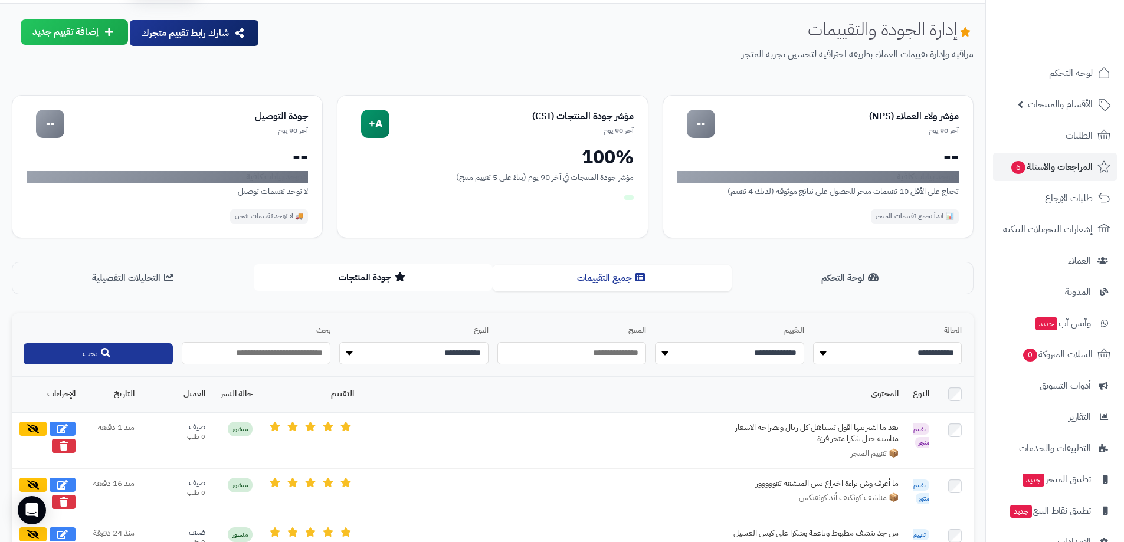
click at [365, 282] on button "جودة المنتجات" at bounding box center [373, 277] width 239 height 27
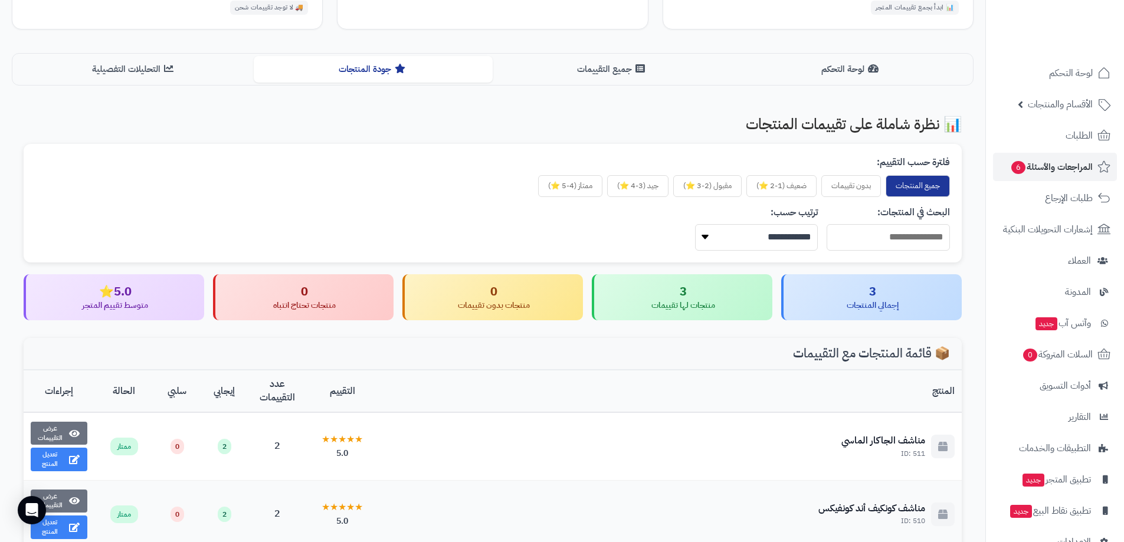
scroll to position [182, 0]
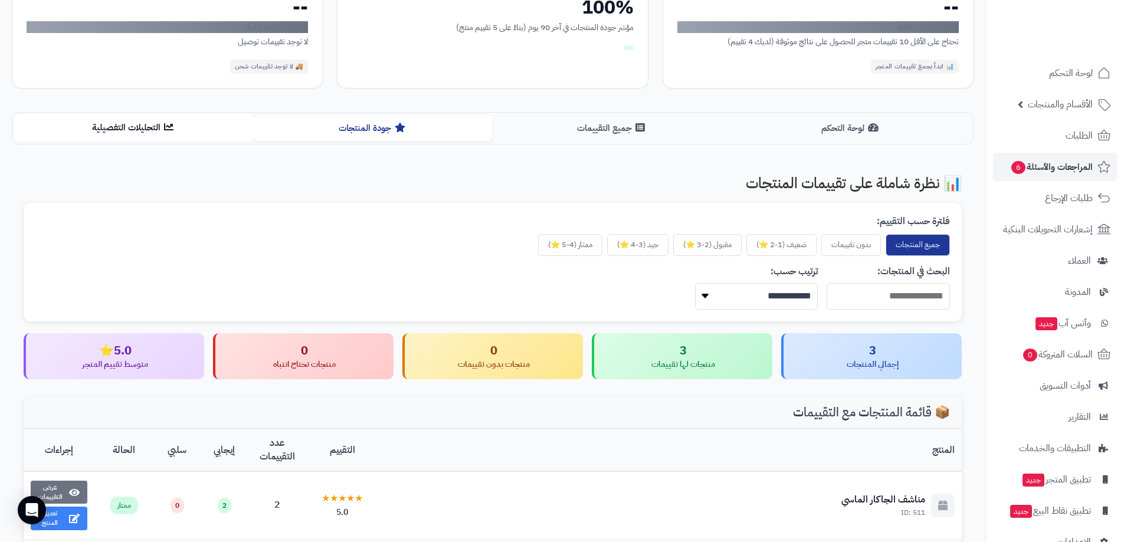
click at [152, 127] on button "التحليلات التفصيلية" at bounding box center [134, 127] width 239 height 27
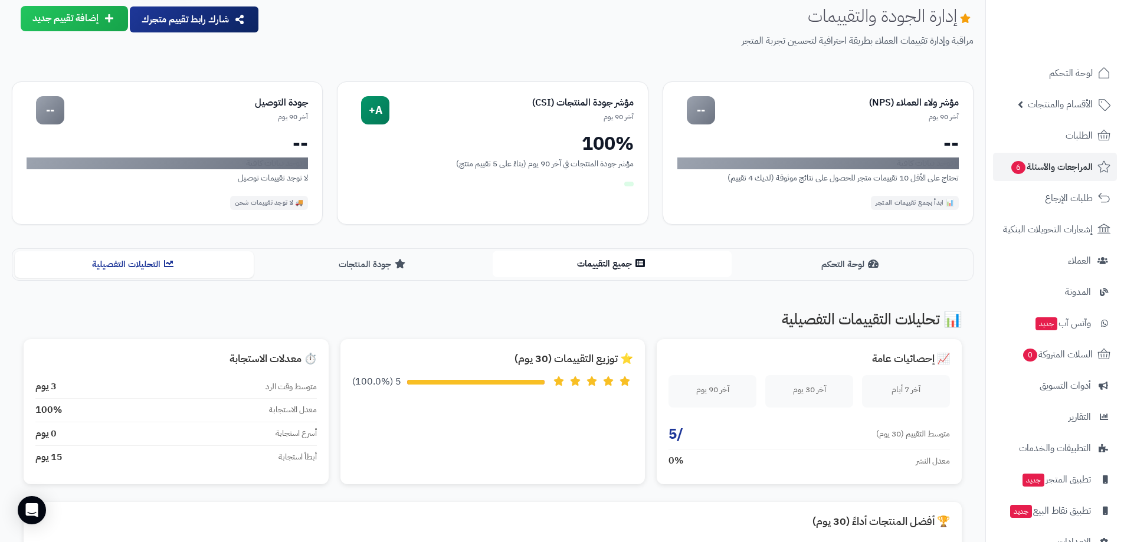
scroll to position [0, 0]
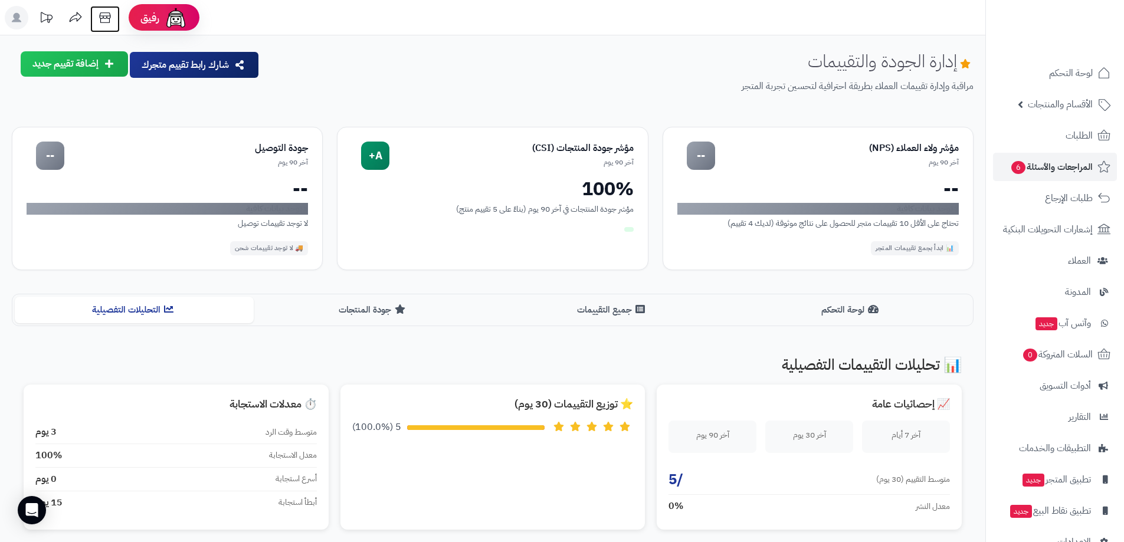
click at [111, 15] on icon at bounding box center [105, 18] width 24 height 24
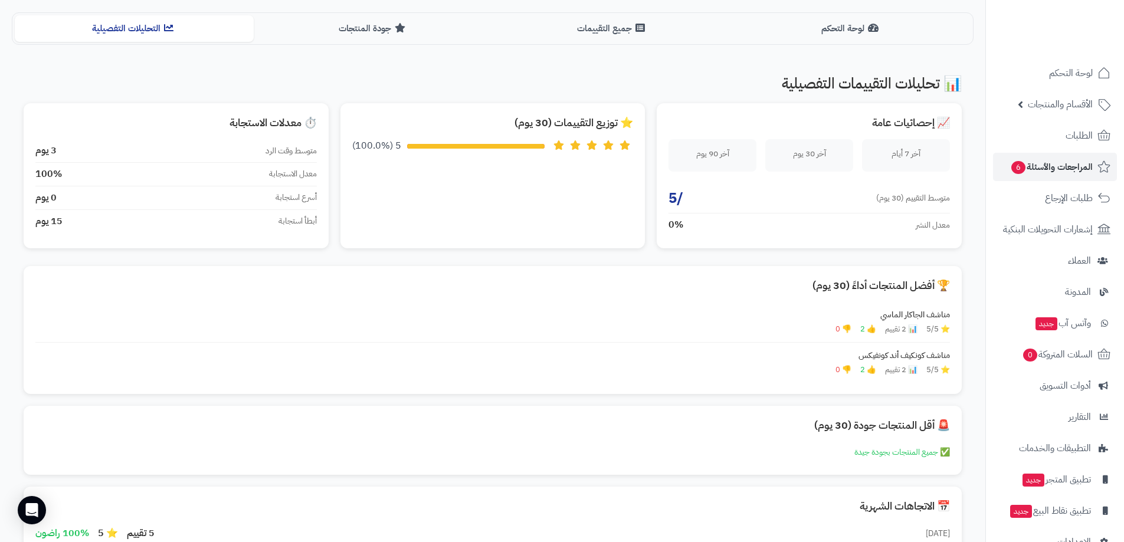
scroll to position [223, 0]
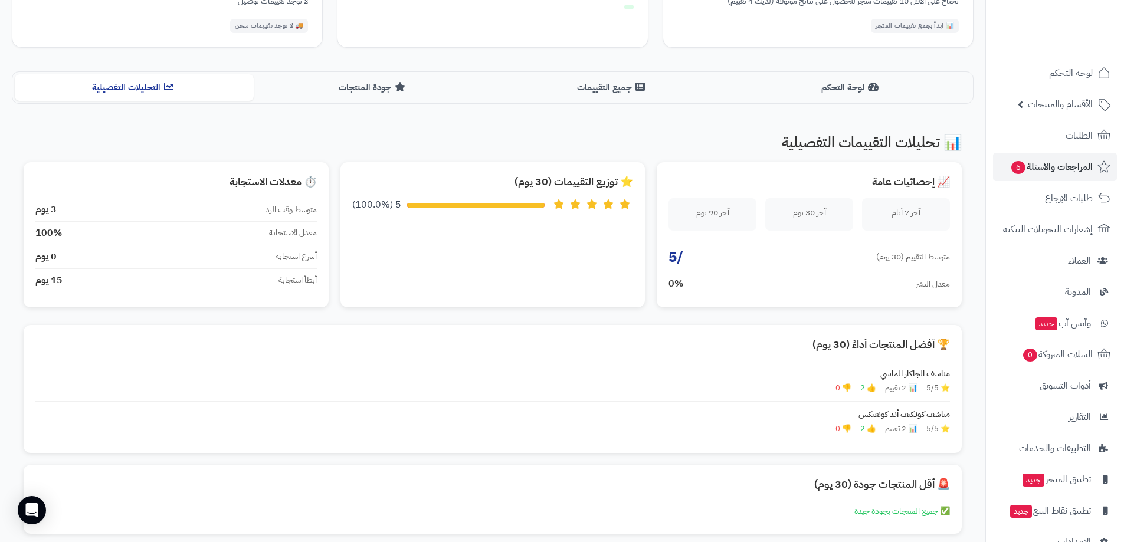
click at [697, 260] on div "متوسط التقييم (30 يوم) /5" at bounding box center [810, 258] width 282 height 30
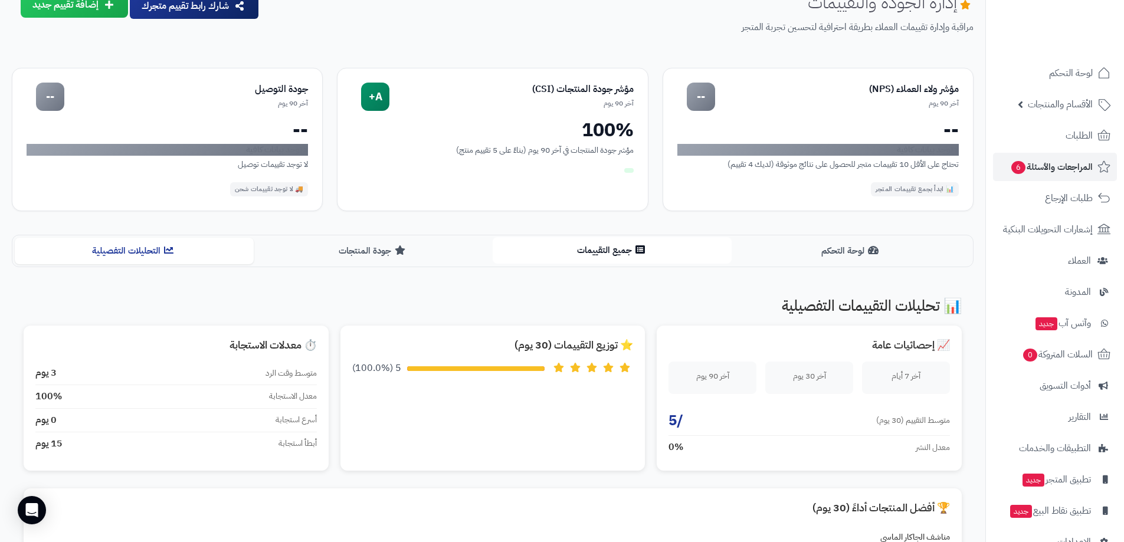
scroll to position [0, 0]
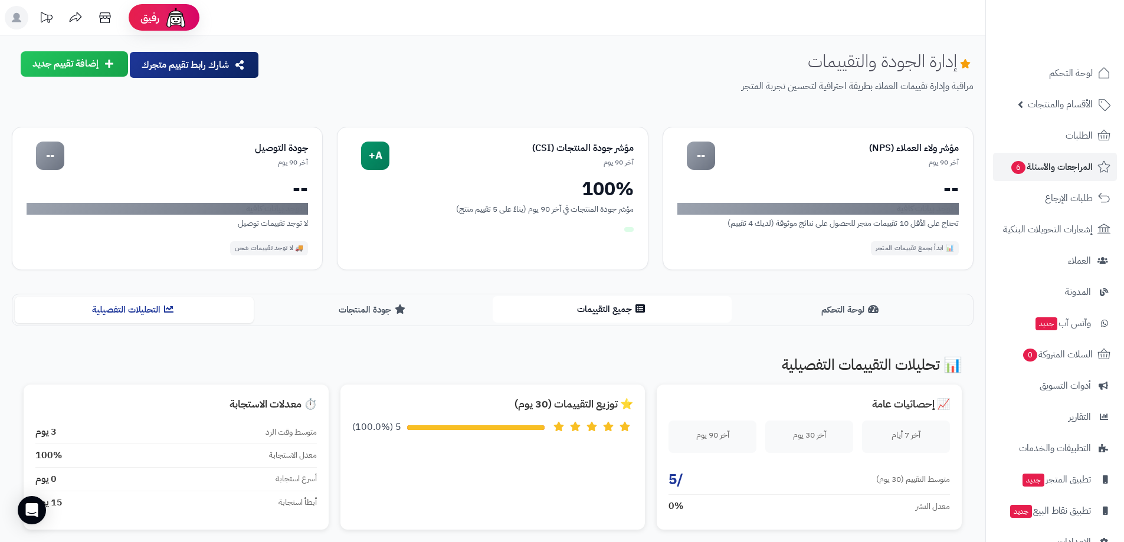
click at [568, 308] on button "جميع التقييمات" at bounding box center [612, 309] width 239 height 27
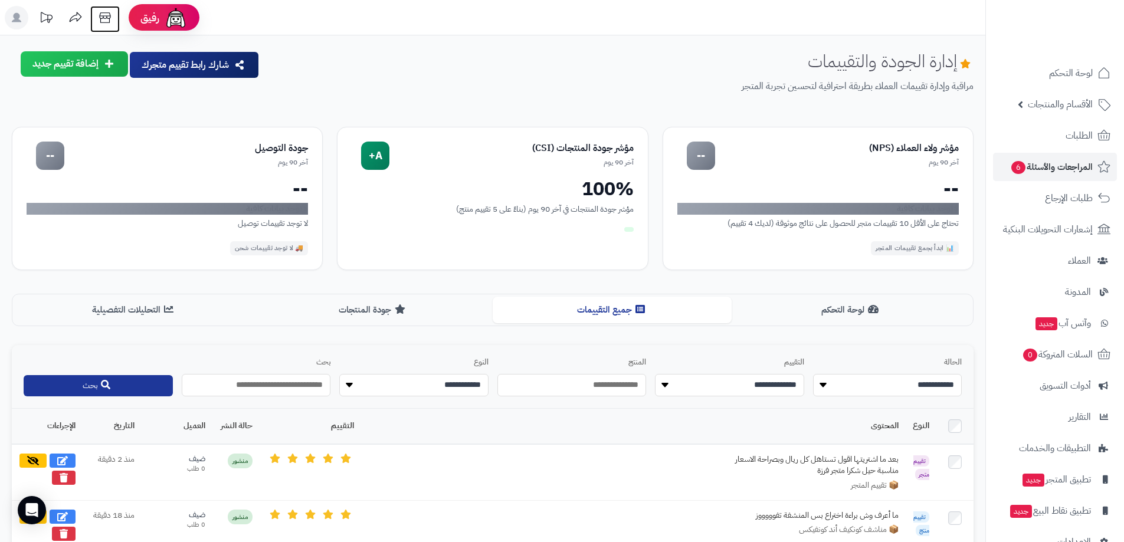
click at [103, 23] on icon at bounding box center [105, 18] width 24 height 24
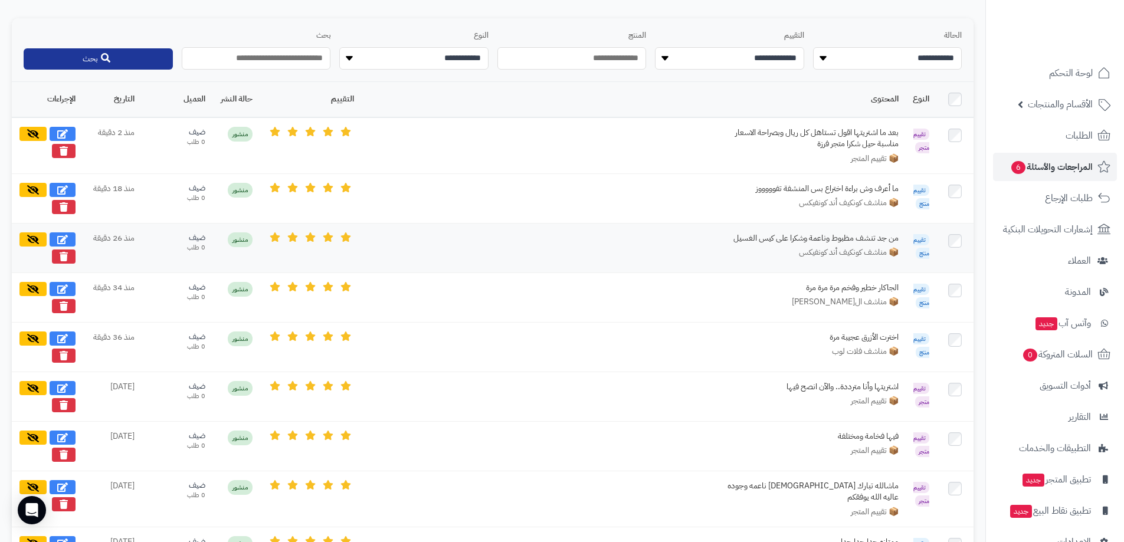
scroll to position [386, 0]
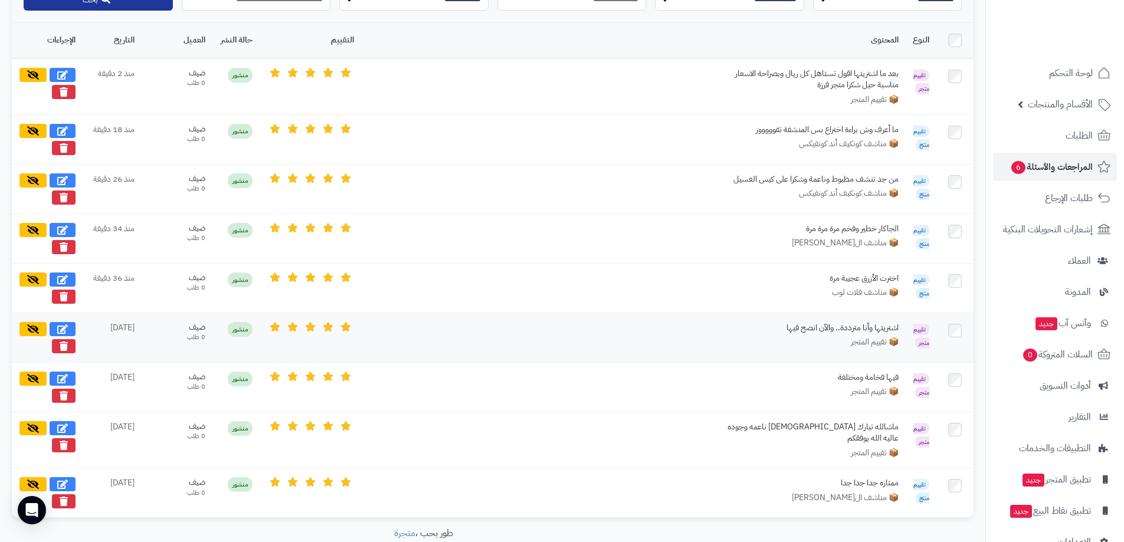
click at [117, 332] on td "منذ 5 يوم" at bounding box center [112, 338] width 59 height 50
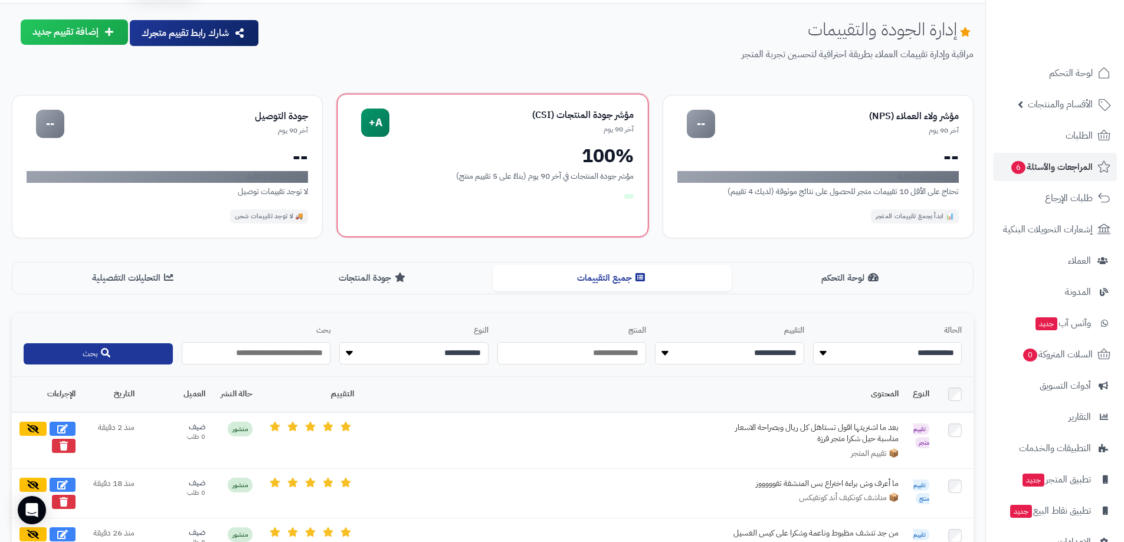
scroll to position [0, 0]
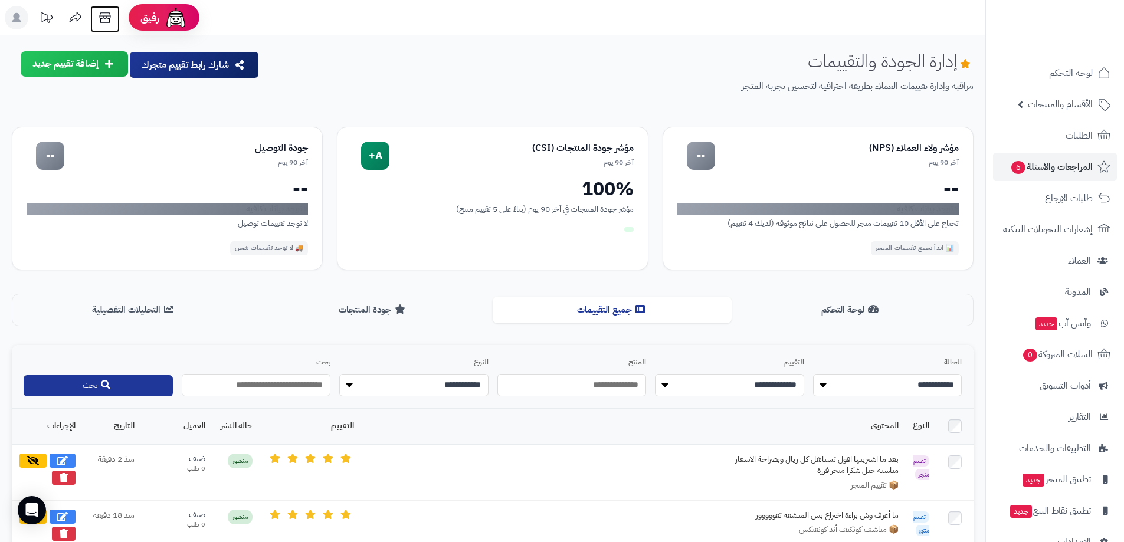
click at [103, 22] on icon at bounding box center [105, 18] width 24 height 24
click at [1067, 164] on span "المراجعات والأسئلة 6" at bounding box center [1051, 167] width 83 height 17
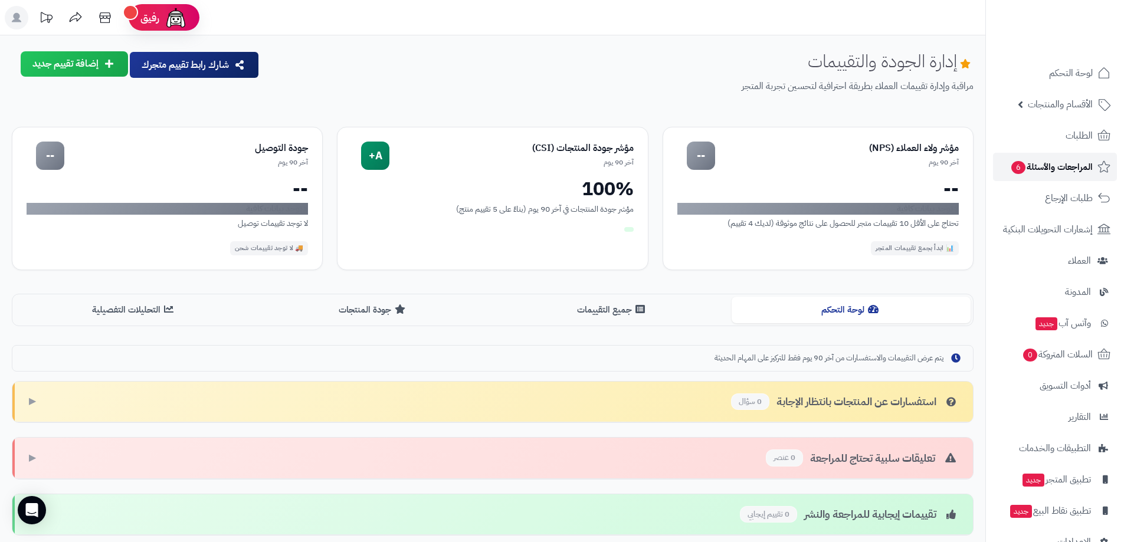
click at [1082, 161] on span "المراجعات والأسئلة 6" at bounding box center [1051, 167] width 83 height 17
click at [1066, 169] on span "المراجعات والأسئلة 6" at bounding box center [1051, 167] width 83 height 17
click at [109, 20] on icon at bounding box center [105, 18] width 24 height 24
click at [1064, 165] on span "المراجعات والأسئلة 6" at bounding box center [1051, 167] width 83 height 17
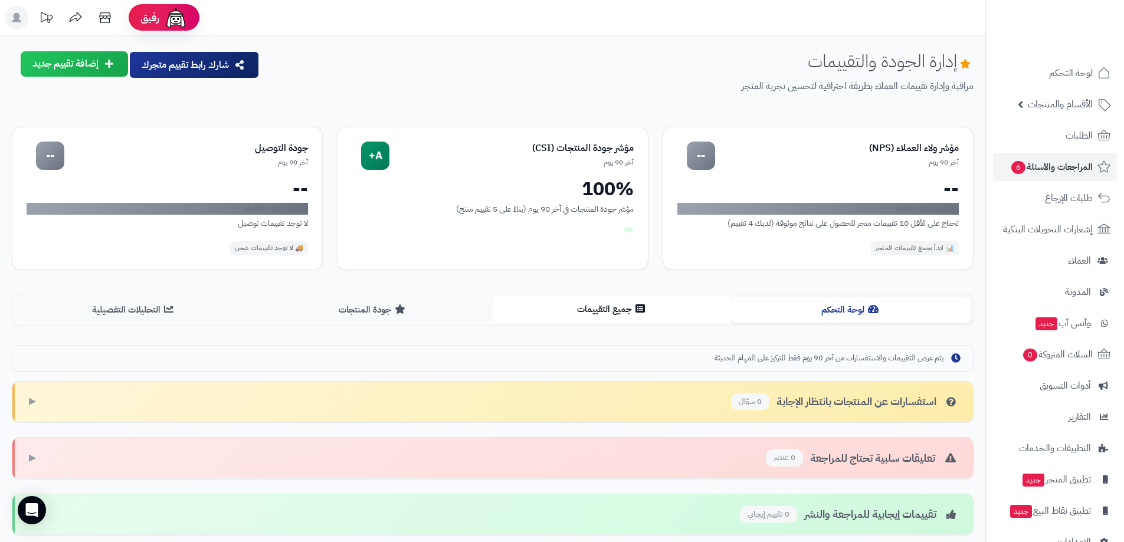
click at [588, 305] on button "جميع التقييمات" at bounding box center [612, 309] width 239 height 27
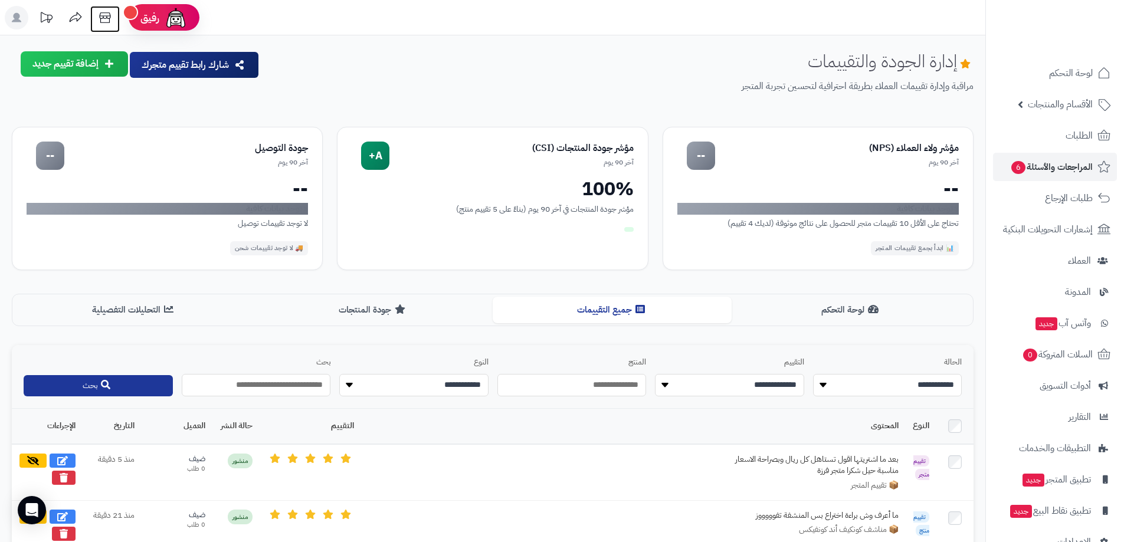
click at [108, 15] on icon at bounding box center [105, 18] width 24 height 24
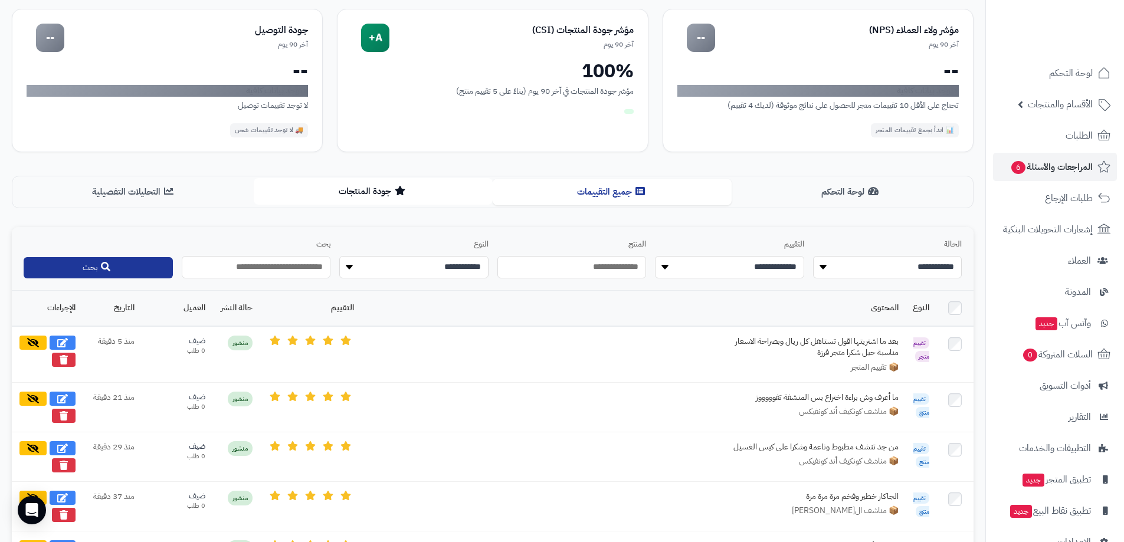
click at [389, 190] on button "جودة المنتجات" at bounding box center [373, 191] width 239 height 27
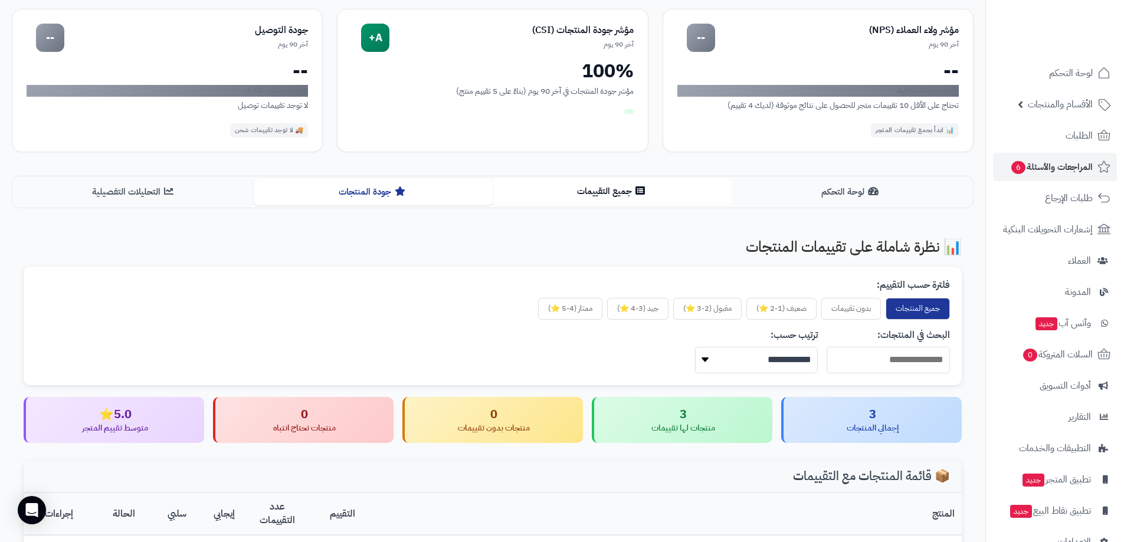
click at [608, 196] on button "جميع التقييمات" at bounding box center [612, 191] width 239 height 27
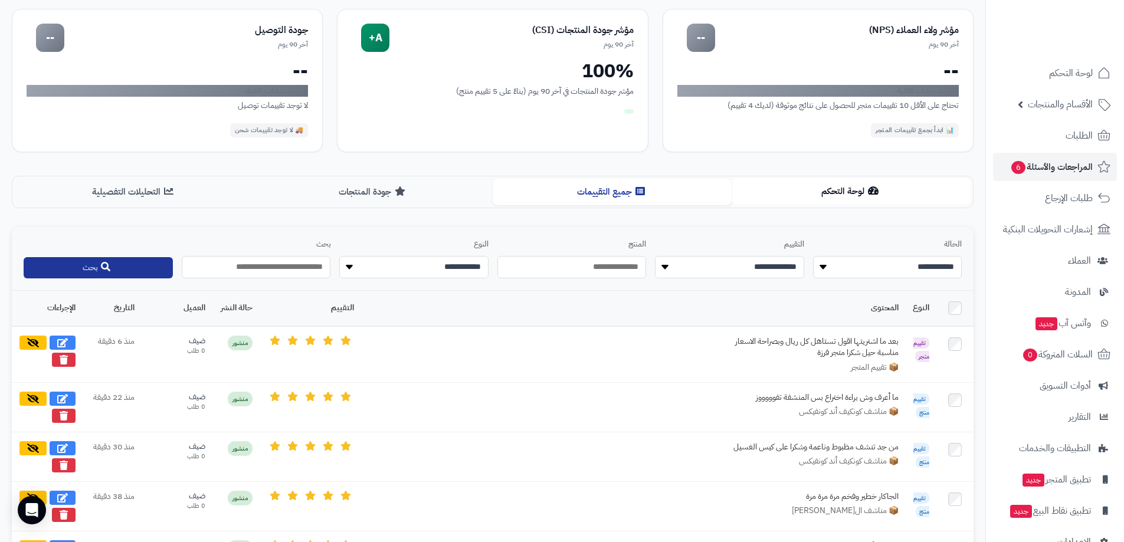
click at [846, 191] on button "لوحة التحكم" at bounding box center [851, 191] width 239 height 27
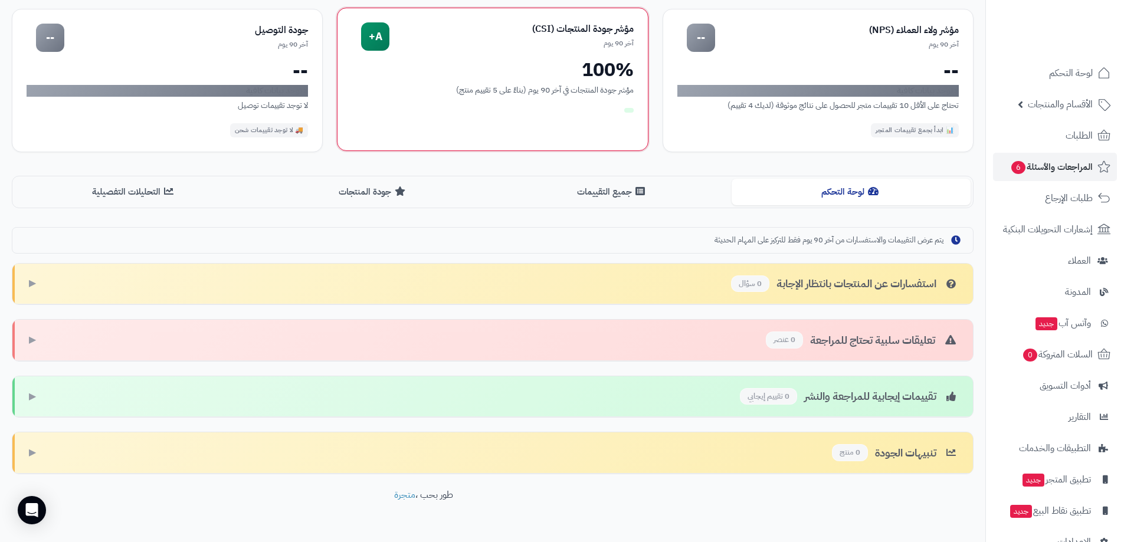
scroll to position [0, 0]
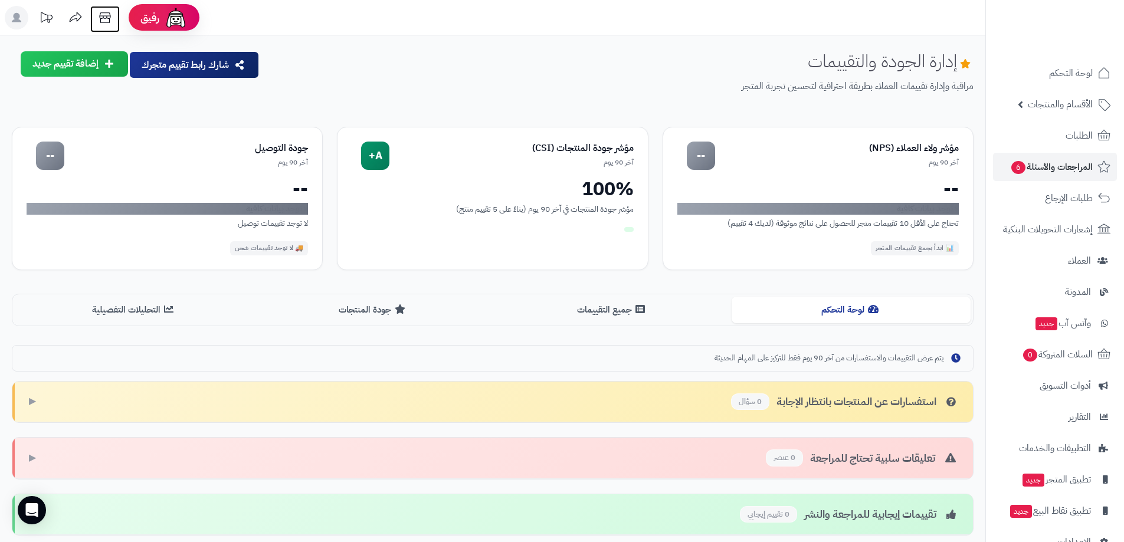
click at [100, 12] on icon at bounding box center [105, 18] width 24 height 24
click at [105, 22] on icon at bounding box center [105, 18] width 24 height 24
click at [1065, 165] on span "المراجعات والأسئلة 6" at bounding box center [1051, 167] width 83 height 17
click at [59, 60] on button "إضافة تقييم جديد" at bounding box center [74, 63] width 107 height 25
click at [205, 100] on div "إدارة الجودة والتقييمات مراقبة وإدارة تقييمات العملاء بطريقة احترافية لتحسين تج…" at bounding box center [493, 81] width 962 height 61
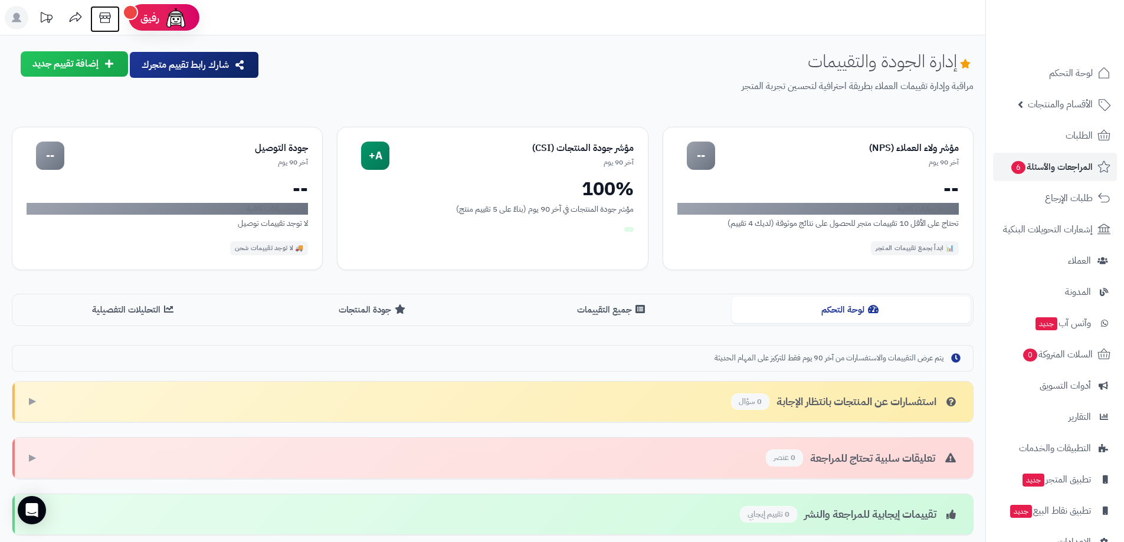
click at [104, 22] on icon at bounding box center [105, 18] width 24 height 24
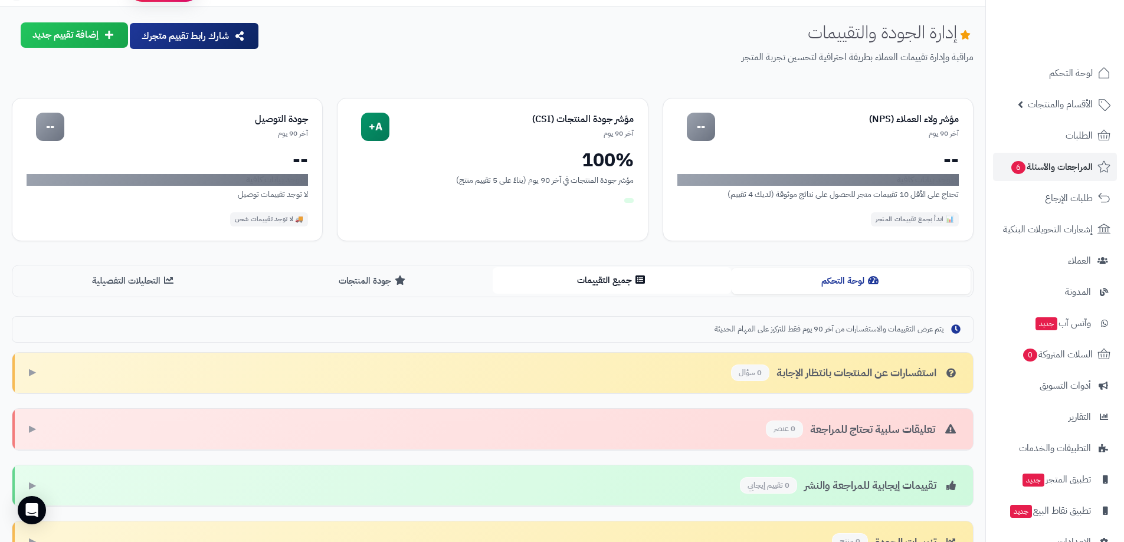
click at [626, 290] on button "جميع التقييمات" at bounding box center [612, 280] width 239 height 27
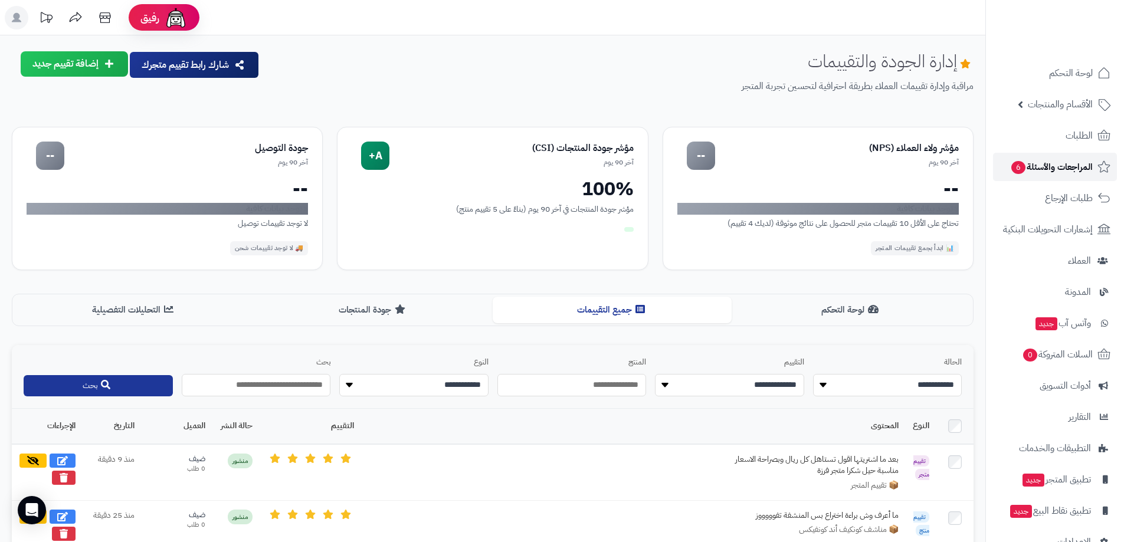
click at [1076, 169] on span "المراجعات والأسئلة 6" at bounding box center [1051, 167] width 83 height 17
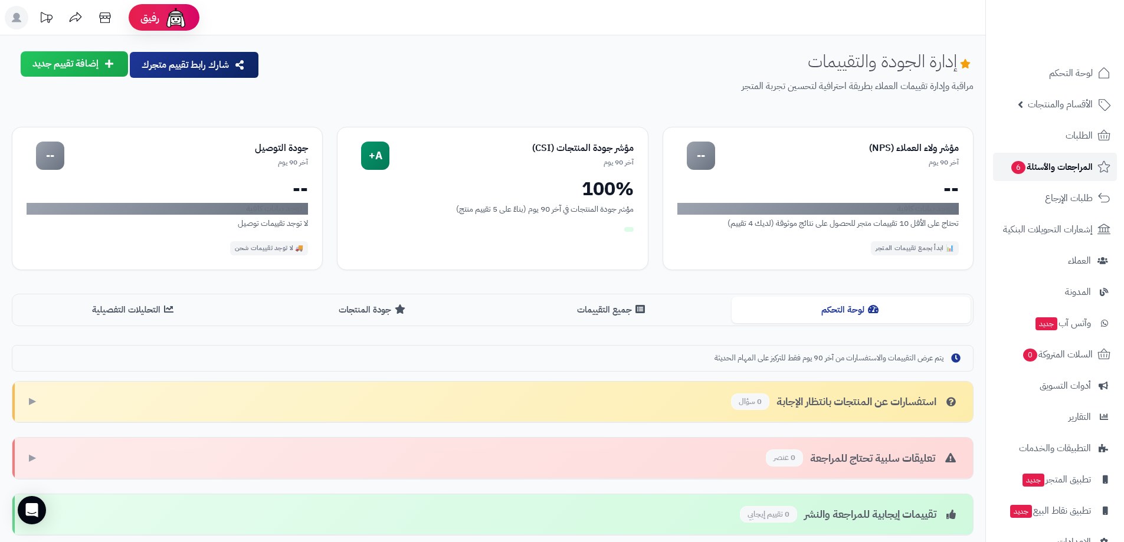
click at [1076, 169] on span "المراجعات والأسئلة 6" at bounding box center [1051, 167] width 83 height 17
click at [106, 20] on icon at bounding box center [105, 18] width 24 height 24
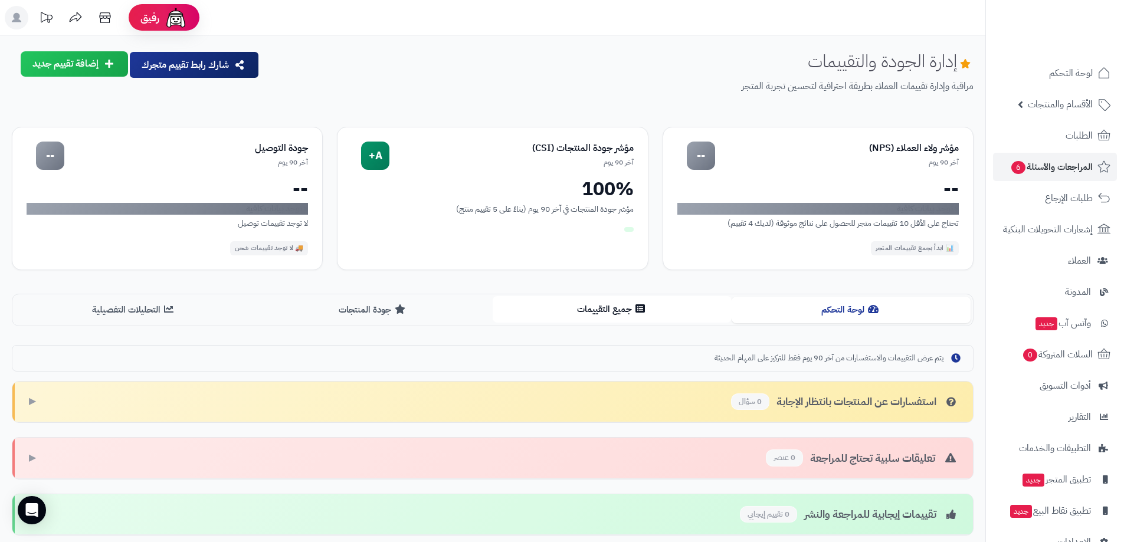
click at [593, 316] on button "جميع التقييمات" at bounding box center [612, 309] width 239 height 27
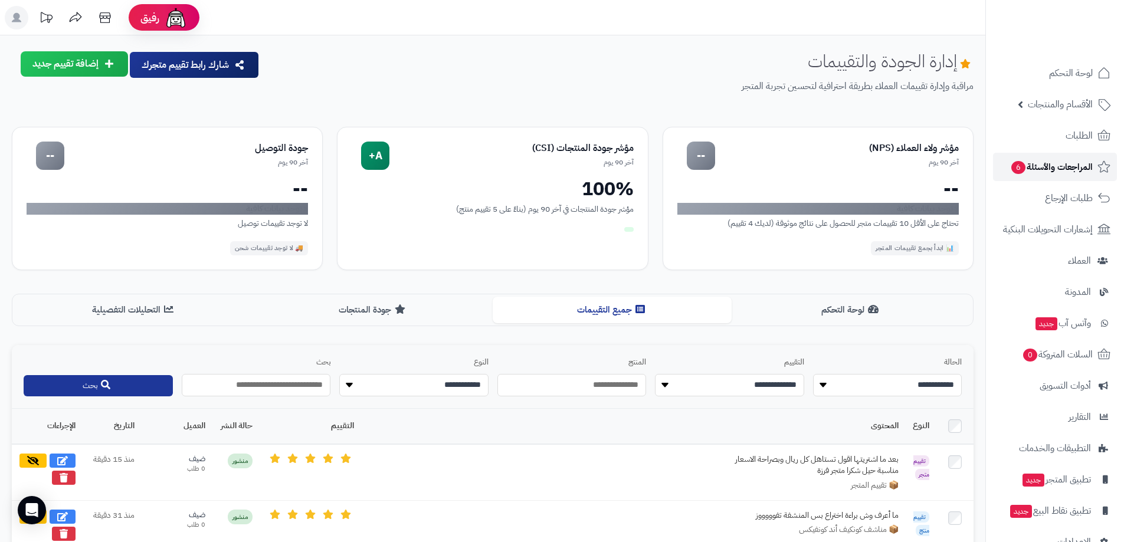
click at [1062, 173] on span "المراجعات والأسئلة 6" at bounding box center [1051, 167] width 83 height 17
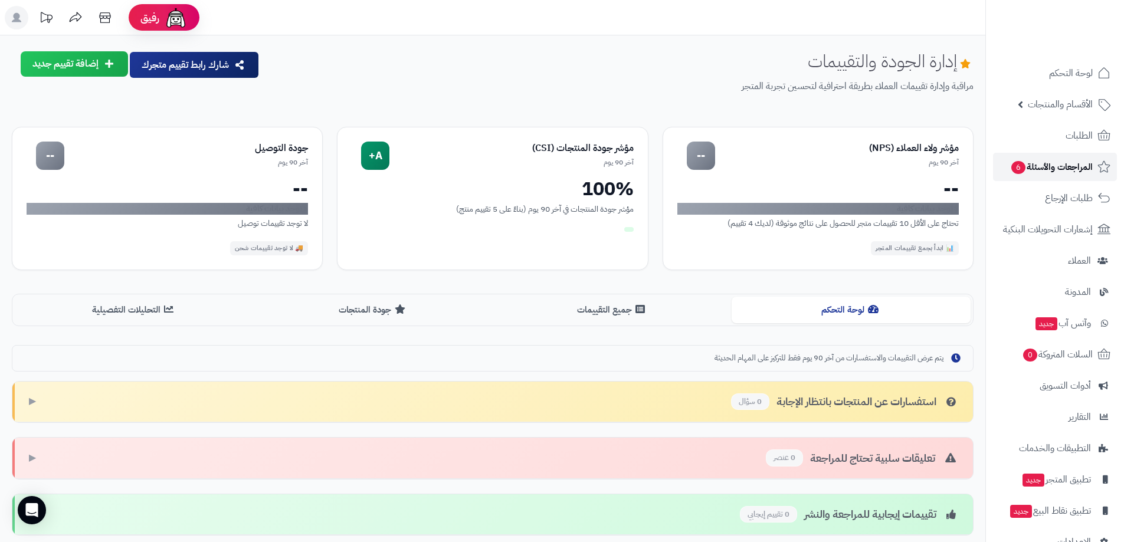
click at [1062, 173] on span "المراجعات والأسئلة 6" at bounding box center [1051, 167] width 83 height 17
click at [1071, 264] on span "العملاء" at bounding box center [1080, 261] width 24 height 17
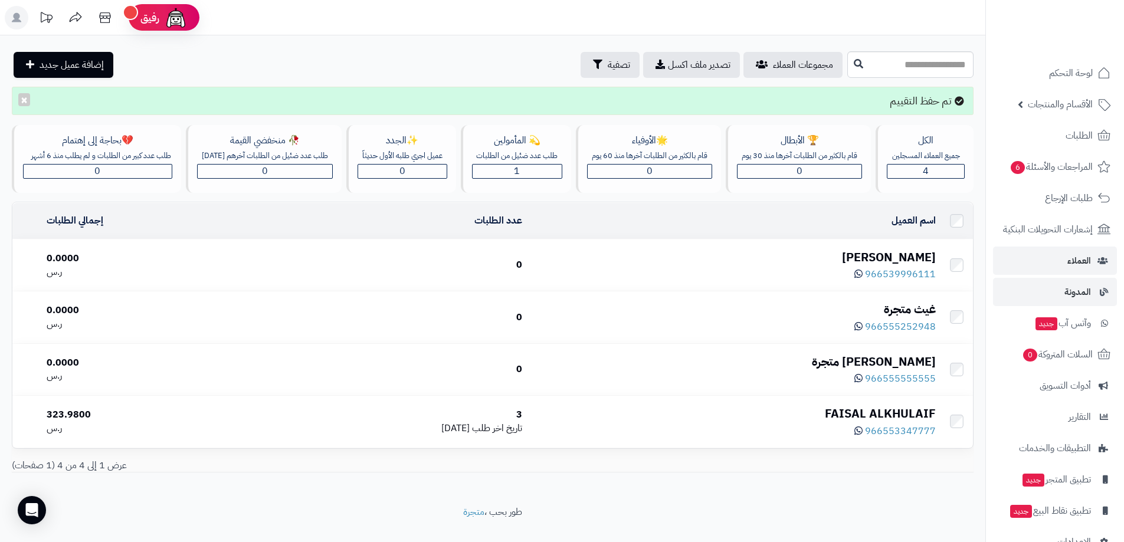
scroll to position [29, 0]
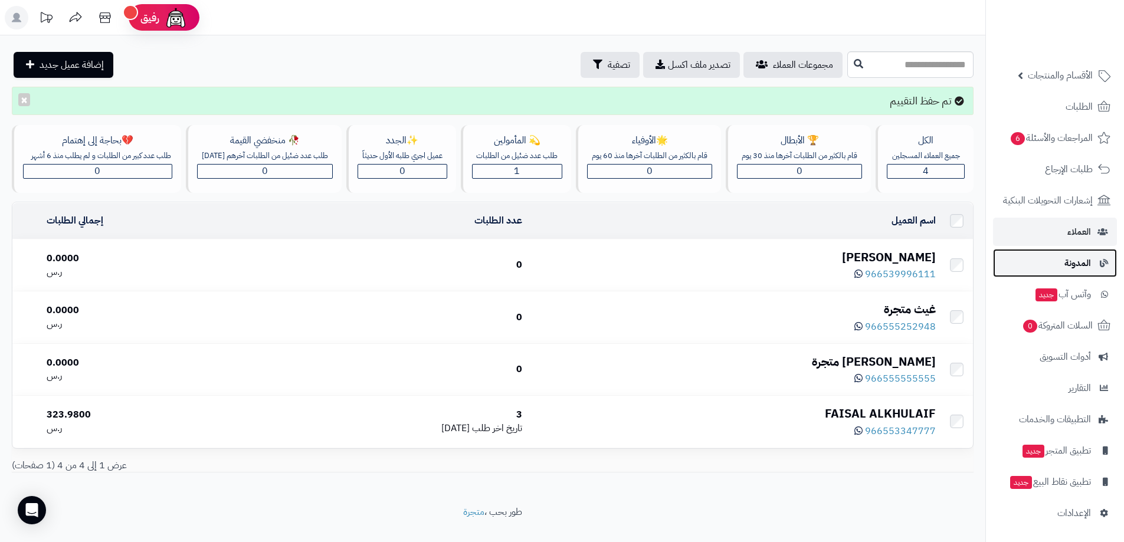
click at [1070, 265] on span "المدونة" at bounding box center [1078, 263] width 27 height 17
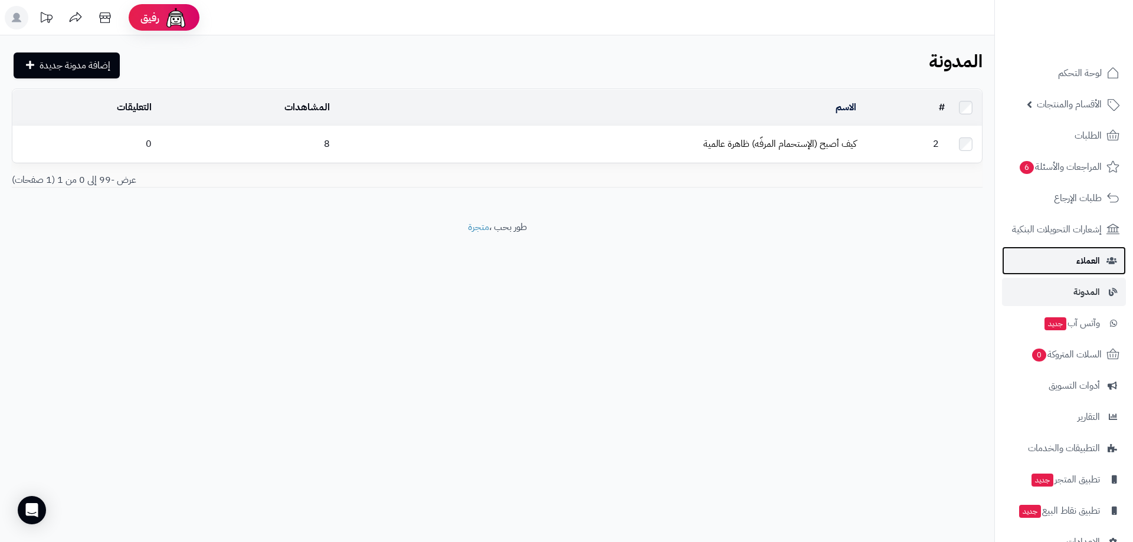
click at [1069, 258] on link "العملاء" at bounding box center [1064, 261] width 124 height 28
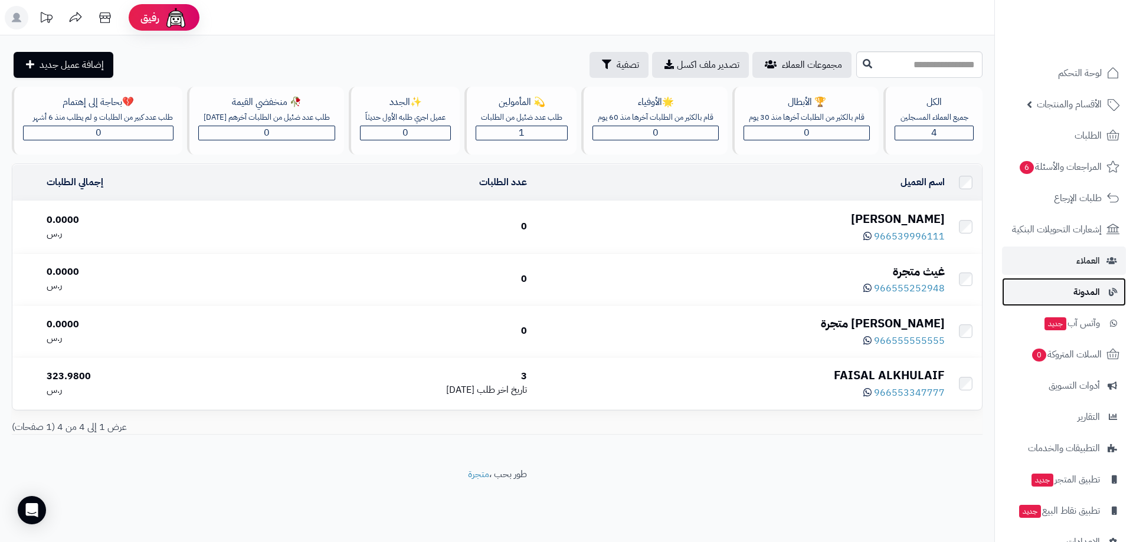
click at [1083, 297] on span "المدونة" at bounding box center [1087, 292] width 27 height 17
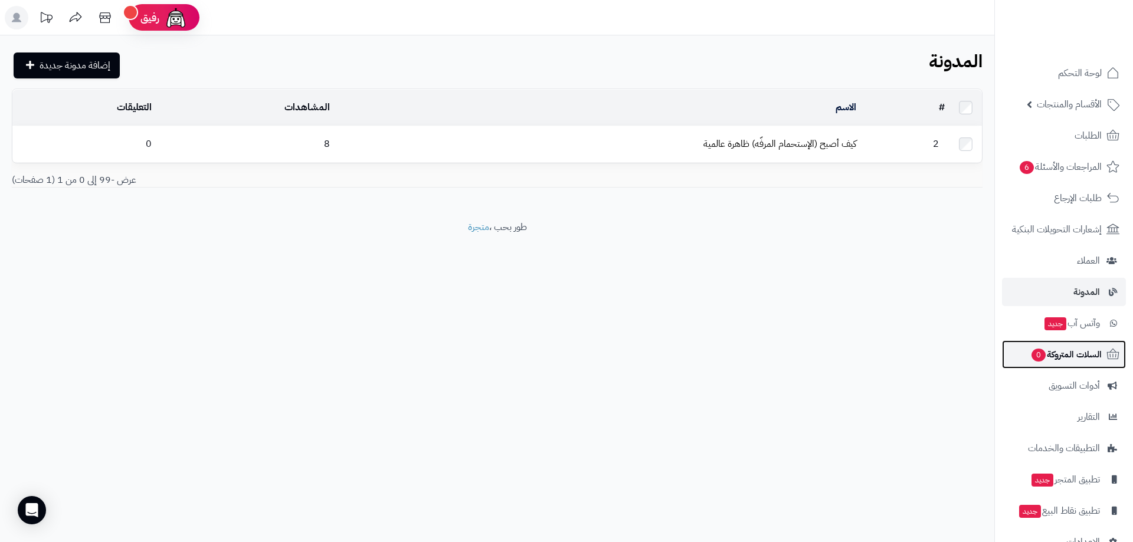
click at [1088, 347] on span "السلات المتروكة 0" at bounding box center [1065, 354] width 71 height 17
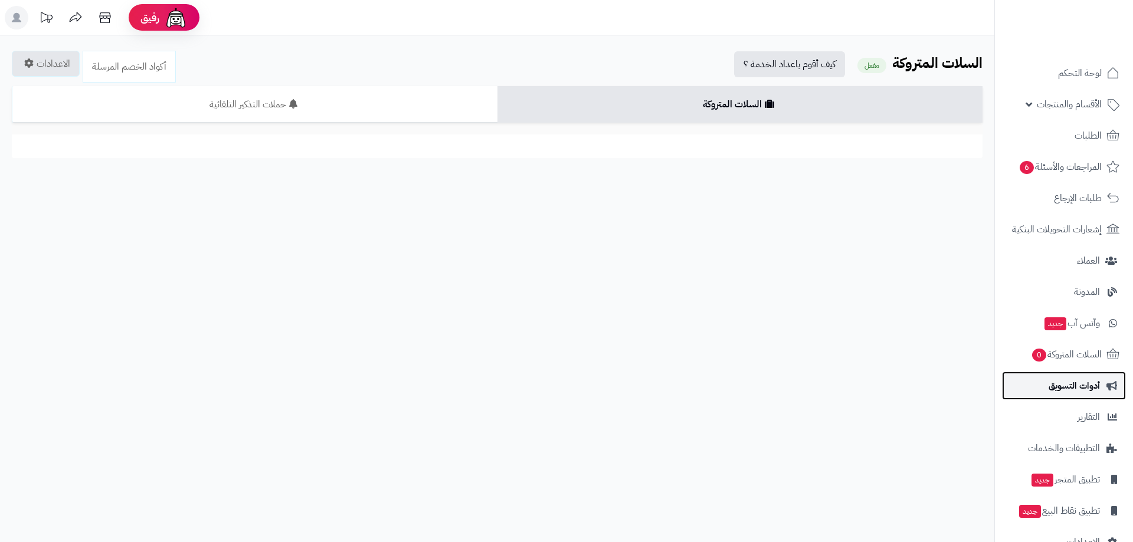
click at [1086, 379] on span "أدوات التسويق" at bounding box center [1074, 386] width 51 height 17
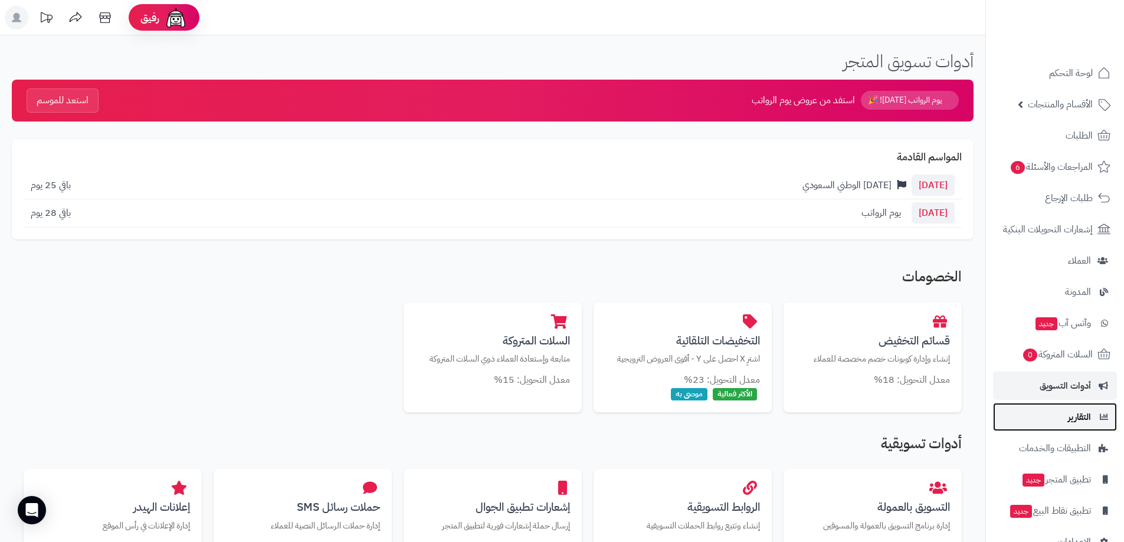
click at [1088, 420] on span "التقارير" at bounding box center [1079, 417] width 23 height 17
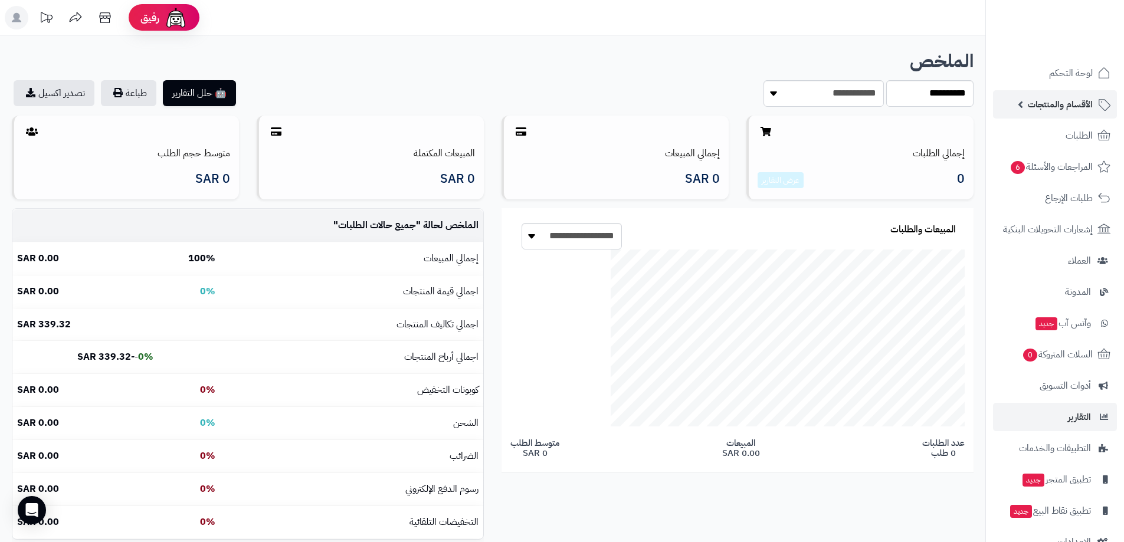
click at [1082, 104] on span "الأقسام والمنتجات" at bounding box center [1060, 104] width 65 height 17
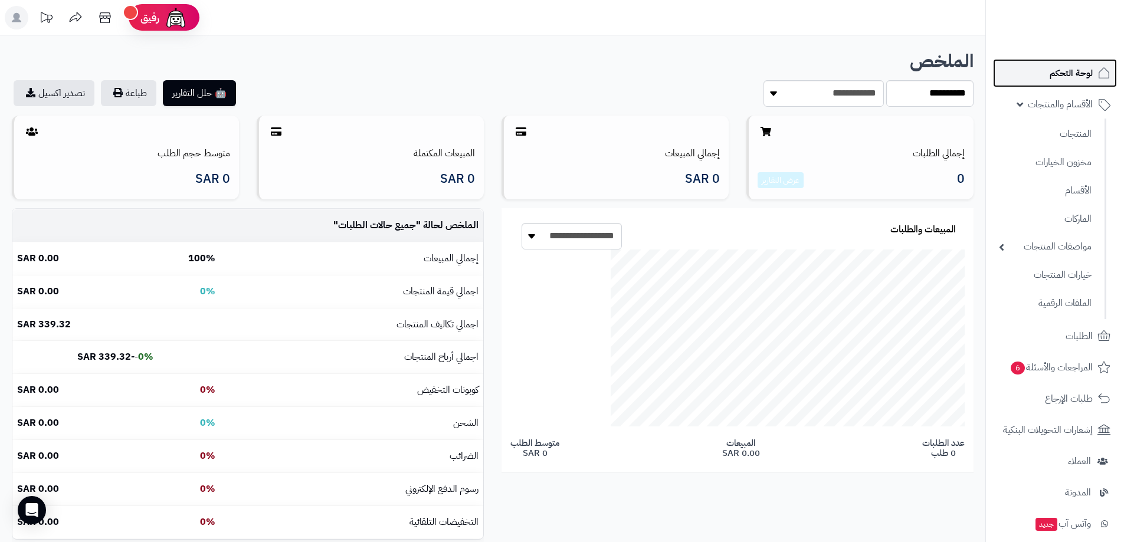
click at [1078, 77] on span "لوحة التحكم" at bounding box center [1071, 73] width 43 height 17
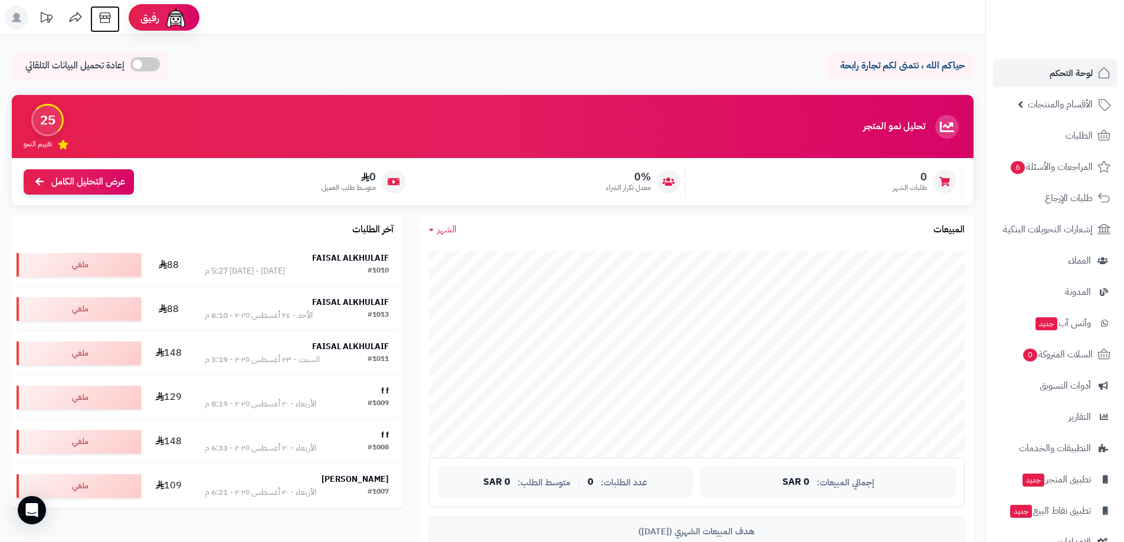
click at [106, 18] on icon at bounding box center [104, 17] width 11 height 11
click at [1062, 169] on span "المراجعات والأسئلة 6" at bounding box center [1051, 167] width 83 height 17
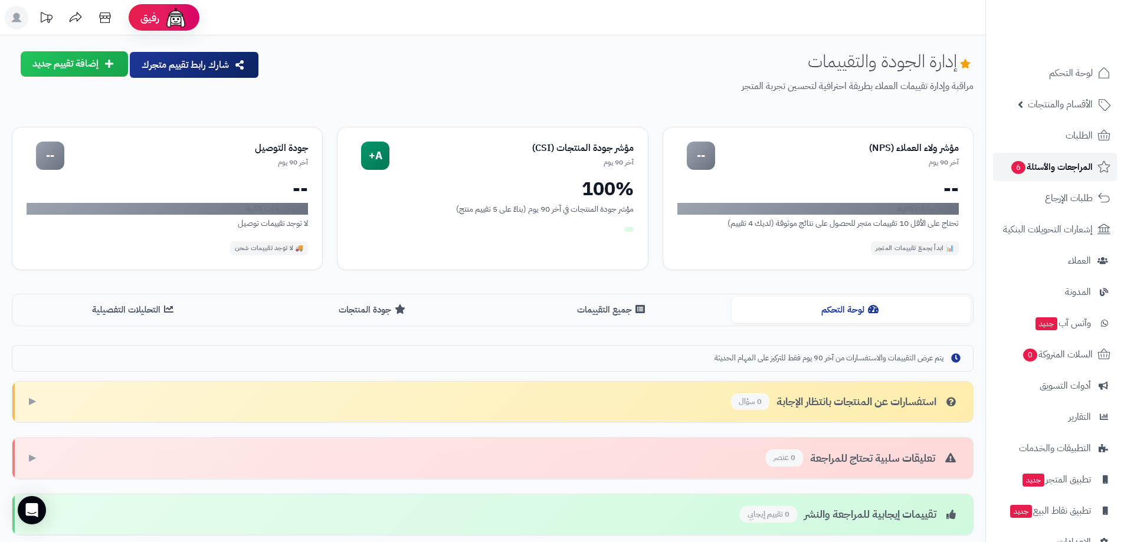
click at [1062, 169] on span "المراجعات والأسئلة 6" at bounding box center [1051, 167] width 83 height 17
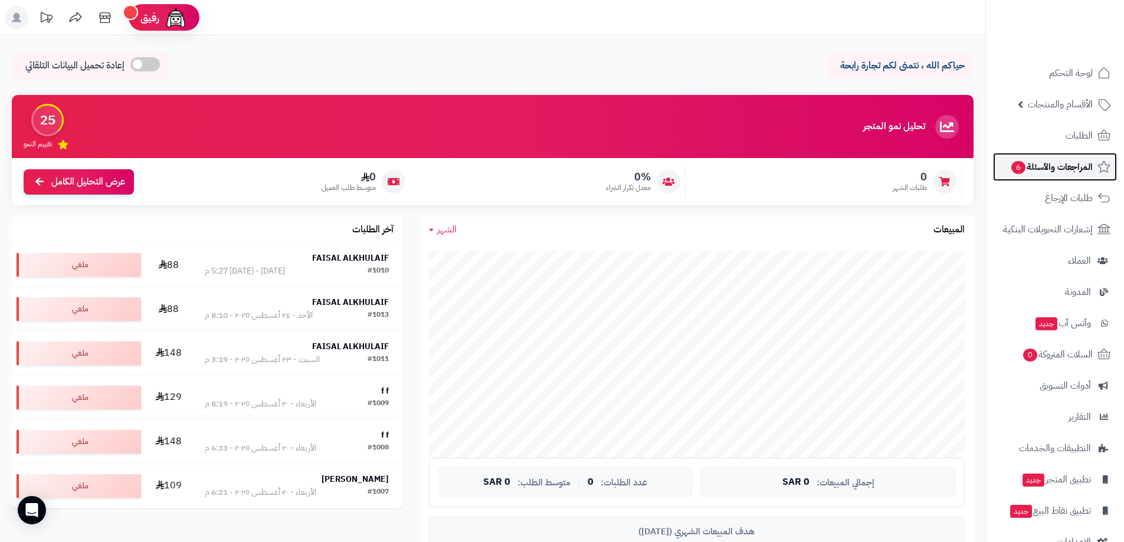
click at [1067, 166] on span "المراجعات والأسئلة 6" at bounding box center [1051, 167] width 83 height 17
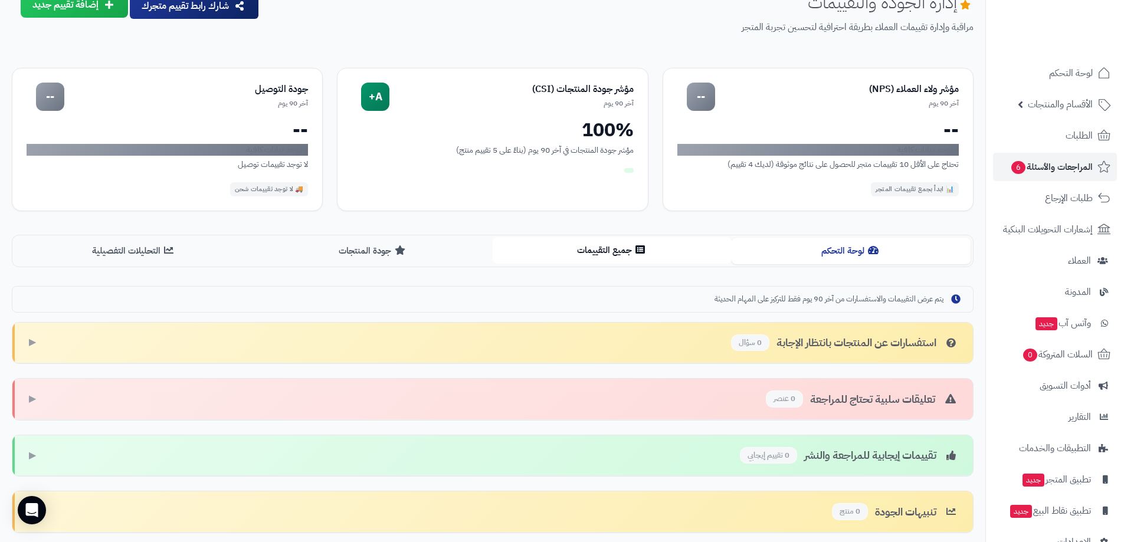
click at [584, 251] on button "جميع التقييمات" at bounding box center [612, 250] width 239 height 27
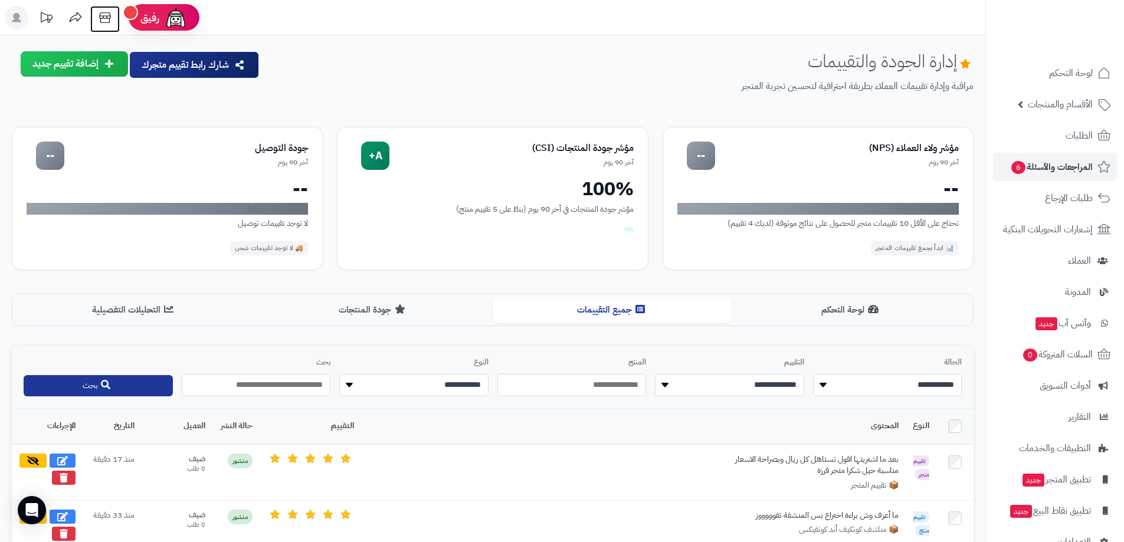
click at [105, 19] on icon at bounding box center [105, 18] width 24 height 24
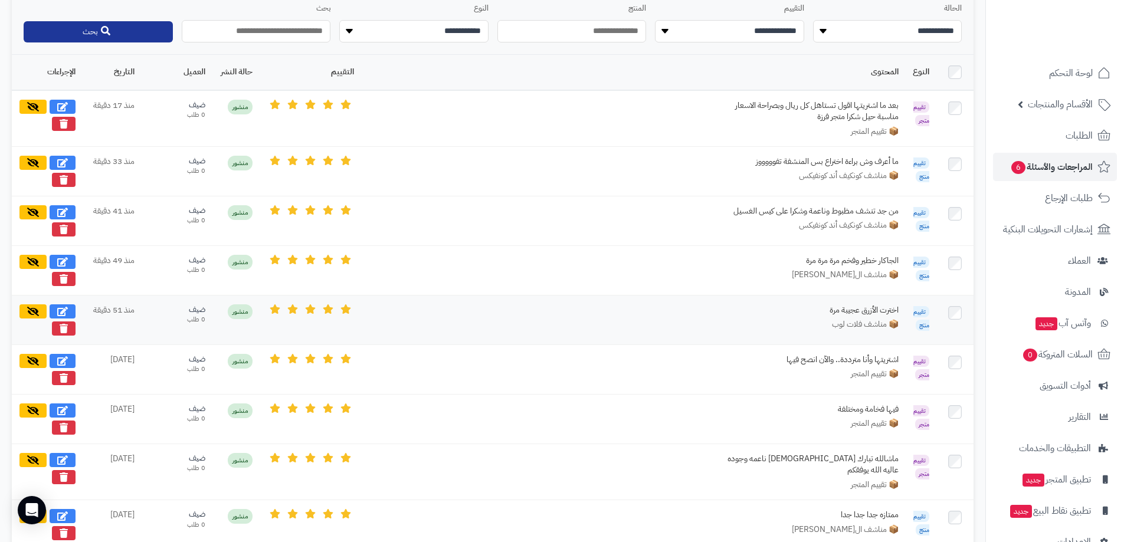
scroll to position [413, 0]
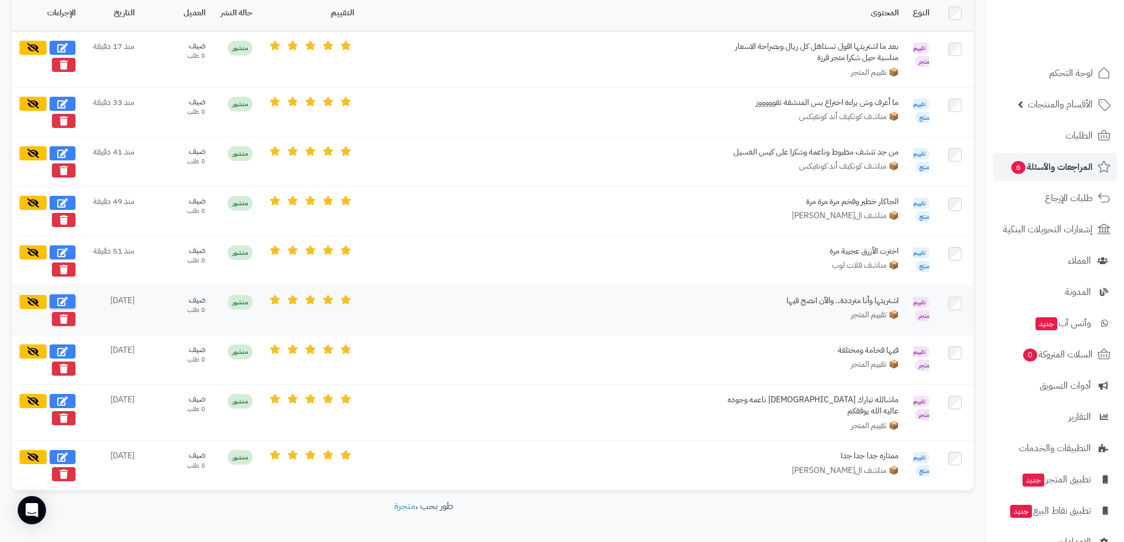
click at [67, 299] on icon at bounding box center [62, 301] width 11 height 9
select select "*"
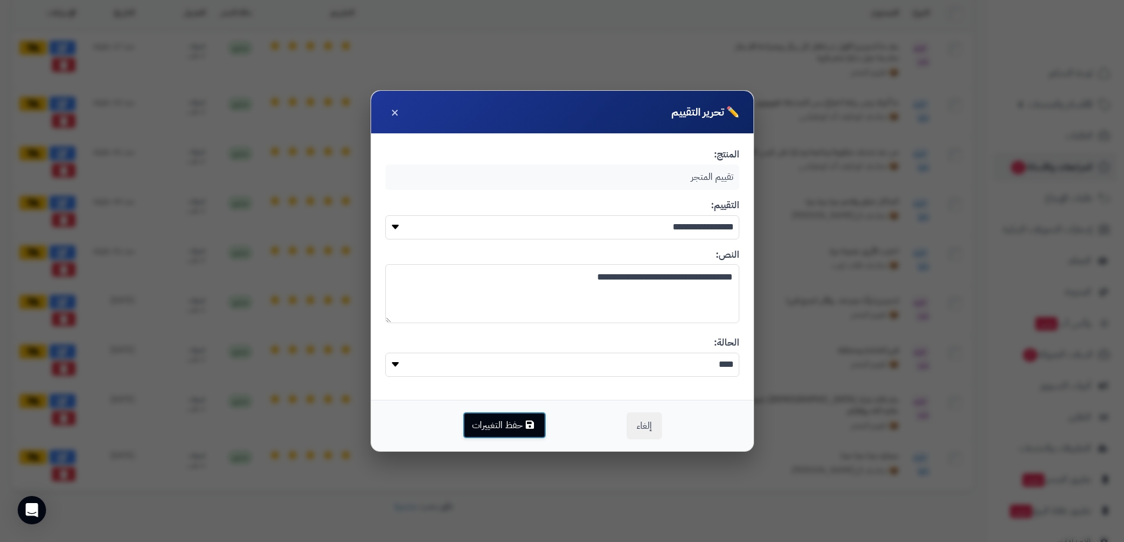
click at [506, 423] on button "حفظ التغييرات" at bounding box center [505, 425] width 84 height 27
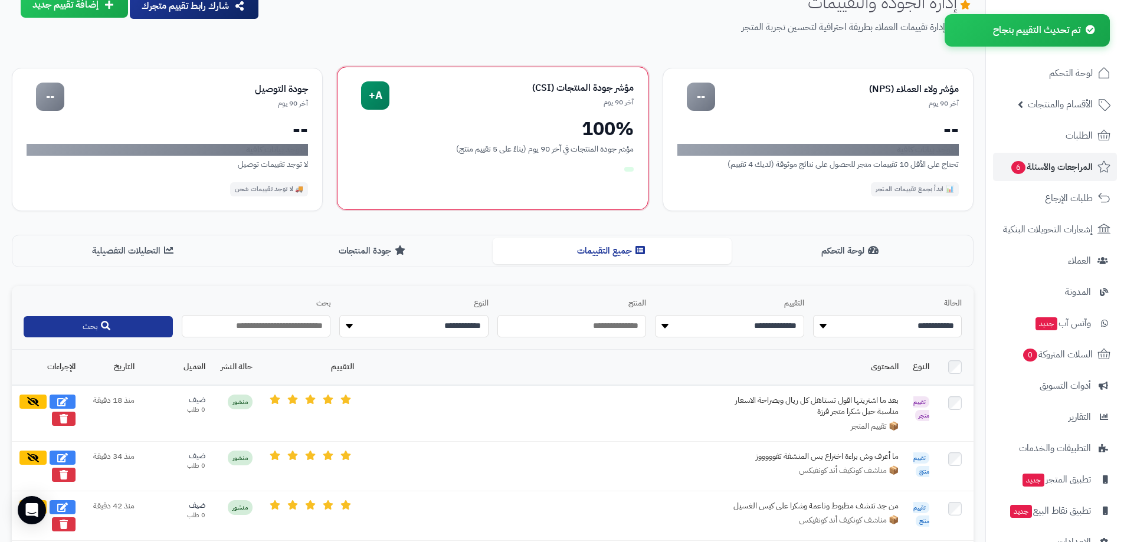
scroll to position [0, 0]
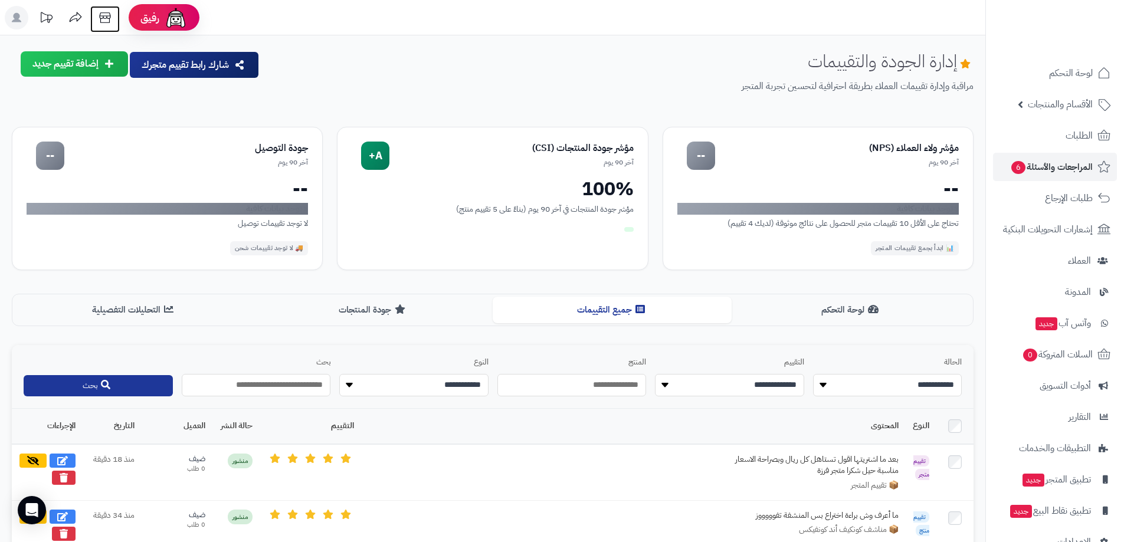
click at [103, 17] on icon at bounding box center [104, 17] width 11 height 11
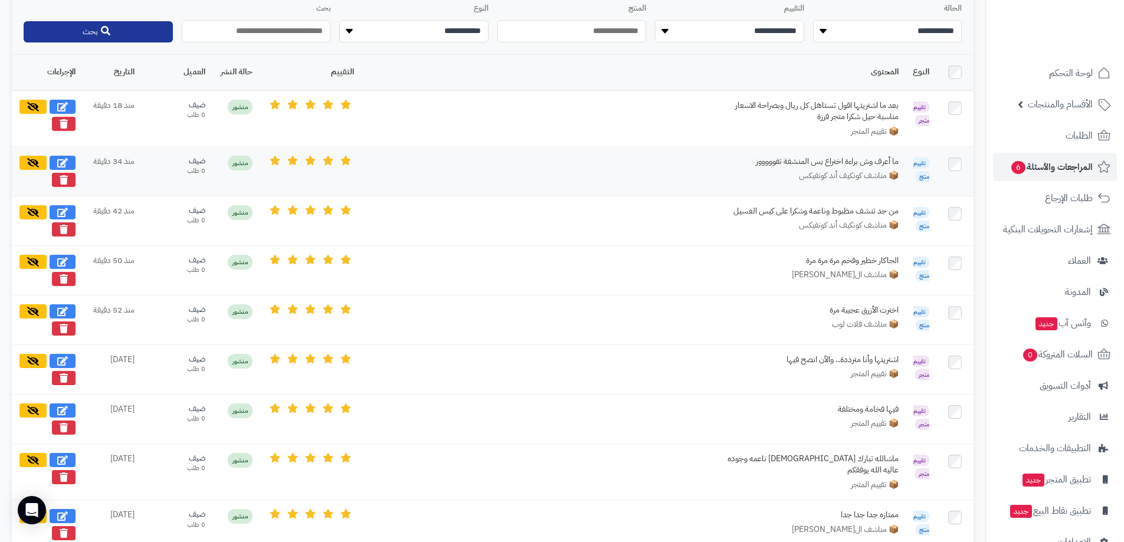
scroll to position [445, 0]
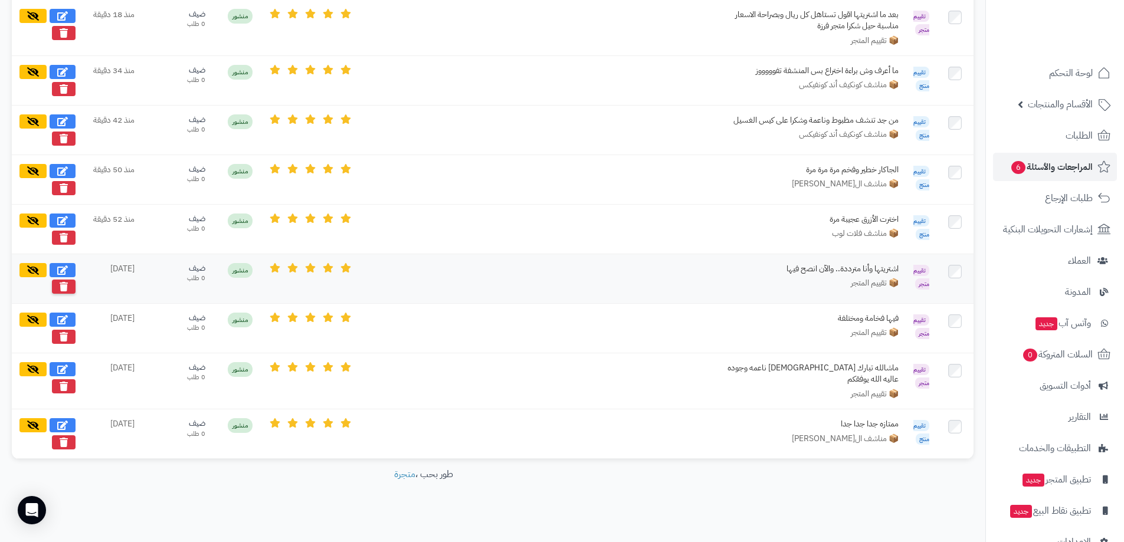
click at [67, 283] on icon at bounding box center [64, 286] width 8 height 9
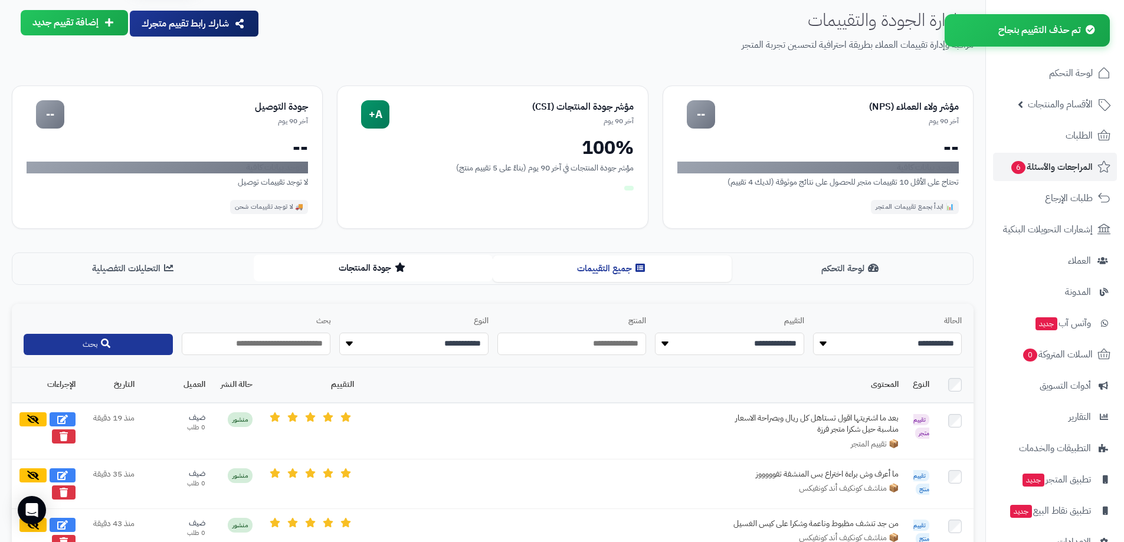
scroll to position [0, 0]
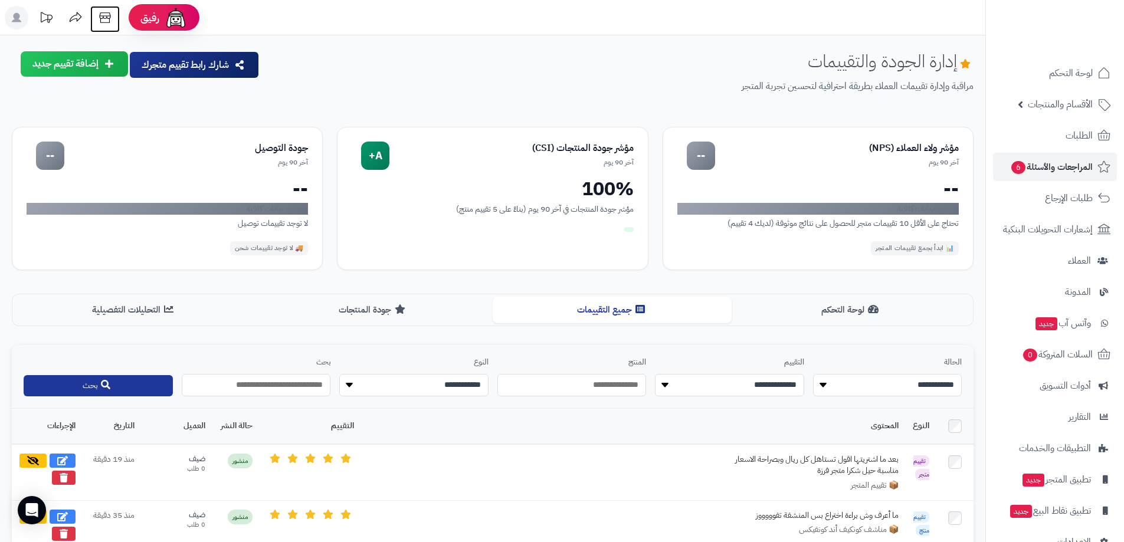
click at [107, 20] on icon at bounding box center [105, 18] width 24 height 24
click at [1069, 70] on span "لوحة التحكم" at bounding box center [1071, 73] width 43 height 17
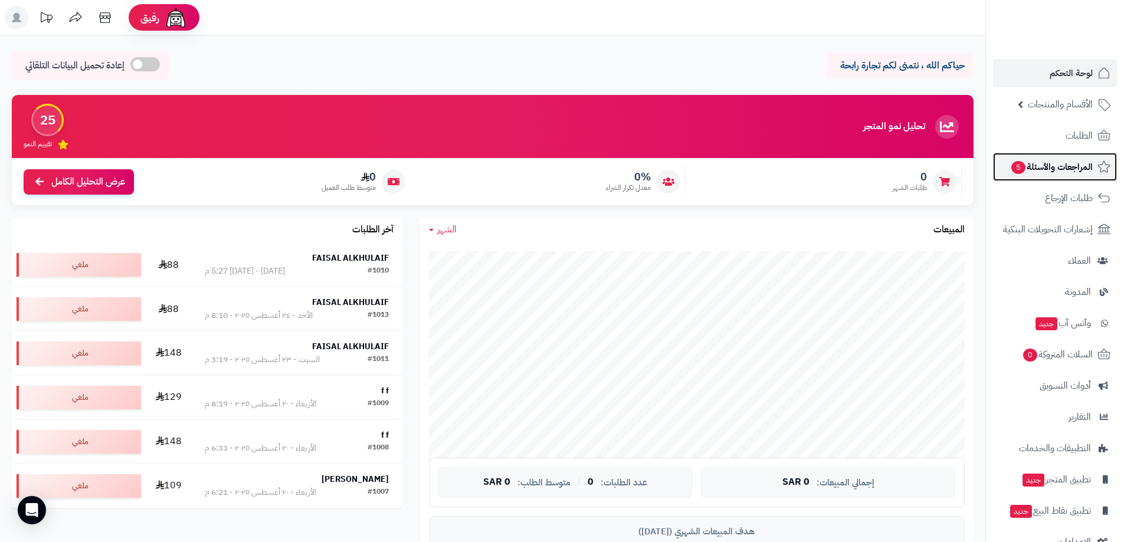
click at [1070, 163] on span "المراجعات والأسئلة 5" at bounding box center [1051, 167] width 83 height 17
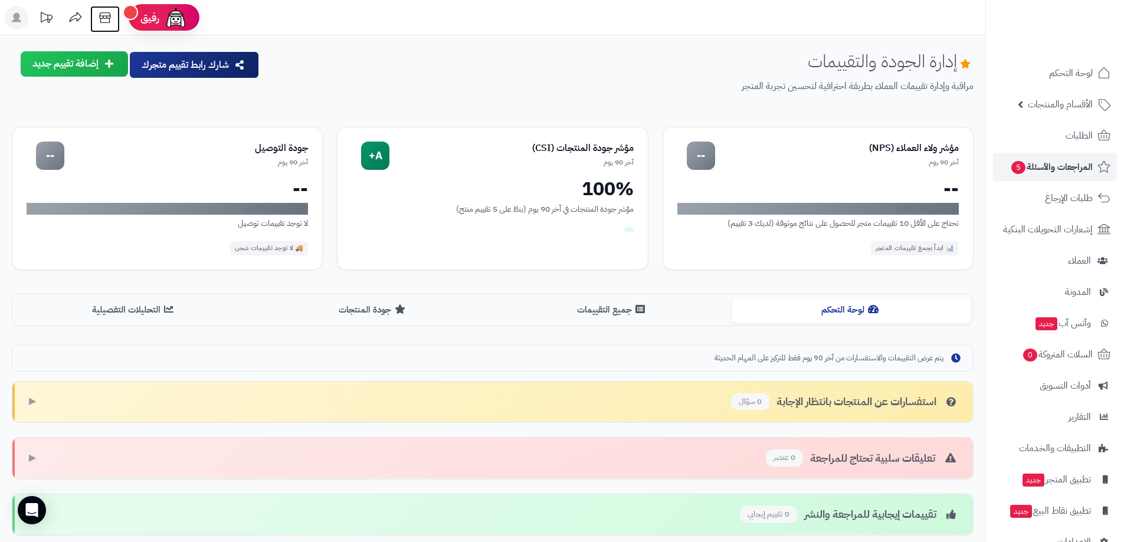
click at [109, 11] on icon at bounding box center [105, 18] width 24 height 24
click at [1074, 172] on span "المراجعات والأسئلة 5" at bounding box center [1051, 167] width 83 height 17
click at [1090, 106] on span "الأقسام والمنتجات" at bounding box center [1060, 104] width 65 height 17
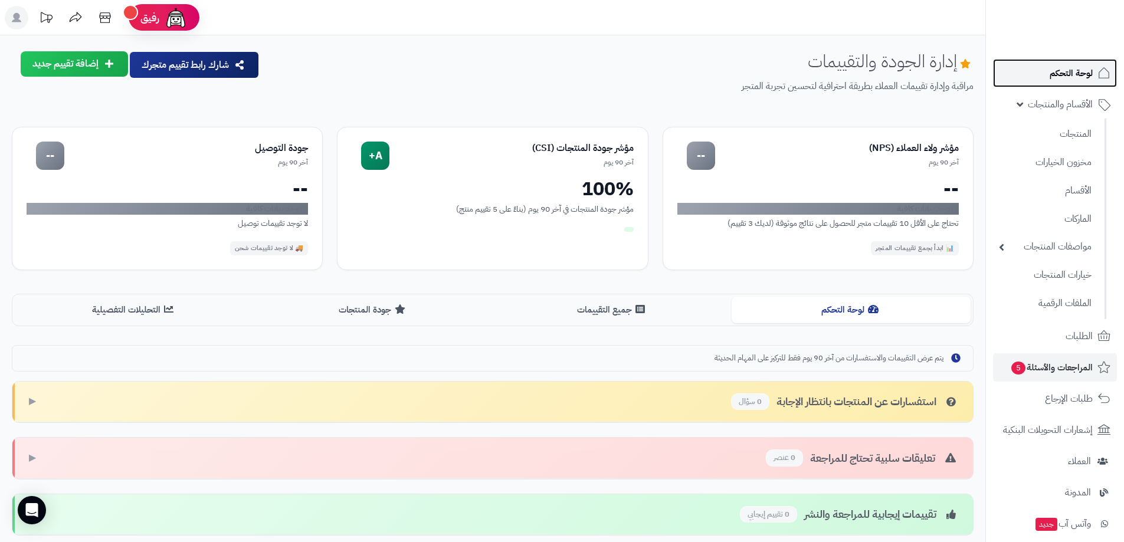
click at [1065, 74] on span "لوحة التحكم" at bounding box center [1071, 73] width 43 height 17
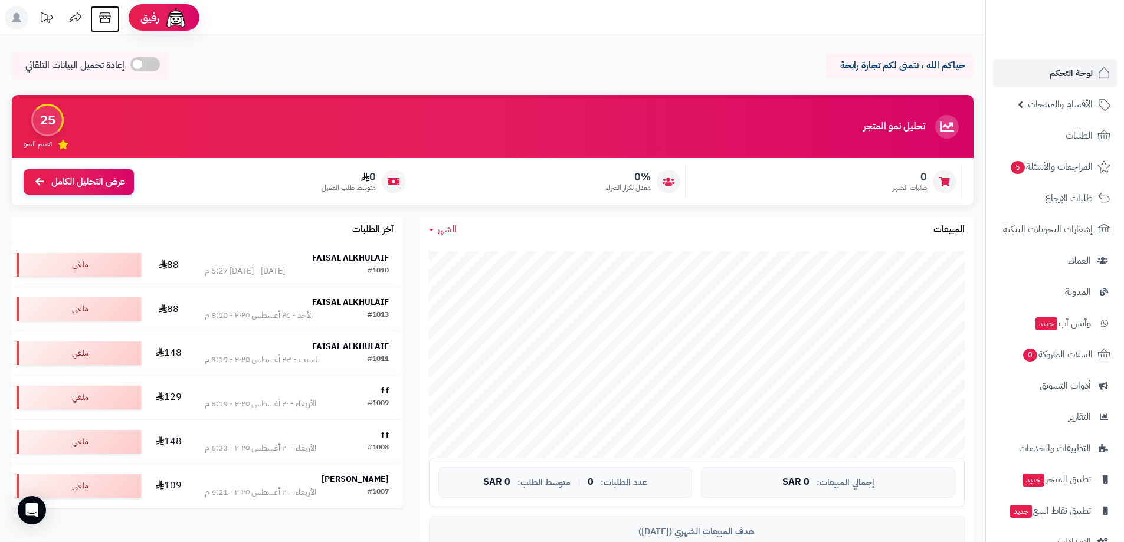
click at [107, 17] on icon at bounding box center [104, 17] width 11 height 11
click at [1069, 259] on span "العملاء" at bounding box center [1080, 261] width 24 height 17
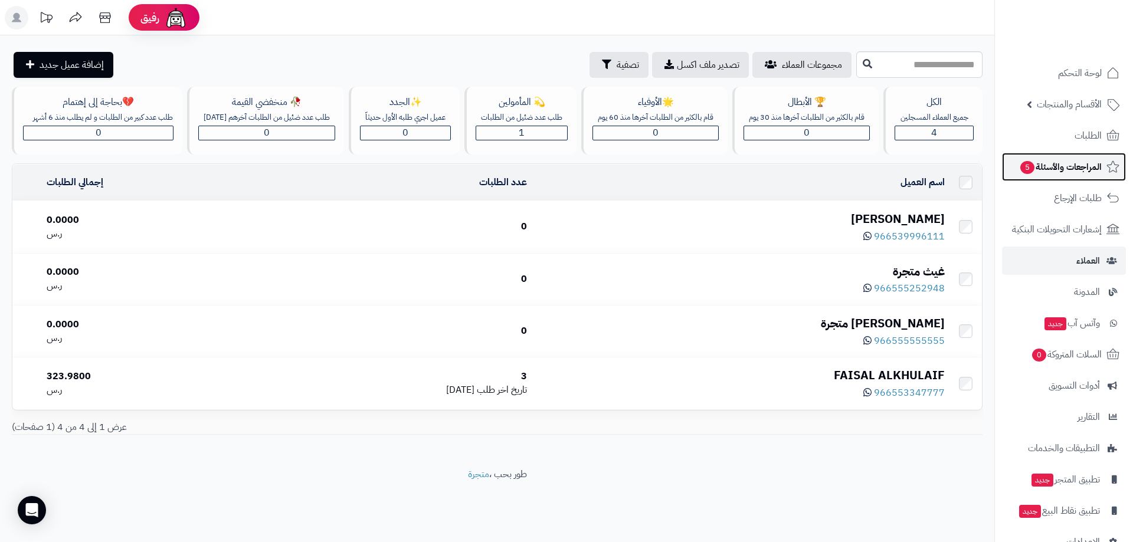
click at [1075, 169] on span "المراجعات والأسئلة 5" at bounding box center [1060, 167] width 83 height 17
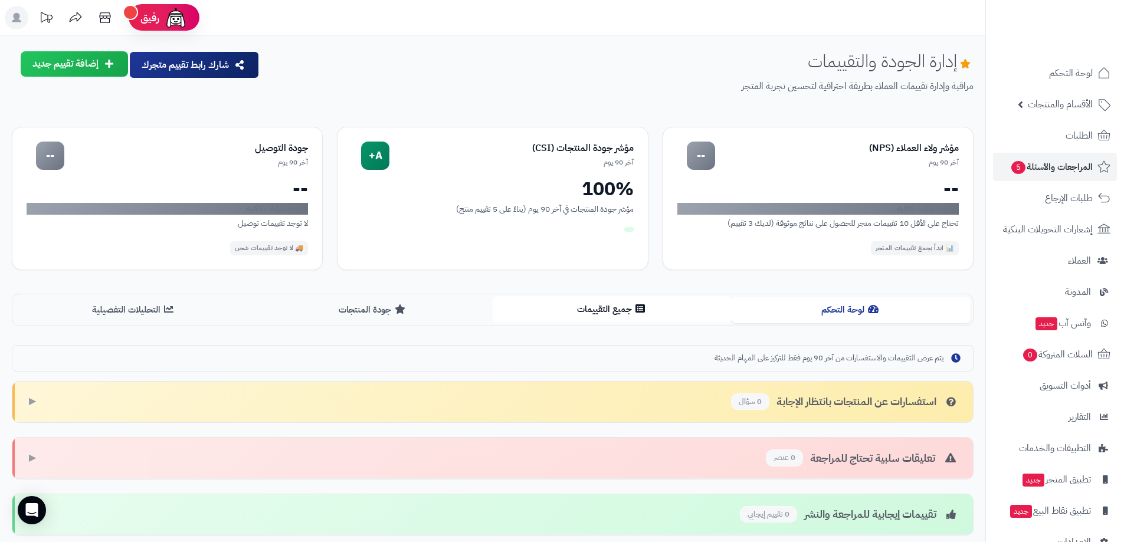
click at [632, 306] on button "جميع التقييمات" at bounding box center [612, 309] width 239 height 27
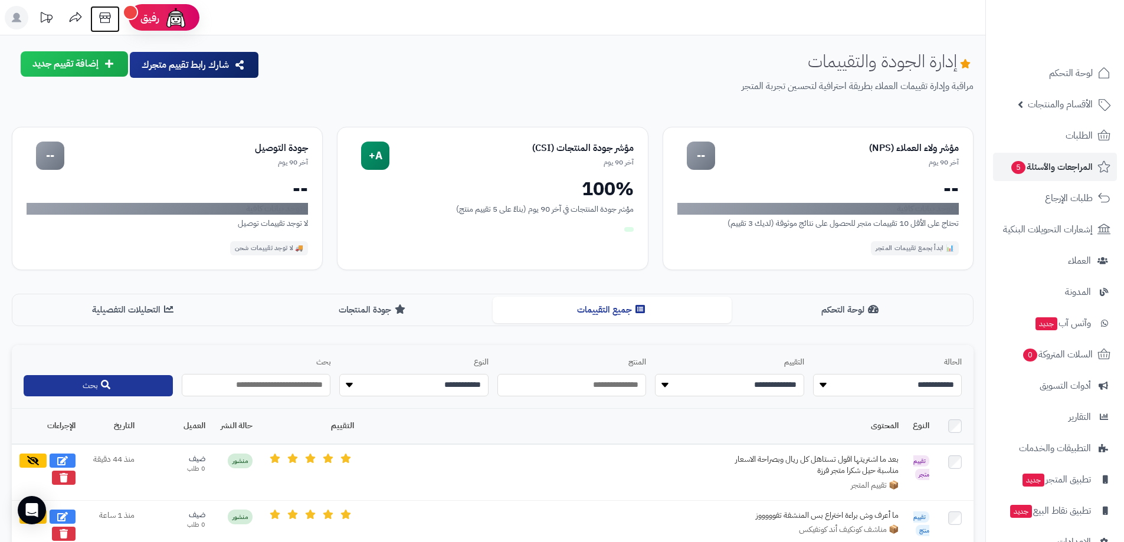
click at [110, 18] on icon at bounding box center [104, 17] width 11 height 11
click at [1077, 107] on span "الأقسام والمنتجات" at bounding box center [1060, 104] width 65 height 17
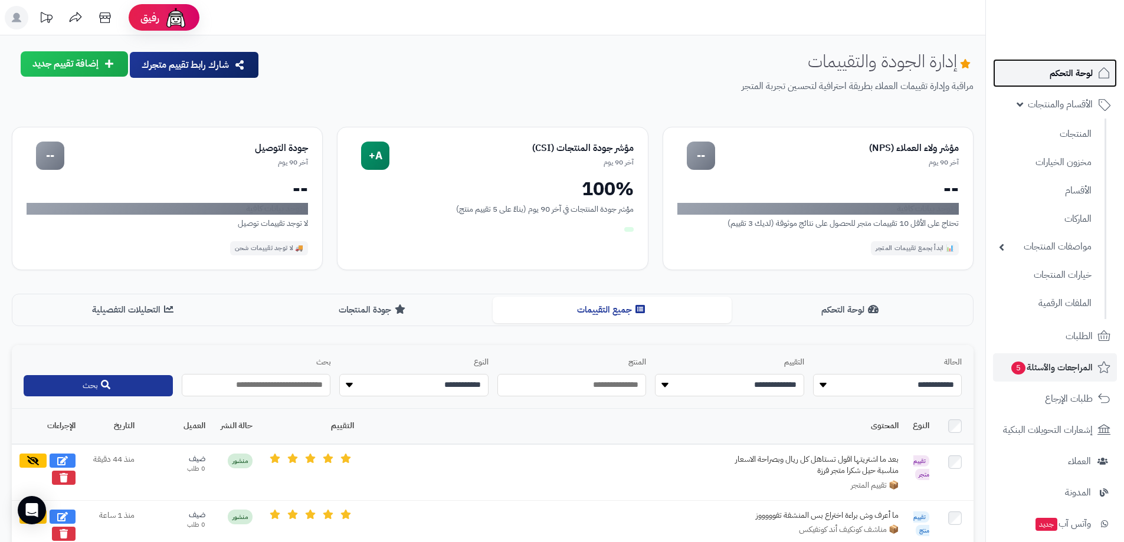
click at [1071, 74] on span "لوحة التحكم" at bounding box center [1071, 73] width 43 height 17
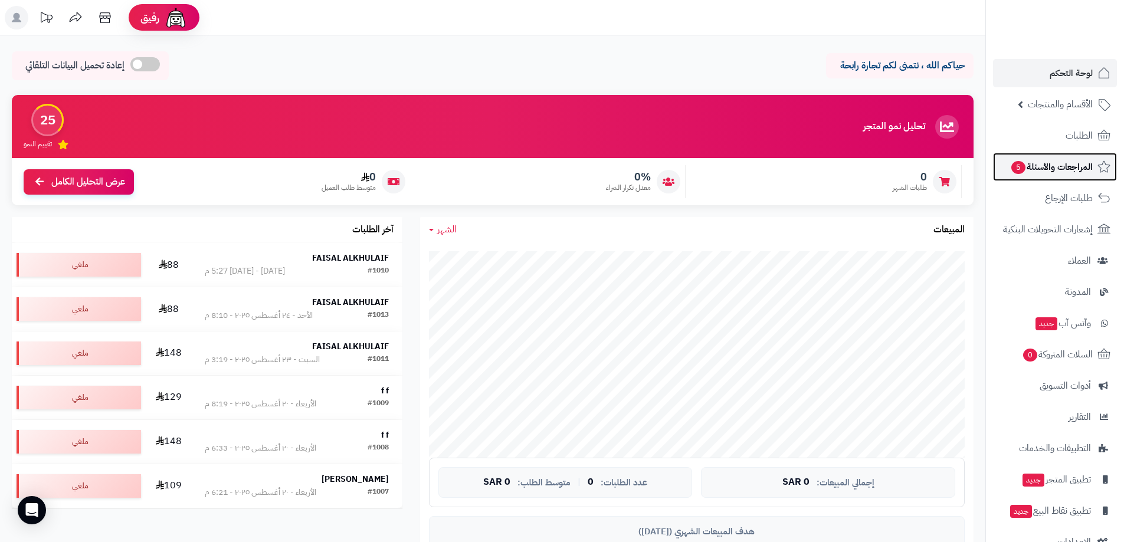
click at [1051, 171] on span "المراجعات والأسئلة 5" at bounding box center [1051, 167] width 83 height 17
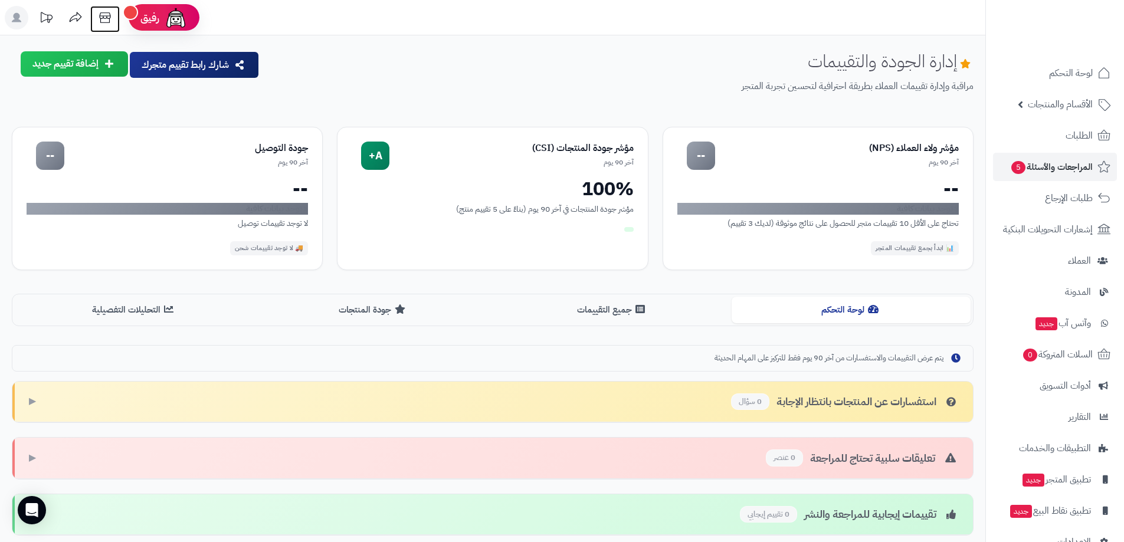
click at [107, 22] on icon at bounding box center [104, 17] width 11 height 11
